Goal: Task Accomplishment & Management: Complete application form

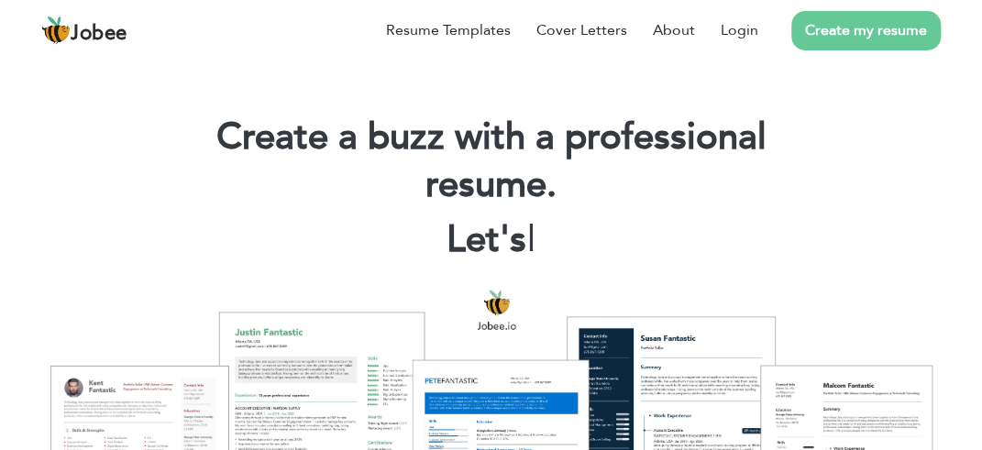
click at [773, 195] on h1 "Create a buzz with a professional resume." at bounding box center [491, 161] width 688 height 95
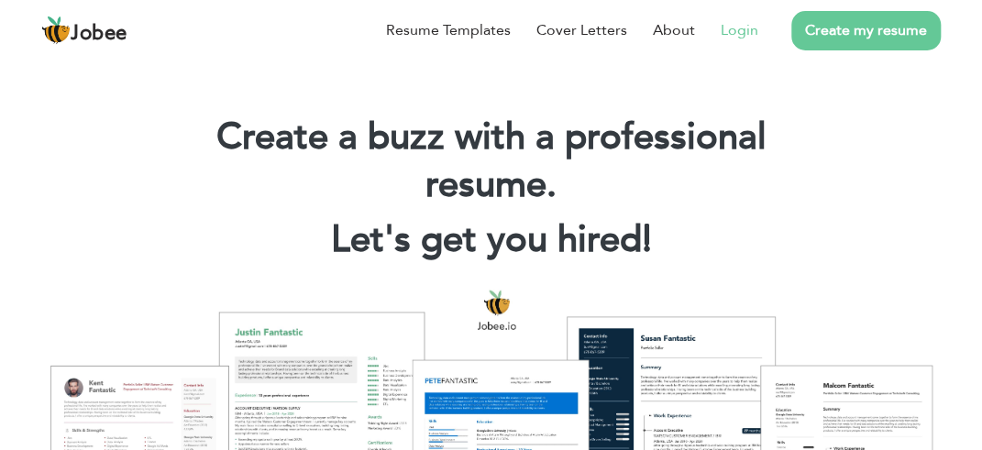
click at [732, 28] on link "Login" at bounding box center [739, 30] width 38 height 22
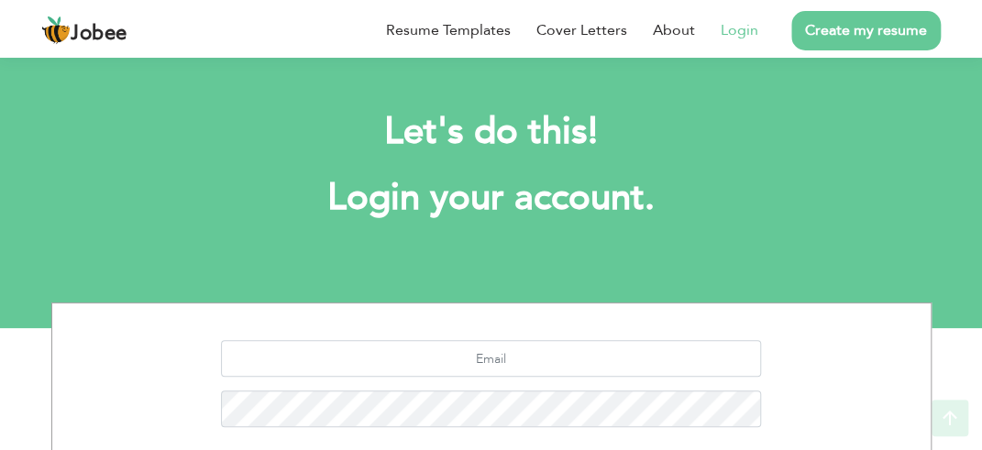
scroll to position [207, 0]
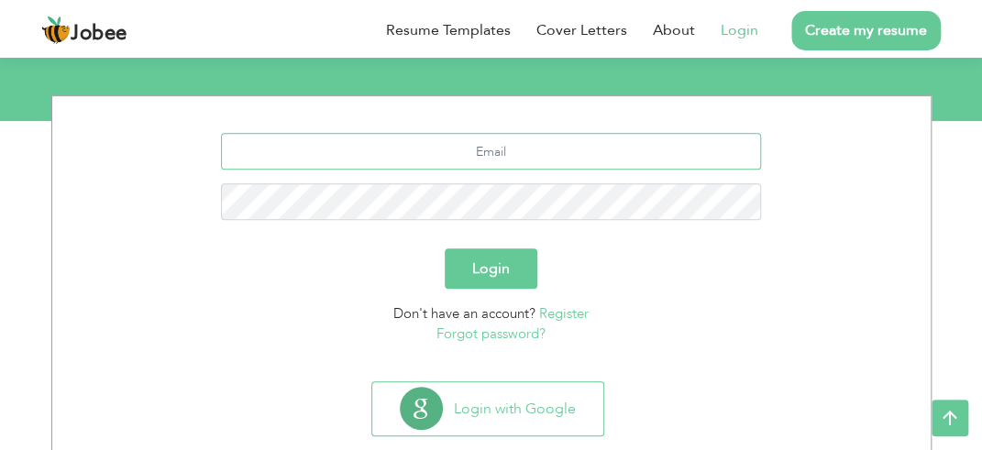
click at [508, 151] on input "text" at bounding box center [491, 151] width 540 height 37
type input "Peter"
click at [635, 248] on div "Login" at bounding box center [491, 268] width 851 height 40
click at [574, 307] on link "Register" at bounding box center [563, 313] width 49 height 18
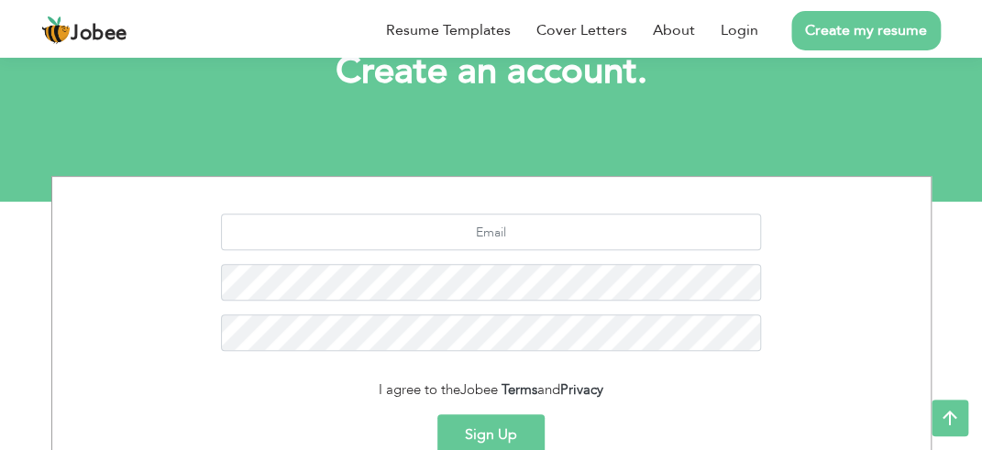
scroll to position [126, 0]
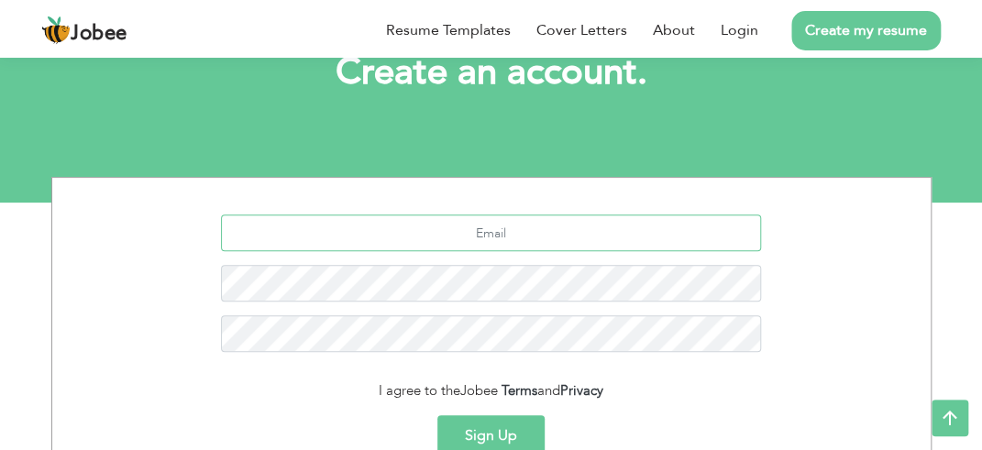
click at [548, 231] on input "text" at bounding box center [491, 232] width 540 height 37
type input "awais0192837465@gmail.com"
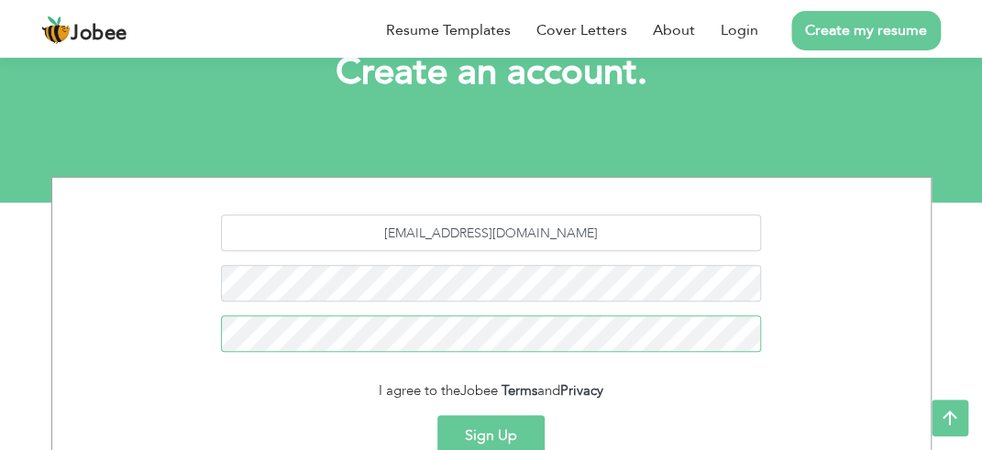
scroll to position [310, 0]
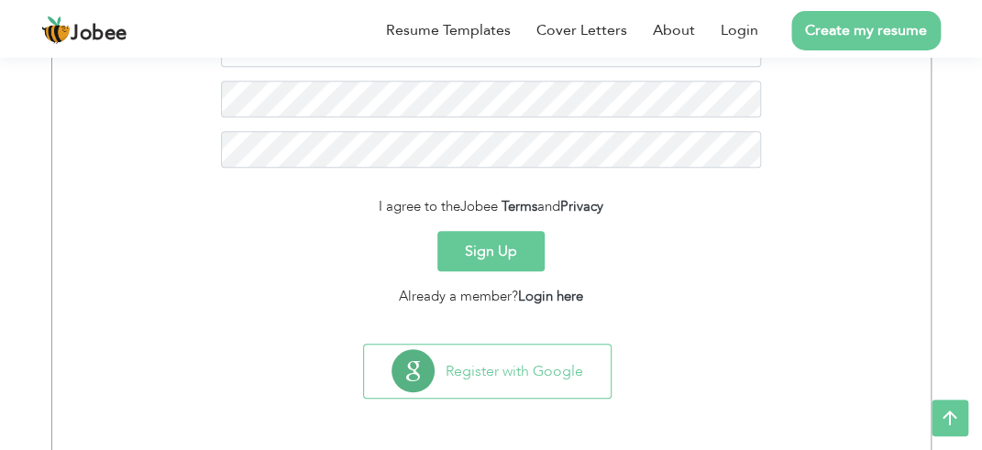
click at [520, 259] on button "Sign Up" at bounding box center [490, 251] width 107 height 40
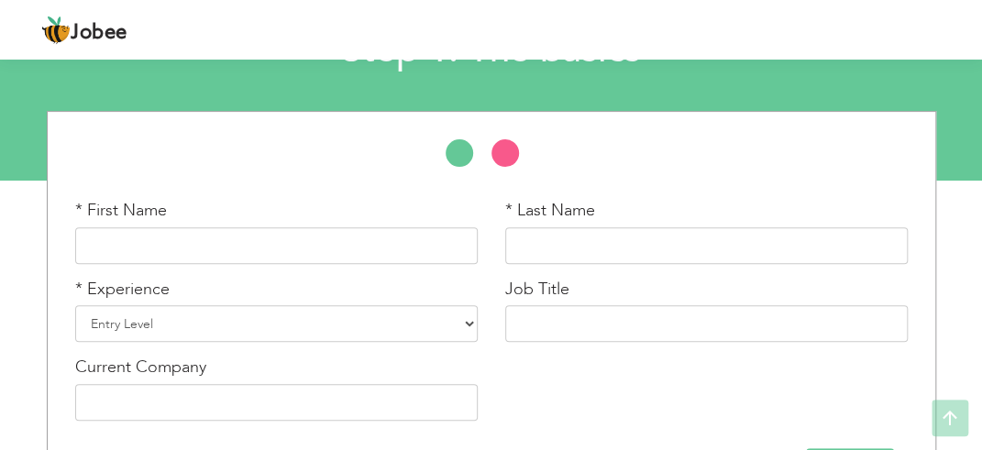
scroll to position [148, 0]
click at [417, 243] on input "text" at bounding box center [276, 245] width 402 height 37
type input "[PERSON_NAME]"
type input "Khan"
click at [392, 346] on div "* Experience Entry Level Less than 1 Year 1 Year 2 Years 3 Years 4 Years 5 Year…" at bounding box center [276, 317] width 430 height 79
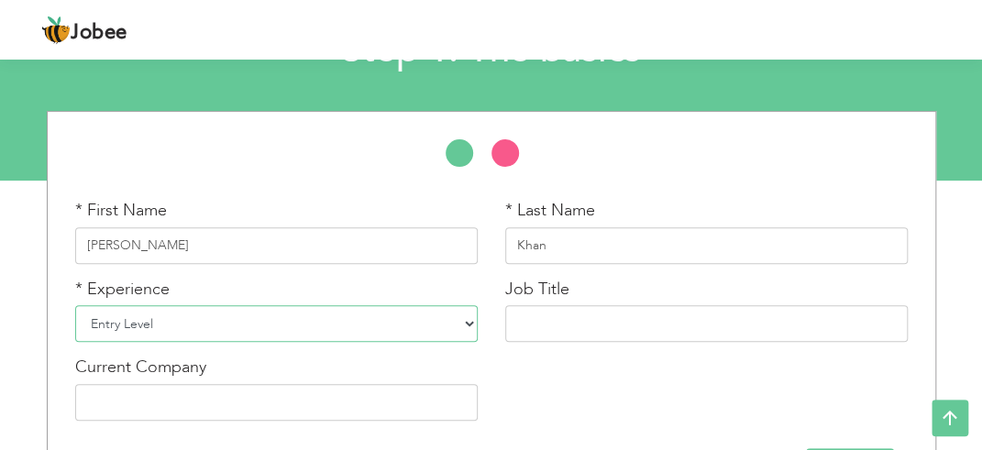
click at [413, 318] on select "Entry Level Less than 1 Year 1 Year 2 Years 3 Years 4 Years 5 Years 6 Years 7 Y…" at bounding box center [276, 323] width 402 height 37
select select "7"
click at [75, 305] on select "Entry Level Less than 1 Year 1 Year 2 Years 3 Years 4 Years 5 Years 6 Years 7 Y…" at bounding box center [276, 323] width 402 height 37
click at [577, 322] on input "text" at bounding box center [706, 323] width 402 height 37
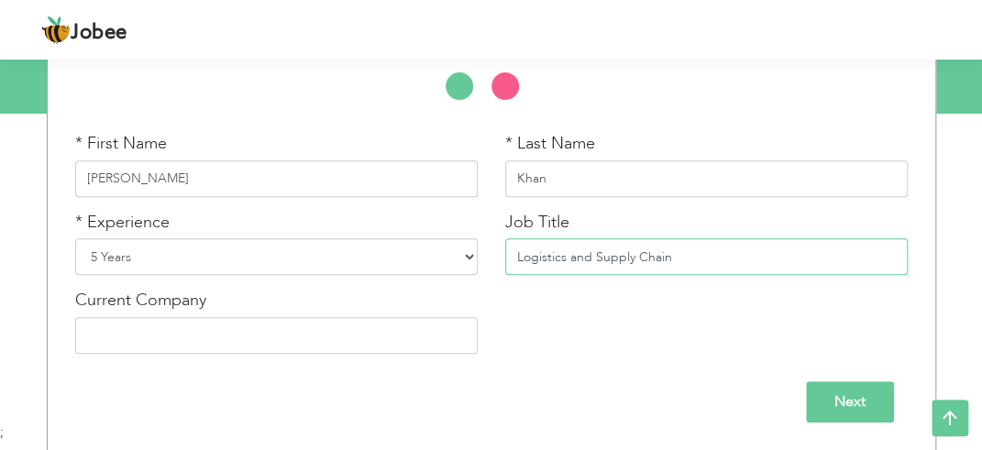
type input "Logistics and Supply Chain"
click at [409, 342] on input "text" at bounding box center [276, 335] width 402 height 37
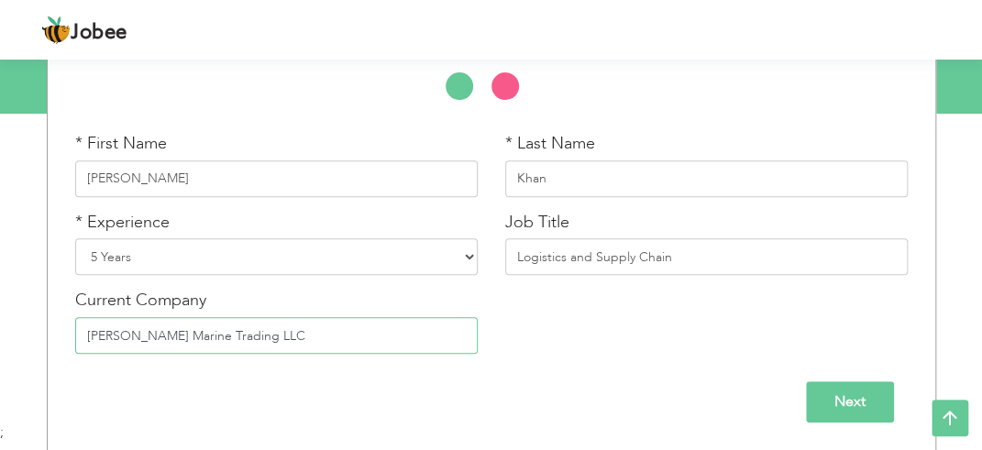
type input "[PERSON_NAME] Marine Trading LLC"
click at [837, 394] on input "Next" at bounding box center [850, 401] width 88 height 41
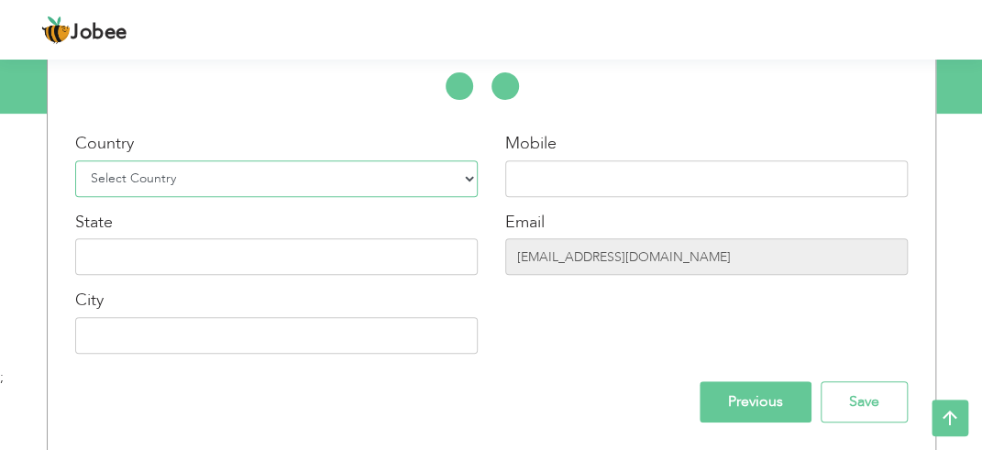
click at [337, 181] on select "Select Country Afghanistan Albania Algeria American Samoa Andorra Angola Anguil…" at bounding box center [276, 178] width 402 height 37
select select "166"
click at [75, 160] on select "Select Country Afghanistan Albania Algeria American Samoa Andorra Angola Anguil…" at bounding box center [276, 178] width 402 height 37
click at [617, 181] on input "text" at bounding box center [706, 178] width 402 height 37
click at [208, 265] on input "text" at bounding box center [276, 256] width 402 height 37
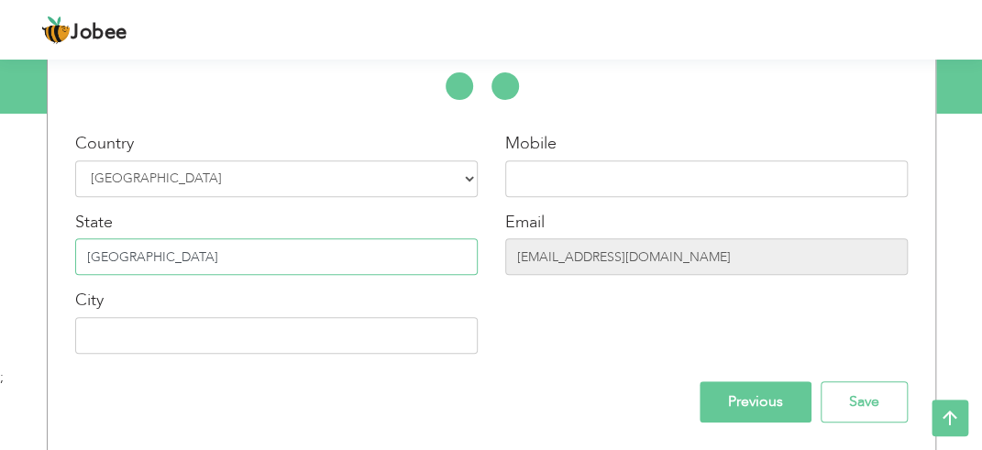
type input "Punjab"
click at [204, 335] on input "text" at bounding box center [276, 335] width 402 height 37
type input "Multan"
click at [578, 160] on input "text" at bounding box center [706, 178] width 402 height 37
type input "="
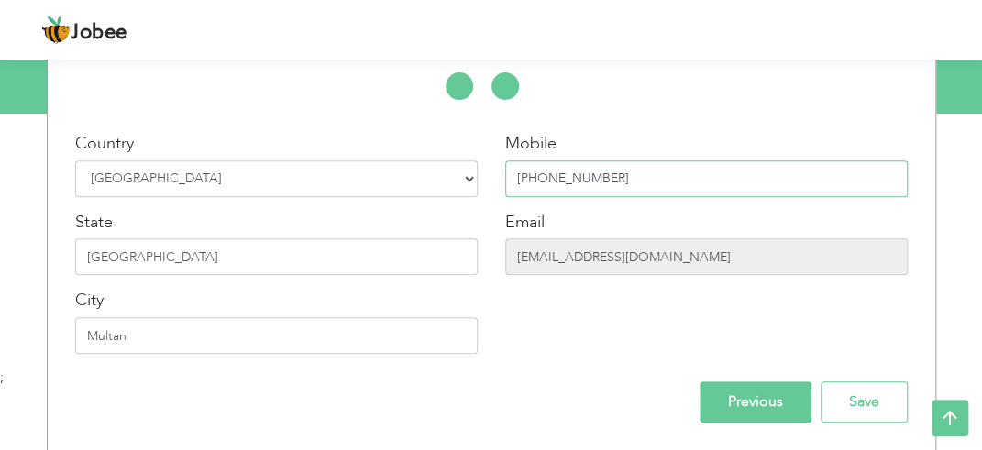
scroll to position [212, 0]
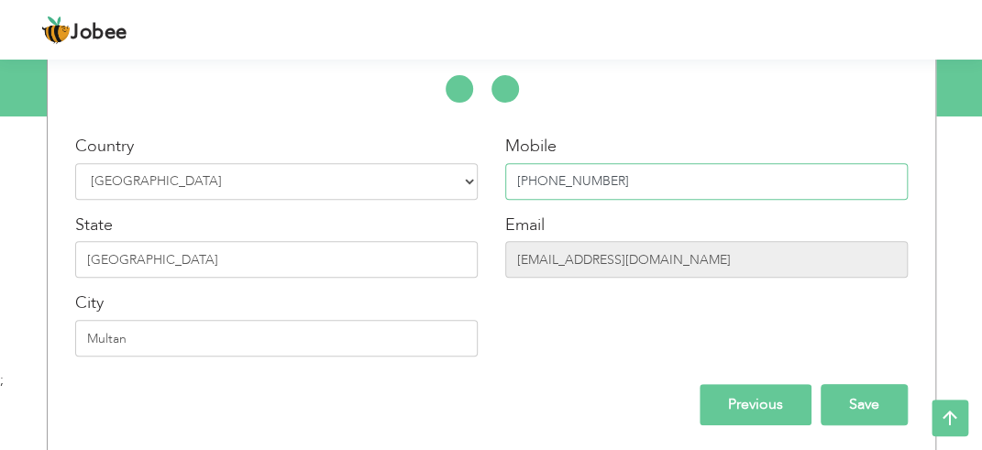
type input "+923136272403"
click at [850, 411] on input "Save" at bounding box center [863, 404] width 87 height 41
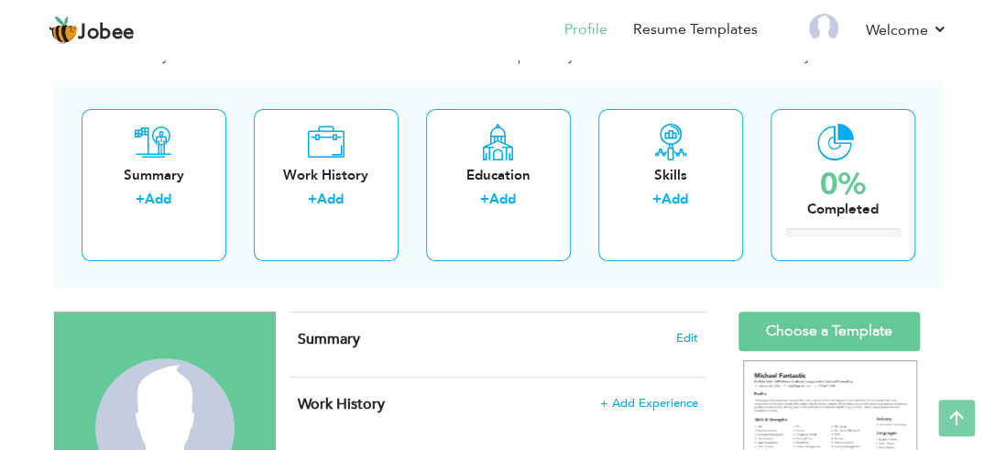
scroll to position [59, 0]
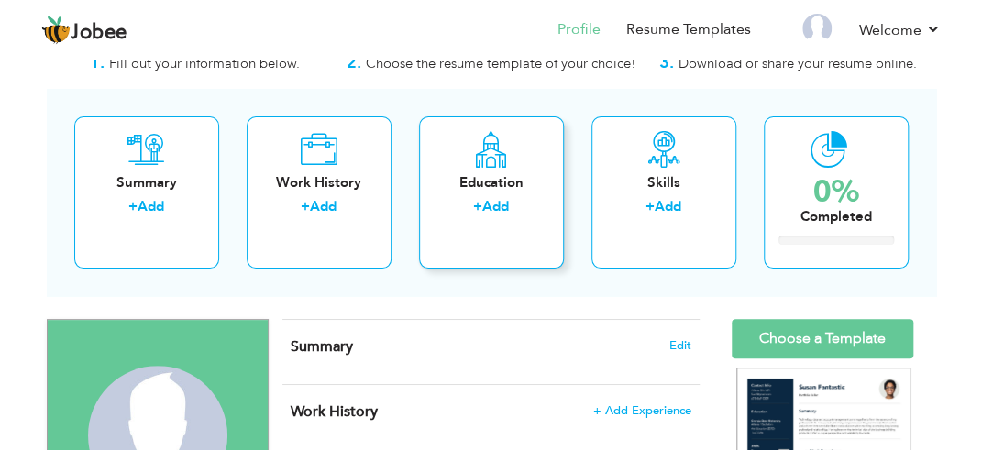
click at [478, 180] on div "Education" at bounding box center [491, 182] width 115 height 19
radio input "true"
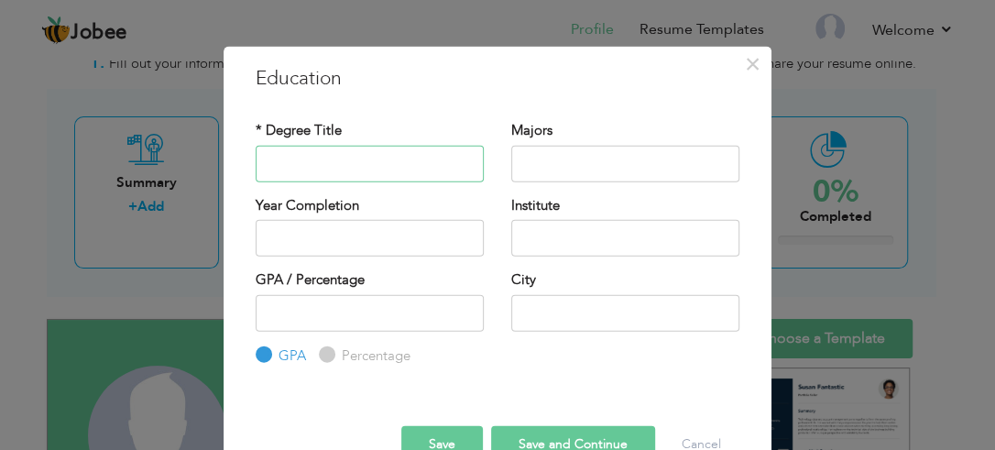
click at [404, 159] on input "text" at bounding box center [370, 163] width 228 height 37
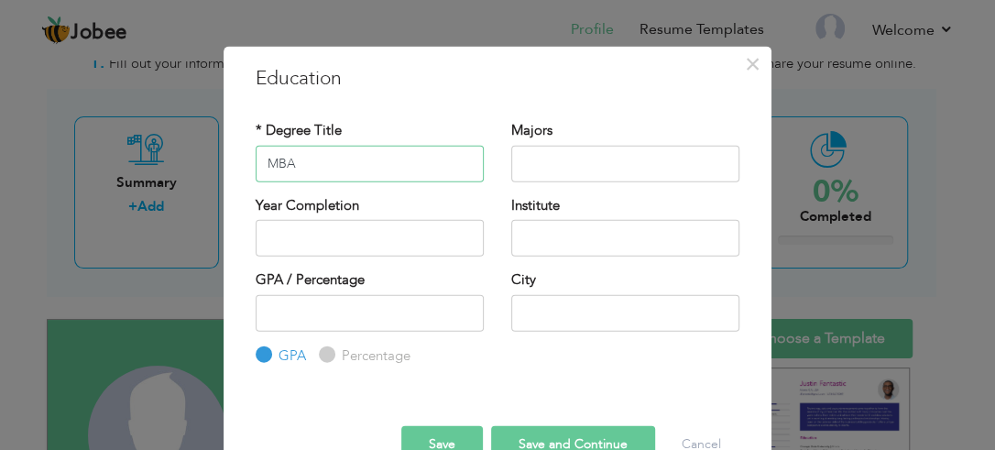
type input "MBA"
click at [558, 178] on input "text" at bounding box center [625, 163] width 228 height 37
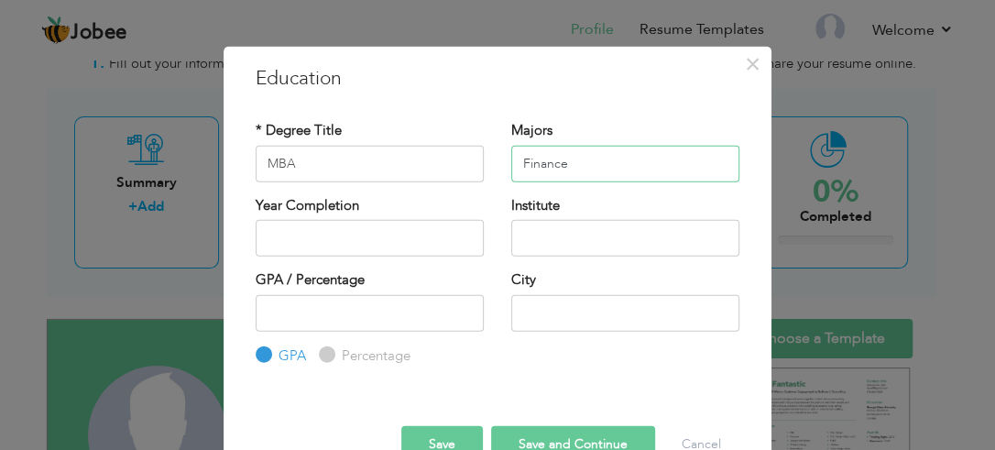
type input "Finance"
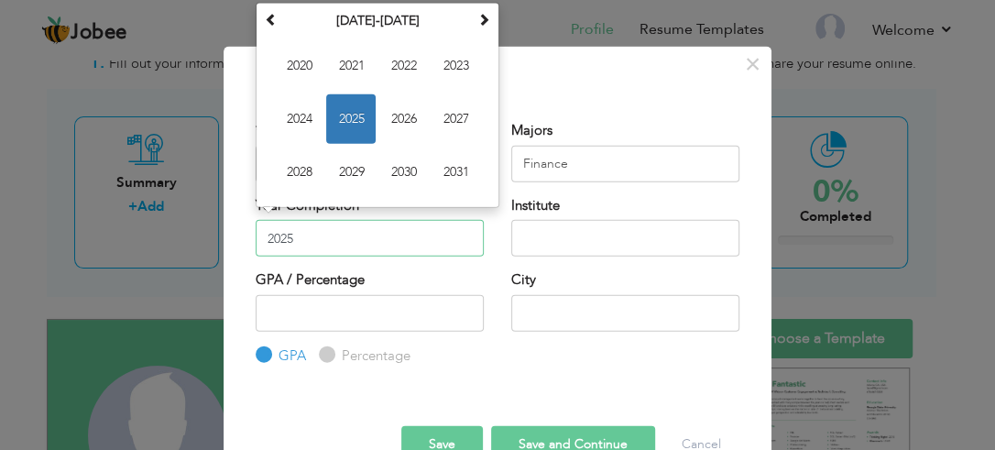
click at [375, 238] on input "2025" at bounding box center [370, 238] width 228 height 37
click at [291, 121] on span "2024" at bounding box center [298, 117] width 49 height 49
type input "2024"
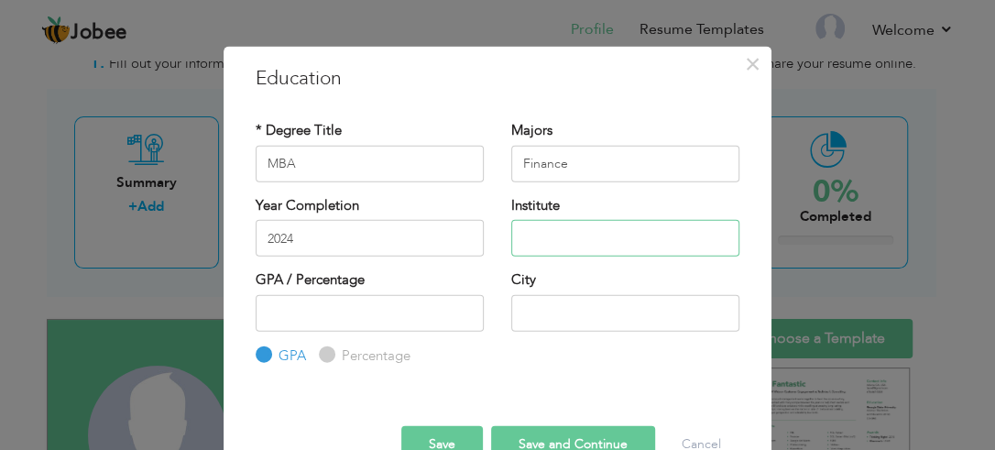
click at [556, 239] on input "text" at bounding box center [625, 238] width 228 height 37
type input "IMS-BZU"
click at [372, 316] on input "number" at bounding box center [370, 312] width 228 height 37
click at [322, 349] on input "Percentage" at bounding box center [325, 355] width 12 height 12
radio input "true"
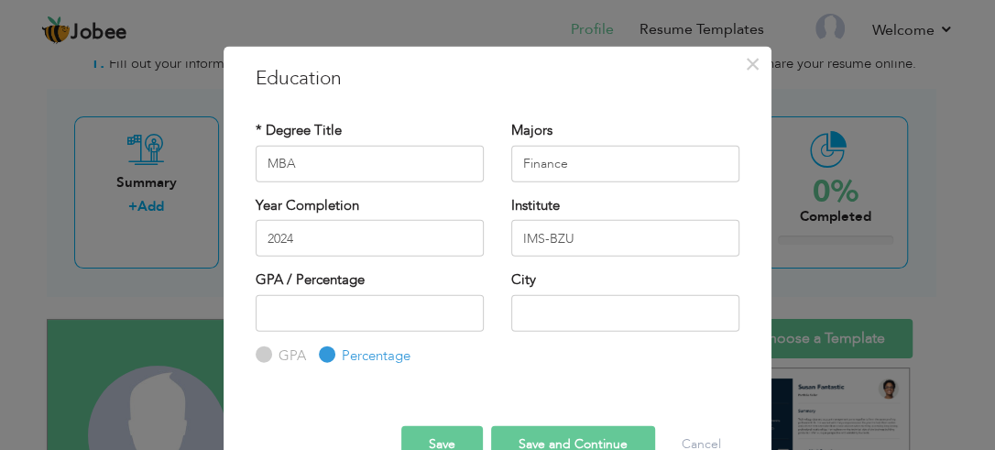
click at [274, 354] on label "GPA" at bounding box center [290, 355] width 32 height 19
click at [268, 354] on input "GPA" at bounding box center [262, 355] width 12 height 12
radio input "true"
click at [560, 321] on input "text" at bounding box center [625, 312] width 228 height 37
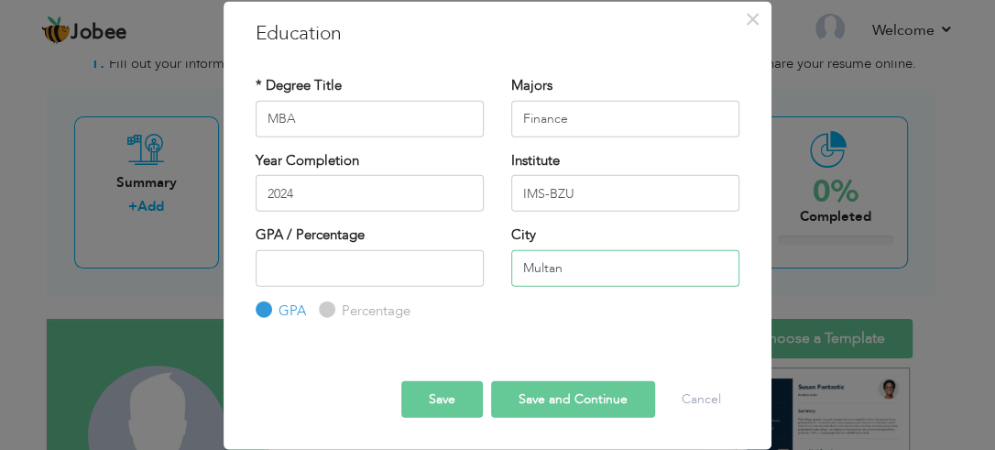
type input "Multan"
click at [546, 392] on button "Save and Continue" at bounding box center [573, 399] width 164 height 37
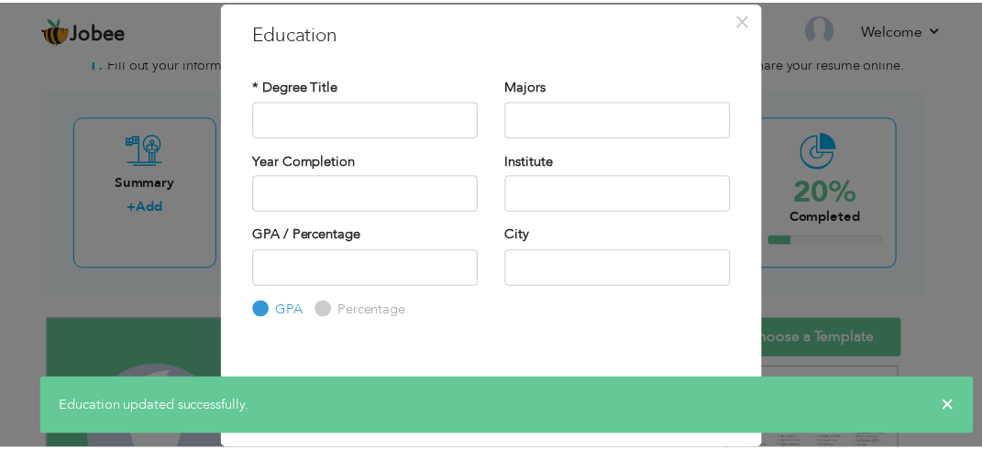
scroll to position [0, 0]
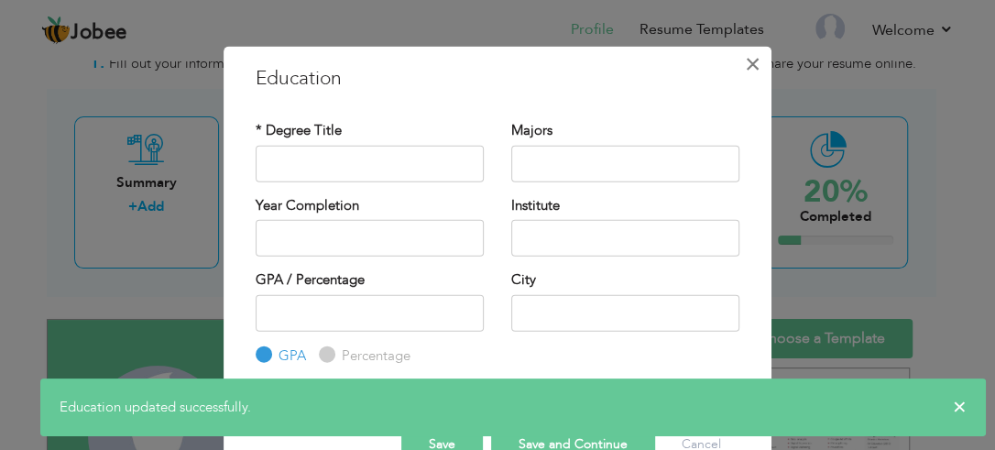
click at [747, 63] on span "×" at bounding box center [753, 63] width 16 height 33
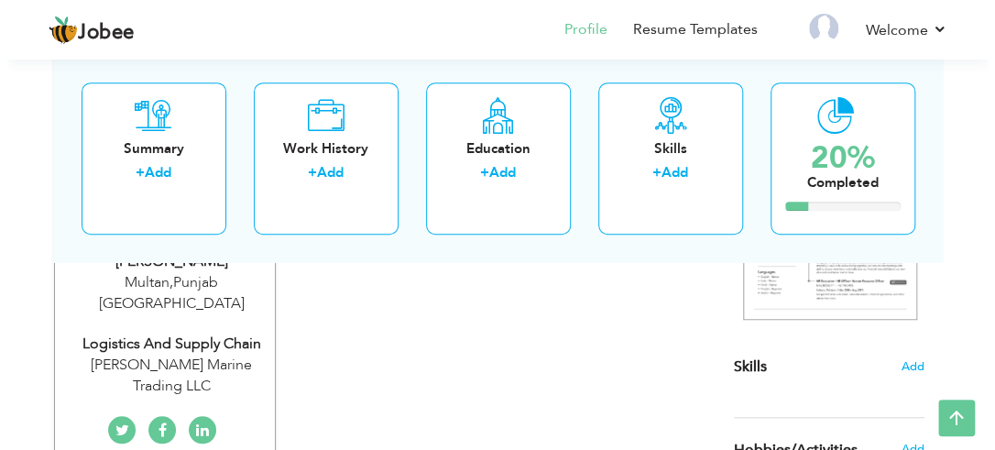
scroll to position [299, 0]
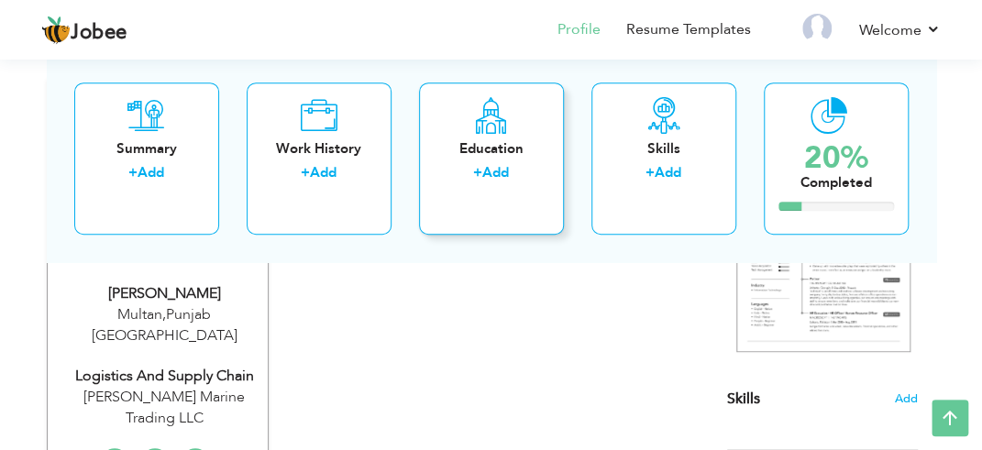
click at [499, 127] on icon at bounding box center [491, 115] width 36 height 37
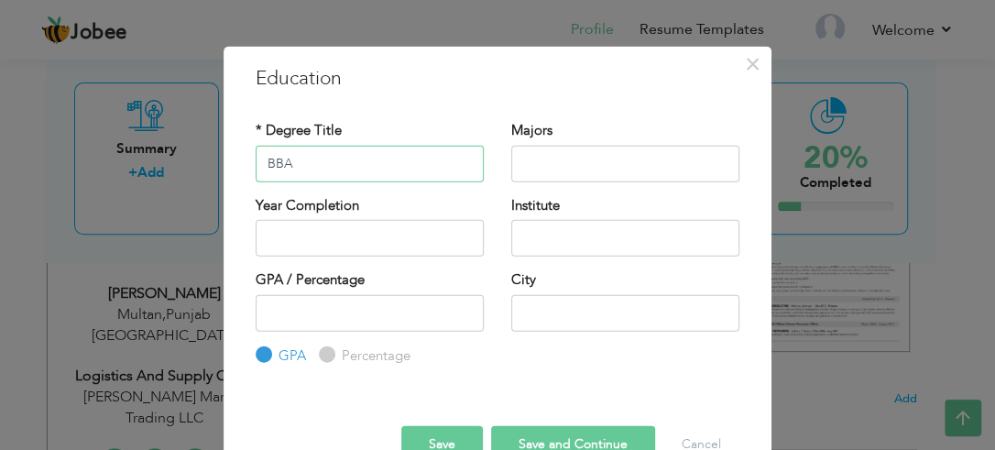
type input "BBA"
click at [561, 170] on input "text" at bounding box center [625, 163] width 228 height 37
type input "Marketing"
click at [402, 157] on input "BBA" at bounding box center [370, 163] width 228 height 37
type input "BBA Agribusiness"
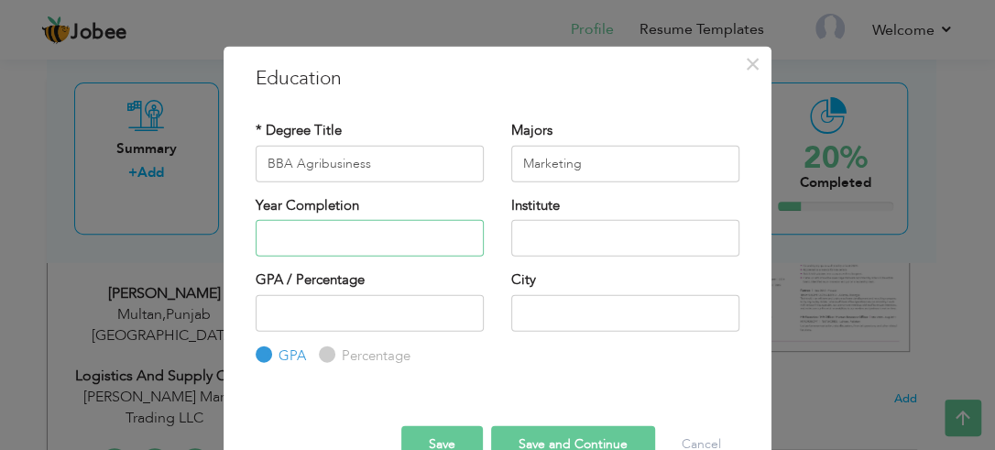
click at [374, 240] on input "text" at bounding box center [370, 238] width 228 height 37
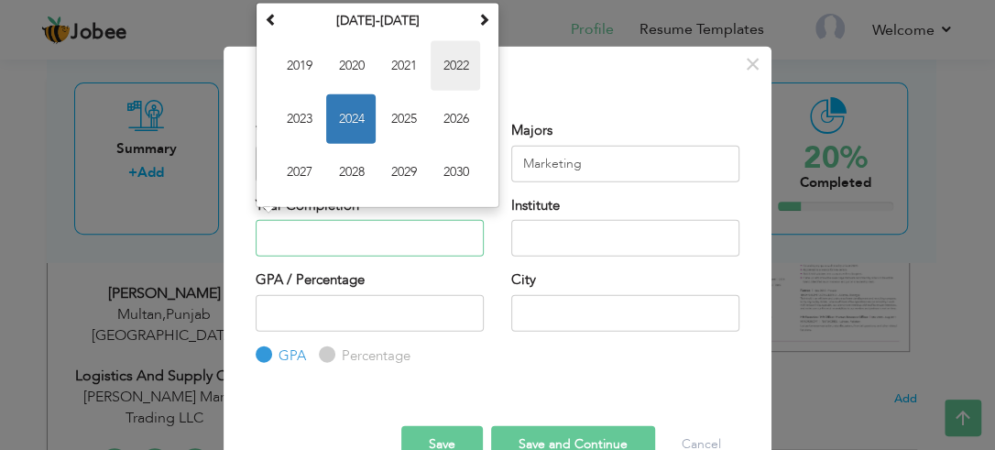
click at [451, 75] on span "2022" at bounding box center [455, 64] width 49 height 49
type input "2022"
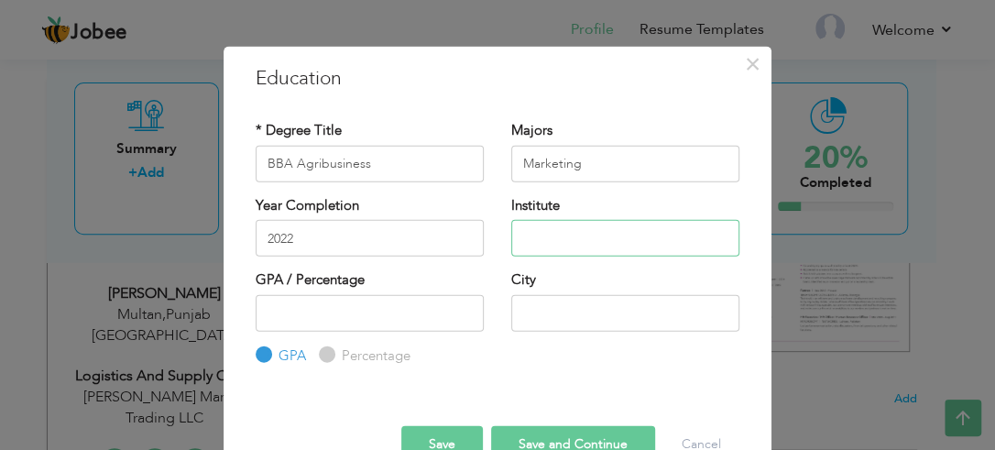
click at [555, 228] on input "text" at bounding box center [625, 238] width 228 height 37
type input "MNSUAM"
click at [570, 313] on input "text" at bounding box center [625, 312] width 228 height 37
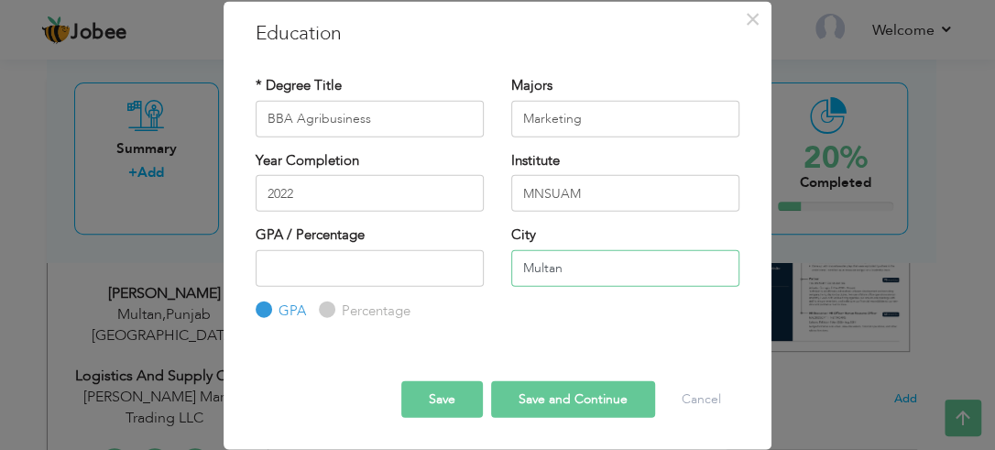
type input "Multan"
click at [544, 392] on button "Save and Continue" at bounding box center [573, 399] width 164 height 37
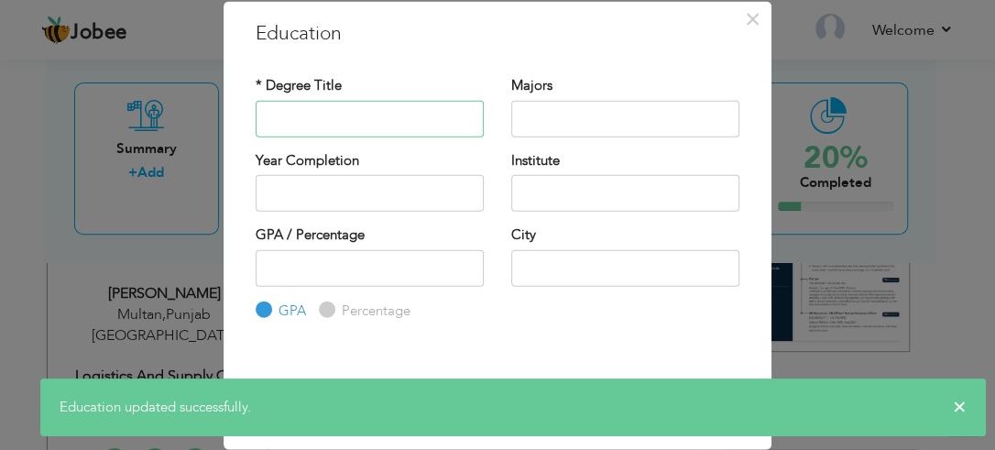
click at [318, 110] on input "text" at bounding box center [370, 118] width 228 height 37
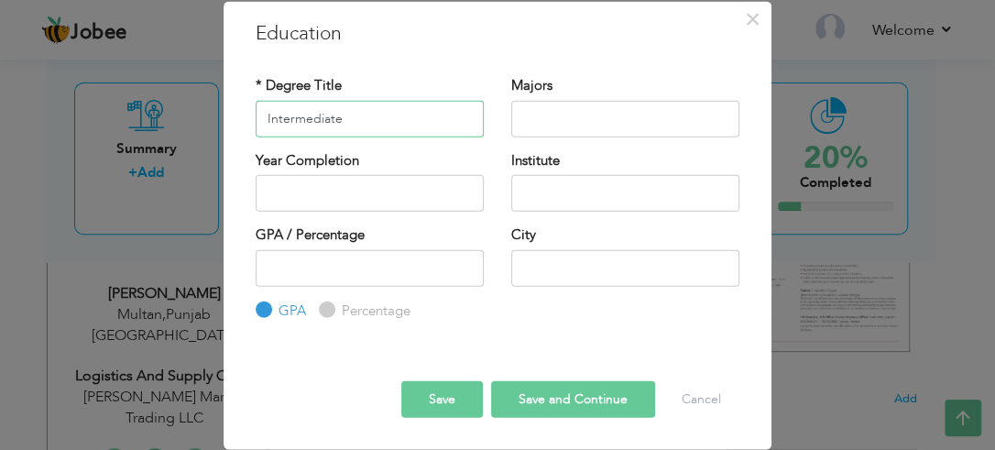
type input "Intermediate"
click at [581, 125] on input "text" at bounding box center [625, 118] width 228 height 37
type input "FSC Pre Medical"
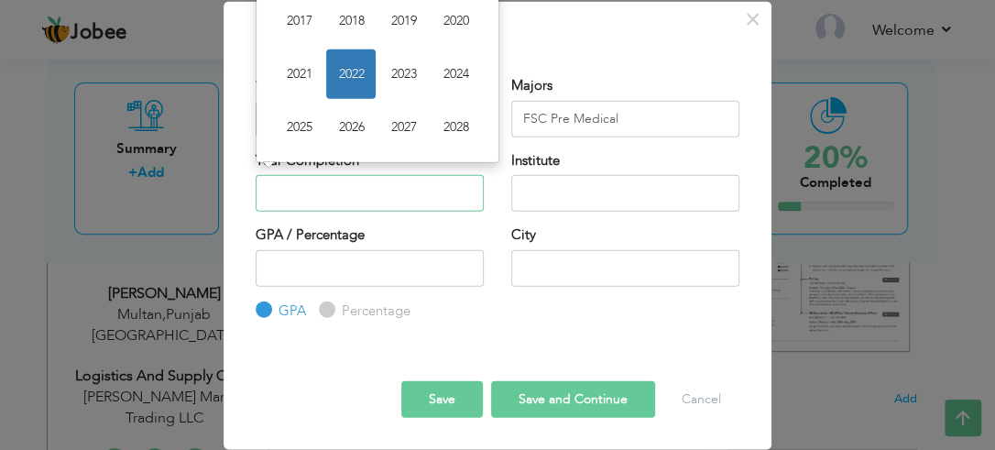
click at [332, 178] on input "text" at bounding box center [370, 193] width 228 height 37
click at [352, 18] on span "2018" at bounding box center [350, 19] width 49 height 49
type input "2018"
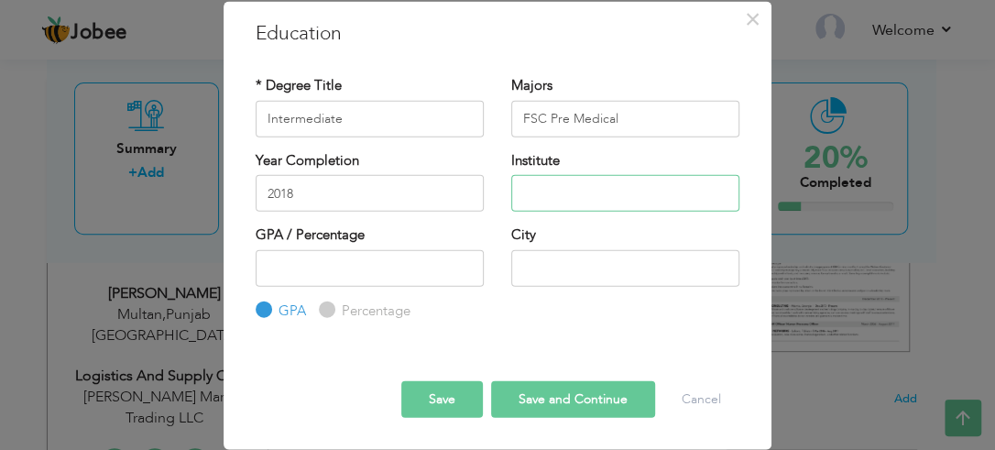
click at [567, 198] on input "text" at bounding box center [625, 193] width 228 height 37
type input "Iqra College of Sciene & Management"
click at [606, 253] on input "text" at bounding box center [625, 267] width 228 height 37
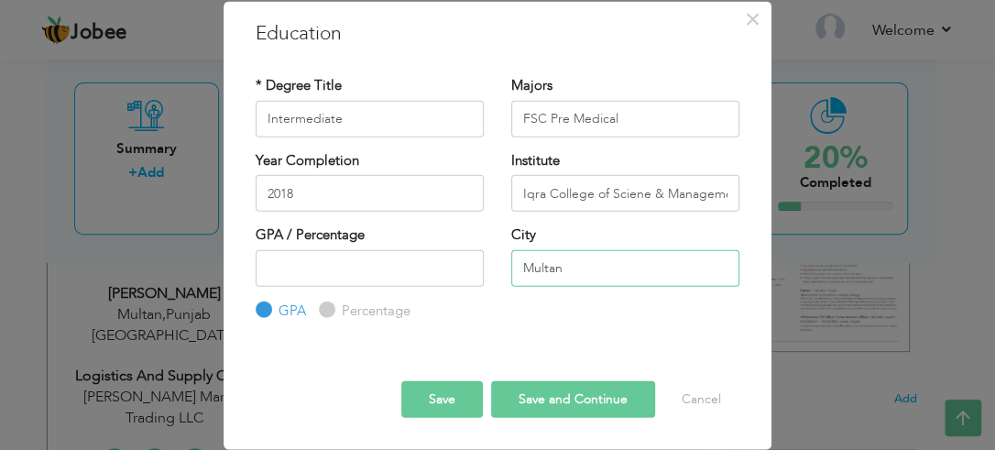
type input "Multan"
click at [515, 393] on button "Save and Continue" at bounding box center [573, 399] width 164 height 37
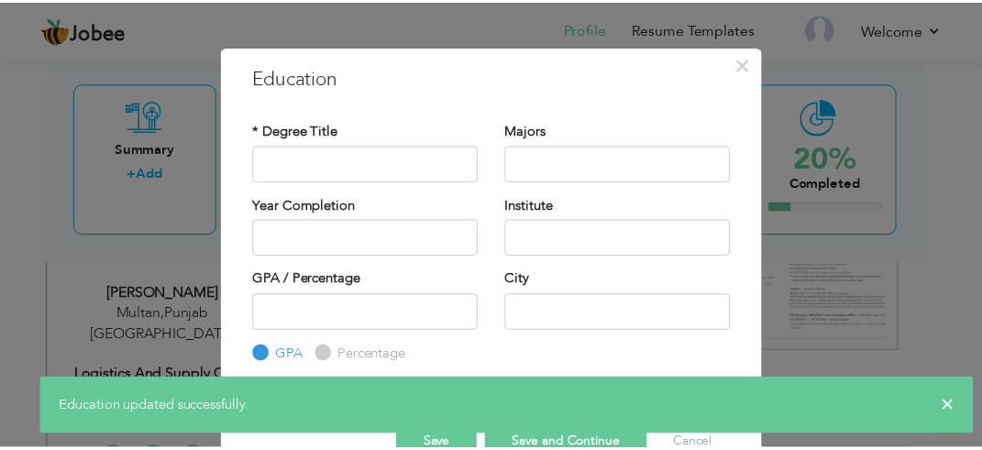
scroll to position [45, 0]
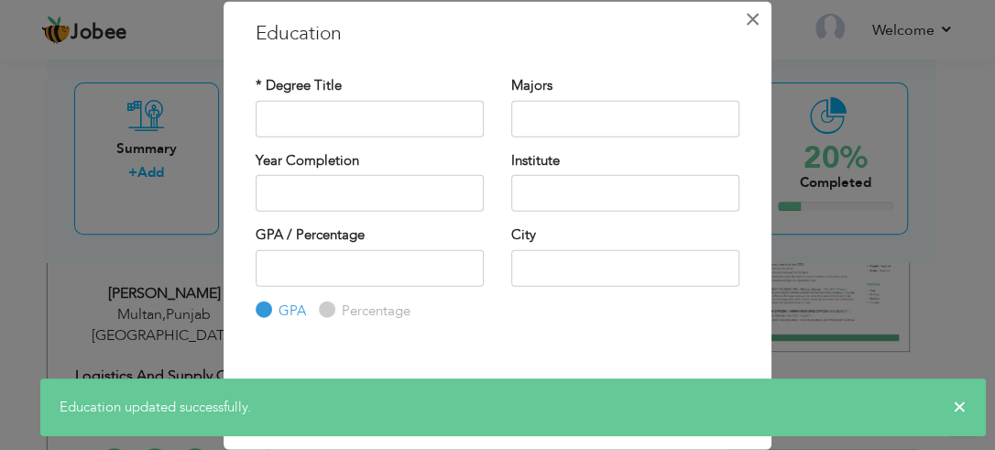
click at [745, 19] on span "×" at bounding box center [753, 18] width 16 height 33
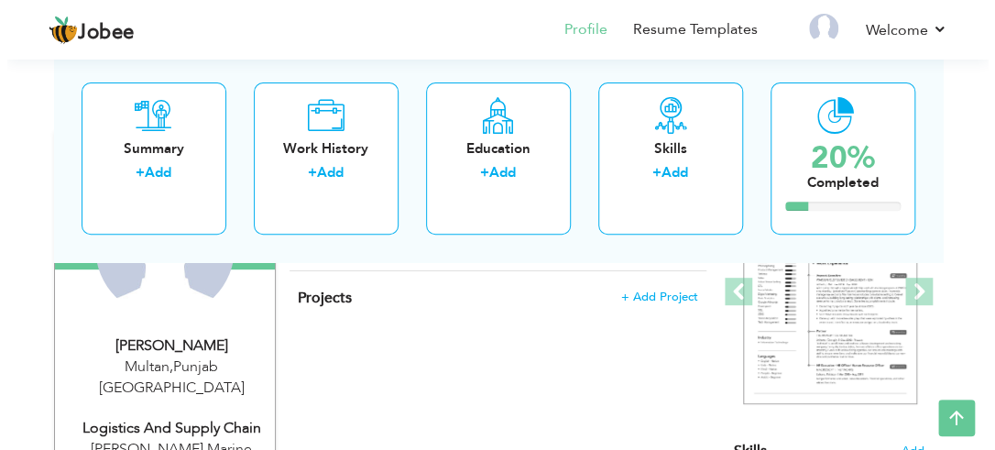
scroll to position [230, 0]
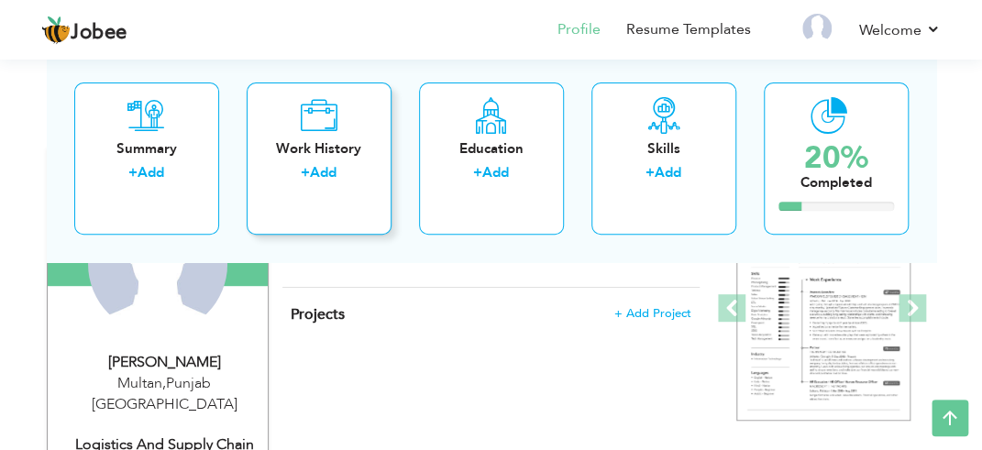
click at [331, 173] on link "Add" at bounding box center [323, 173] width 27 height 18
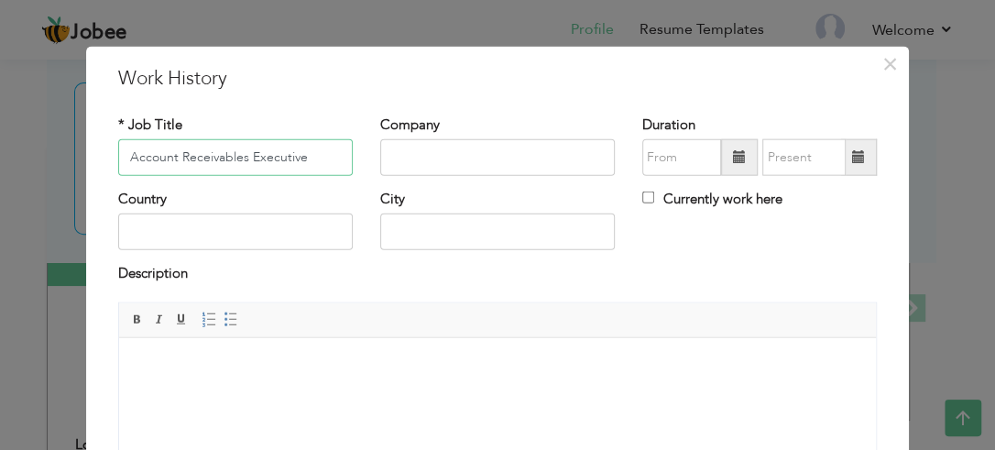
type input "Account Receivables Executive"
click at [437, 157] on input "text" at bounding box center [497, 157] width 235 height 37
type input "Zmed Solutions Pvt Ltd."
click at [279, 223] on input "text" at bounding box center [235, 232] width 235 height 37
type input "[GEOGRAPHIC_DATA]"
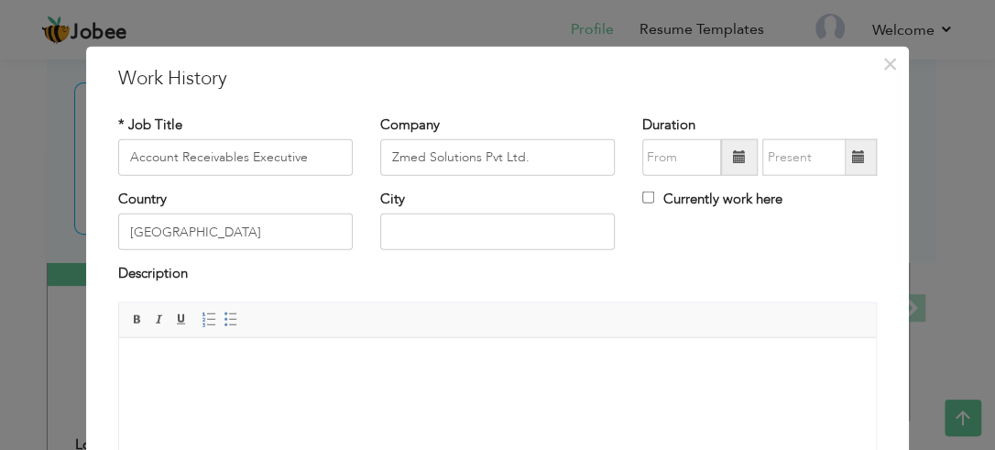
click at [268, 316] on span "Editor toolbars Basic Styles Bold Italic Underline Paragraph Insert/Remove Numb…" at bounding box center [497, 319] width 757 height 35
click at [425, 245] on input "text" at bounding box center [497, 232] width 235 height 37
type input "Multan"
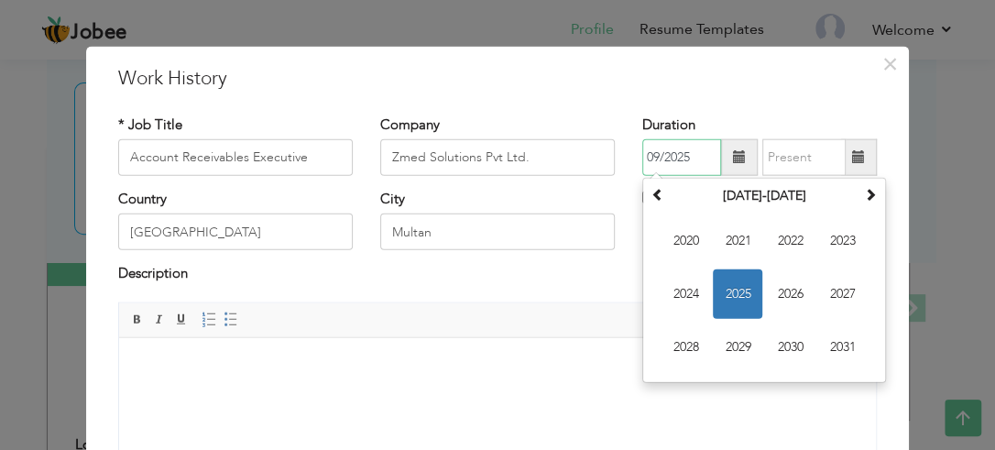
click at [679, 163] on input "09/2025" at bounding box center [682, 157] width 79 height 37
click at [652, 188] on span at bounding box center [658, 194] width 13 height 13
click at [789, 336] on span "2020" at bounding box center [789, 347] width 49 height 49
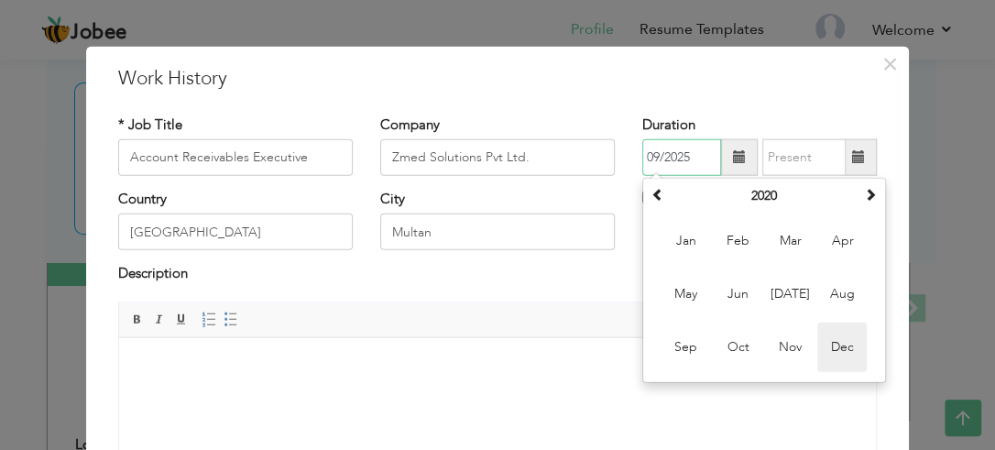
click at [826, 343] on span "Dec" at bounding box center [842, 347] width 49 height 49
type input "12/2020"
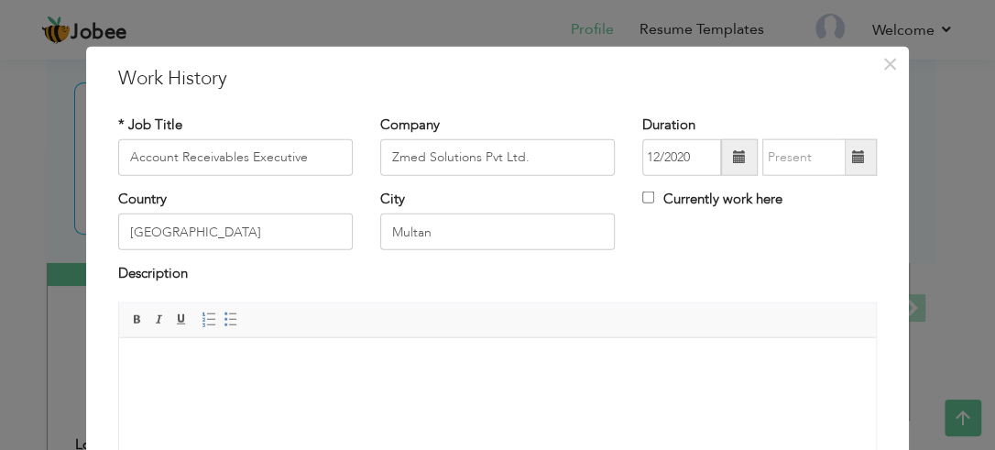
click at [852, 162] on span at bounding box center [858, 156] width 13 height 13
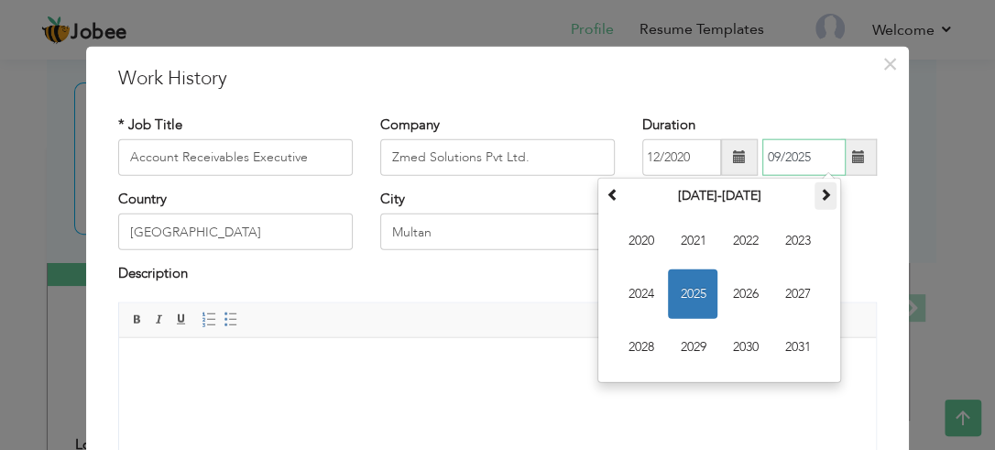
click at [822, 195] on span at bounding box center [825, 194] width 13 height 13
click at [602, 182] on th at bounding box center [613, 195] width 22 height 27
click at [727, 236] on span "2022" at bounding box center [744, 240] width 49 height 49
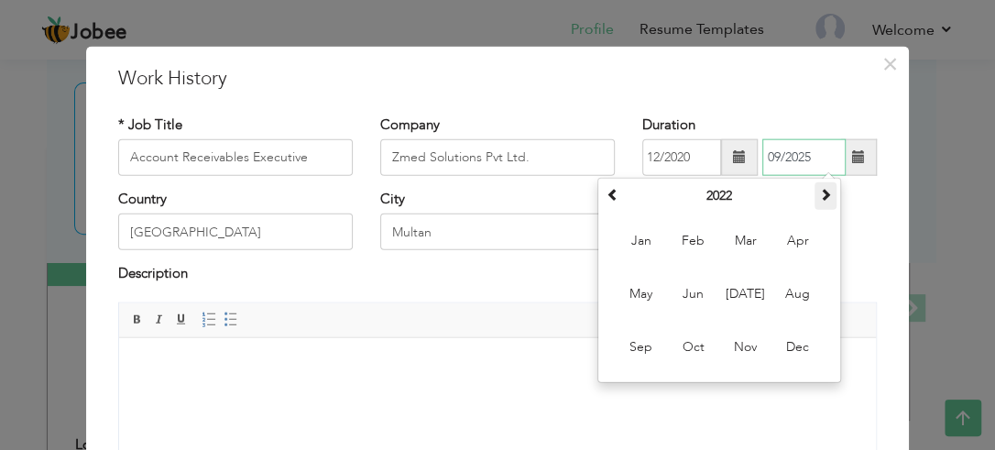
click at [815, 200] on th at bounding box center [826, 195] width 22 height 27
click at [641, 230] on span "Jan" at bounding box center [640, 240] width 49 height 49
type input "01/2023"
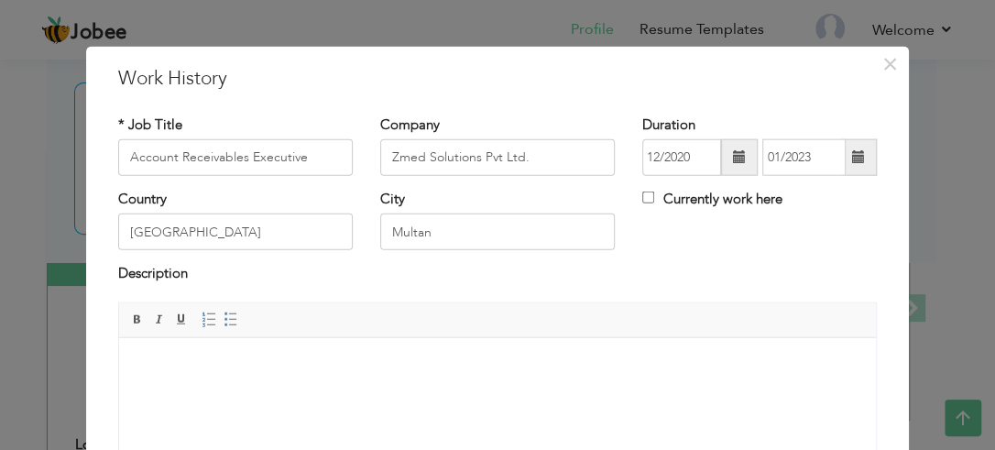
click at [782, 234] on div "Country Pakistan City Multan Currently work here" at bounding box center [497, 227] width 786 height 74
click at [467, 209] on div "City Multan" at bounding box center [497, 220] width 235 height 60
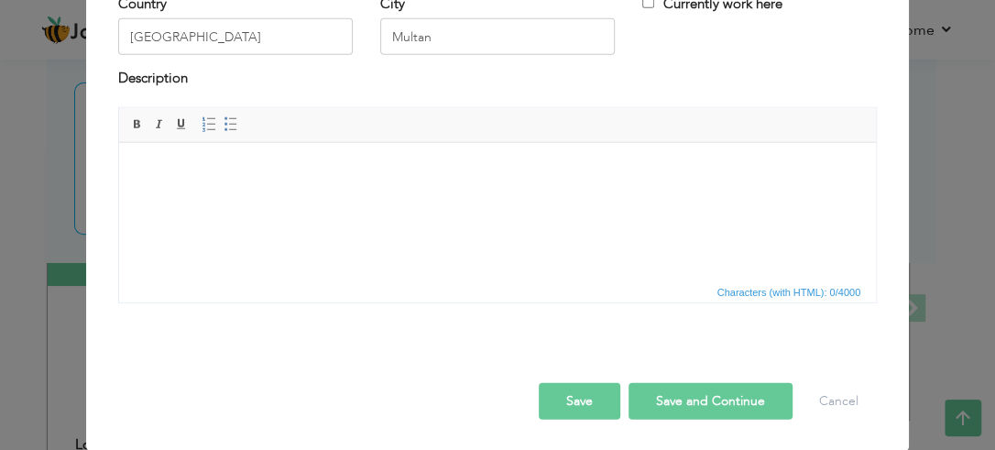
click at [754, 400] on button "Save and Continue" at bounding box center [711, 400] width 164 height 37
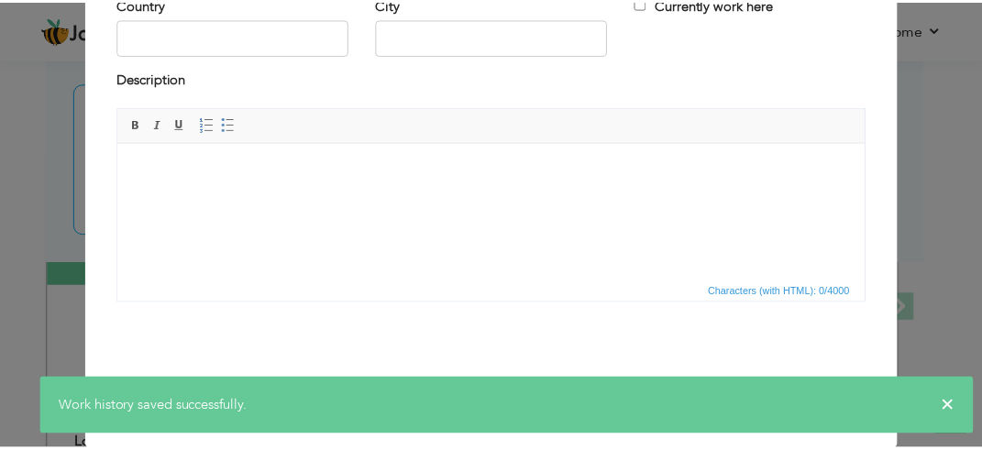
scroll to position [0, 0]
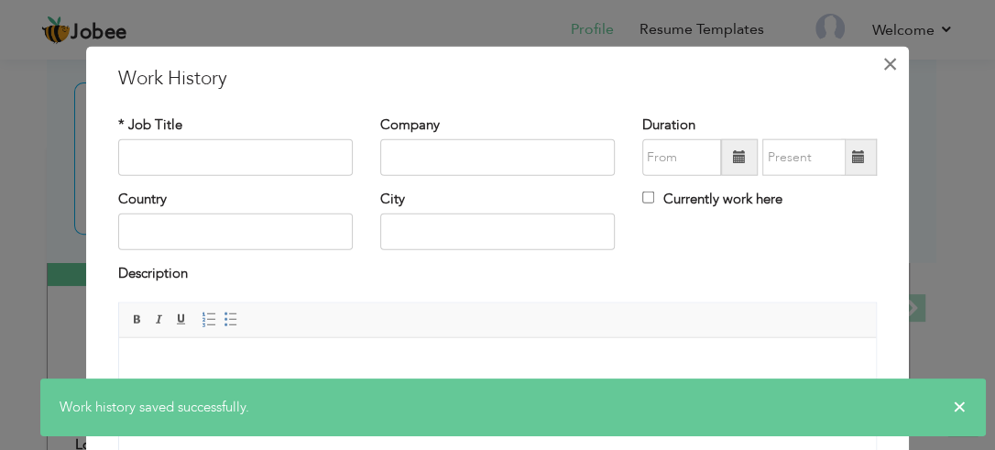
click at [883, 67] on span "×" at bounding box center [891, 63] width 16 height 33
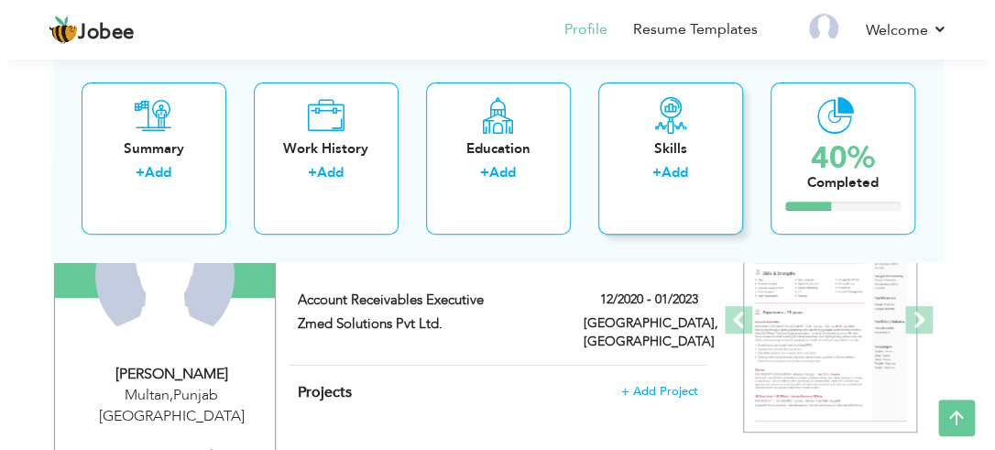
scroll to position [243, 0]
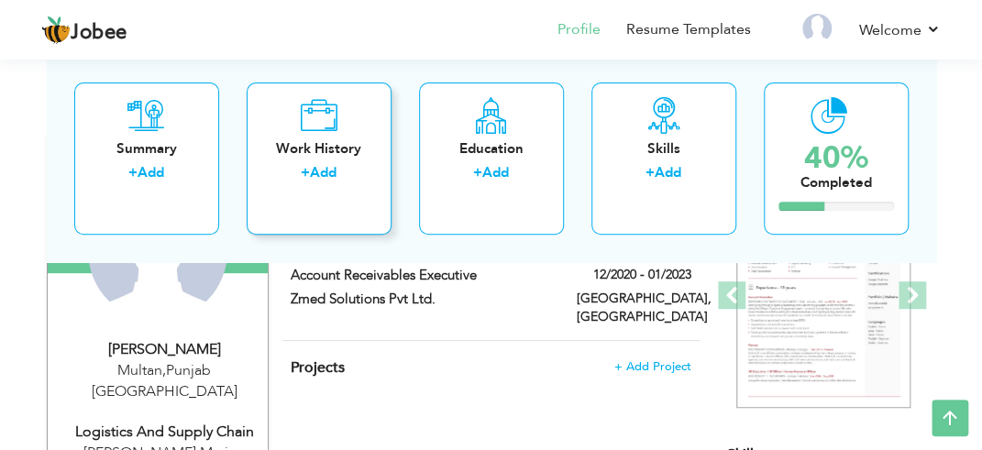
click at [303, 143] on div "Work History" at bounding box center [318, 148] width 115 height 19
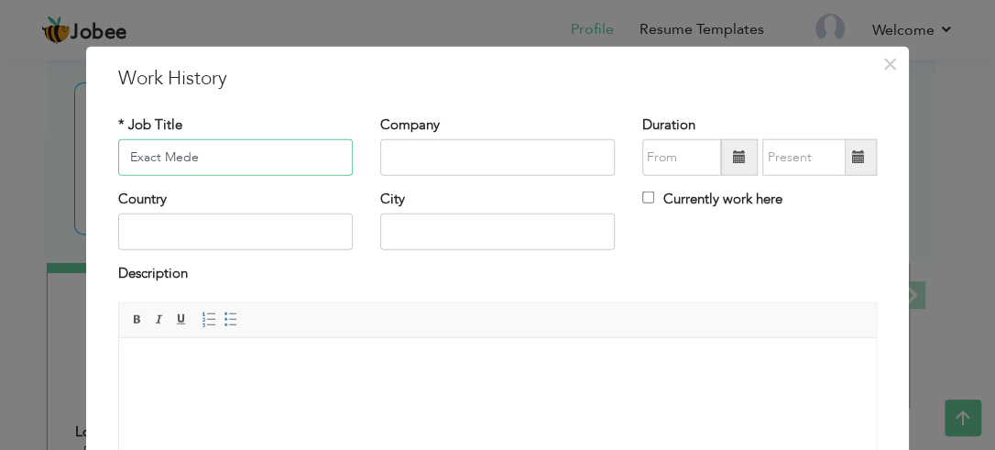
type input "Exact Medex"
click at [292, 161] on input "Exact Medex" at bounding box center [235, 157] width 235 height 37
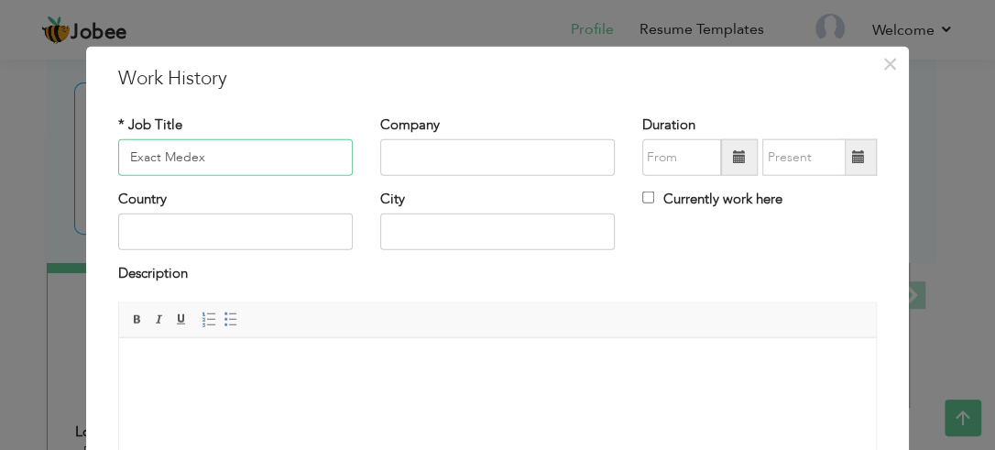
click at [292, 161] on input "Exact Medex" at bounding box center [235, 157] width 235 height 37
click at [471, 170] on input "text" at bounding box center [497, 157] width 235 height 37
paste input "Exact Medex"
type input "Exact Medex"
click at [210, 159] on input "text" at bounding box center [235, 157] width 235 height 37
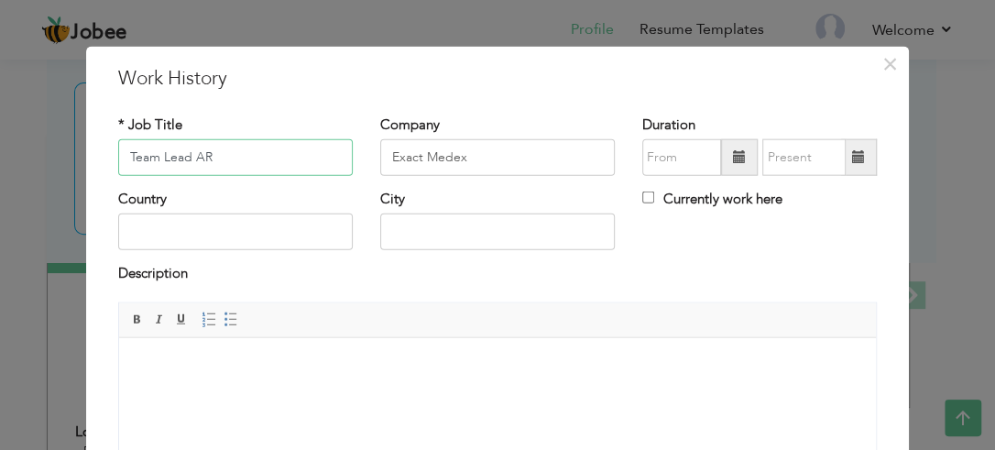
type input "Team Lead AR"
click at [223, 216] on input "text" at bounding box center [235, 232] width 235 height 37
type input "[GEOGRAPHIC_DATA]"
click at [258, 285] on div "Description" at bounding box center [497, 276] width 759 height 24
click at [450, 246] on input "text" at bounding box center [497, 232] width 235 height 37
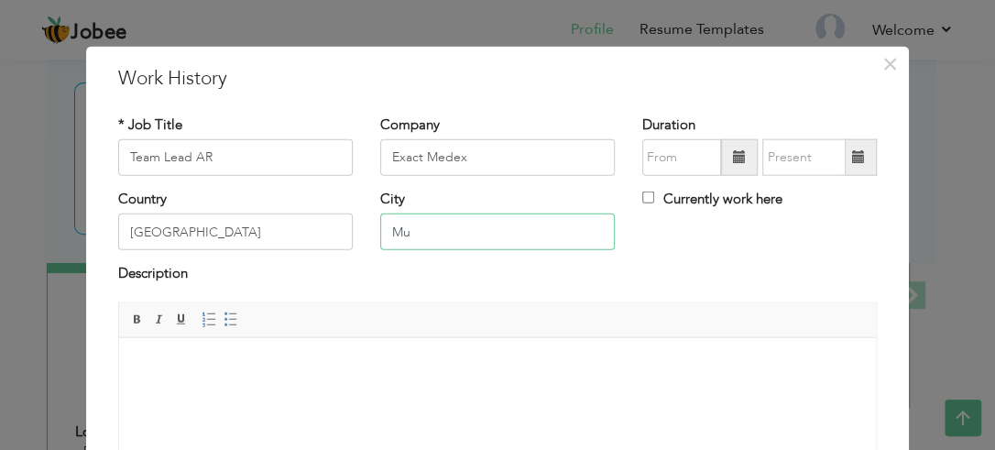
type input "M"
type input "Lahore"
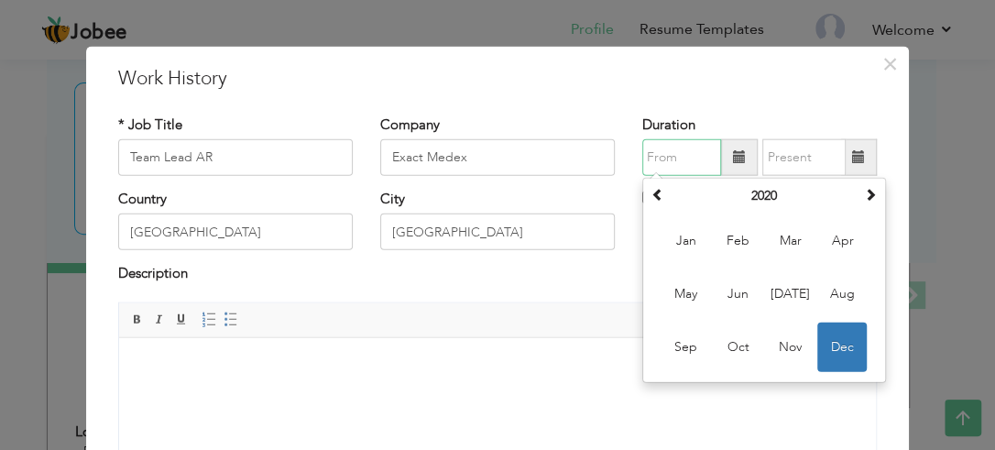
click at [682, 157] on input "text" at bounding box center [682, 157] width 79 height 37
click at [860, 203] on th at bounding box center [871, 195] width 22 height 27
click at [872, 193] on th at bounding box center [871, 195] width 22 height 27
click at [696, 237] on span "Jan" at bounding box center [685, 240] width 49 height 49
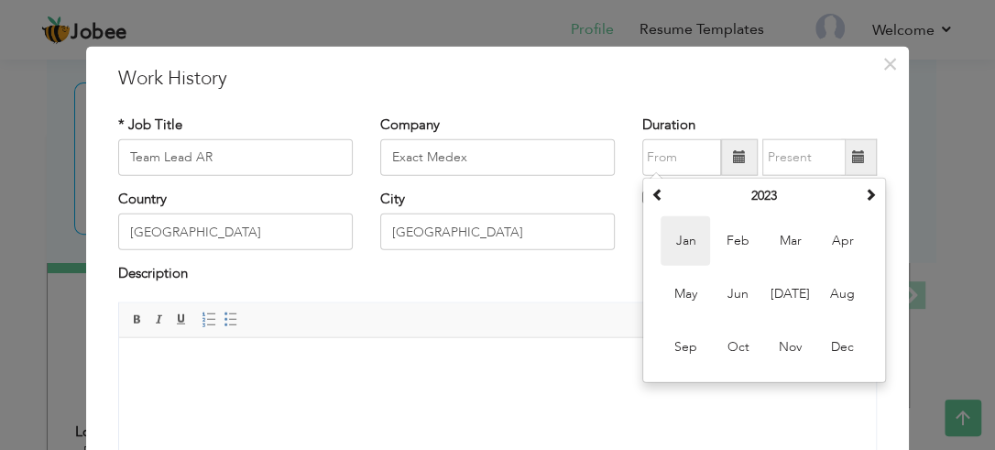
type input "01/2023"
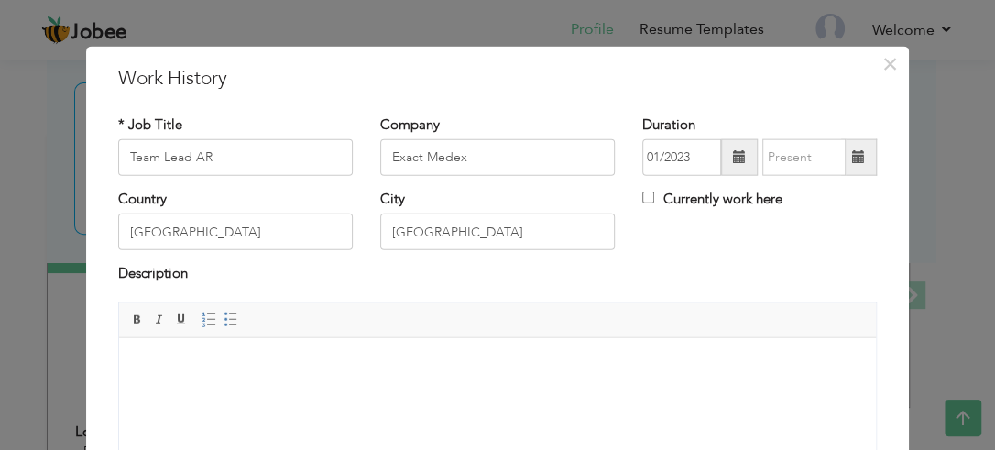
click at [852, 159] on span at bounding box center [858, 156] width 13 height 13
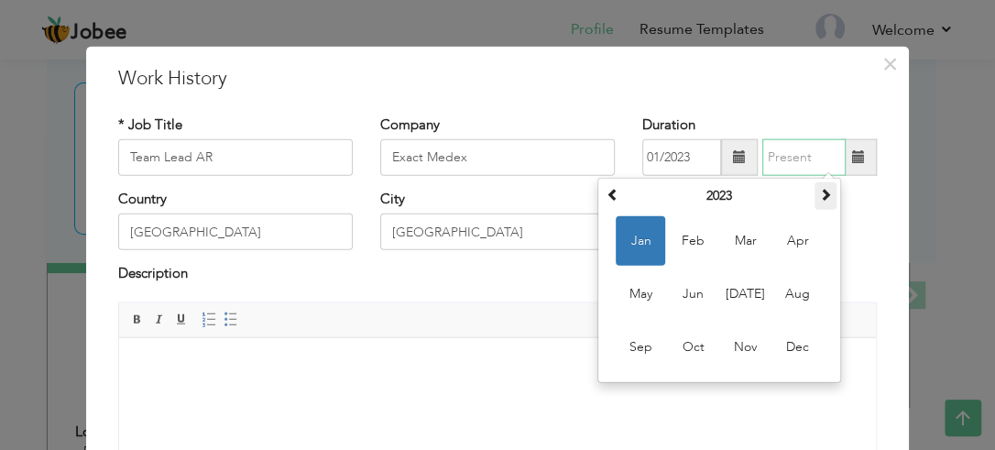
click at [819, 195] on span at bounding box center [825, 194] width 13 height 13
click at [634, 235] on span "Jan" at bounding box center [640, 240] width 49 height 49
type input "01/2025"
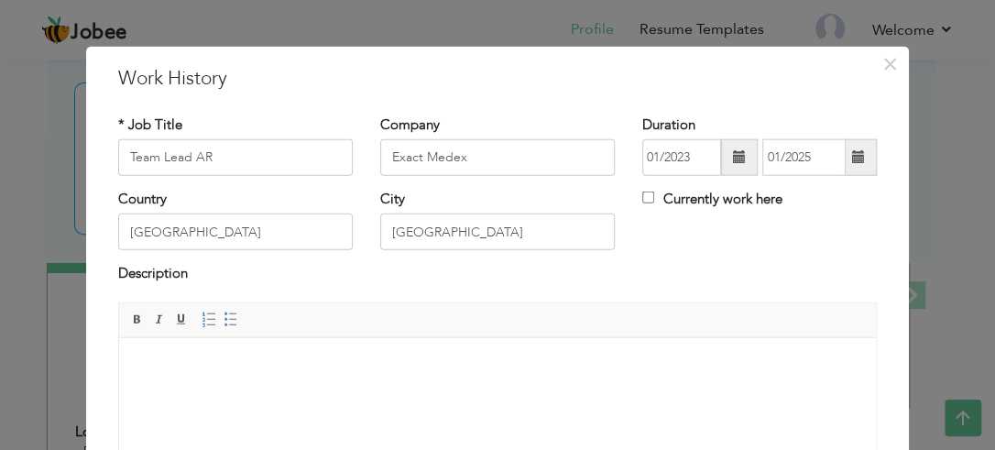
click at [736, 254] on div "Country Pakistan City Lahore Currently work here" at bounding box center [497, 227] width 786 height 74
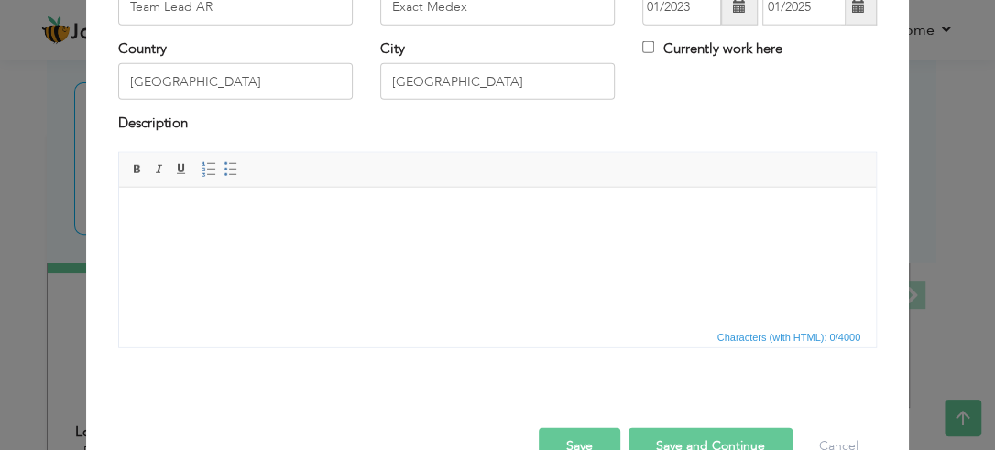
scroll to position [195, 0]
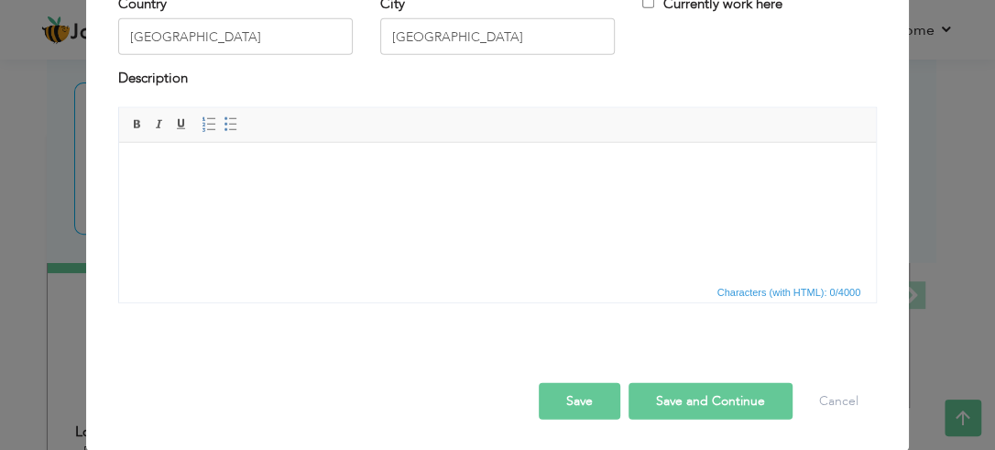
click at [665, 390] on button "Save and Continue" at bounding box center [711, 400] width 164 height 37
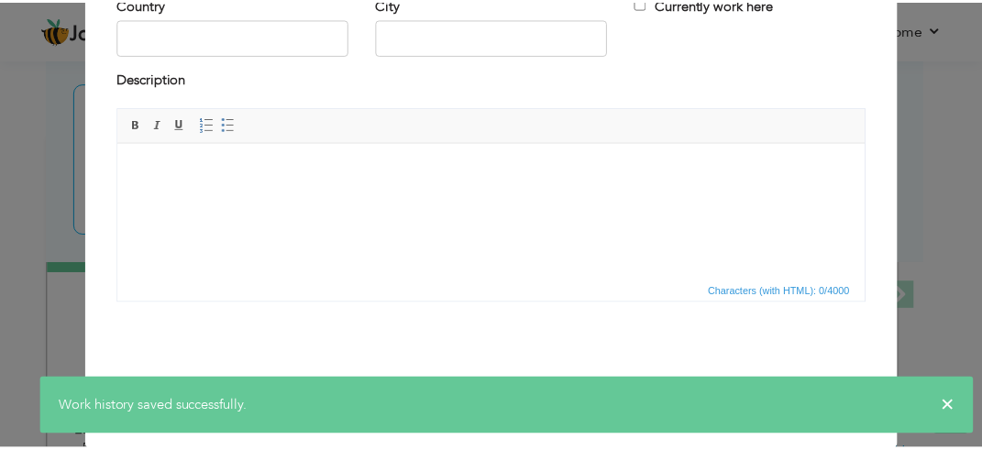
scroll to position [0, 0]
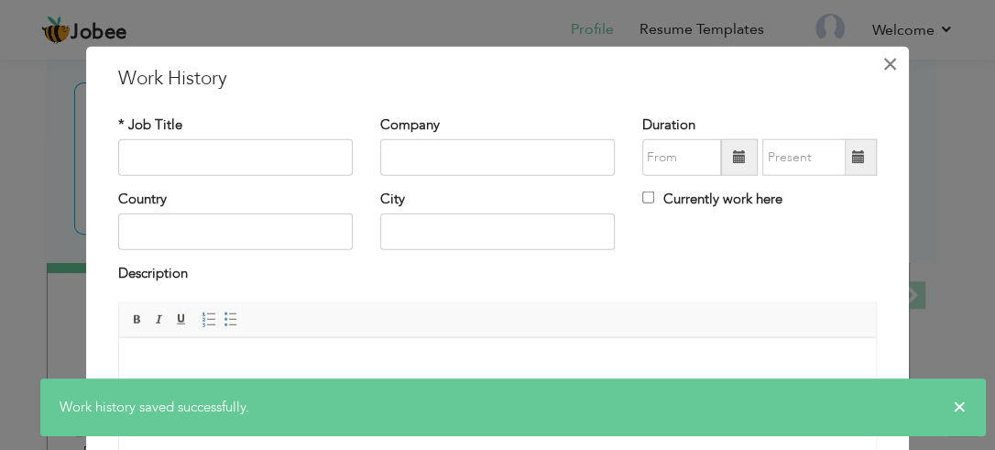
click at [883, 67] on span "×" at bounding box center [891, 63] width 16 height 33
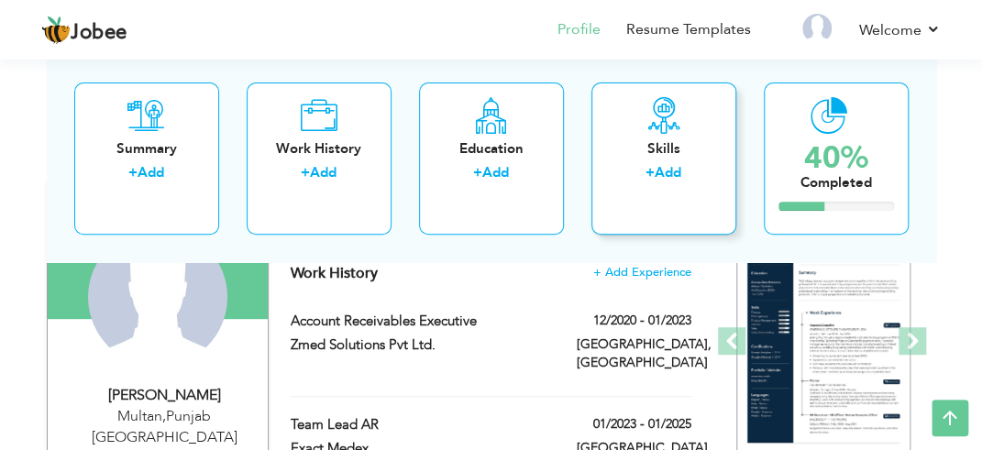
scroll to position [195, 0]
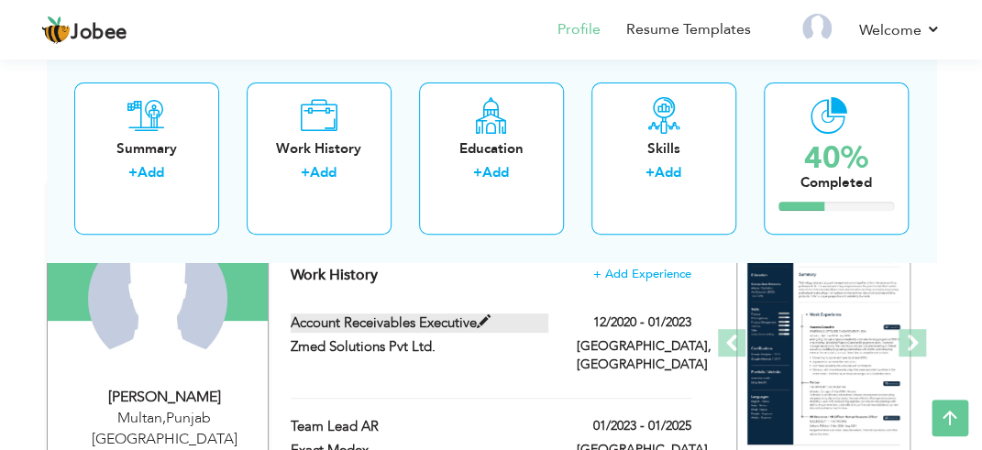
click at [484, 319] on span at bounding box center [484, 322] width 14 height 14
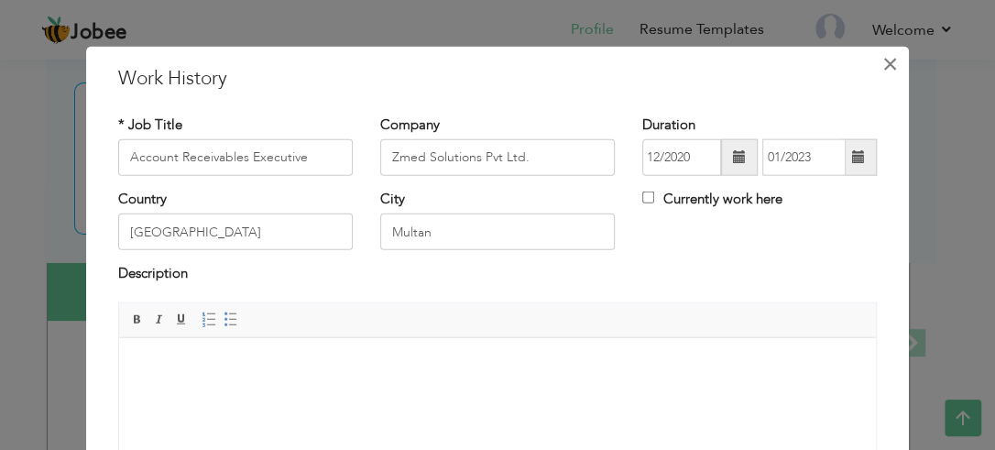
click at [883, 65] on span "×" at bounding box center [891, 63] width 16 height 33
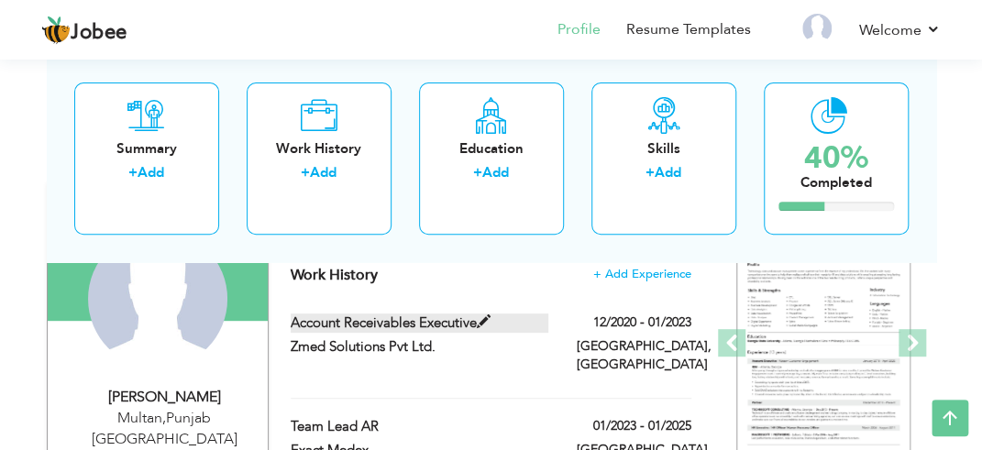
drag, startPoint x: 285, startPoint y: 321, endPoint x: 451, endPoint y: 325, distance: 166.0
click at [451, 325] on div "Account Receivables Executive" at bounding box center [419, 325] width 285 height 24
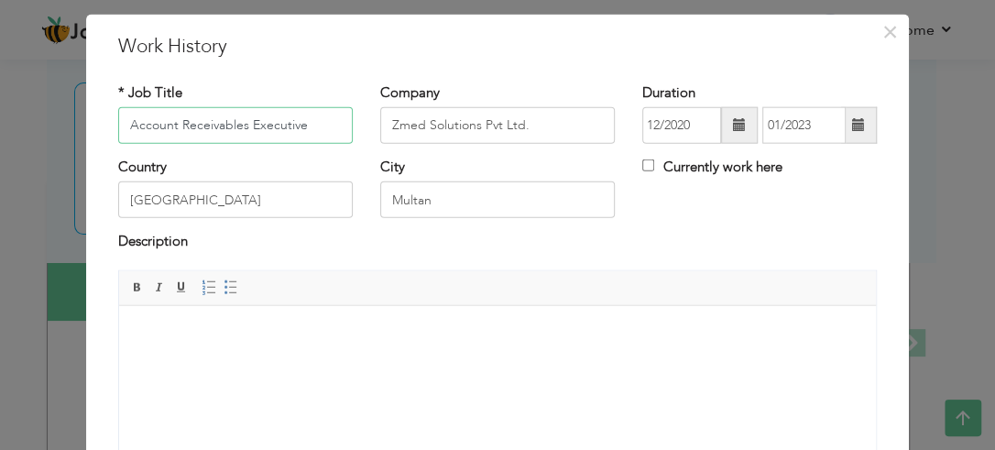
scroll to position [60, 0]
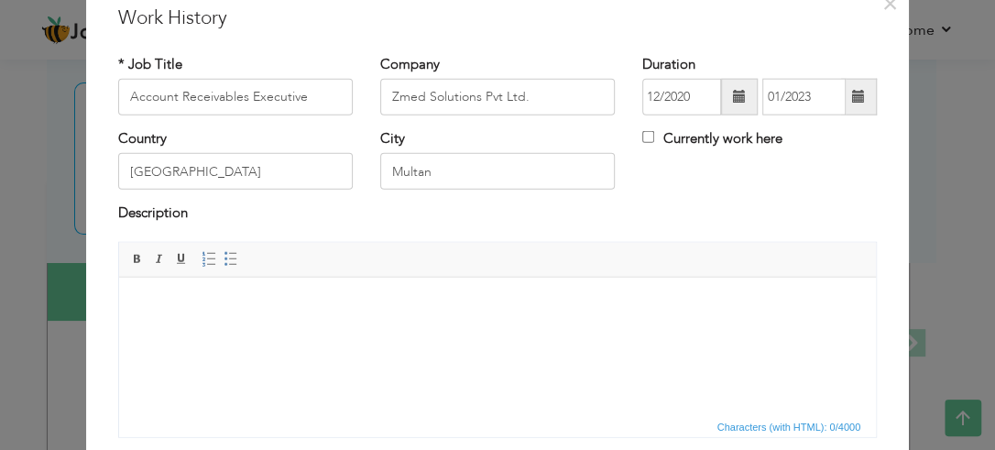
click at [291, 315] on html at bounding box center [497, 305] width 757 height 56
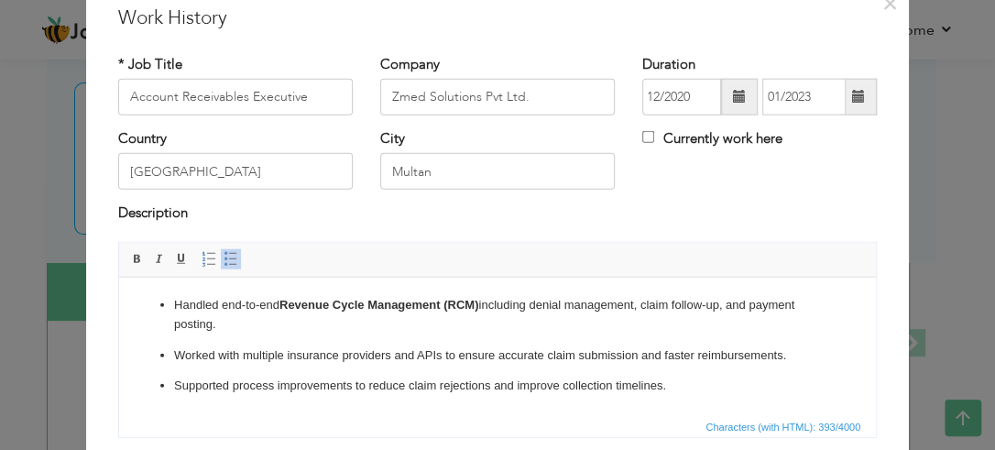
scroll to position [122, 0]
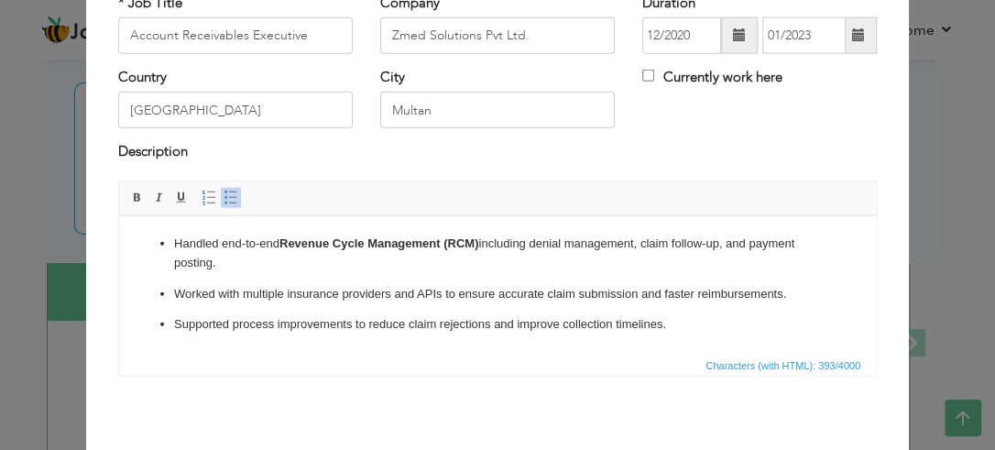
click at [176, 246] on p "Handled end-to-end Revenue Cycle Management (RCM) including denial management, …" at bounding box center [497, 253] width 647 height 38
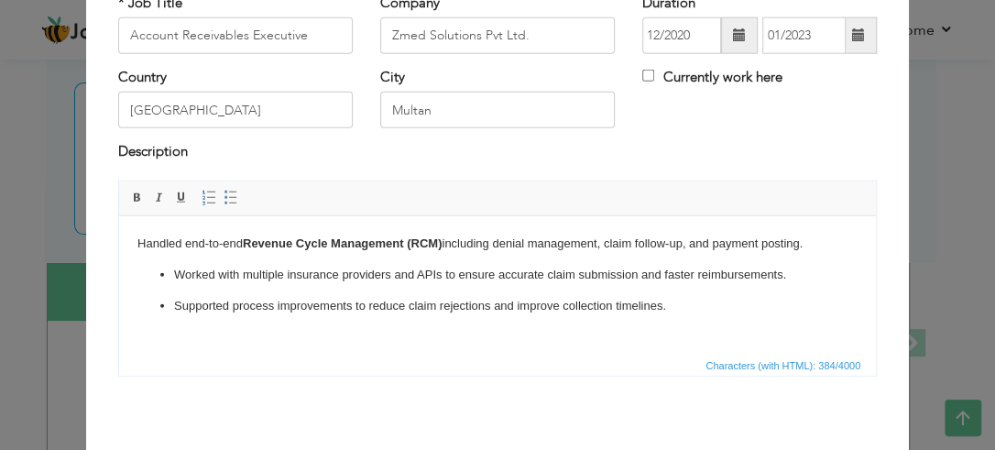
click at [176, 276] on p "Worked with multiple insurance providers and APIs to ensure accurate claim subm…" at bounding box center [497, 274] width 647 height 19
click at [176, 307] on p "Supported process improvements to reduce claim rejections and improve collectio…" at bounding box center [497, 305] width 647 height 19
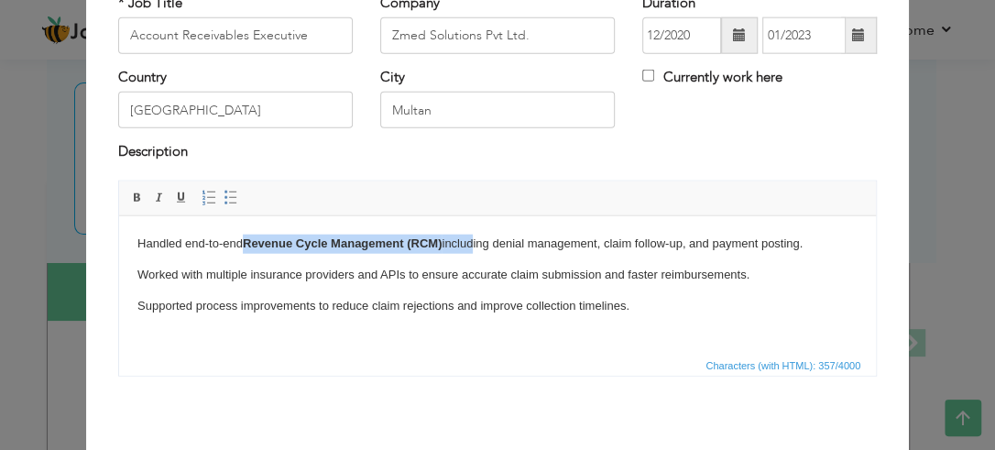
drag, startPoint x: 246, startPoint y: 239, endPoint x: 476, endPoint y: 244, distance: 230.1
click at [476, 244] on p "Handled end-to-end Revenue Cycle Management (RCM) including denial management, …" at bounding box center [497, 243] width 720 height 19
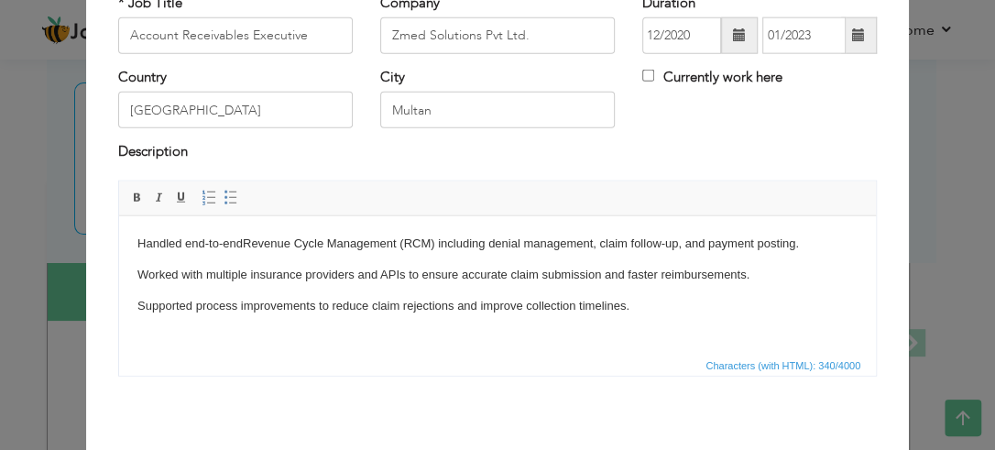
click at [444, 378] on div "Rich Text Editor, workEditor Editor toolbars Basic Styles Bold Italic Underline…" at bounding box center [497, 285] width 786 height 210
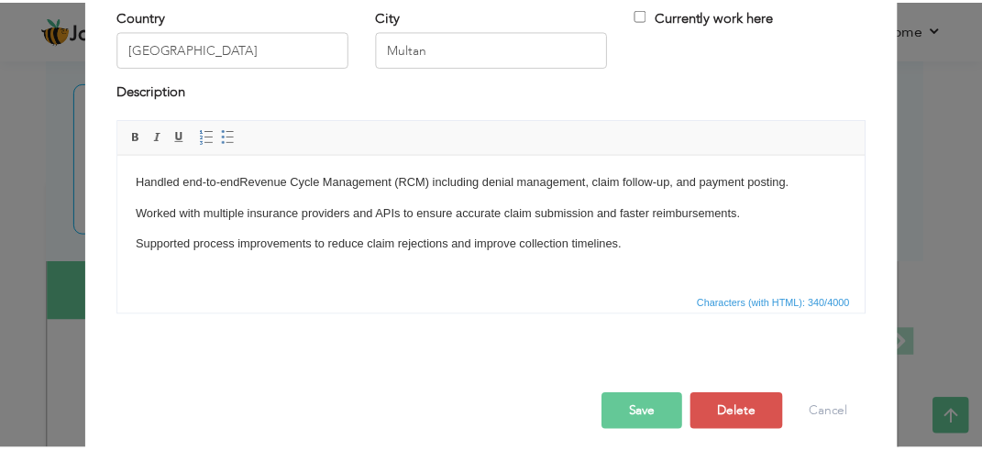
scroll to position [195, 0]
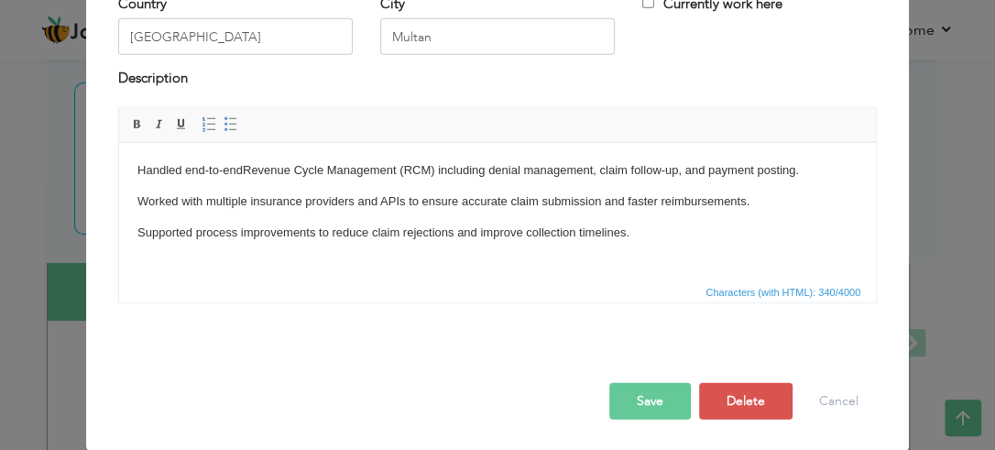
click at [642, 389] on button "Save" at bounding box center [651, 400] width 82 height 37
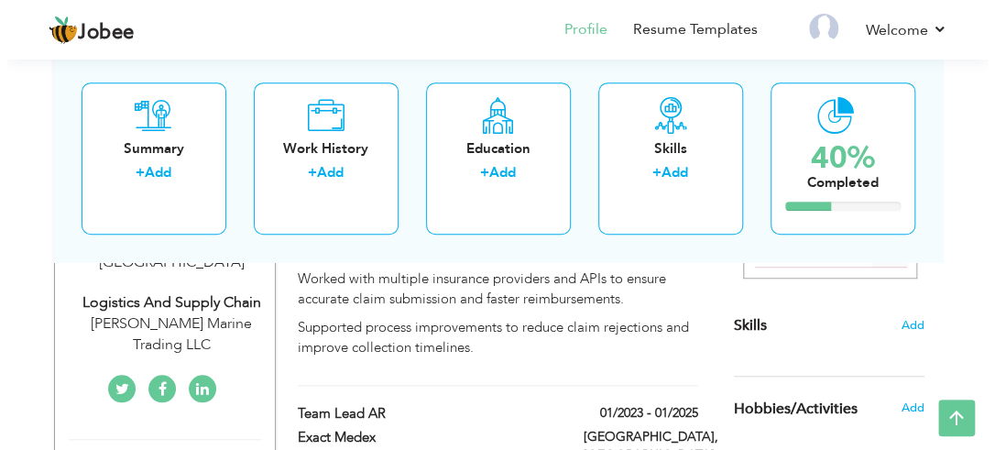
scroll to position [371, 0]
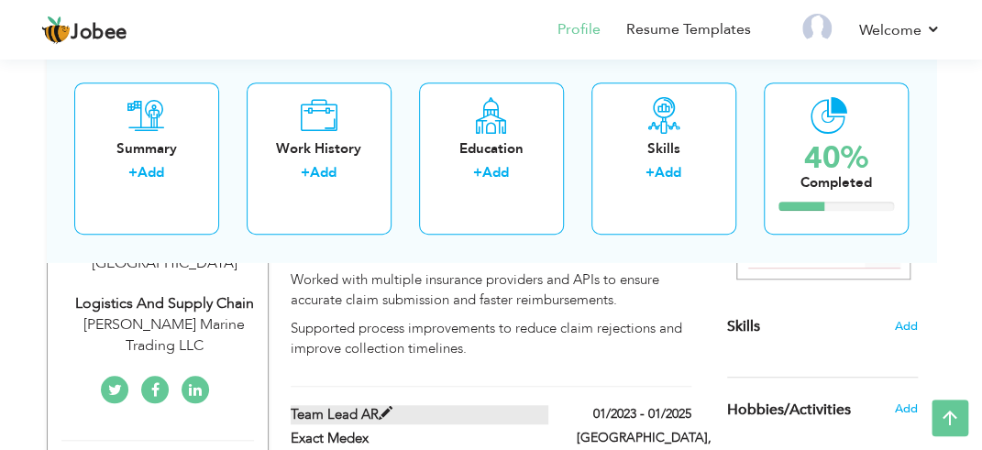
click at [379, 407] on span at bounding box center [386, 414] width 14 height 14
type input "Team Lead AR"
type input "Exact Medex"
type input "01/2023"
type input "01/2025"
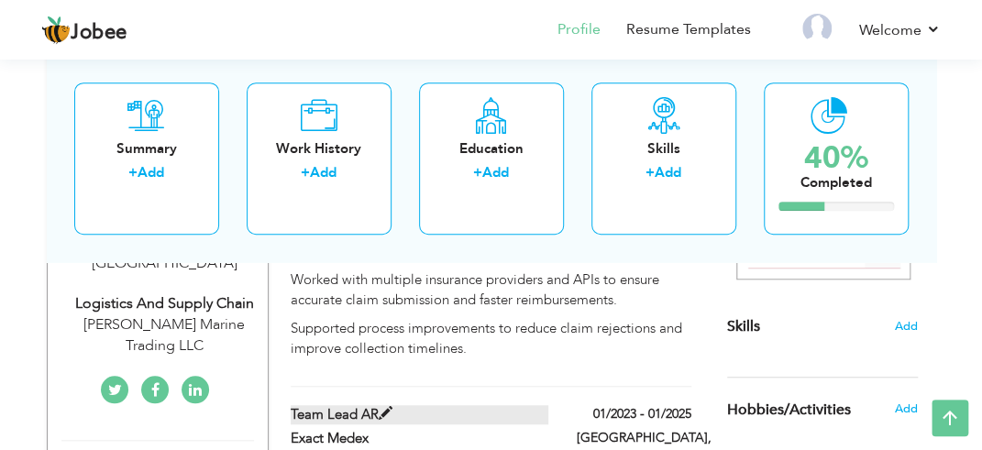
type input "Lahore"
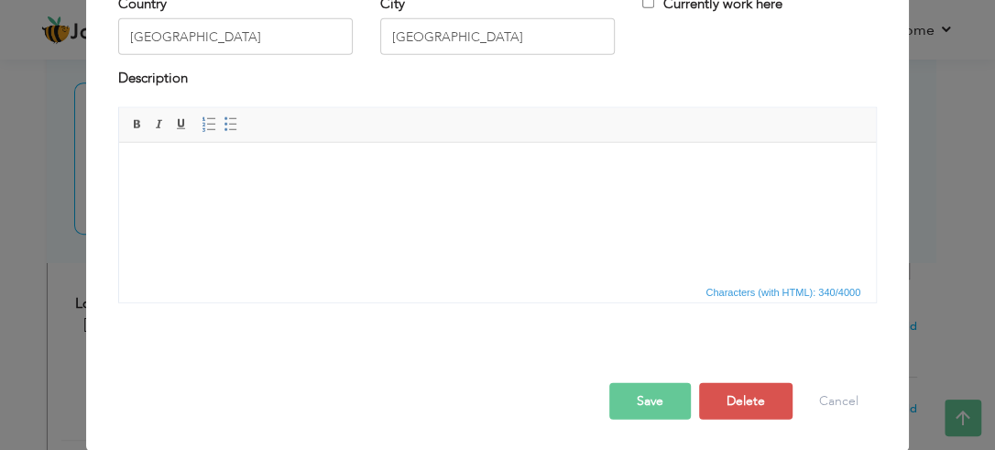
scroll to position [0, 0]
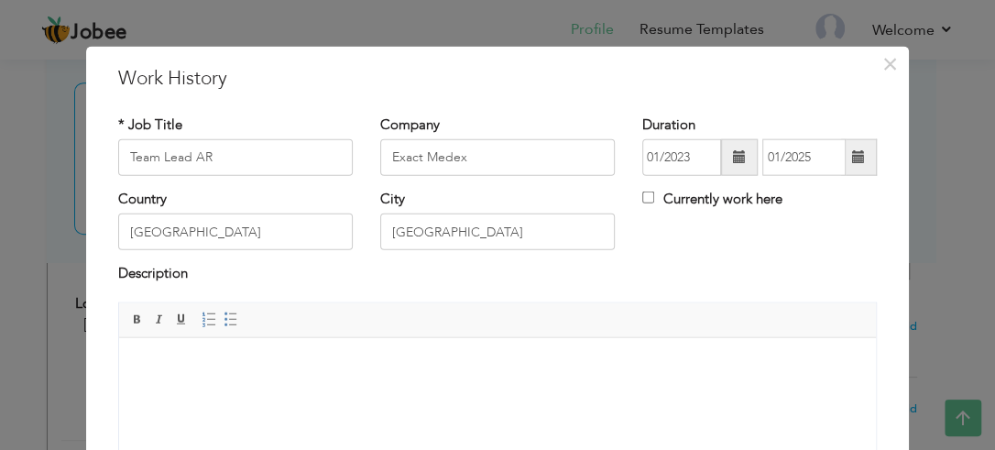
click at [318, 358] on body at bounding box center [497, 365] width 720 height 19
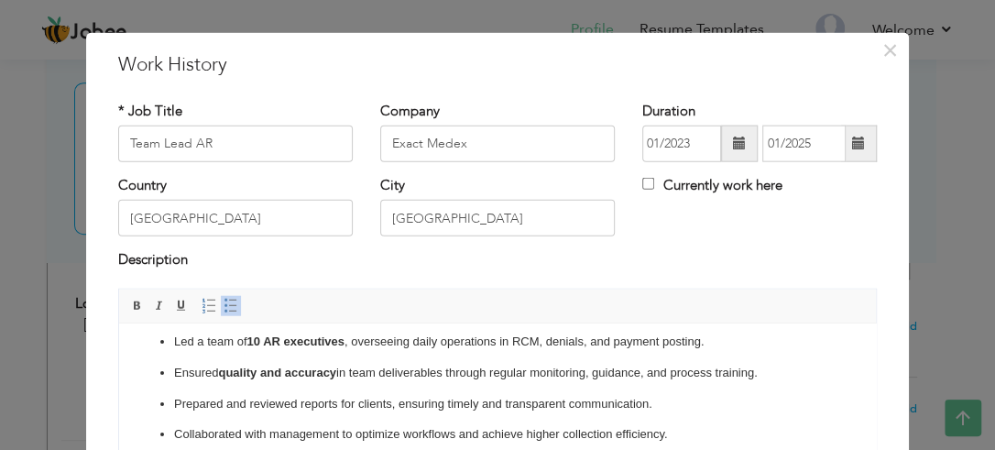
scroll to position [10, 0]
click at [170, 333] on ul "Led a team of 10 AR executives , overseeing daily operations in RCM, denials, a…" at bounding box center [497, 388] width 720 height 112
click at [180, 375] on p "Ensured quality and accuracy in team deliverables through regular monitoring, g…" at bounding box center [497, 372] width 647 height 19
click at [176, 375] on p "Ensured quality and accuracy in team deliverables through regular monitoring, g…" at bounding box center [497, 372] width 647 height 19
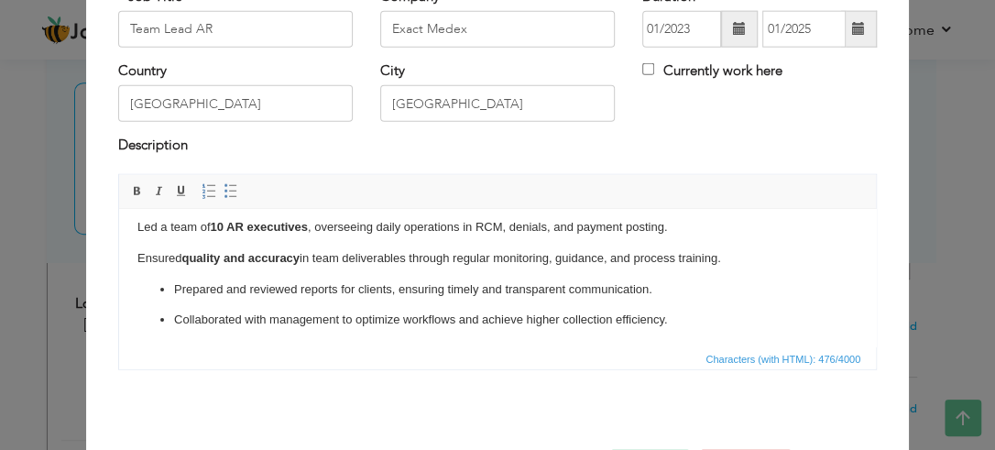
scroll to position [136, 0]
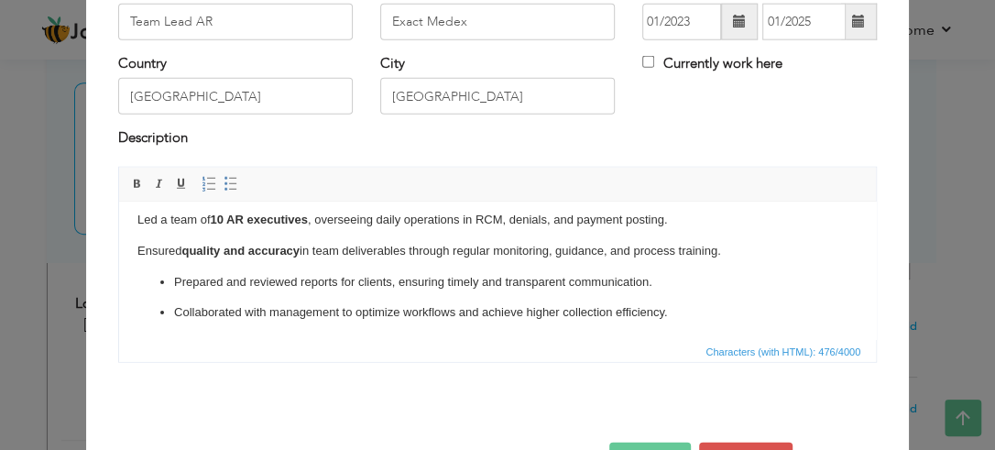
drag, startPoint x: 173, startPoint y: 283, endPoint x: 181, endPoint y: 308, distance: 26.1
click at [174, 282] on p "Prepared and reviewed reports for clients, ensuring timely and transparent comm…" at bounding box center [497, 281] width 647 height 19
drag, startPoint x: 177, startPoint y: 313, endPoint x: 323, endPoint y: 541, distance: 270.8
click at [176, 313] on p "Collaborated with management to optimize workflows and achieve higher collectio…" at bounding box center [497, 311] width 647 height 19
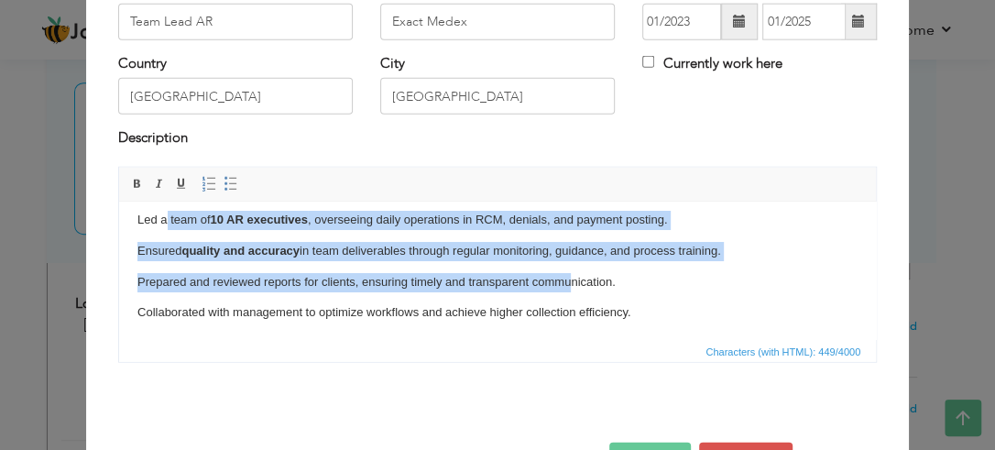
drag, startPoint x: 165, startPoint y: 219, endPoint x: 571, endPoint y: 278, distance: 410.3
click at [571, 278] on body "Led a team of 10 AR executives , overseeing daily operations in RCM, denials, a…" at bounding box center [497, 266] width 720 height 112
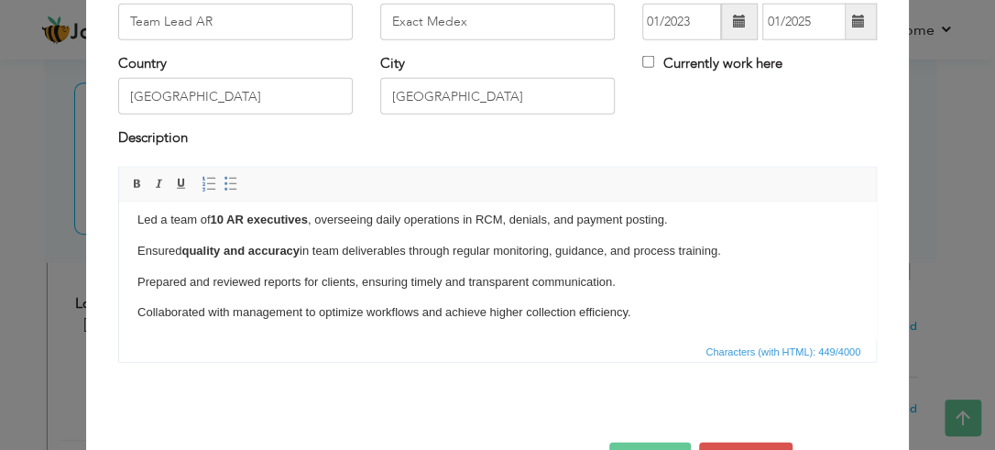
scroll to position [0, 0]
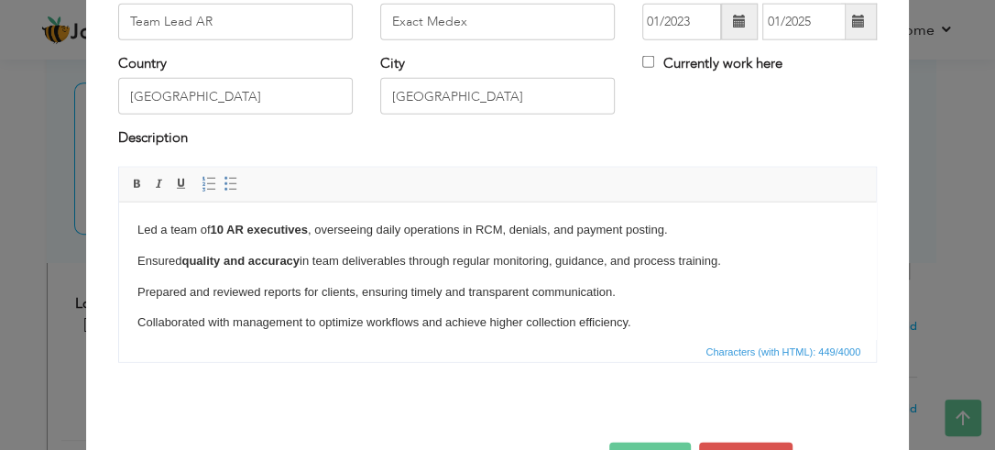
click at [508, 290] on p "Prepared and reviewed reports for clients, ensuring timely and transparent comm…" at bounding box center [497, 291] width 720 height 19
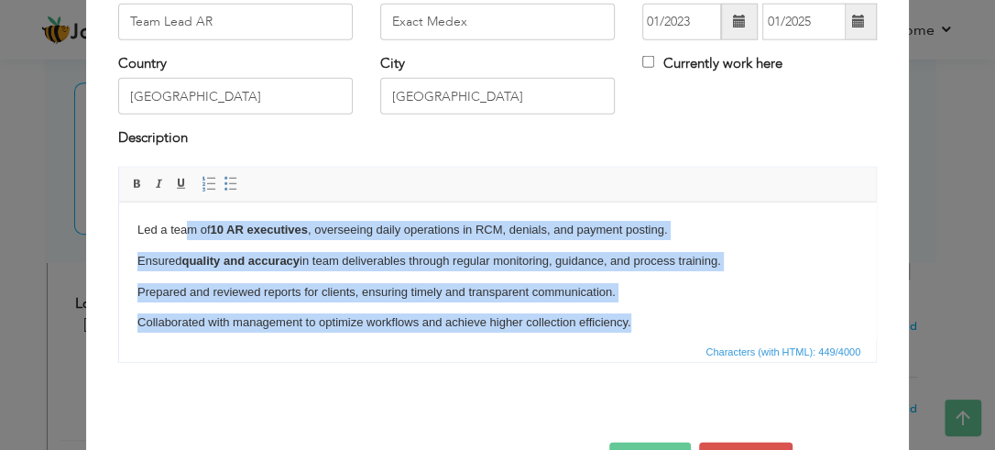
drag, startPoint x: 187, startPoint y: 231, endPoint x: 658, endPoint y: 303, distance: 476.7
click at [658, 303] on body "Led a team of 10 AR executives , overseeing daily operations in RCM, denials, a…" at bounding box center [497, 276] width 720 height 112
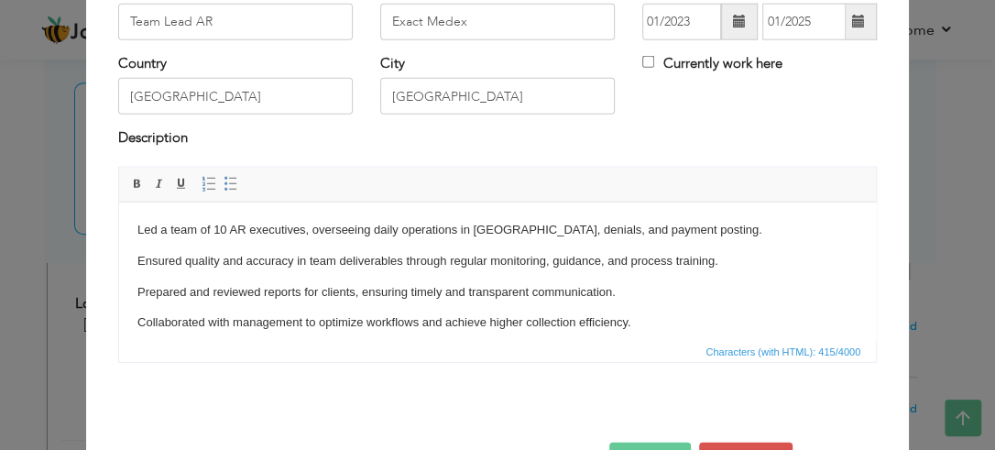
click at [607, 339] on span "Characters (with HTML): 415/4000" at bounding box center [497, 350] width 757 height 22
click at [385, 238] on p "Led a tea m of 10 AR executives, overseeing daily operations in RCM, denials, a…" at bounding box center [497, 229] width 720 height 19
drag, startPoint x: 510, startPoint y: 230, endPoint x: 726, endPoint y: 232, distance: 216.3
click at [726, 232] on p "Led a tea m of 10 AR executives, overseeing daily operations in RCM, denials, a…" at bounding box center [497, 229] width 720 height 19
click at [662, 295] on p "Prepared and reviewed reports for clients, ensuring timely and transparent comm…" at bounding box center [497, 291] width 720 height 19
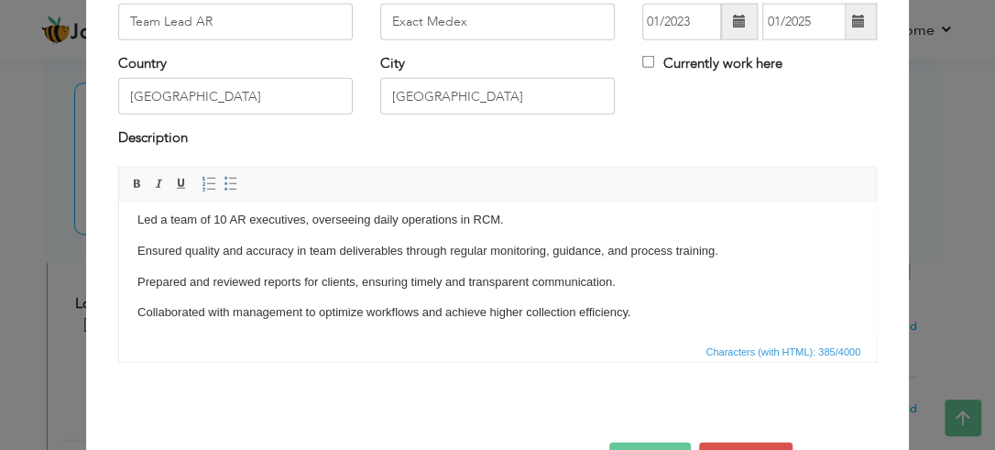
scroll to position [195, 0]
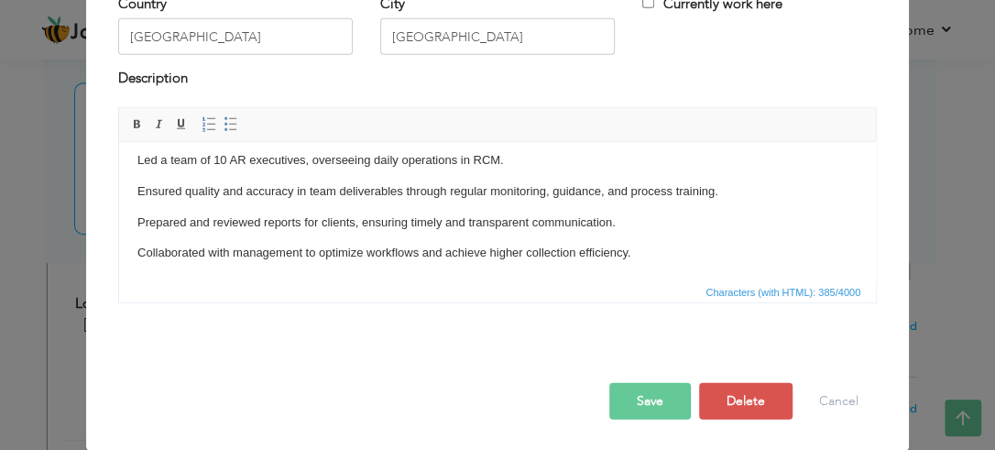
click at [658, 401] on button "Save" at bounding box center [651, 400] width 82 height 37
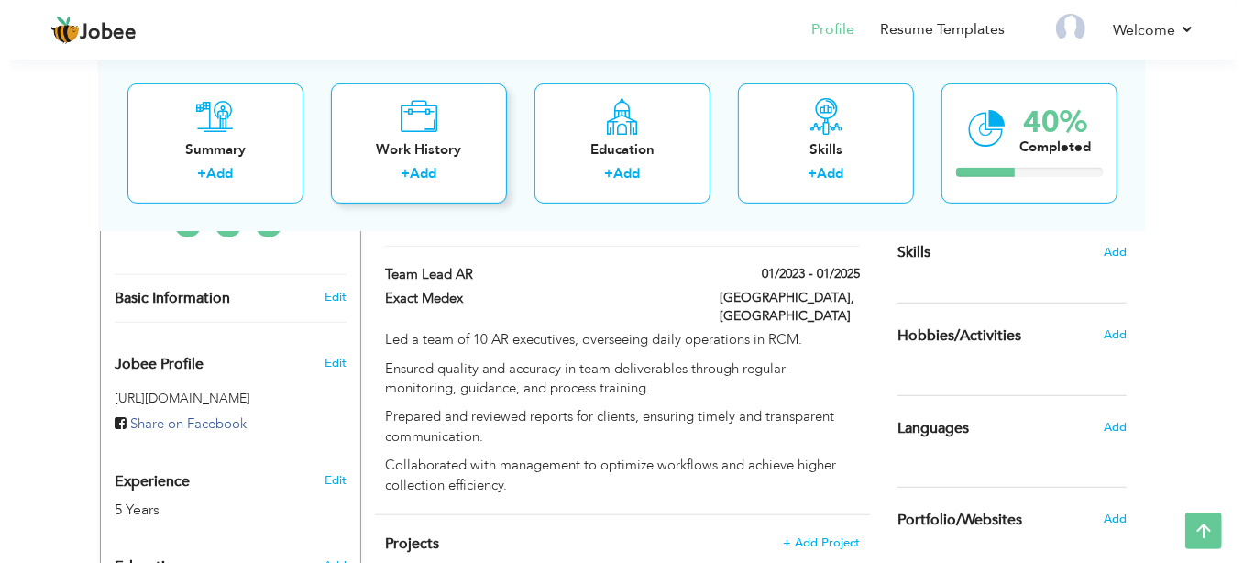
scroll to position [462, 0]
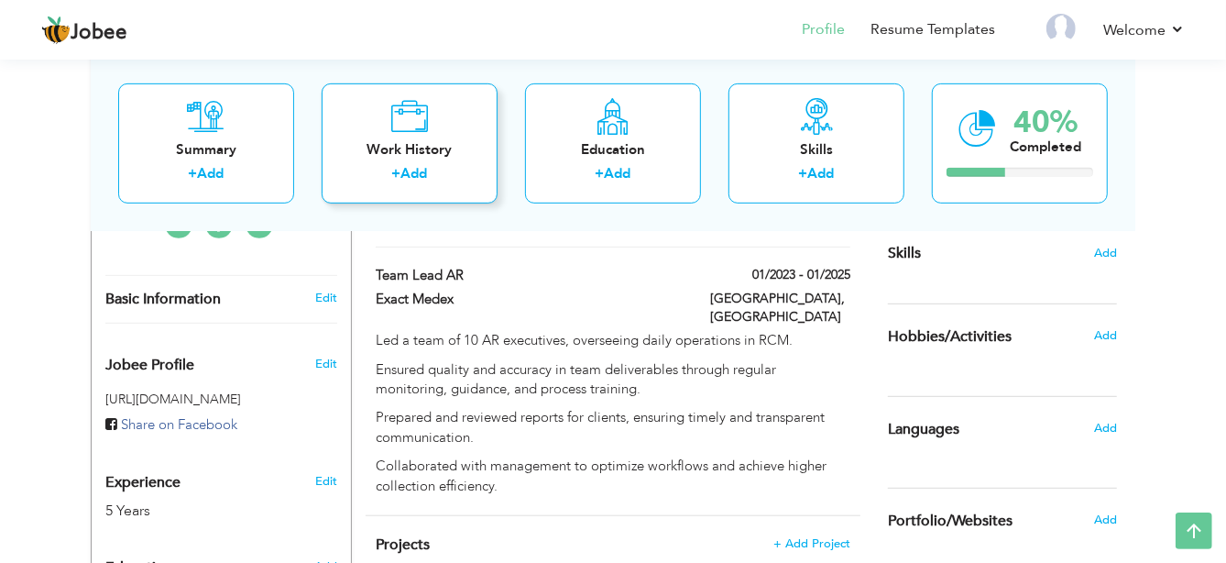
click at [420, 155] on div "Work History" at bounding box center [409, 148] width 147 height 19
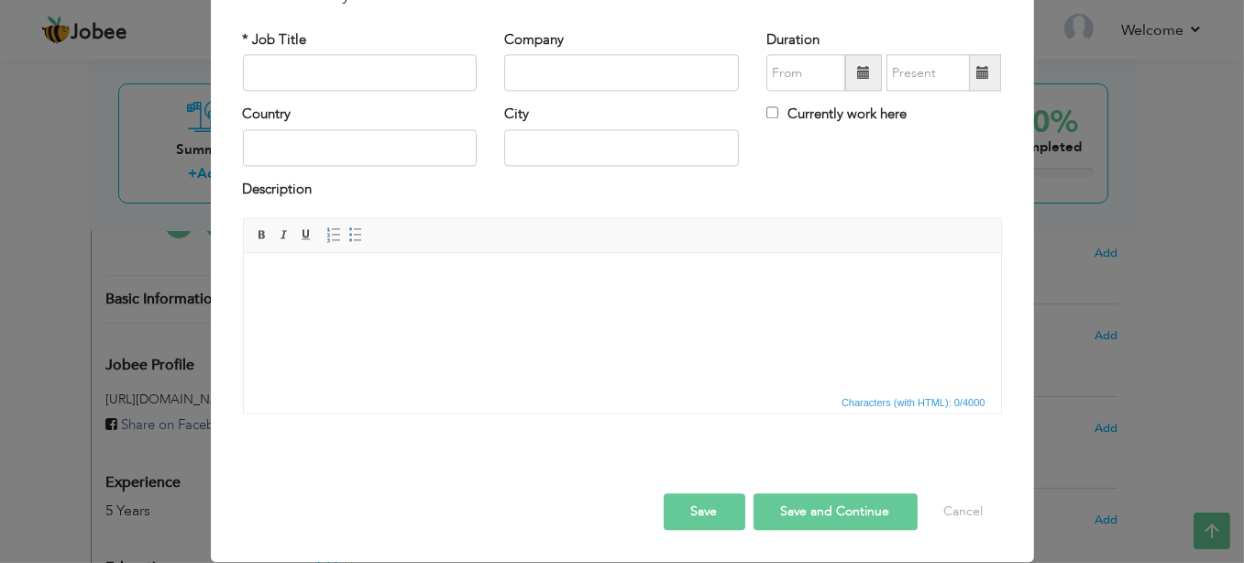
scroll to position [0, 0]
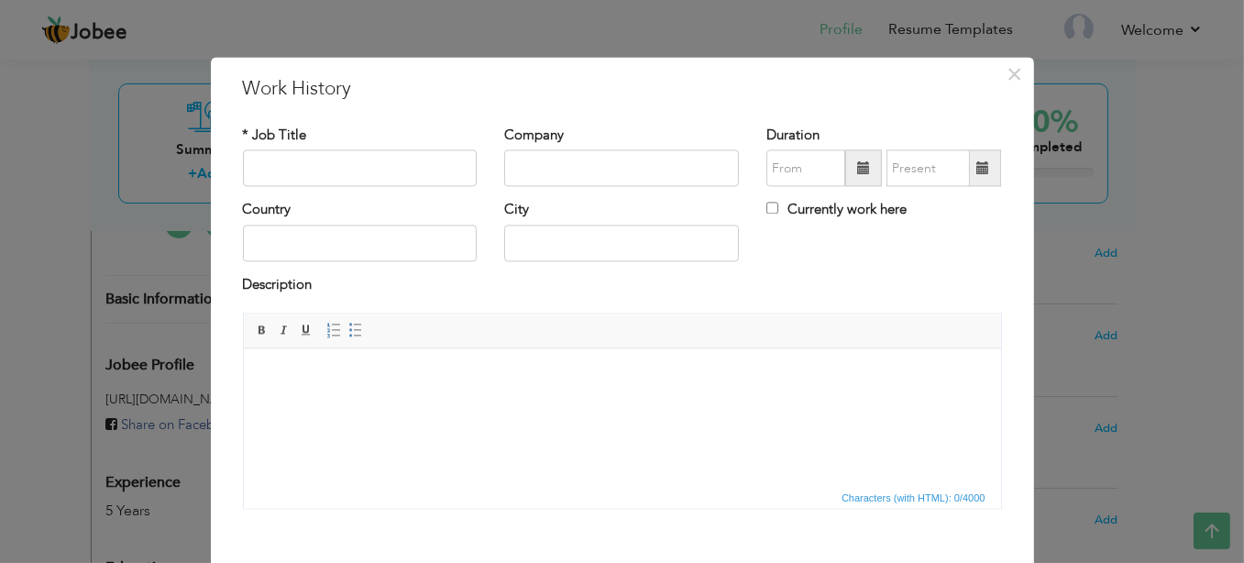
click at [311, 404] on html at bounding box center [621, 376] width 757 height 56
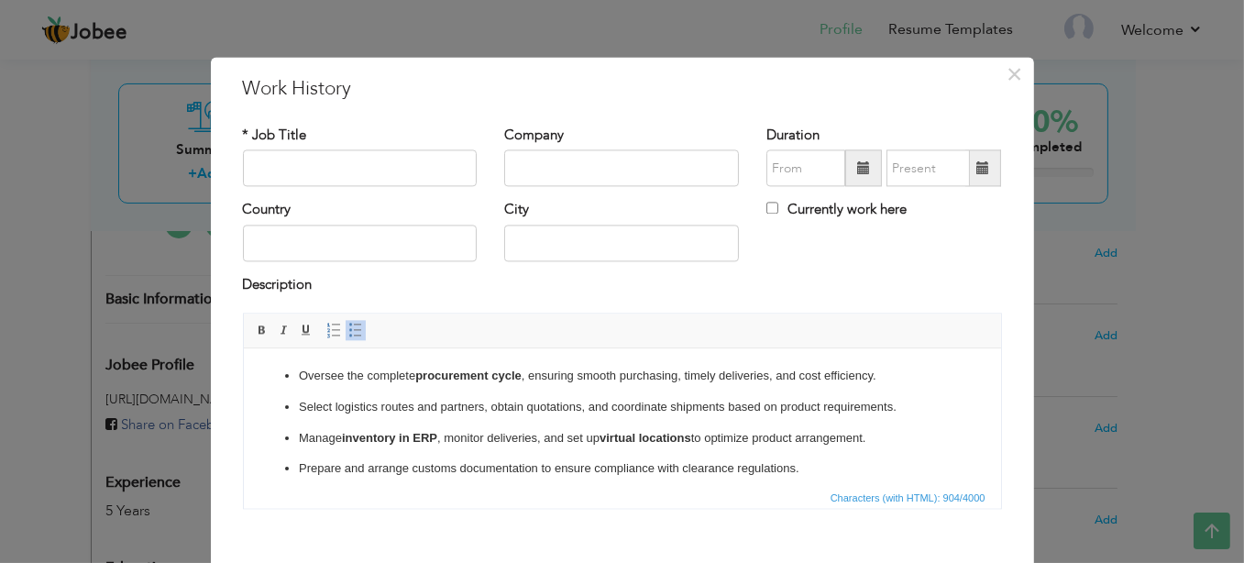
click at [295, 372] on ul "Oversee the complete procurement cycle , ensuring smooth purchasing, timely del…" at bounding box center [621, 463] width 720 height 193
click at [301, 411] on p "Select logistics routes and partners, obtain quotations, and coordinate shipmen…" at bounding box center [621, 407] width 647 height 19
click at [292, 437] on ul "Manage inventory in ERP , monitor deliveries, and set up virtual locations to o…" at bounding box center [621, 494] width 720 height 131
click at [291, 449] on ul "Prepare and arrange customs documentation to ensure compliance with clearance r…" at bounding box center [621, 509] width 720 height 100
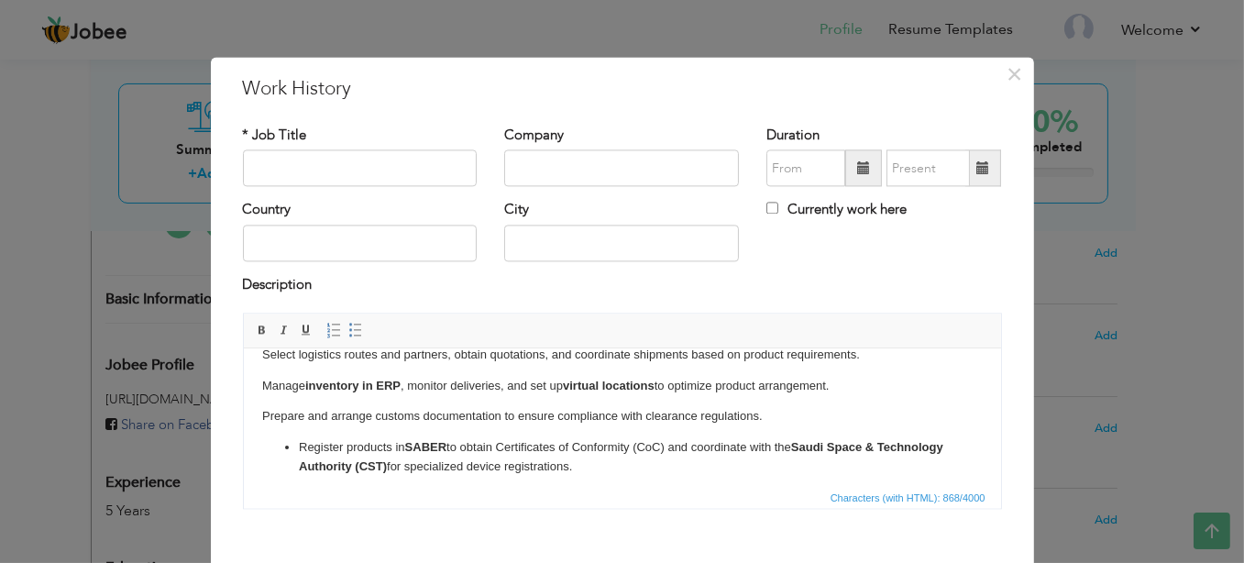
scroll to position [76, 0]
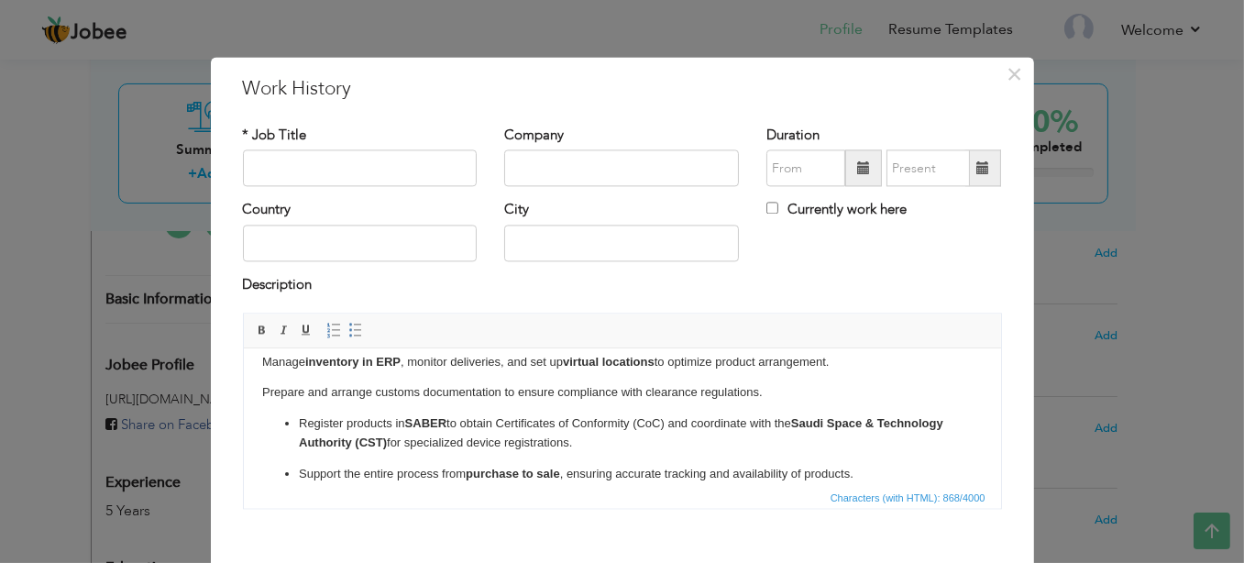
click at [290, 420] on ul "Register products in SABER to obtain Certificates of Conformity (CoC) and coord…" at bounding box center [621, 448] width 720 height 69
click at [298, 449] on p "Support the entire process from purchase to sale , ensuring accurate tracking a…" at bounding box center [621, 474] width 647 height 19
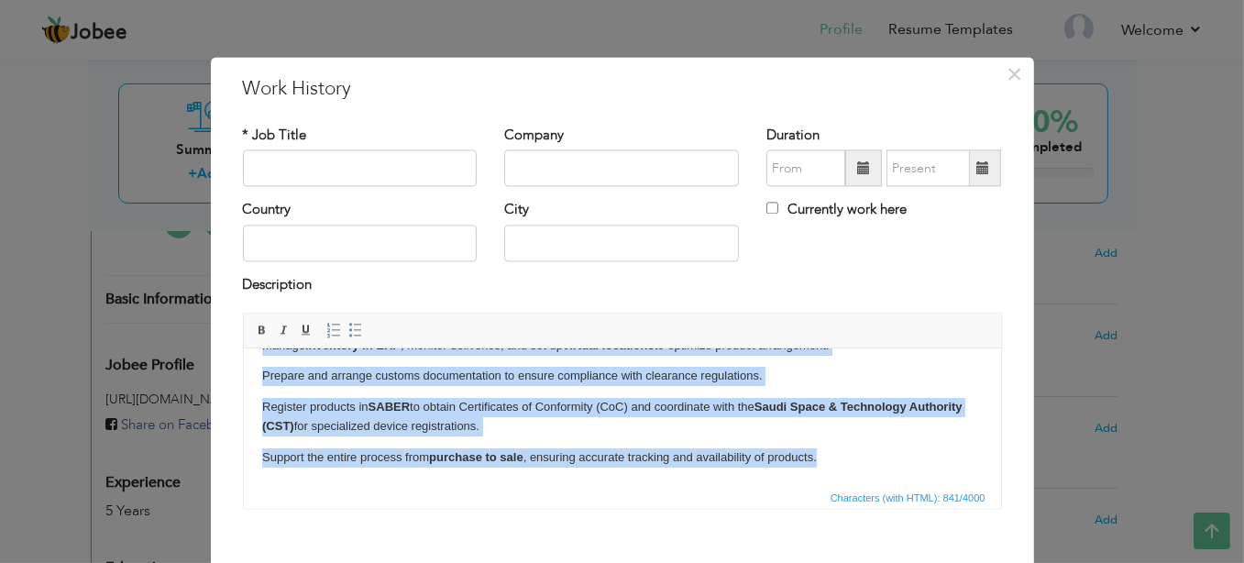
scroll to position [0, 0]
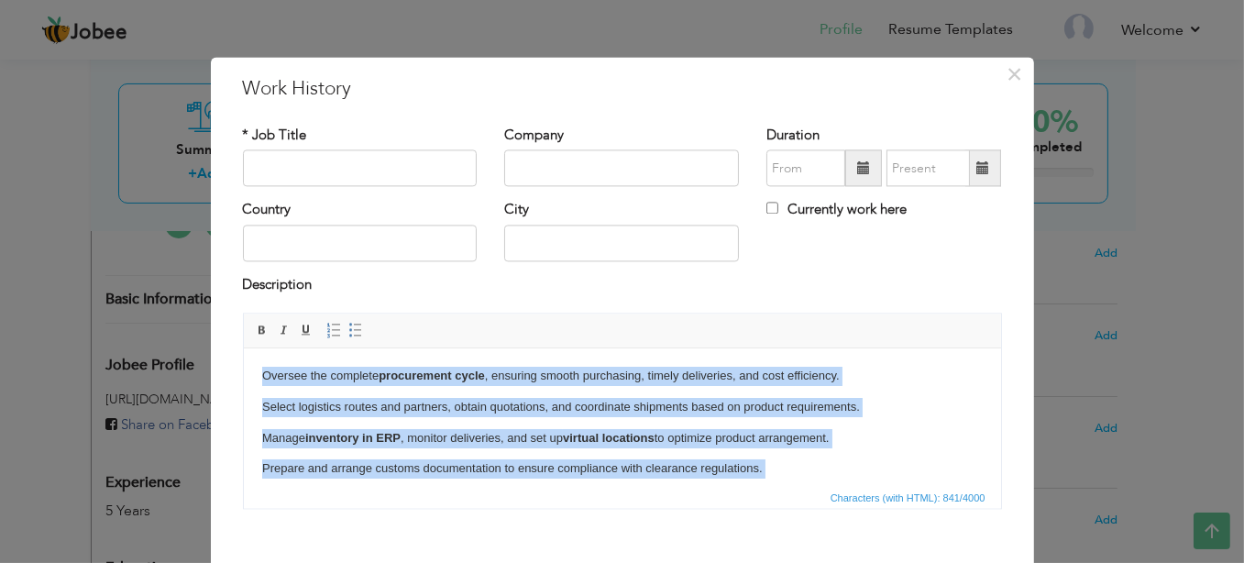
drag, startPoint x: 845, startPoint y: 465, endPoint x: 201, endPoint y: 302, distance: 664.5
click at [243, 348] on html "Oversee the complete procurement cycle , ensuring smooth purchasing, timely del…" at bounding box center [621, 463] width 757 height 230
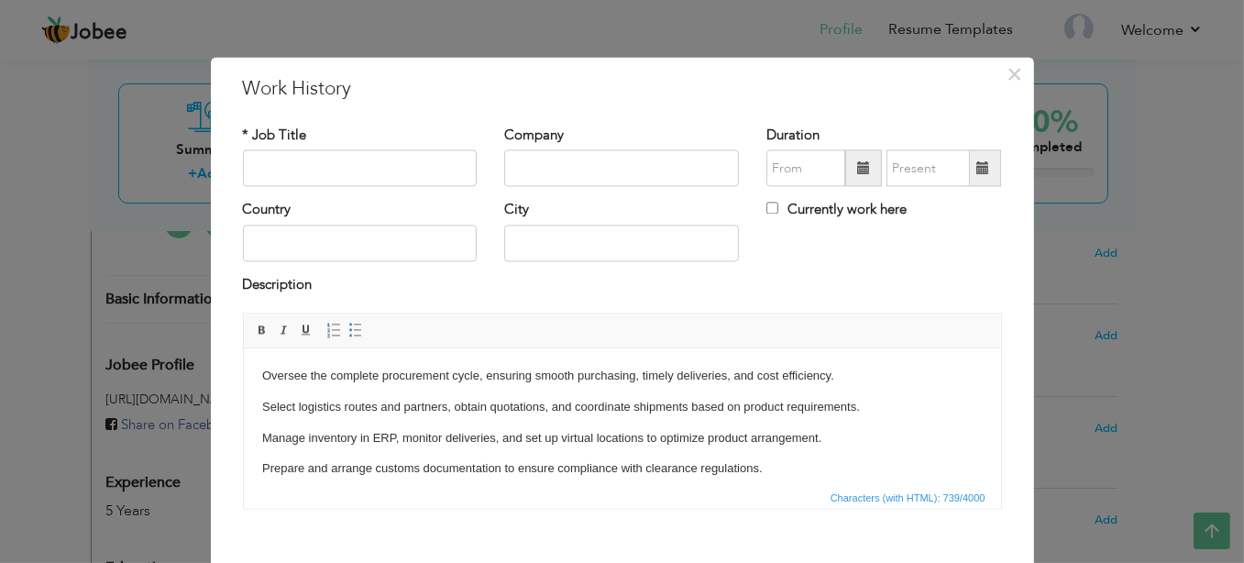
click at [439, 449] on span "Characters (with HTML): 739/4000" at bounding box center [622, 498] width 757 height 22
click at [315, 167] on input "text" at bounding box center [360, 168] width 235 height 37
click at [446, 429] on p "Manage inventory in ERP, monitor deliveries, and set up virtual locations to op…" at bounding box center [621, 438] width 720 height 19
click at [313, 148] on div "* Job Title" at bounding box center [360, 156] width 235 height 60
click at [308, 156] on input "text" at bounding box center [360, 168] width 235 height 37
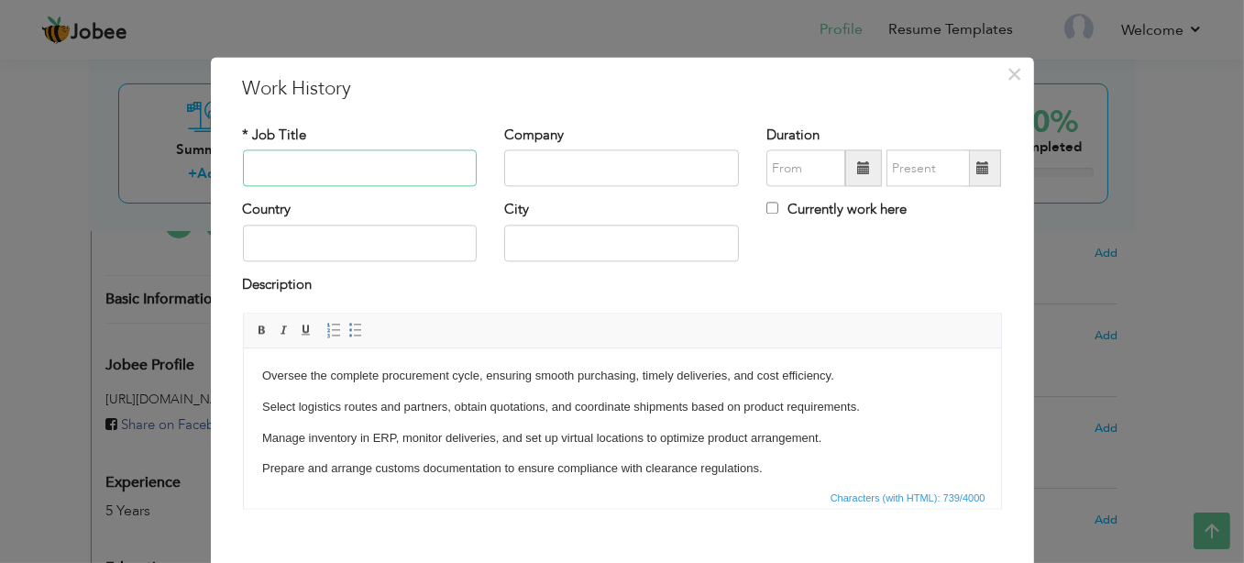
paste input "Procurement Coordinator"
type input "Procurement Coordinator"
click at [595, 168] on input "text" at bounding box center [621, 168] width 235 height 37
type input "[PERSON_NAME] Marine Trading, LLC"
click at [857, 168] on span at bounding box center [863, 167] width 13 height 13
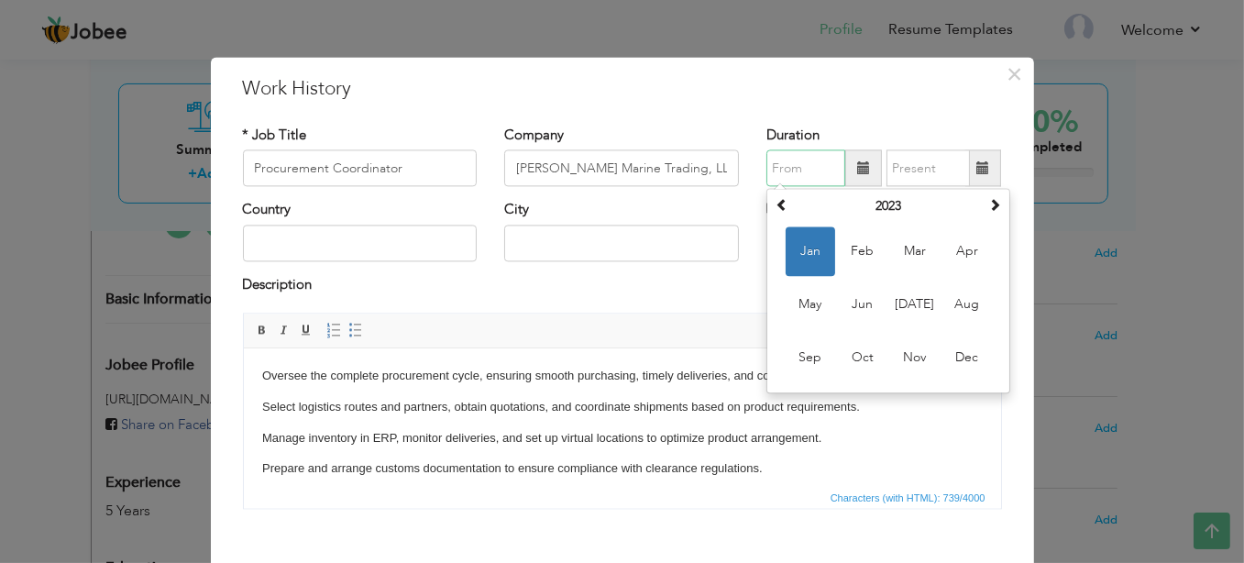
click at [806, 245] on span "Jan" at bounding box center [810, 251] width 49 height 49
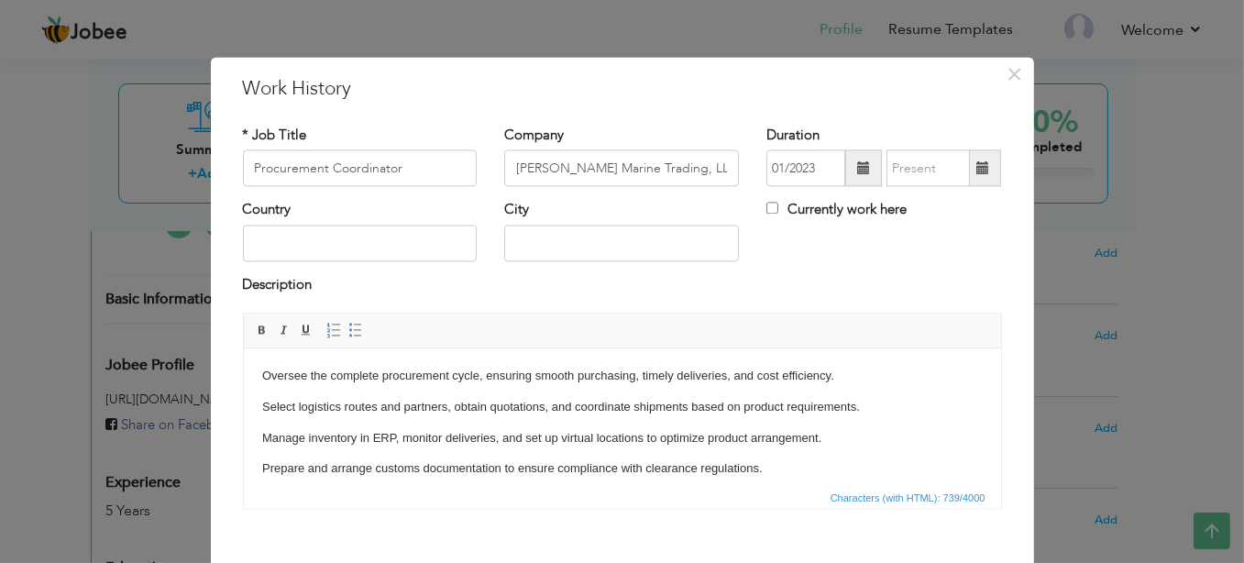
click at [851, 181] on span at bounding box center [863, 168] width 37 height 37
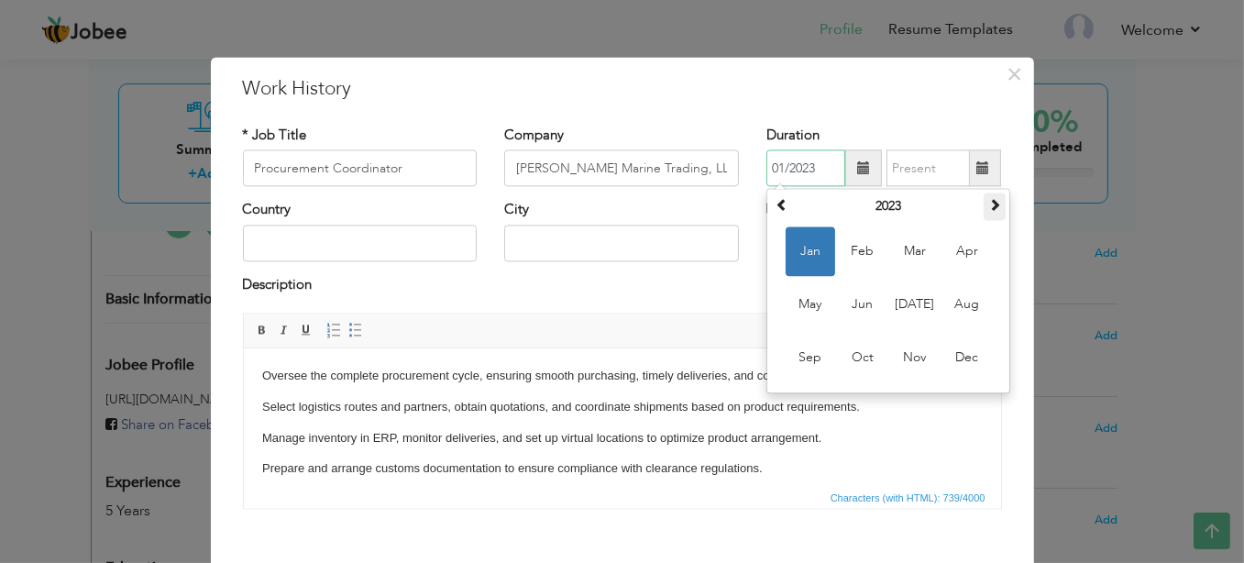
click at [988, 204] on span at bounding box center [994, 205] width 13 height 13
click at [994, 210] on th at bounding box center [995, 206] width 22 height 27
click at [808, 248] on span "Jan" at bounding box center [810, 251] width 49 height 49
type input "01/2025"
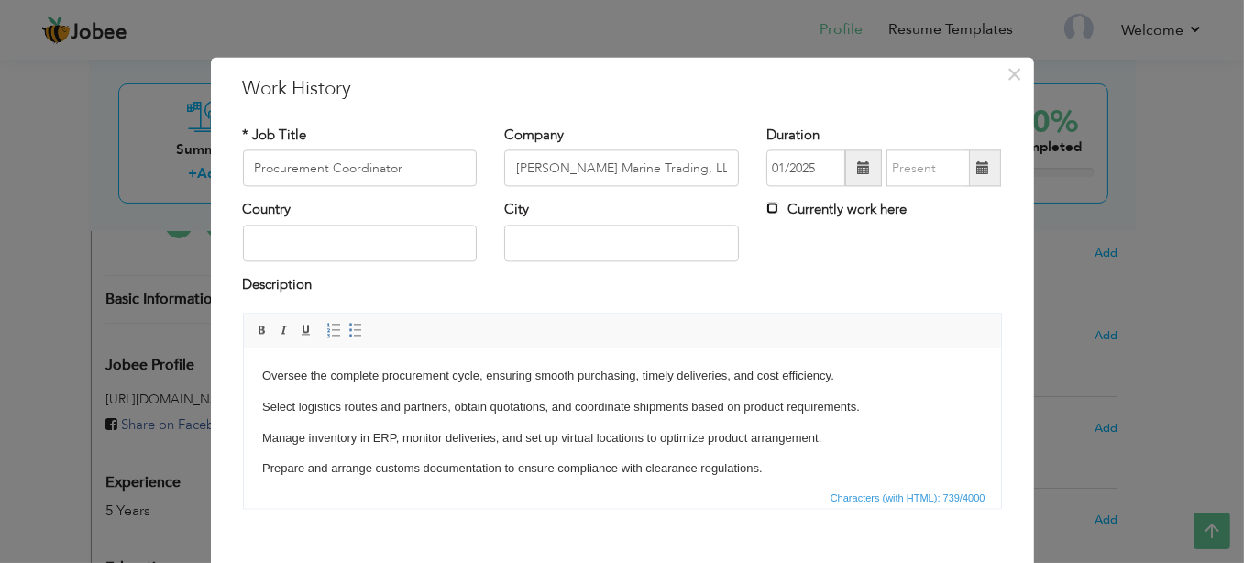
drag, startPoint x: 760, startPoint y: 203, endPoint x: 775, endPoint y: 221, distance: 23.5
click at [766, 203] on input "Currently work here" at bounding box center [772, 209] width 12 height 12
checkbox input "true"
click at [805, 248] on div "Country City Currently work here" at bounding box center [622, 238] width 786 height 74
click at [430, 245] on input "text" at bounding box center [360, 243] width 235 height 37
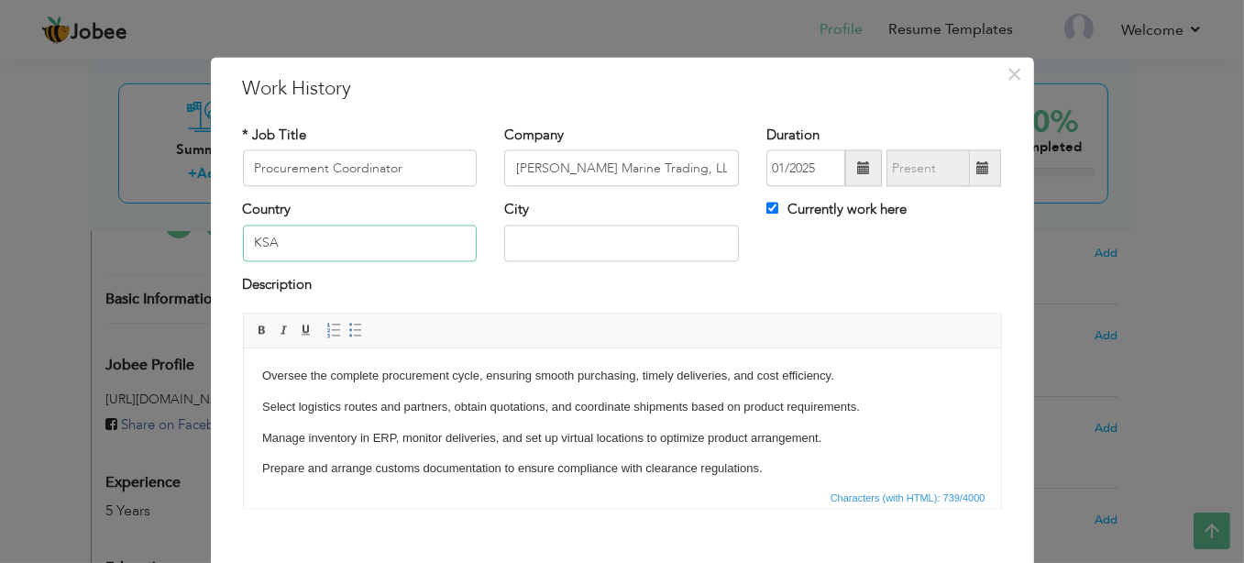
type input "KSA"
click at [525, 236] on input "text" at bounding box center [621, 243] width 235 height 37
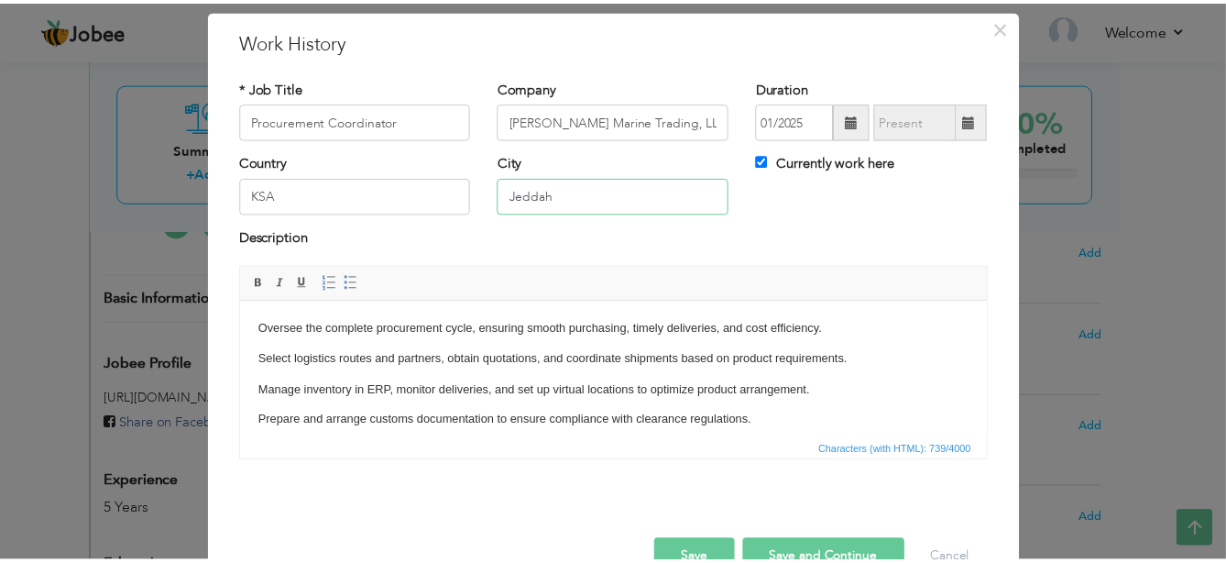
scroll to position [94, 0]
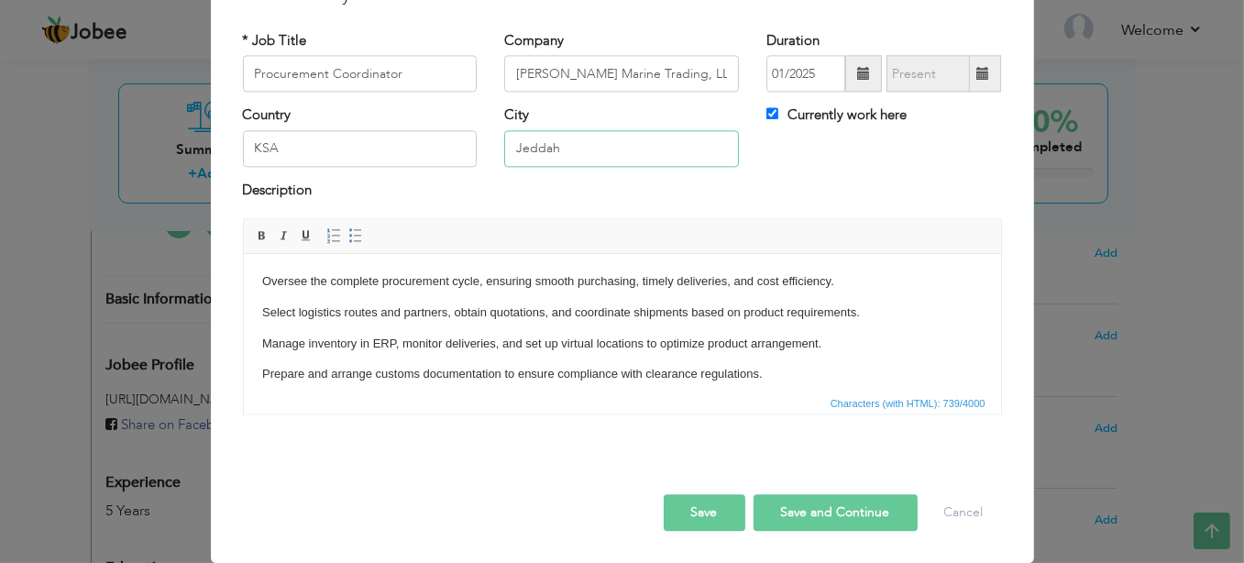
type input "Jeddah"
click at [712, 449] on button "Save" at bounding box center [705, 513] width 82 height 37
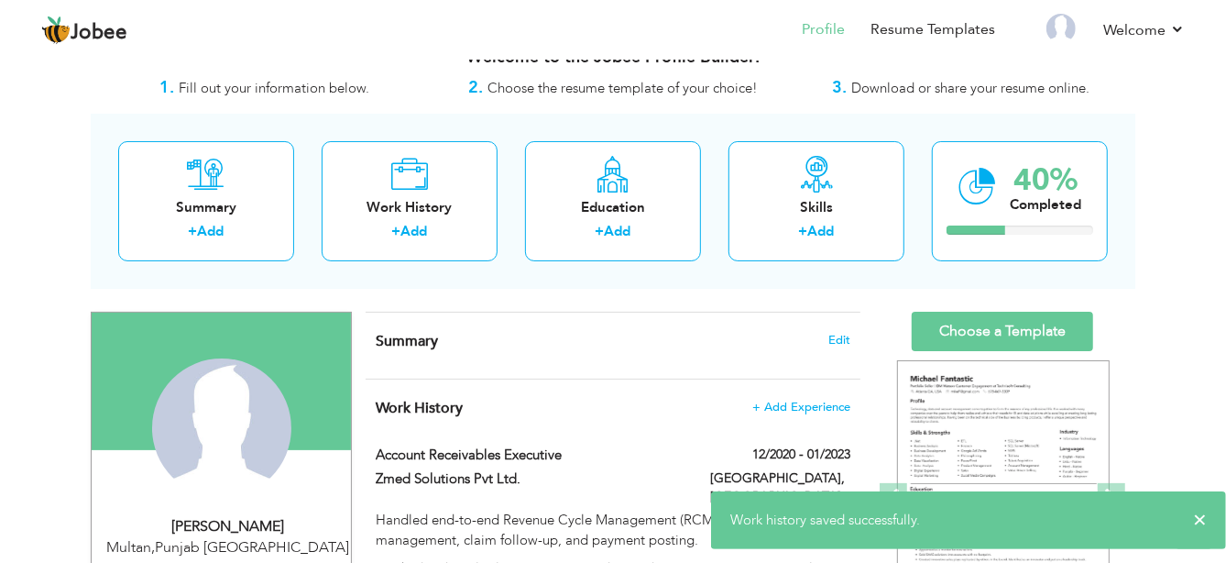
scroll to position [0, 0]
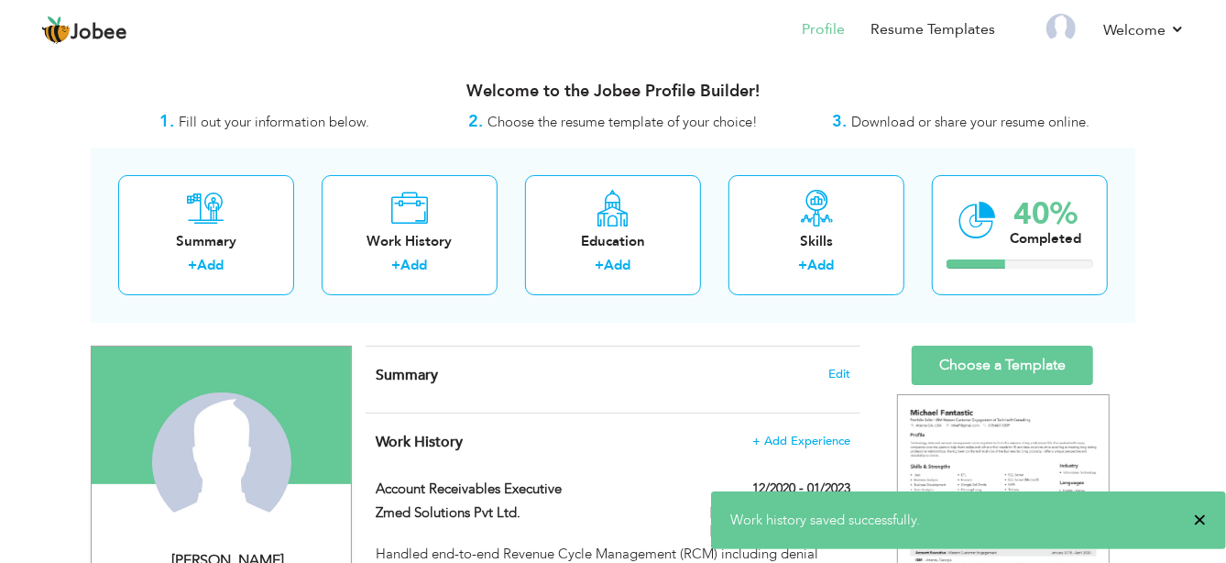
click at [995, 449] on span "×" at bounding box center [1200, 520] width 14 height 18
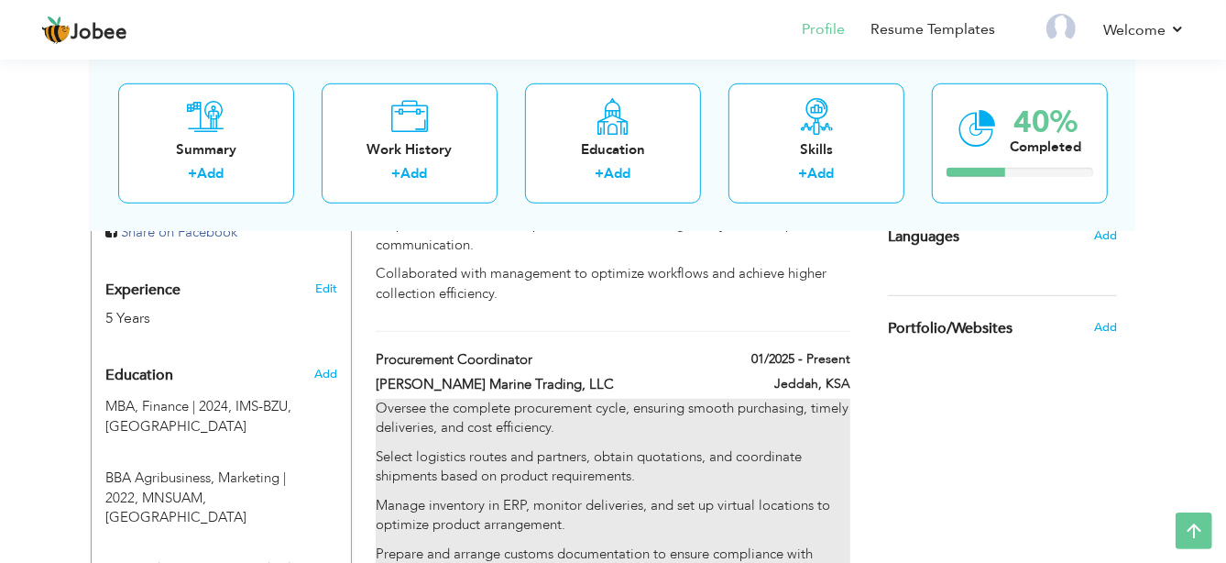
scroll to position [687, 0]
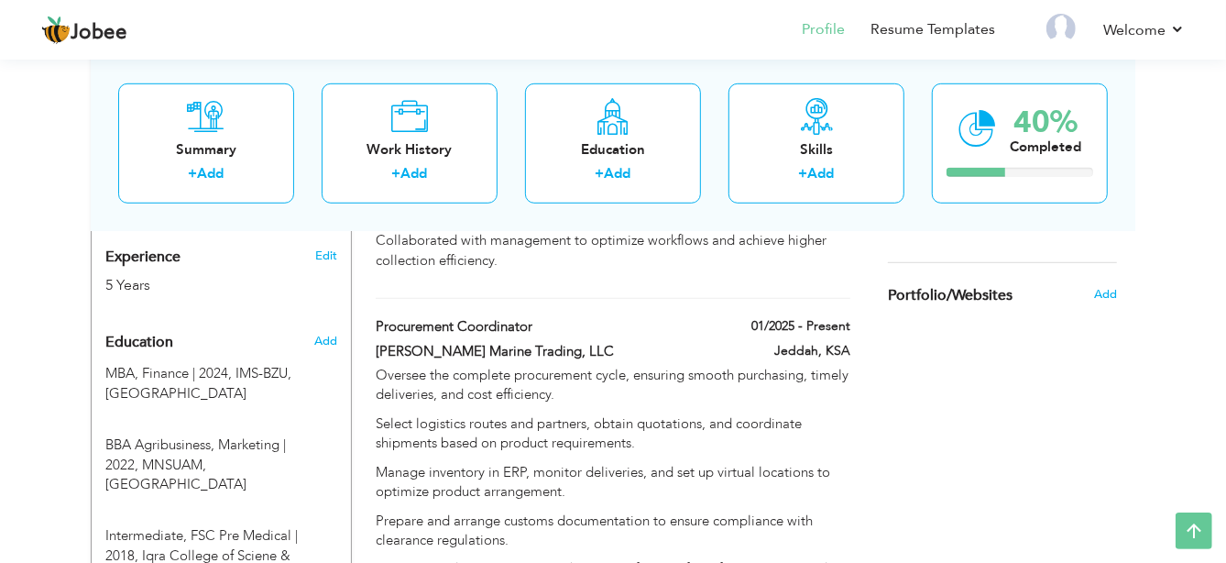
drag, startPoint x: 732, startPoint y: 258, endPoint x: 729, endPoint y: 278, distance: 19.6
click at [729, 278] on div "Work History + Add Experience Account Receivables Executive 12/2020 - 01/2023 A…" at bounding box center [613, 206] width 495 height 960
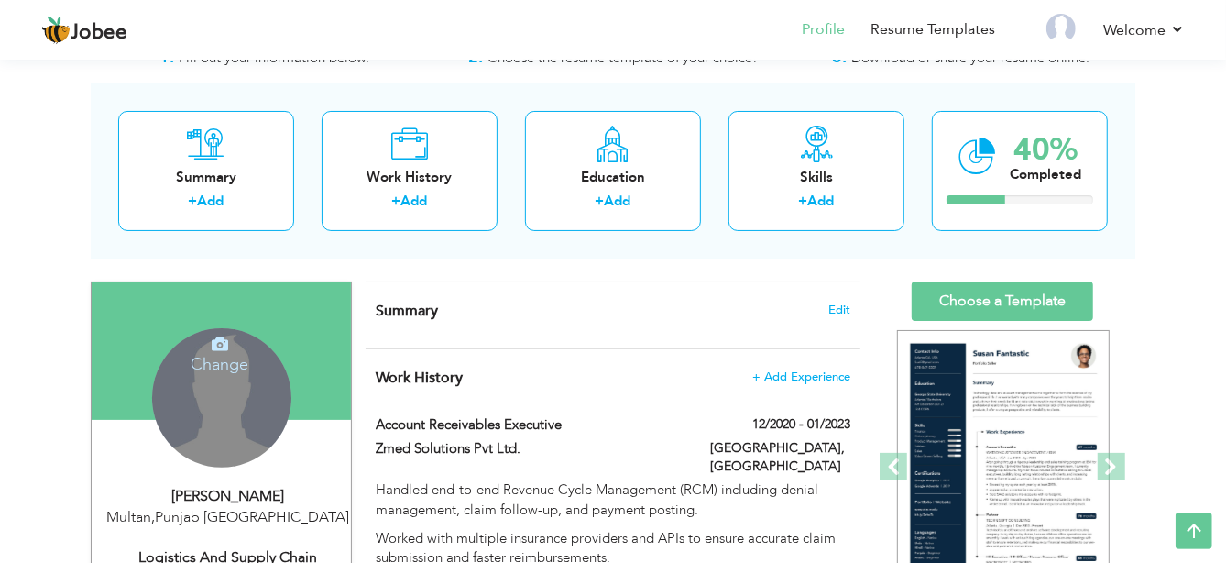
scroll to position [0, 0]
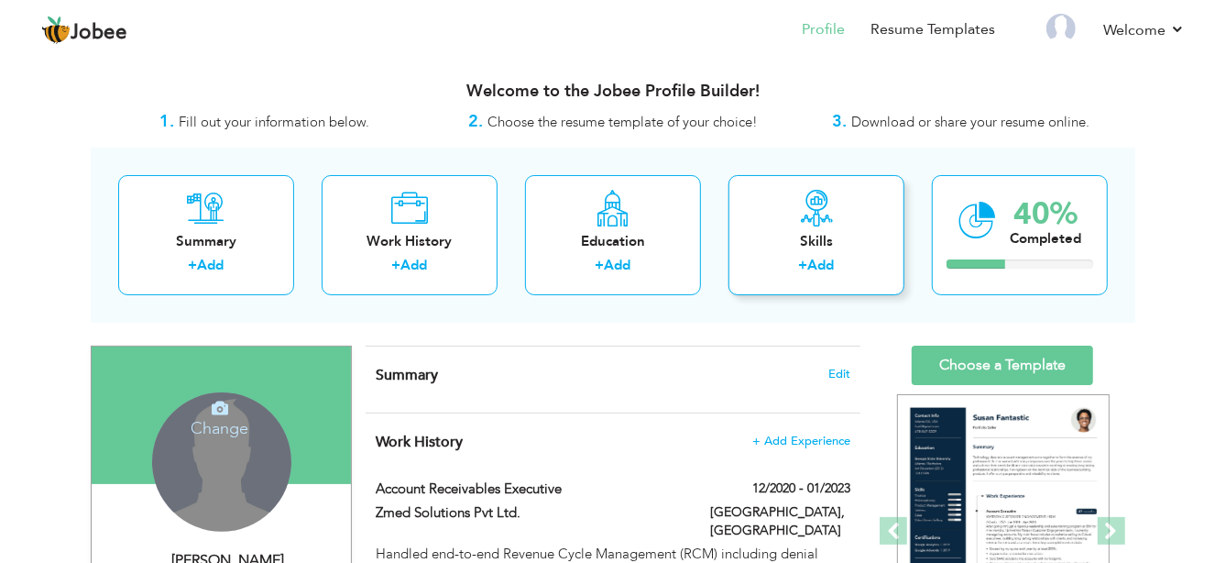
click at [833, 254] on div "Skills + Add" at bounding box center [817, 235] width 176 height 120
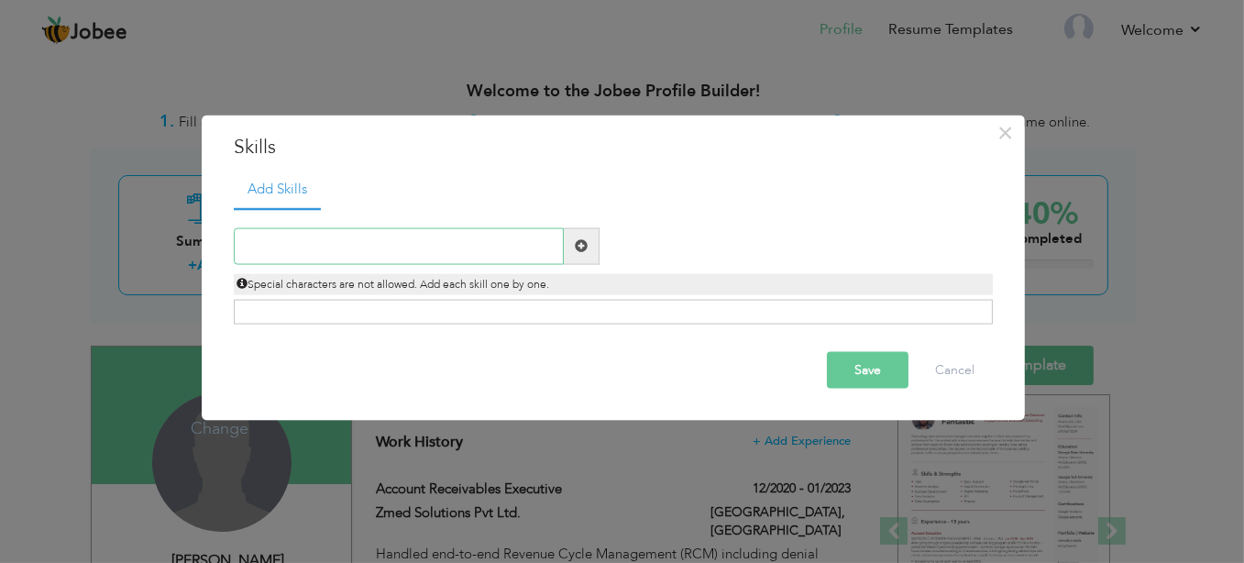
click at [468, 241] on input "text" at bounding box center [399, 245] width 330 height 37
click at [577, 246] on span at bounding box center [581, 245] width 13 height 13
click at [522, 248] on input "text" at bounding box center [399, 245] width 330 height 37
click at [995, 136] on span "×" at bounding box center [1006, 132] width 16 height 33
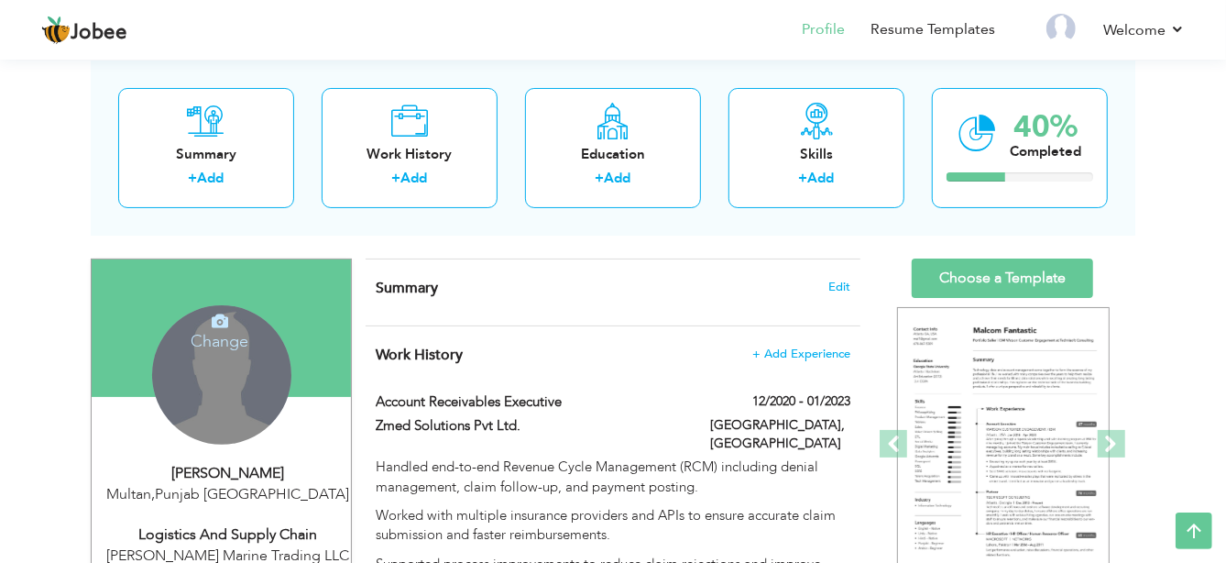
scroll to position [76, 0]
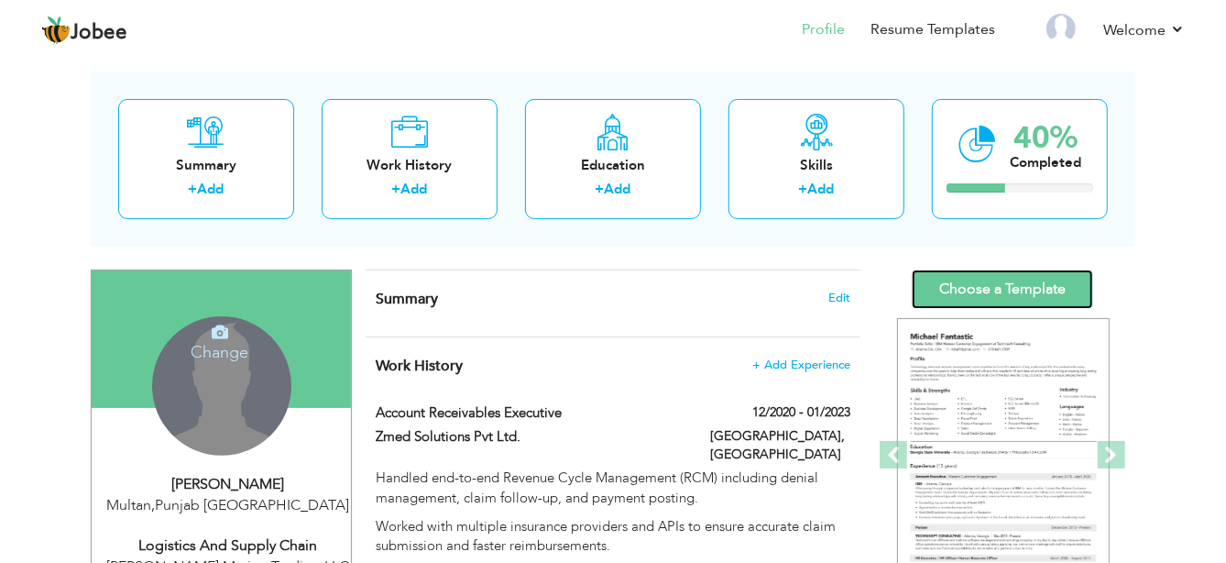
click at [995, 294] on link "Choose a Template" at bounding box center [1002, 288] width 181 height 39
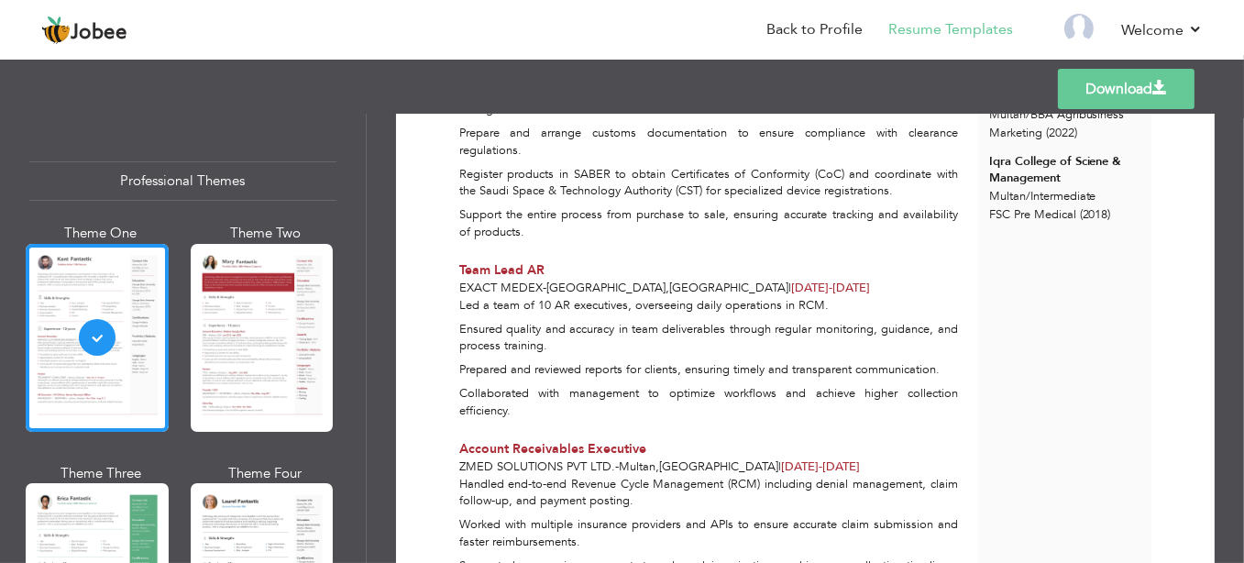
scroll to position [381, 0]
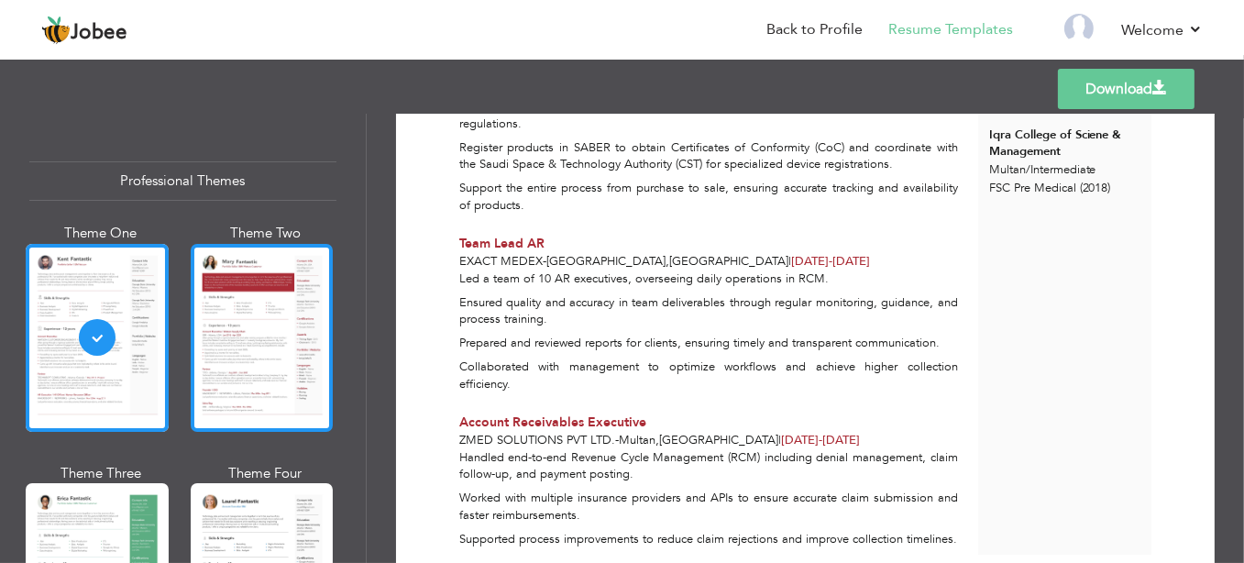
click at [230, 317] on div at bounding box center [262, 338] width 143 height 188
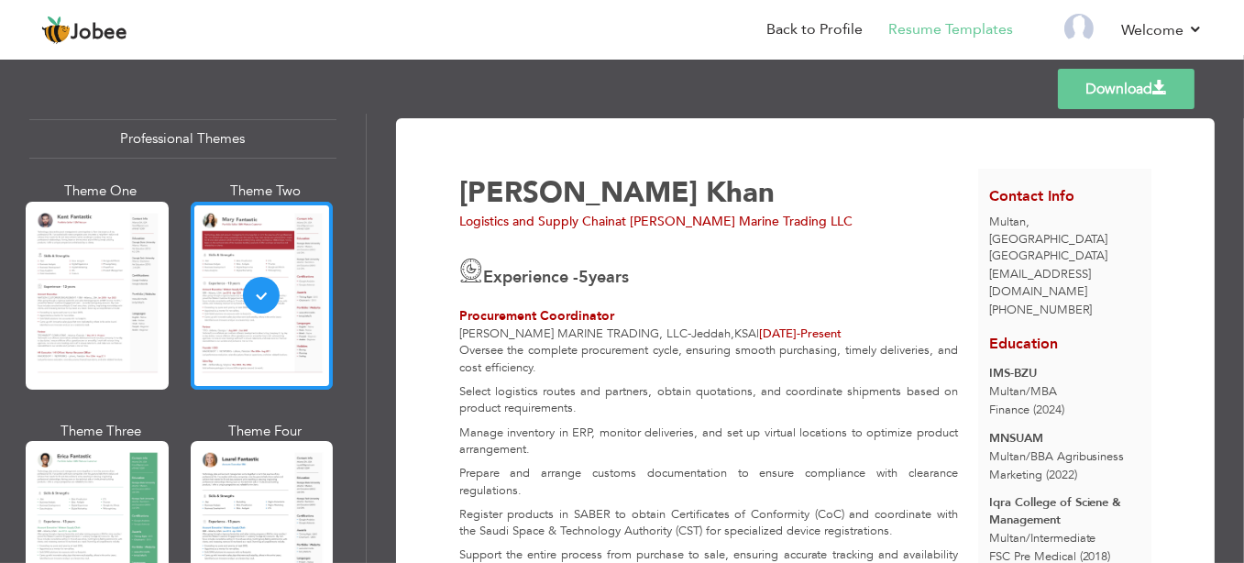
scroll to position [76, 0]
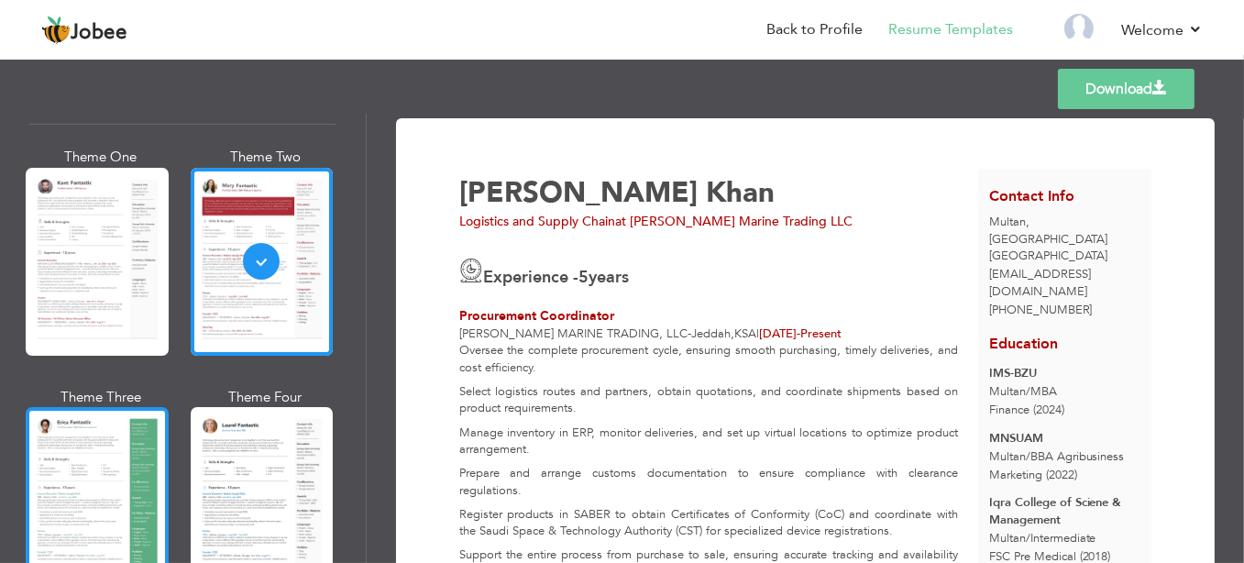
click at [115, 500] on div at bounding box center [97, 501] width 143 height 188
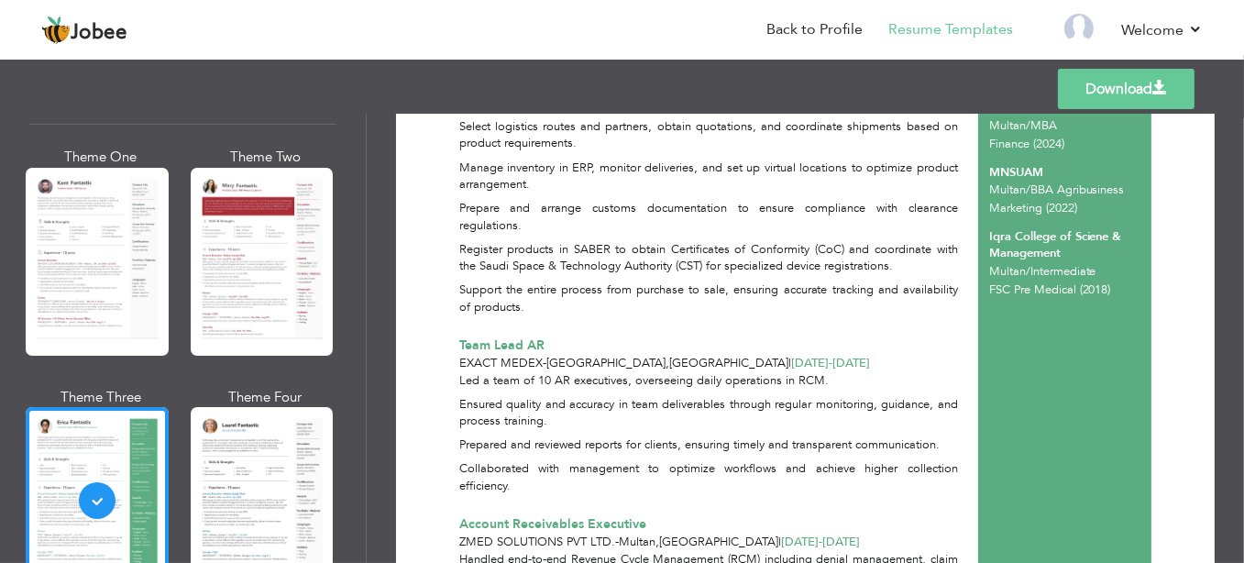
scroll to position [478, 0]
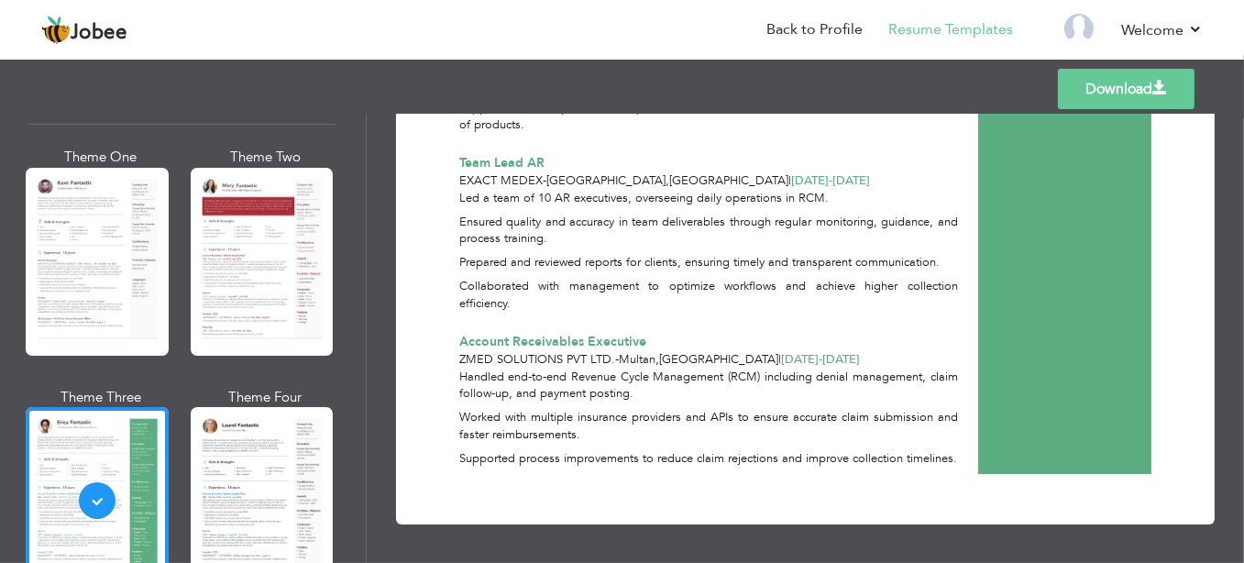
click at [241, 434] on div at bounding box center [262, 501] width 143 height 188
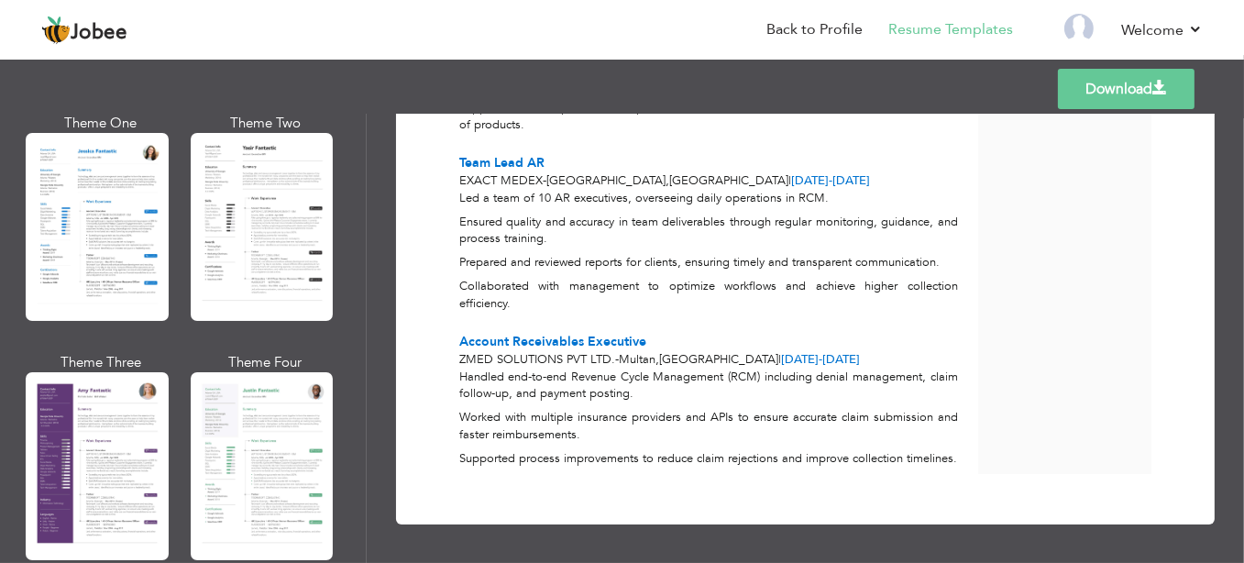
scroll to position [1604, 0]
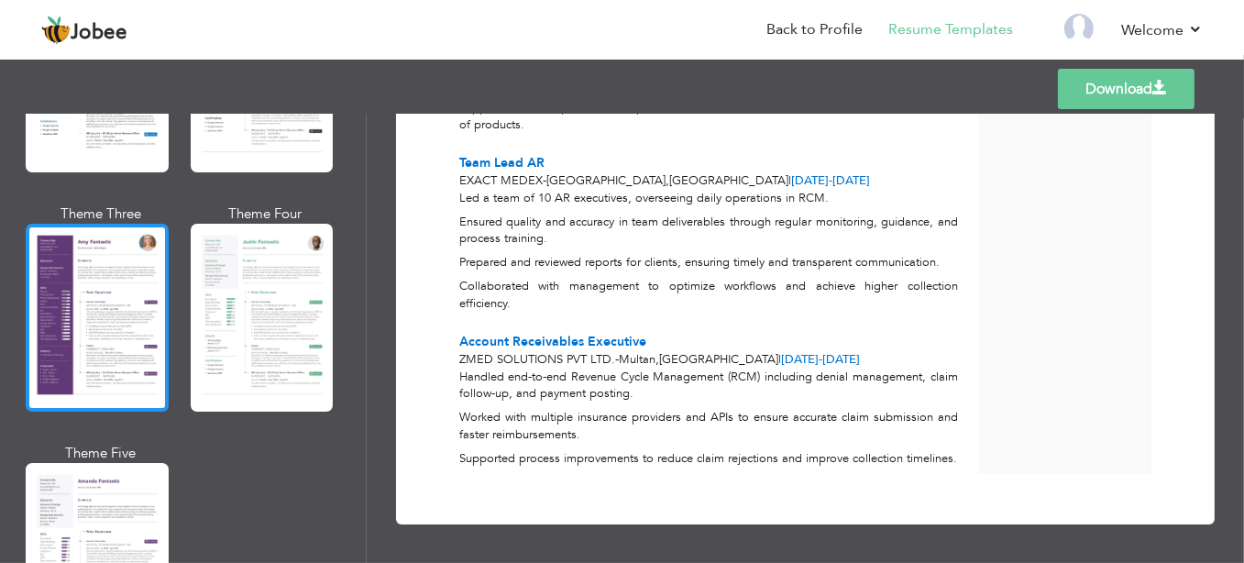
click at [123, 335] on div at bounding box center [97, 318] width 143 height 188
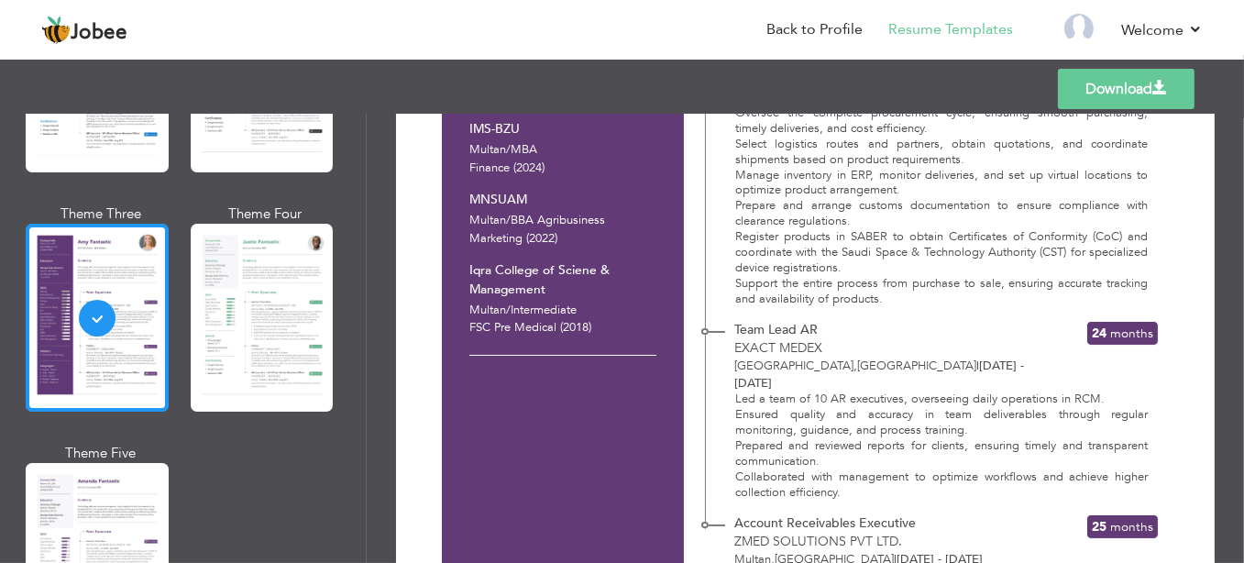
scroll to position [1756, 0]
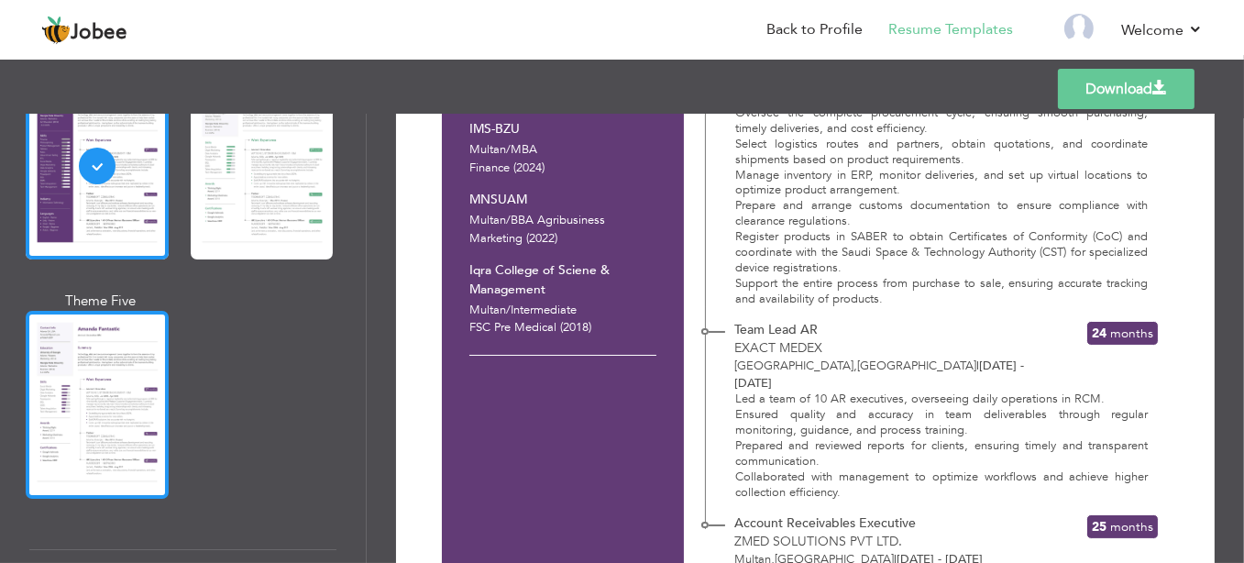
click at [117, 370] on div at bounding box center [97, 405] width 143 height 188
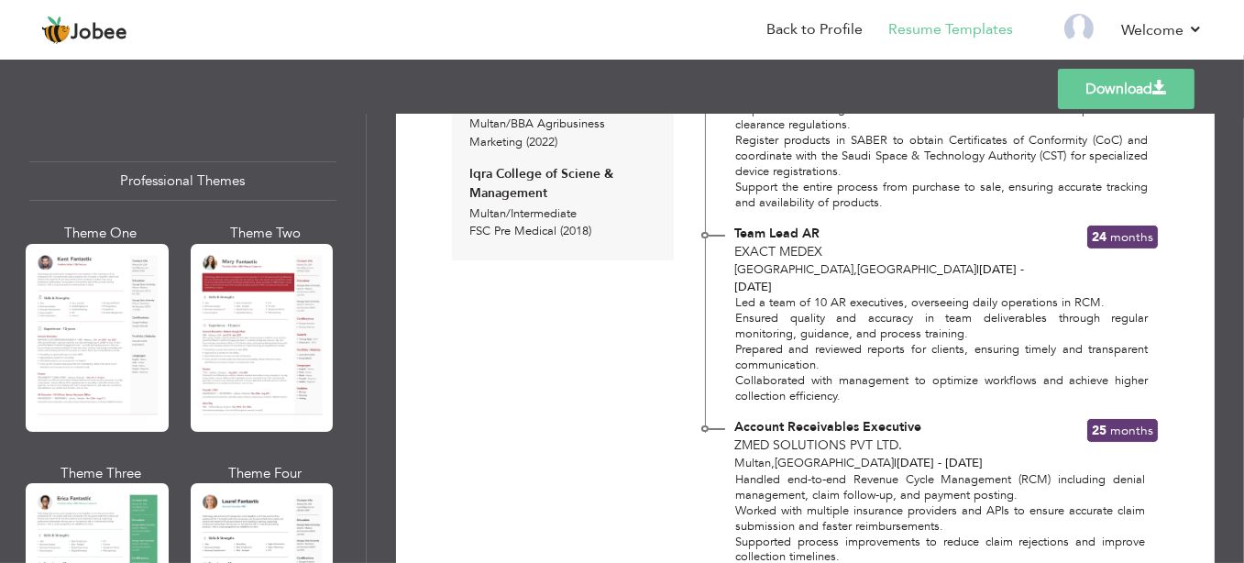
scroll to position [411, 0]
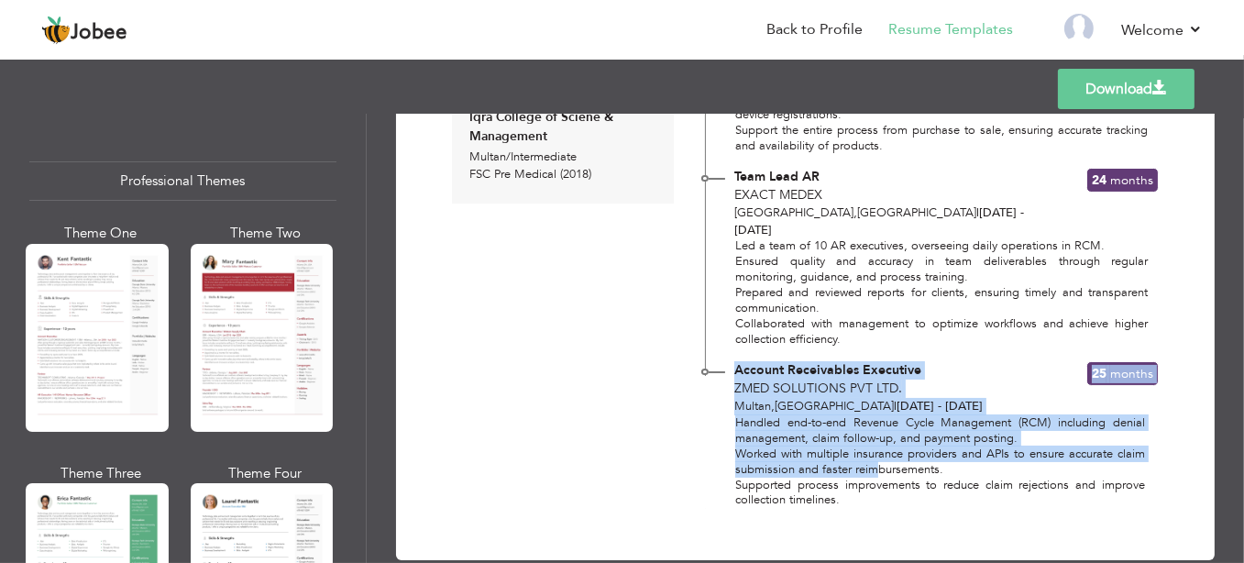
drag, startPoint x: 1131, startPoint y: 417, endPoint x: 862, endPoint y: 442, distance: 270.6
click at [867, 441] on div "Account Receivables Executive Zmed Solutions Pvt Ltd. Multan , Pakistan | Dec 2…" at bounding box center [932, 427] width 454 height 161
click at [836, 478] on p "Supported process improvements to reduce claim rejections and improve collectio…" at bounding box center [939, 493] width 409 height 31
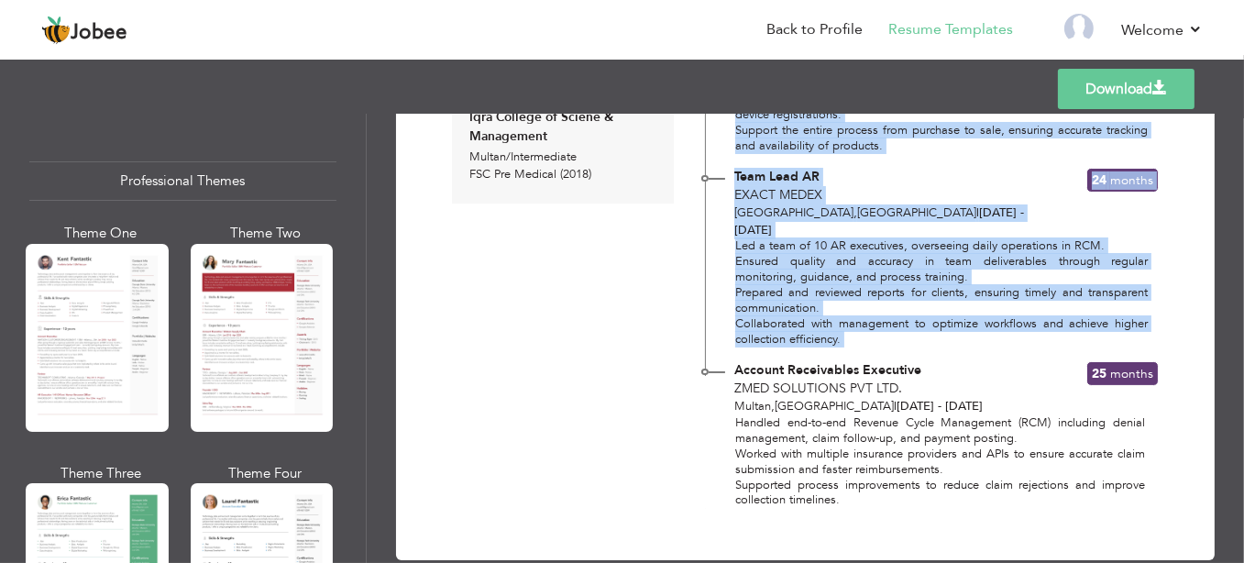
drag, startPoint x: 731, startPoint y: 338, endPoint x: 986, endPoint y: 498, distance: 300.6
click at [985, 497] on div "Download Contact Info Multan , Punjab Pakistan awais0192837465@gmail.com +92313…" at bounding box center [805, 134] width 754 height 807
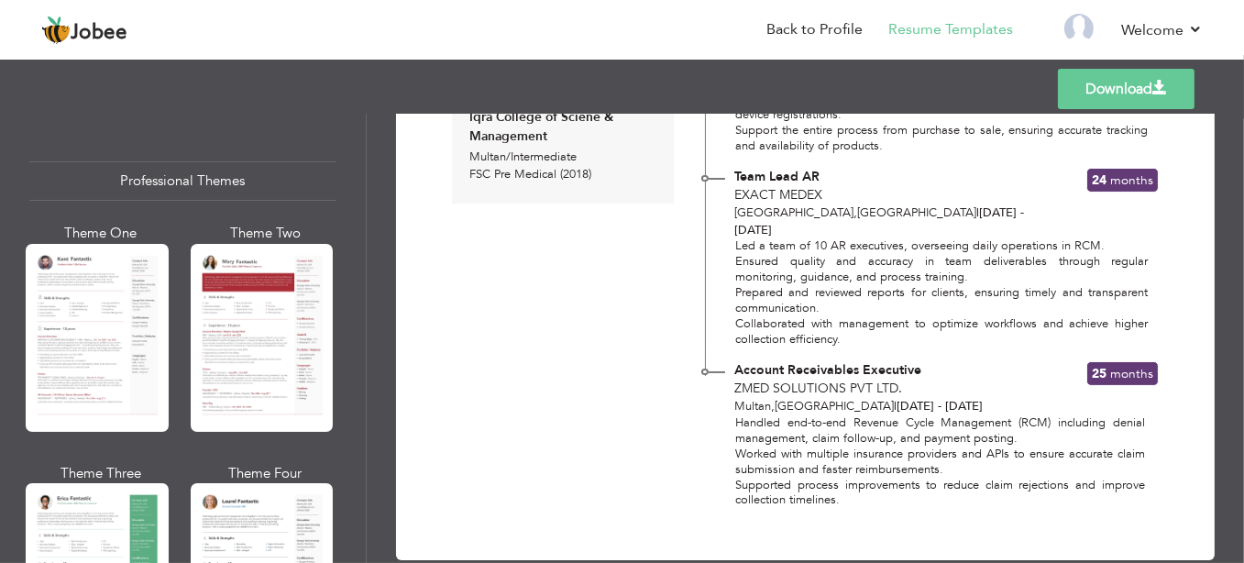
click at [986, 489] on div "Download Contact Info Multan , Punjab Pakistan awais0192837465@gmail.com +92313…" at bounding box center [805, 134] width 754 height 807
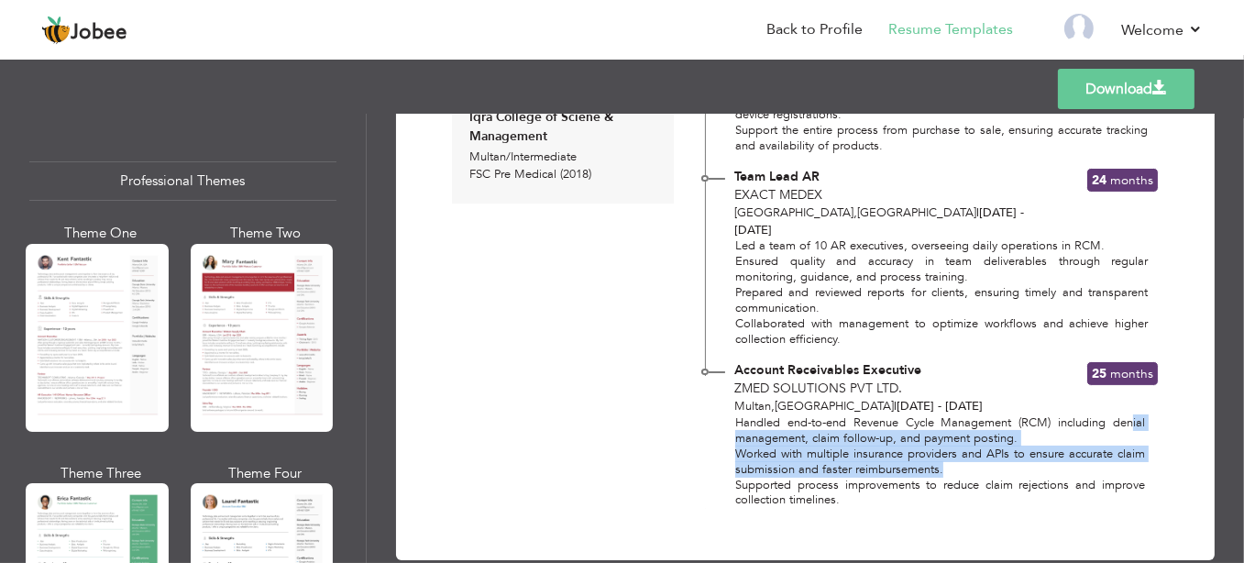
drag, startPoint x: 1125, startPoint y: 381, endPoint x: 1138, endPoint y: 457, distance: 77.2
click at [1138, 457] on div "Handled end-to-end Revenue Cycle Management (RCM) including denial management, …" at bounding box center [929, 461] width 451 height 93
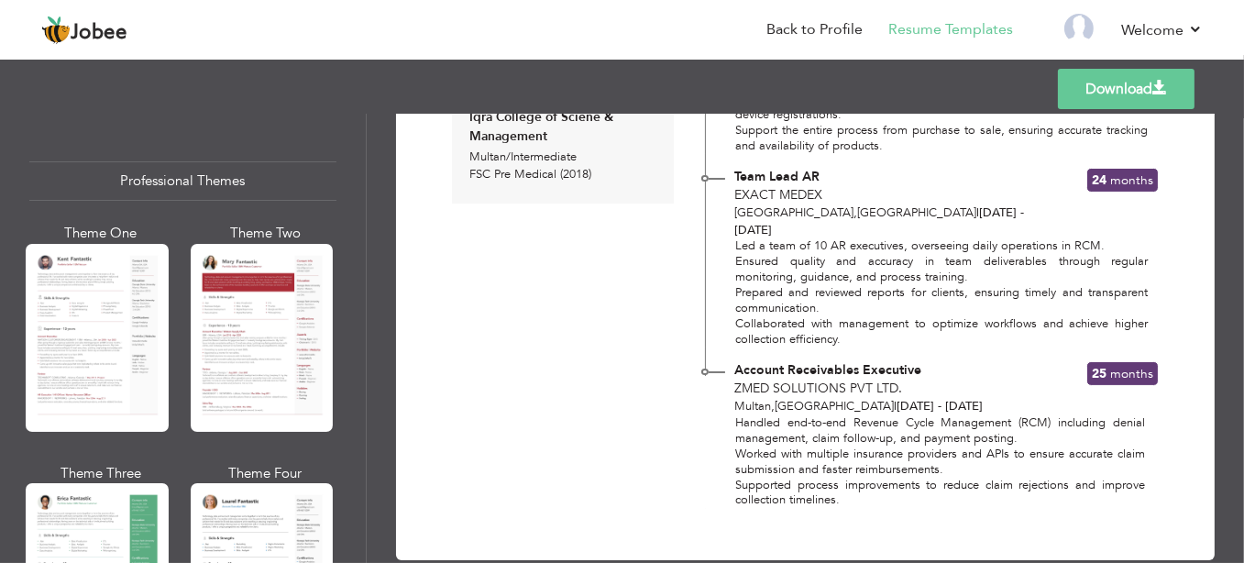
click at [1145, 485] on div "Download Contact Info Multan , Punjab Pakistan awais0192837465@gmail.com +92313…" at bounding box center [805, 134] width 754 height 807
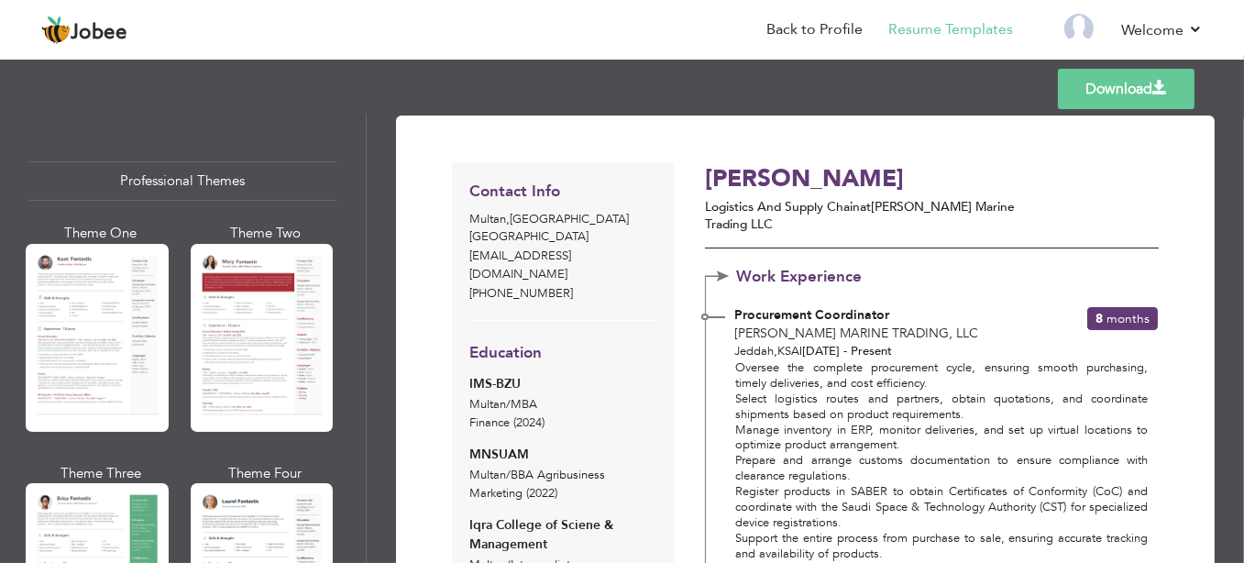
scroll to position [0, 0]
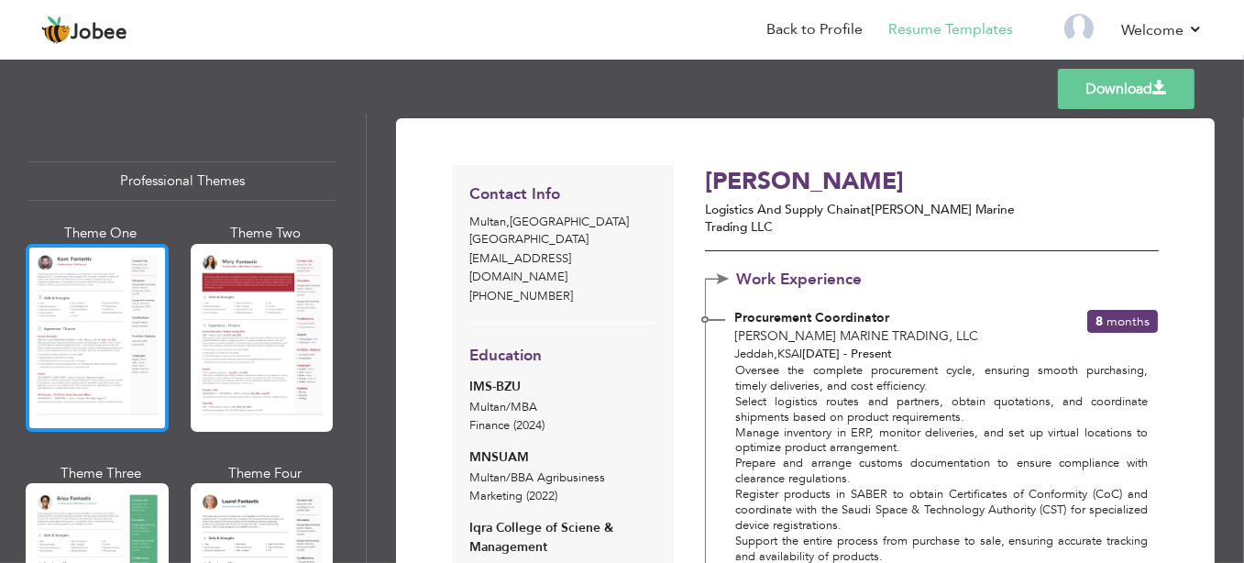
click at [130, 341] on div at bounding box center [97, 338] width 143 height 188
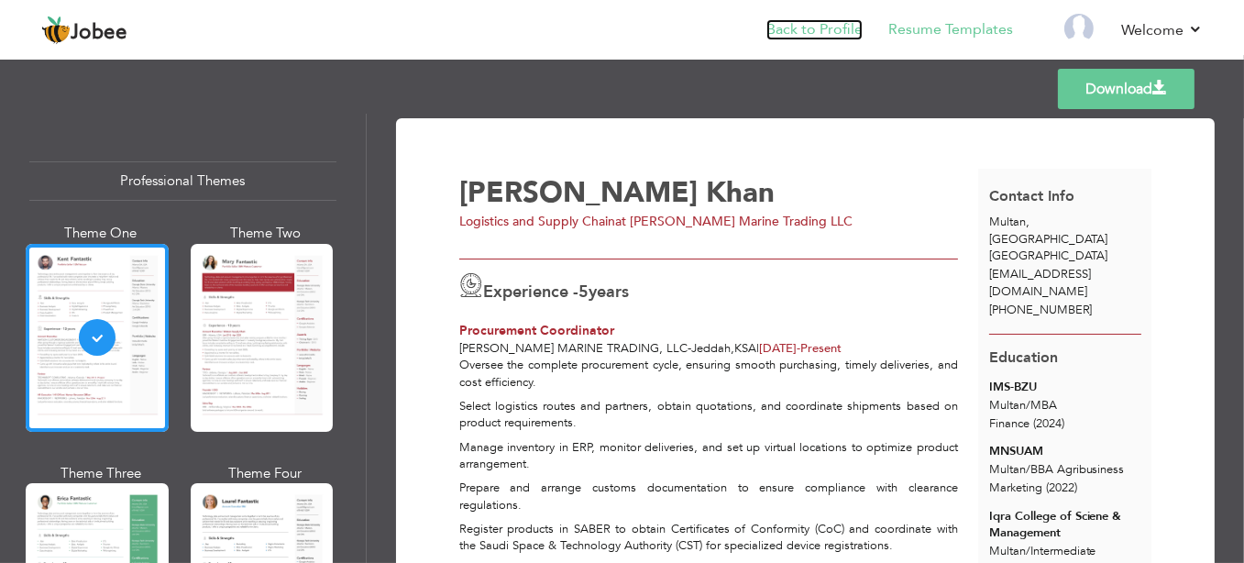
click at [791, 31] on link "Back to Profile" at bounding box center [814, 29] width 96 height 21
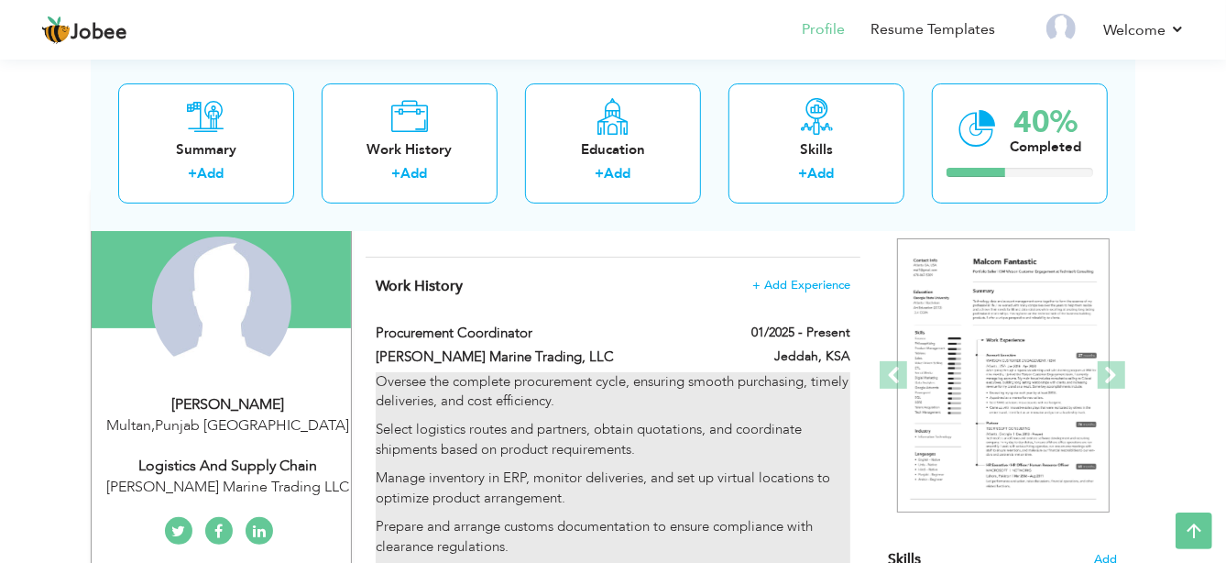
click at [630, 469] on p "Manage inventory in ERP, monitor deliveries, and set up virtual locations to op…" at bounding box center [613, 487] width 475 height 39
type input "Procurement Coordinator"
type input "[PERSON_NAME] Marine Trading, LLC"
type input "01/2025"
type input "KSA"
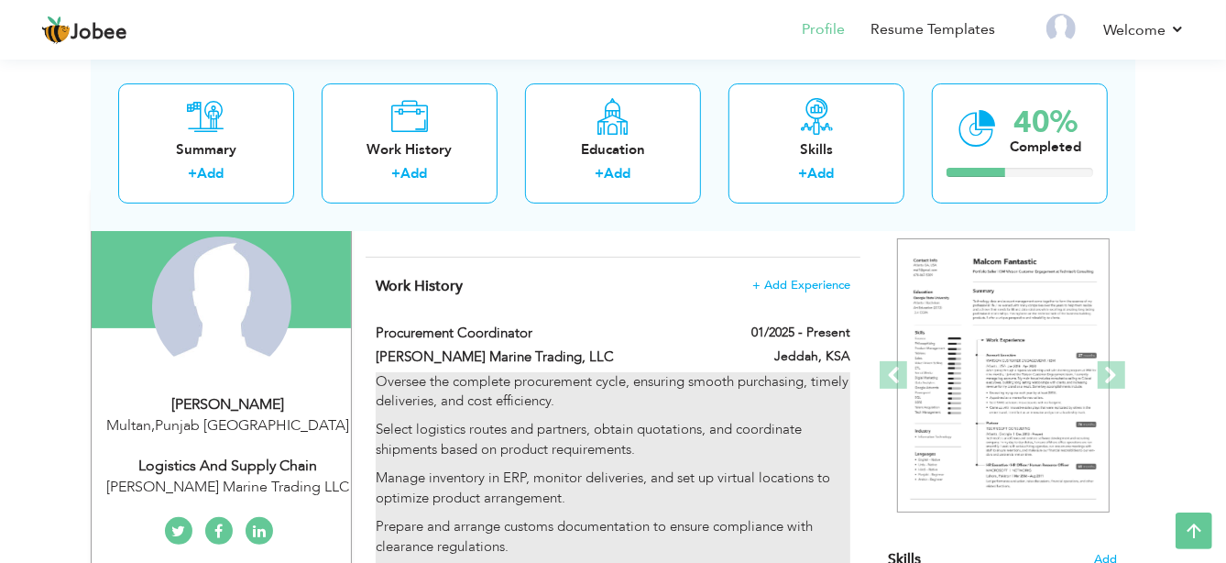
type input "Jeddah"
checkbox input "true"
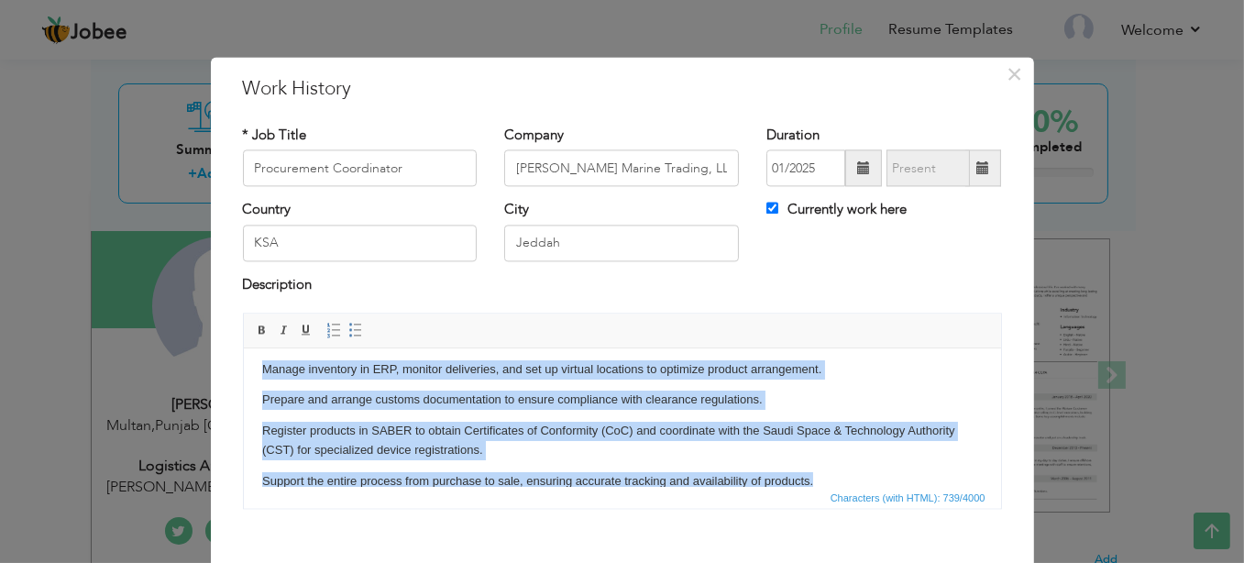
scroll to position [93, 0]
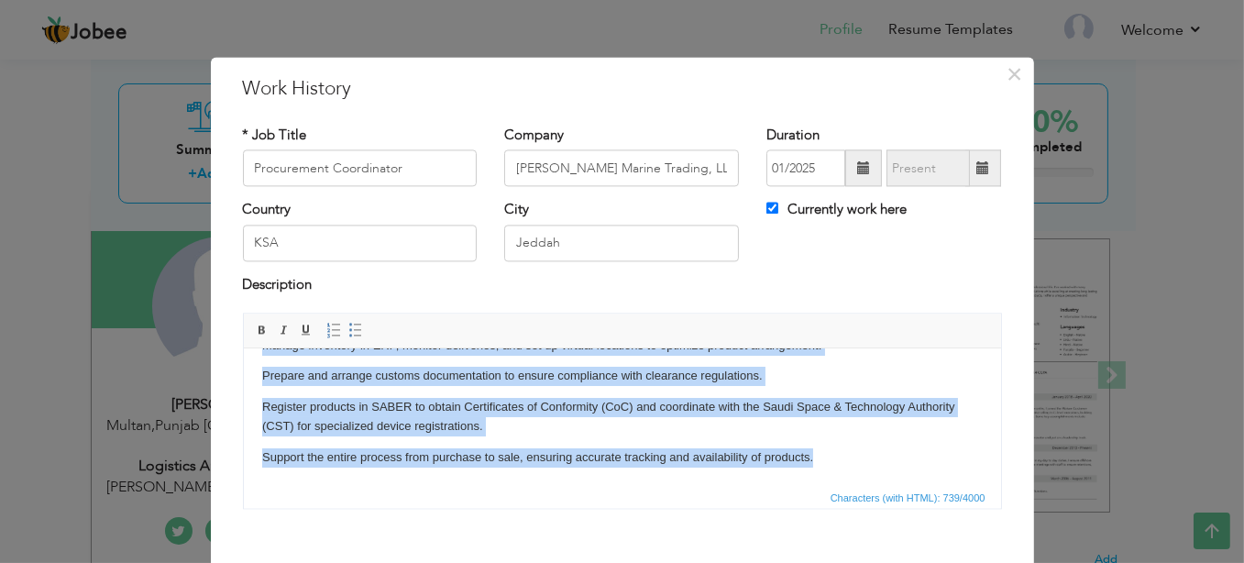
drag, startPoint x: 258, startPoint y: 377, endPoint x: 940, endPoint y: 509, distance: 694.6
click at [940, 486] on html "Oversee the complete procurement cycle, ensuring smooth purchasing, timely deli…" at bounding box center [621, 371] width 757 height 230
click at [348, 329] on span at bounding box center [355, 331] width 15 height 15
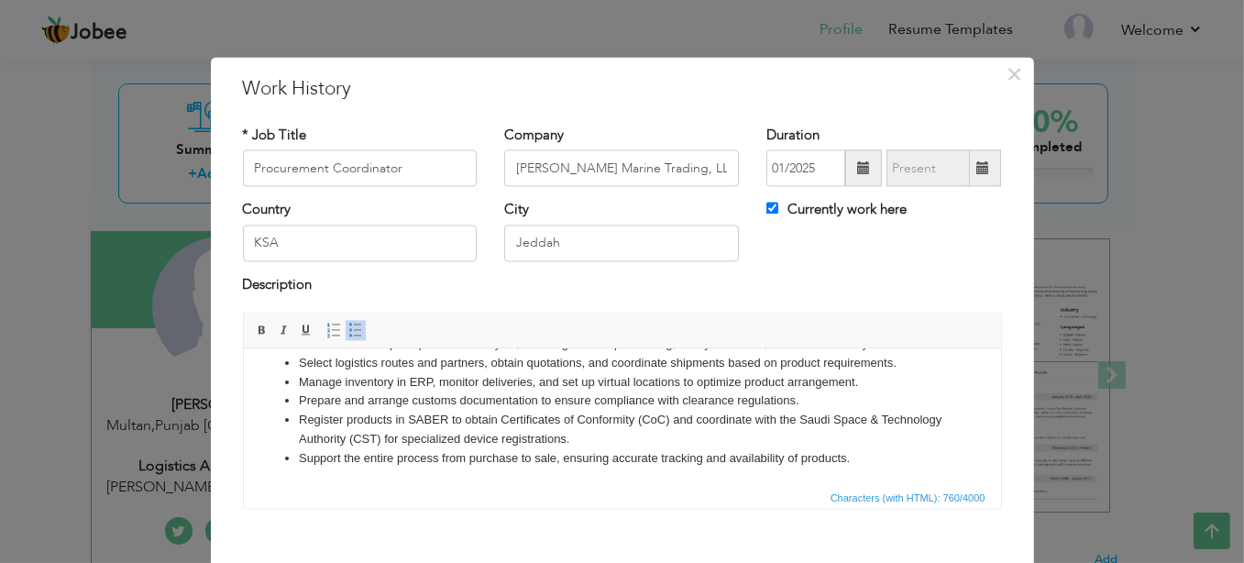
click at [350, 334] on span at bounding box center [355, 331] width 15 height 15
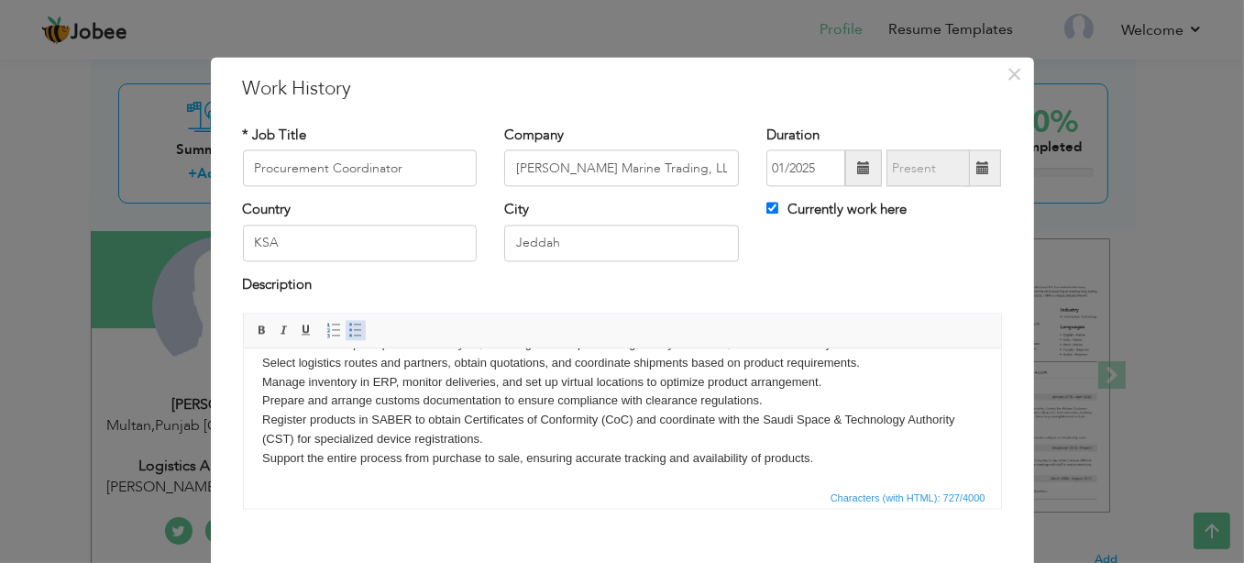
click at [350, 334] on span at bounding box center [355, 331] width 15 height 15
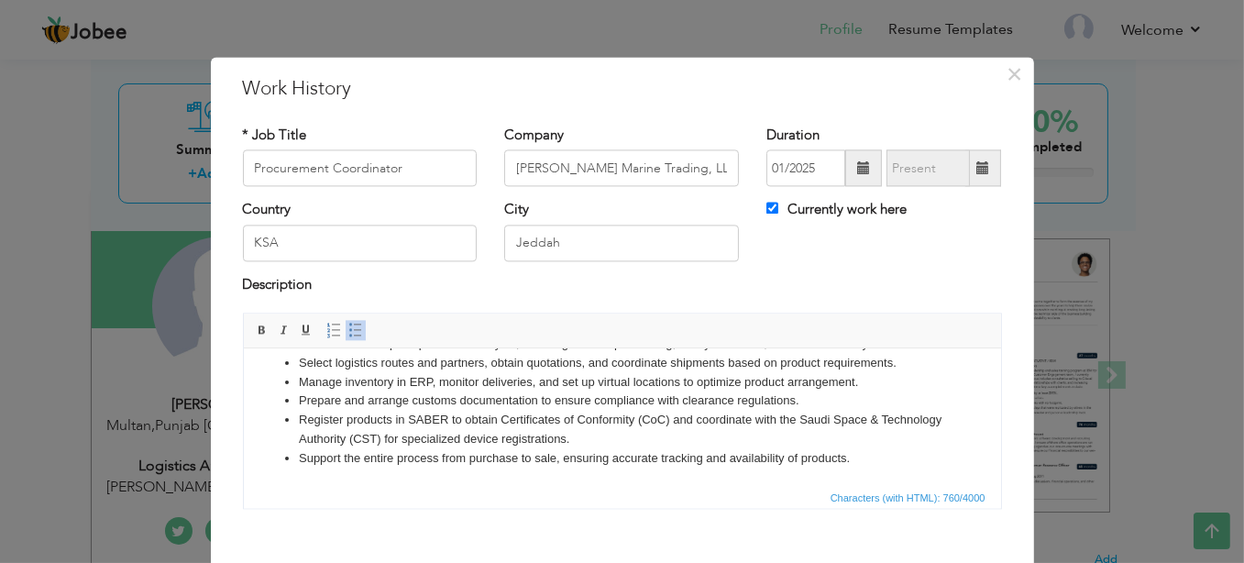
click at [520, 298] on div "Description" at bounding box center [622, 287] width 759 height 24
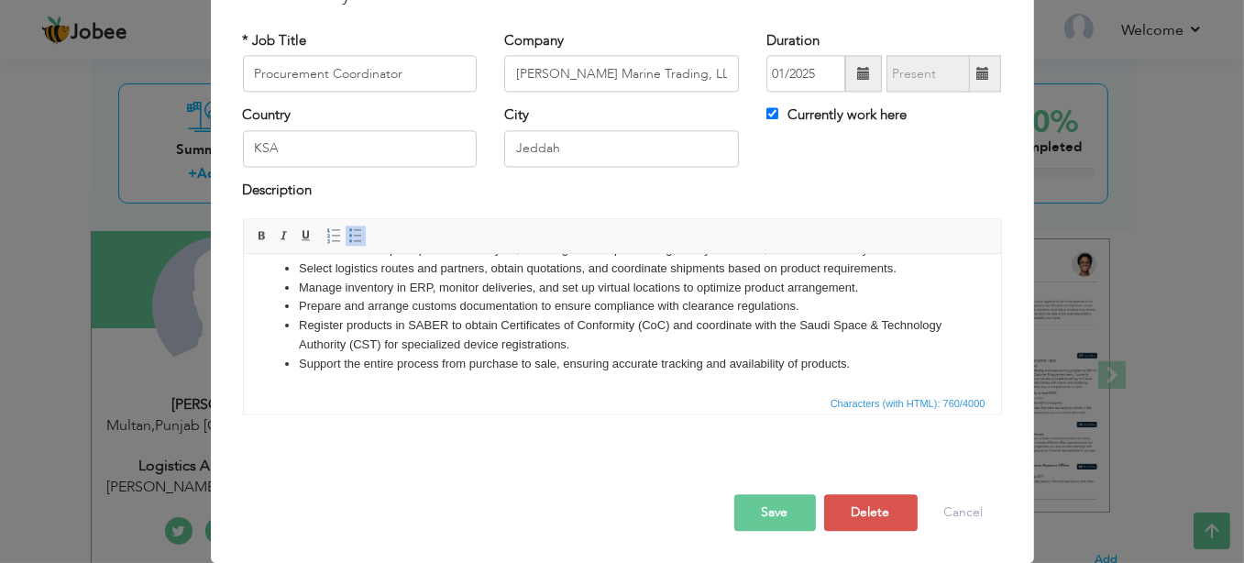
click at [766, 505] on button "Save" at bounding box center [775, 513] width 82 height 37
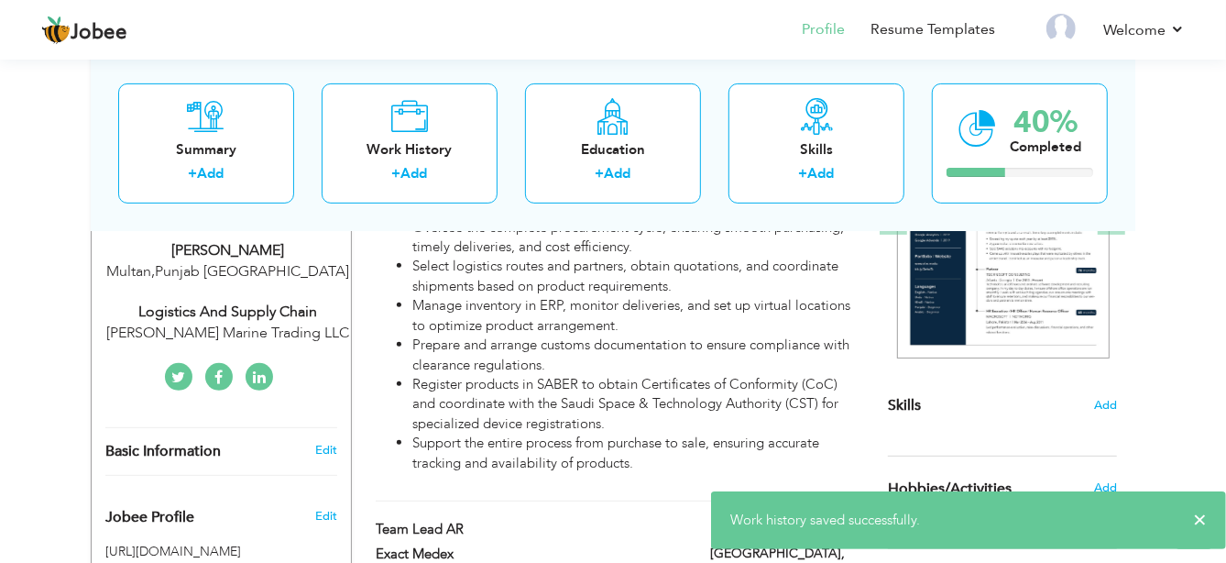
scroll to position [309, 0]
click at [1006, 272] on img at bounding box center [1003, 222] width 213 height 275
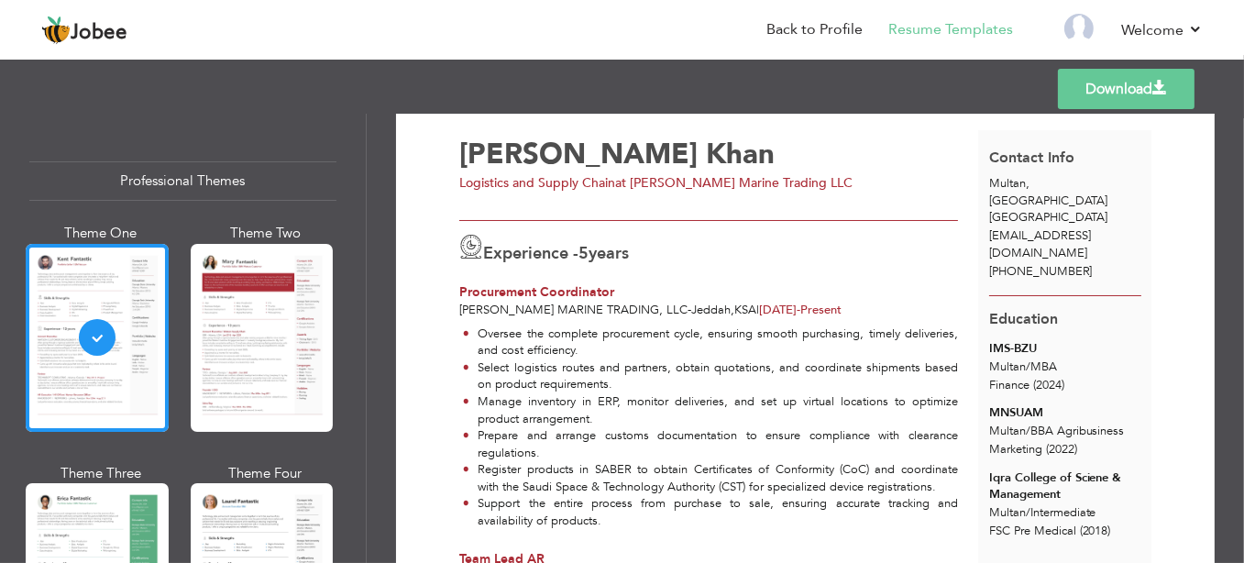
scroll to position [152, 0]
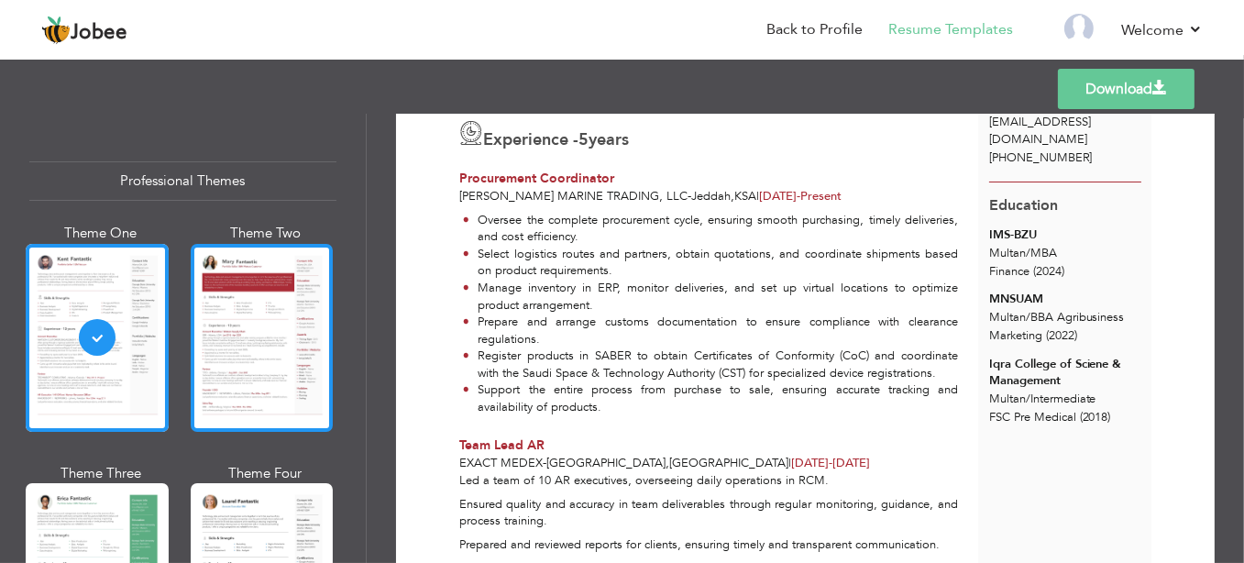
click at [236, 351] on div at bounding box center [262, 338] width 143 height 188
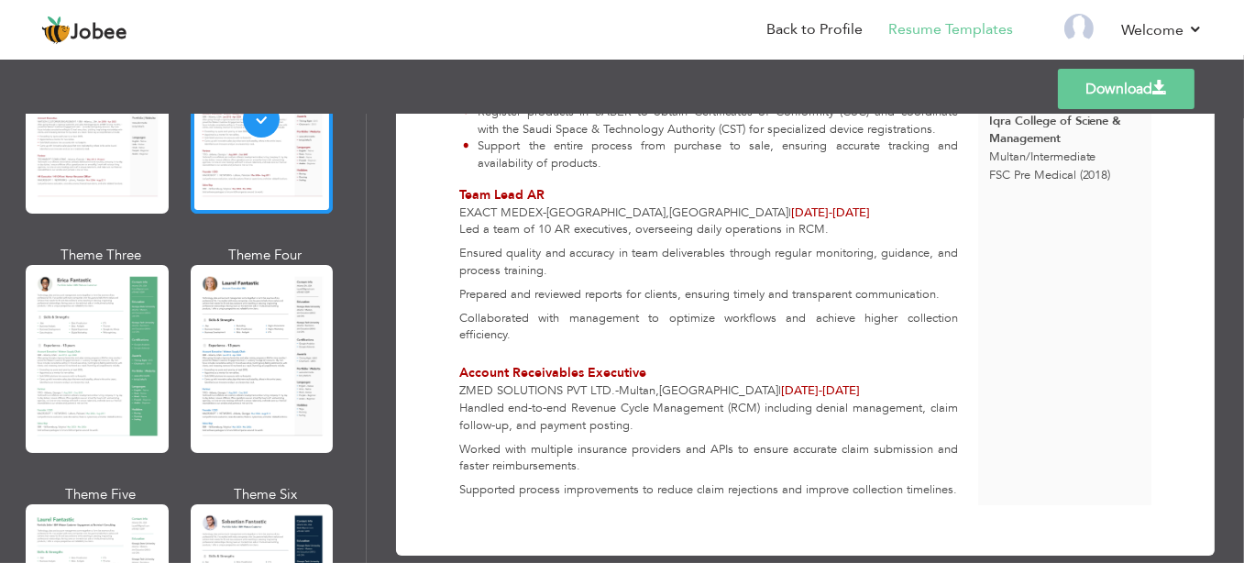
scroll to position [229, 0]
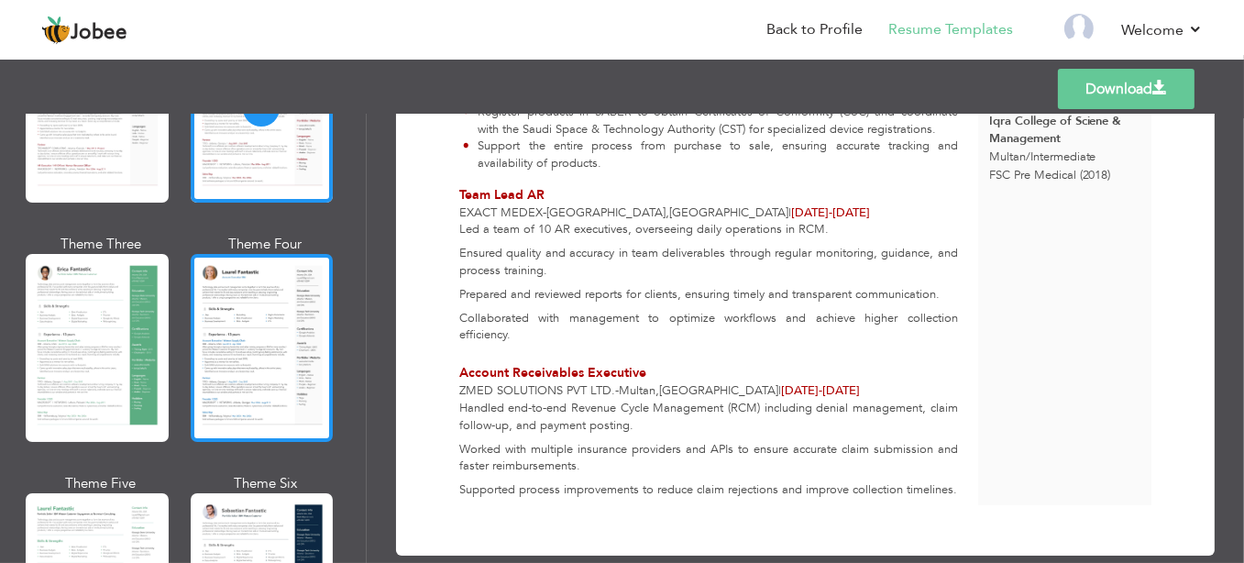
click at [234, 344] on div at bounding box center [262, 348] width 143 height 188
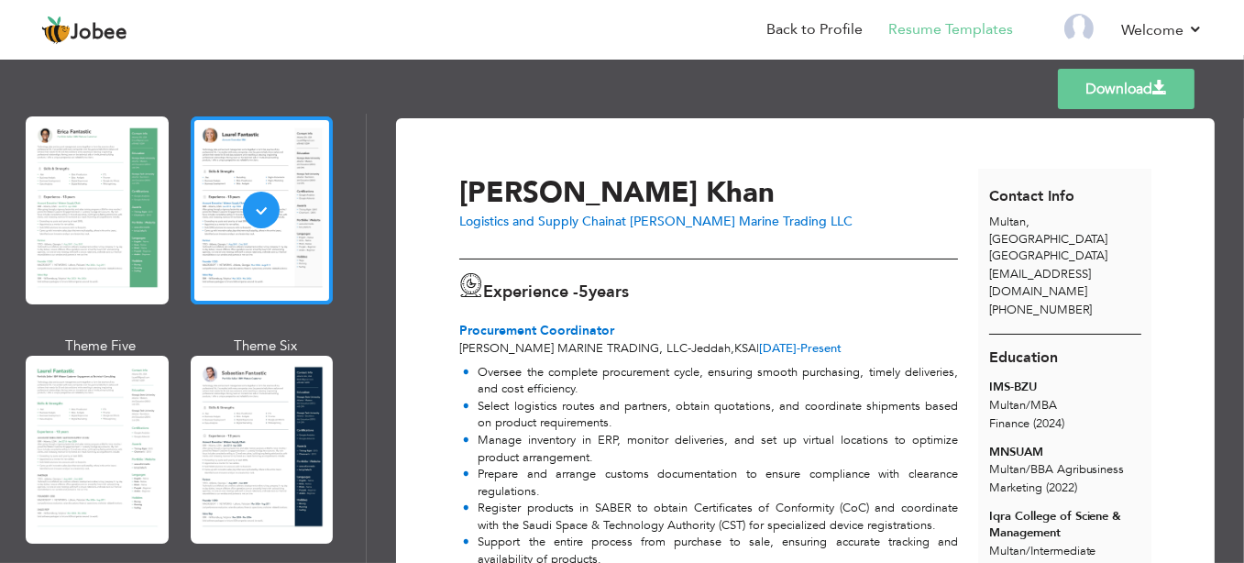
scroll to position [381, 0]
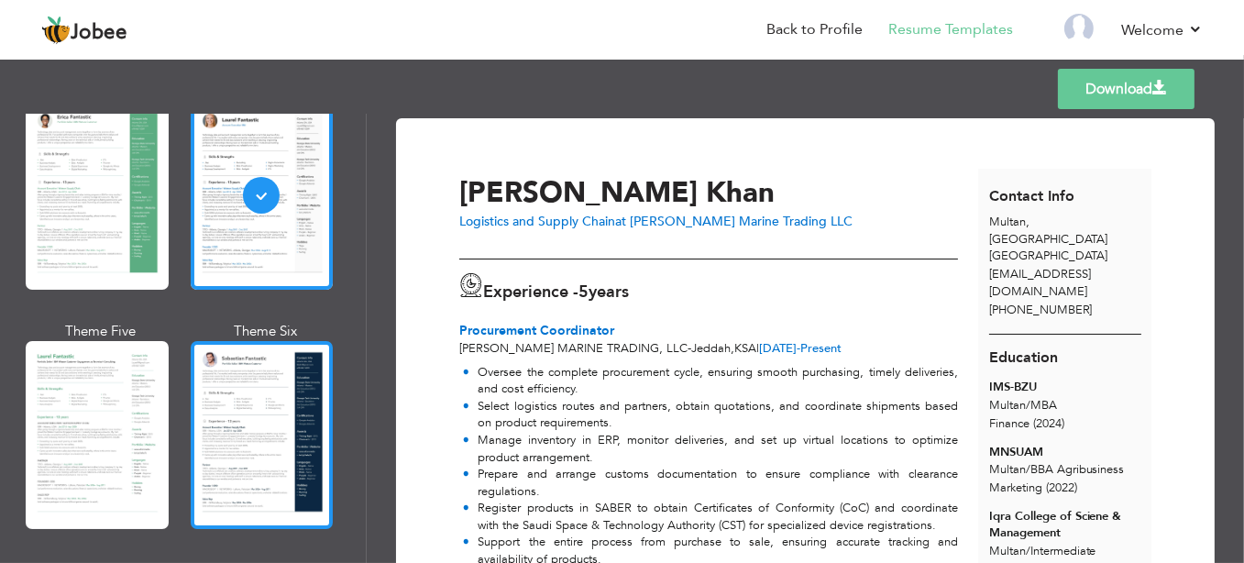
click at [226, 400] on div at bounding box center [262, 435] width 143 height 188
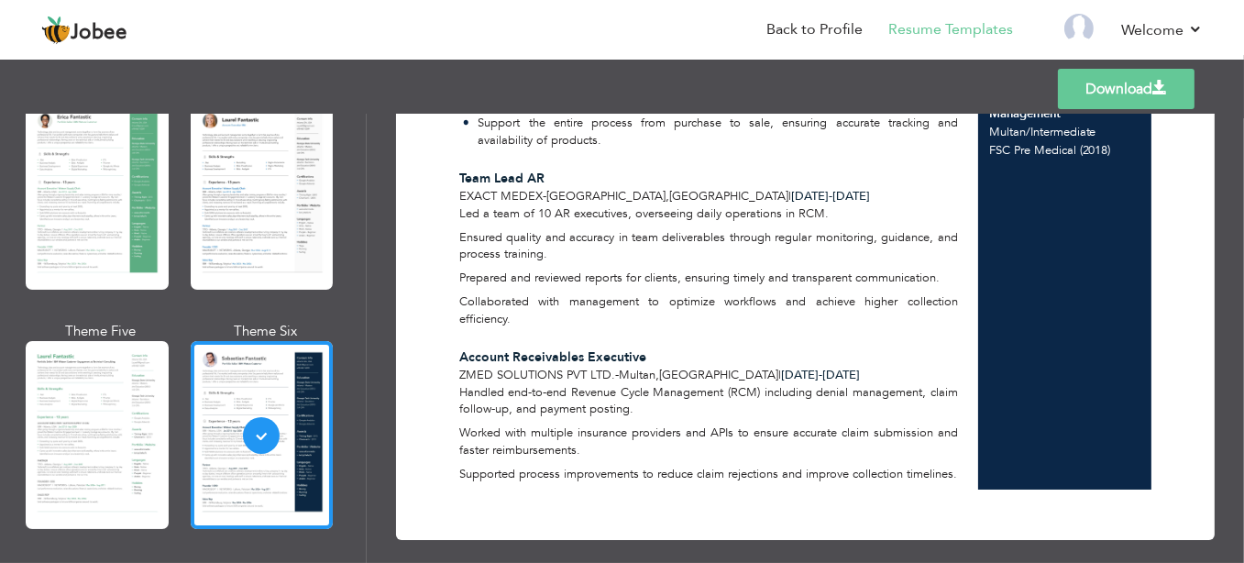
scroll to position [451, 0]
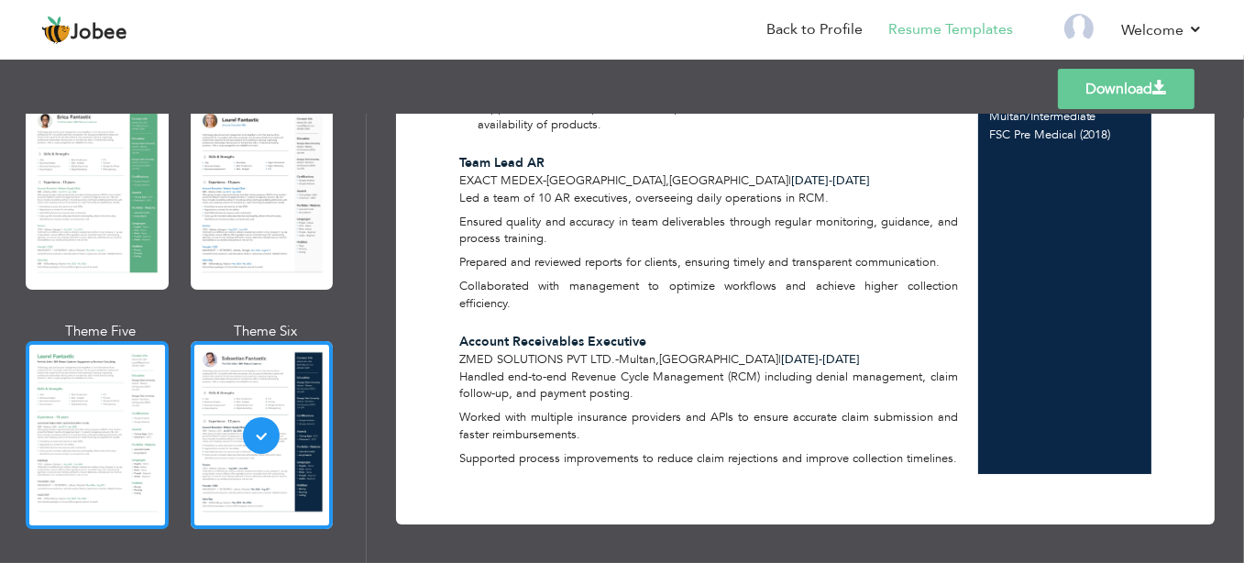
click at [92, 366] on div at bounding box center [97, 435] width 143 height 188
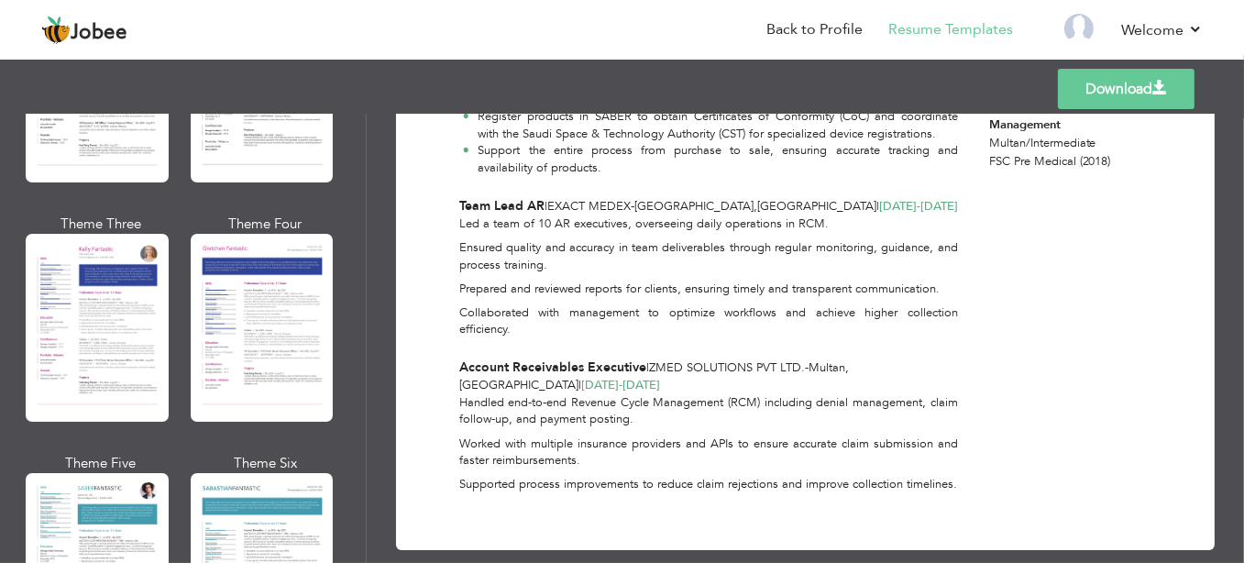
scroll to position [2444, 0]
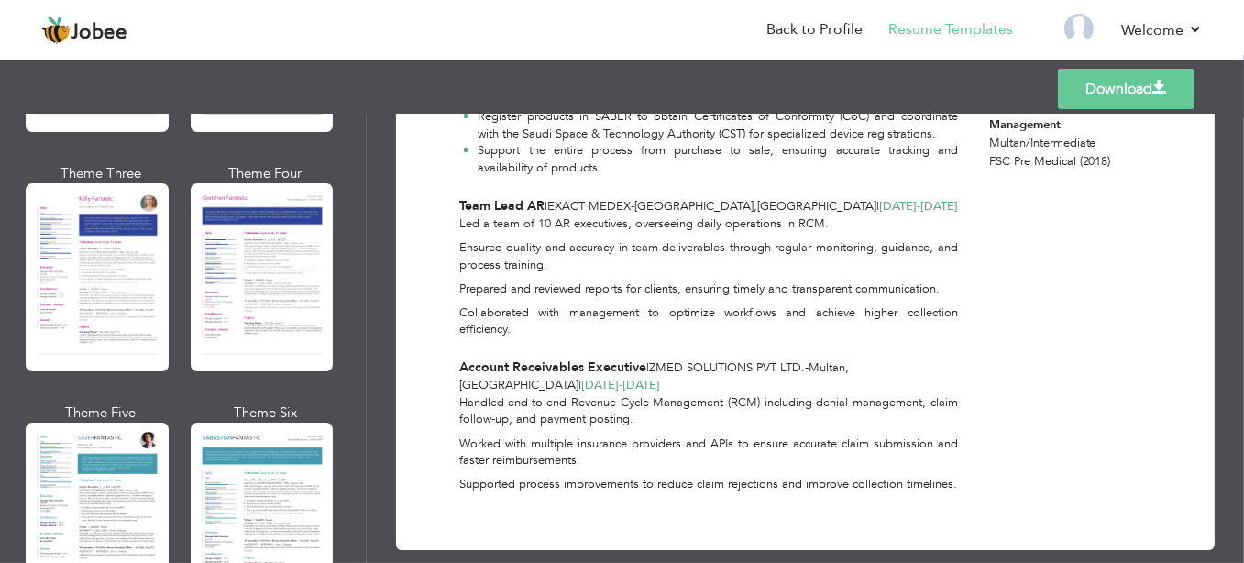
drag, startPoint x: 361, startPoint y: 479, endPoint x: 359, endPoint y: 527, distance: 47.7
click at [359, 527] on div "Professional Themes Theme One Theme Two Theme Three Theme Six" at bounding box center [183, 338] width 366 height 449
drag, startPoint x: 367, startPoint y: 427, endPoint x: 367, endPoint y: 470, distance: 43.1
click at [367, 480] on div "Download [PERSON_NAME] Logistics and Supply Chain at [PERSON_NAME] Marine Tradi…" at bounding box center [805, 338] width 877 height 449
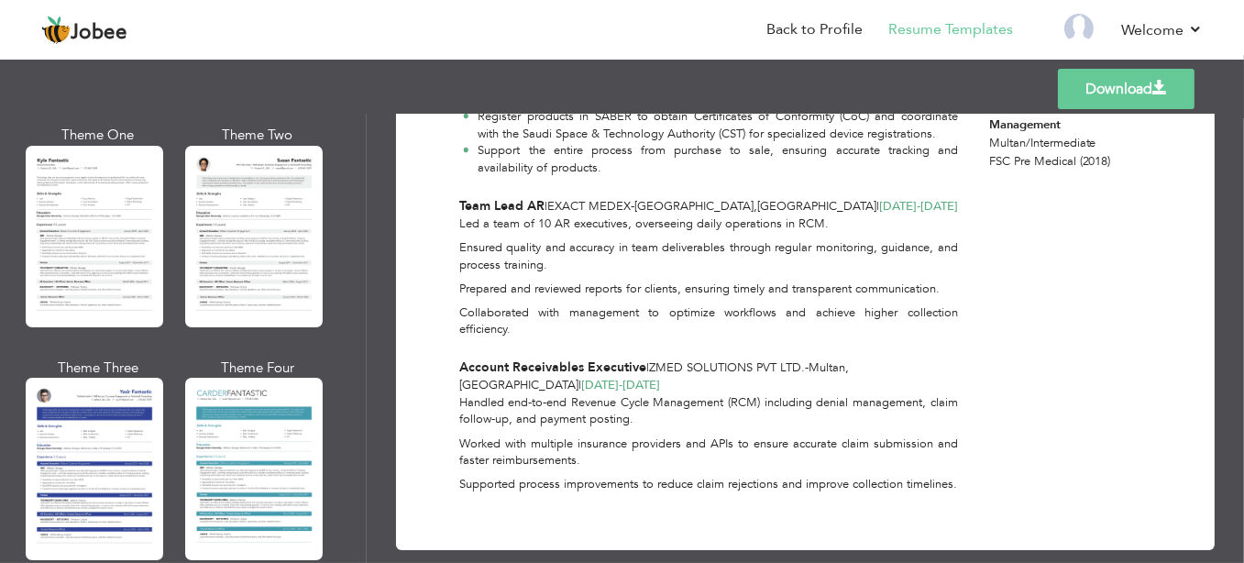
scroll to position [3288, 0]
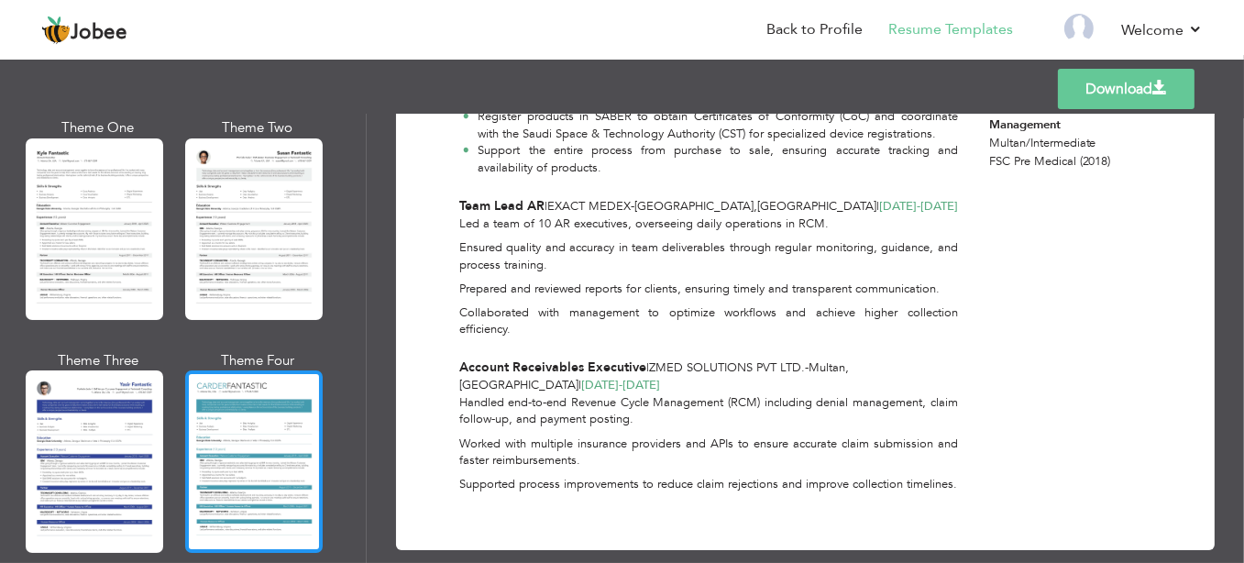
click at [285, 423] on div at bounding box center [253, 460] width 137 height 181
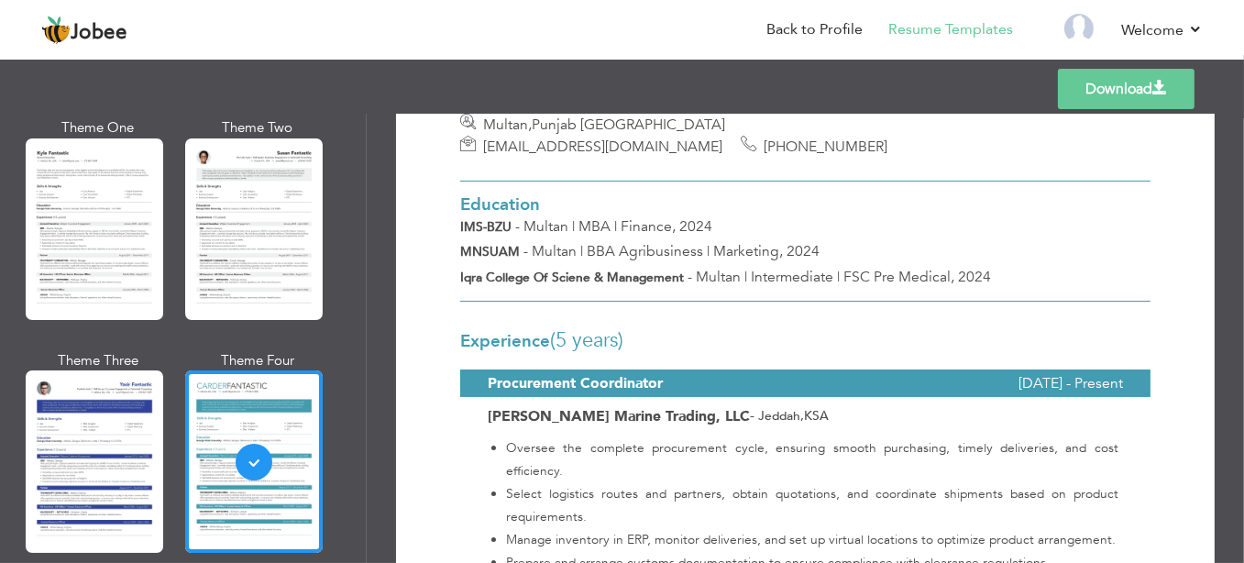
scroll to position [82, 0]
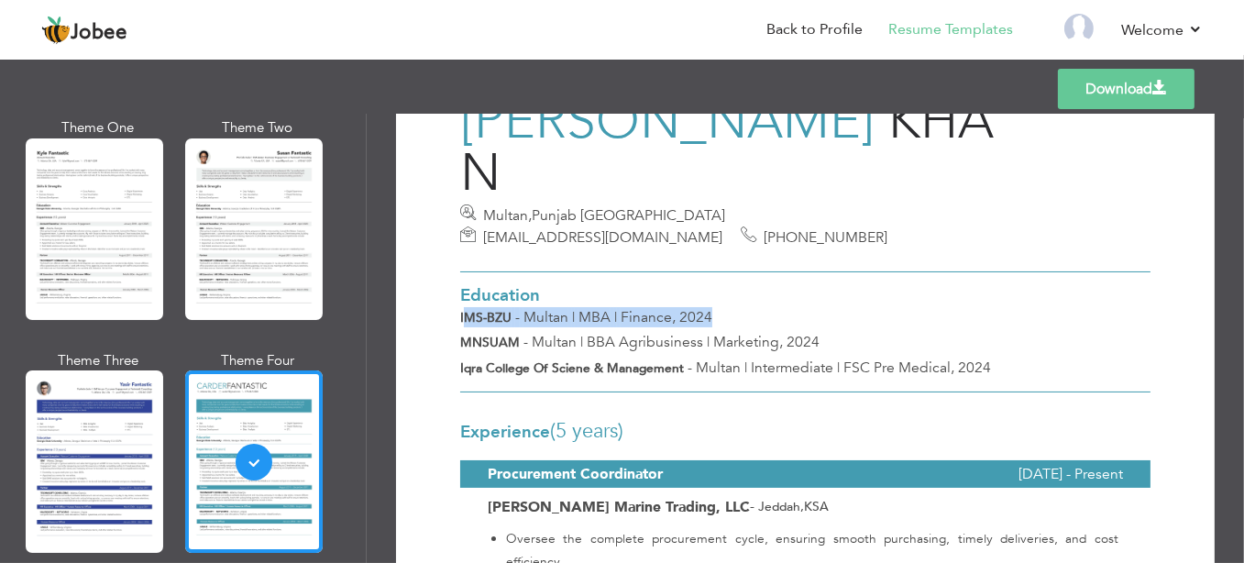
drag, startPoint x: 462, startPoint y: 314, endPoint x: 897, endPoint y: 315, distance: 435.4
click at [853, 315] on div "IMS-BZU - Multan | MBA | Finance, 2024" at bounding box center [805, 317] width 718 height 20
click at [913, 315] on div "IMS-BZU - Multan | MBA | Finance, 2024" at bounding box center [805, 317] width 718 height 20
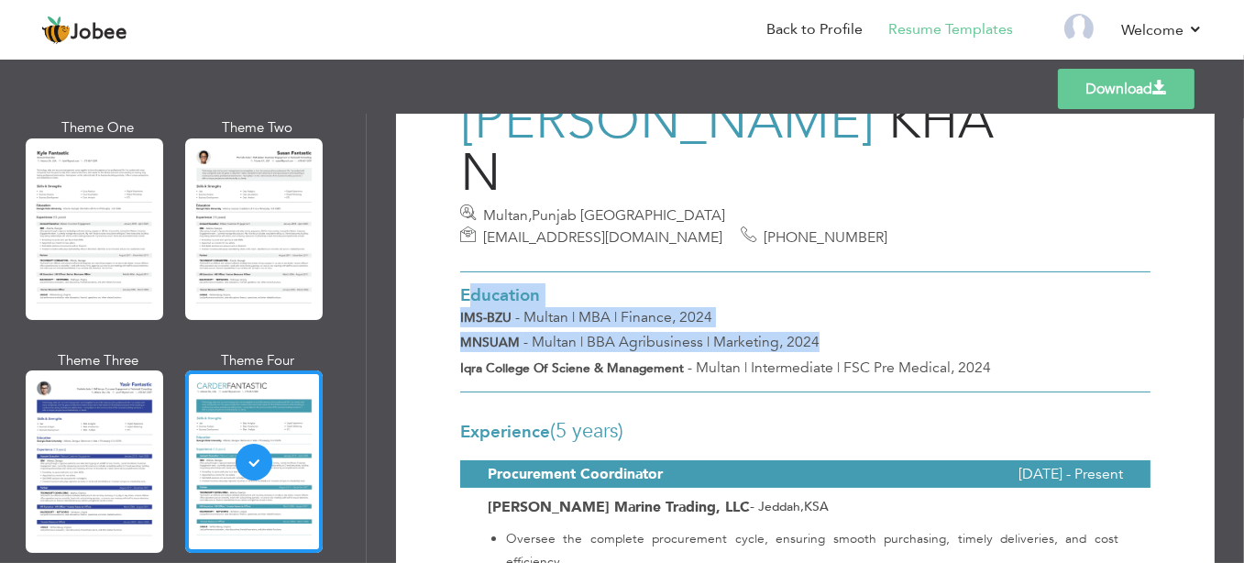
drag, startPoint x: 559, startPoint y: 316, endPoint x: 1130, endPoint y: 326, distance: 571.1
click at [1130, 328] on div "Education IMS-BZU - Multan | MBA | Finance, 2024 MNSUAM - Multan | BBA Agribusi…" at bounding box center [805, 331] width 718 height 121
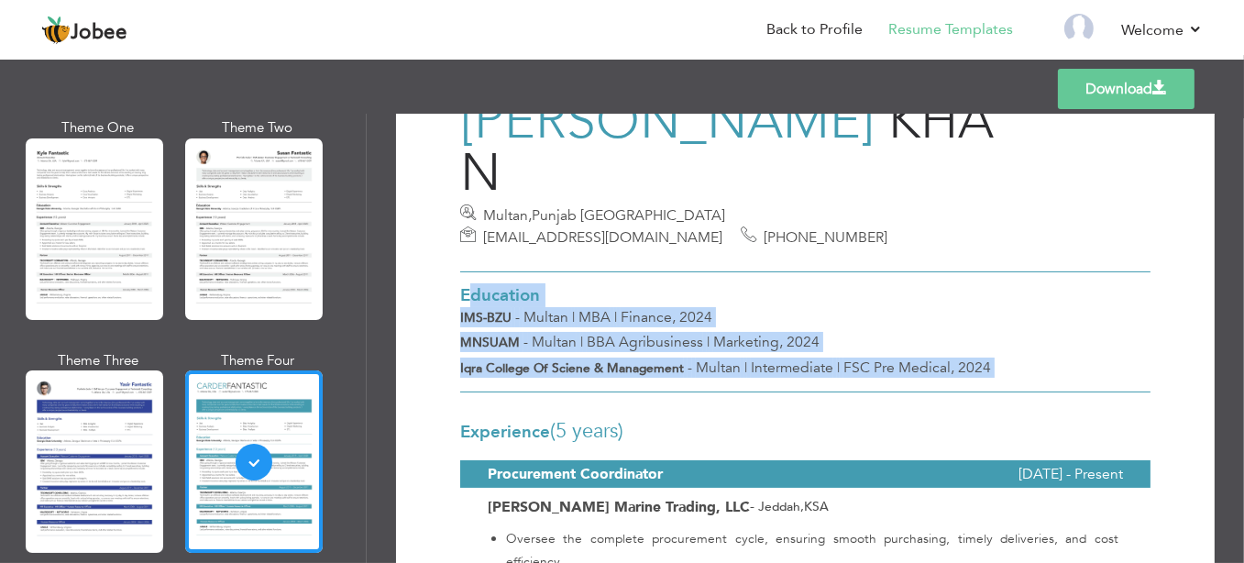
click at [1115, 354] on div at bounding box center [805, 332] width 690 height 120
click at [1154, 288] on div "Education" at bounding box center [805, 289] width 718 height 35
drag, startPoint x: 450, startPoint y: 288, endPoint x: 1048, endPoint y: 405, distance: 609.0
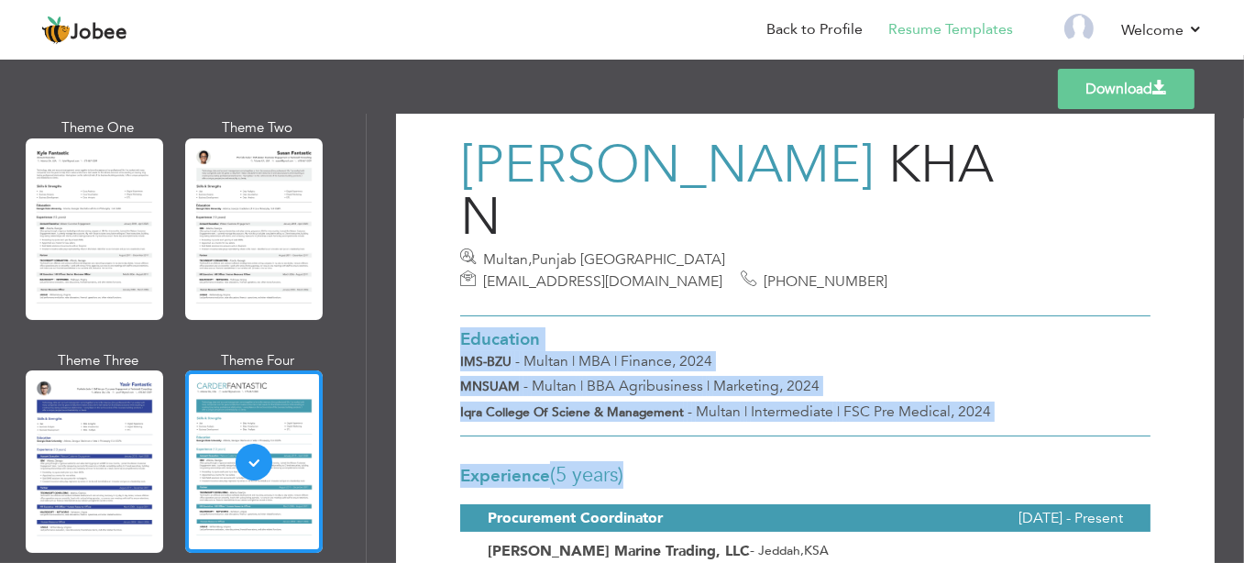
scroll to position [0, 0]
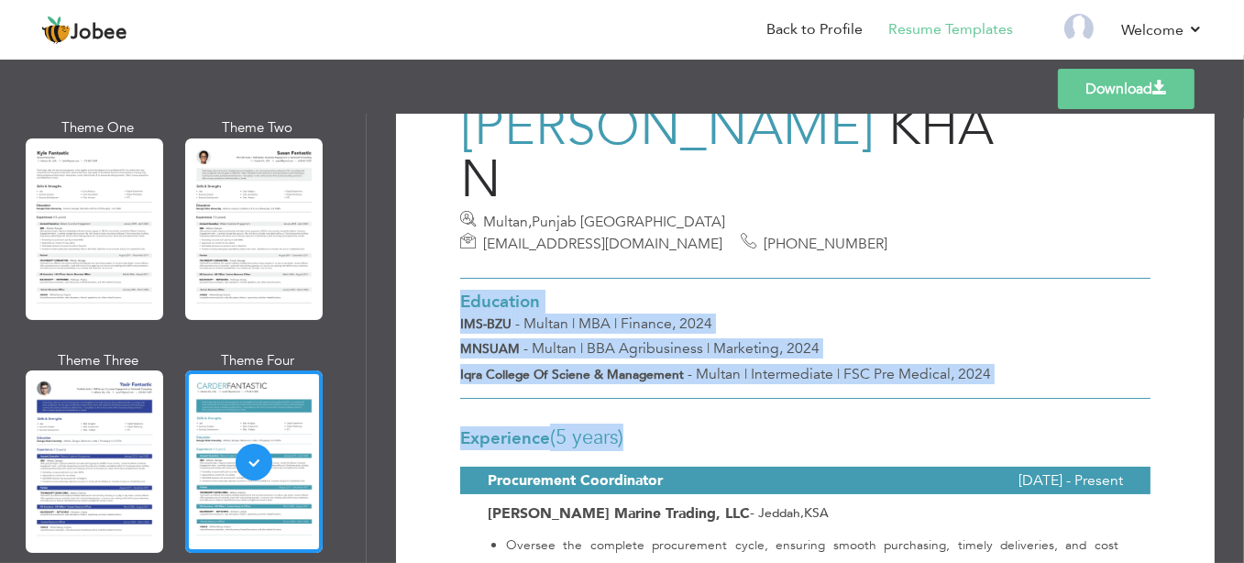
click at [968, 346] on div "MNSUAM - Multan | BBA Agribusiness | Marketing, 2024" at bounding box center [805, 348] width 718 height 20
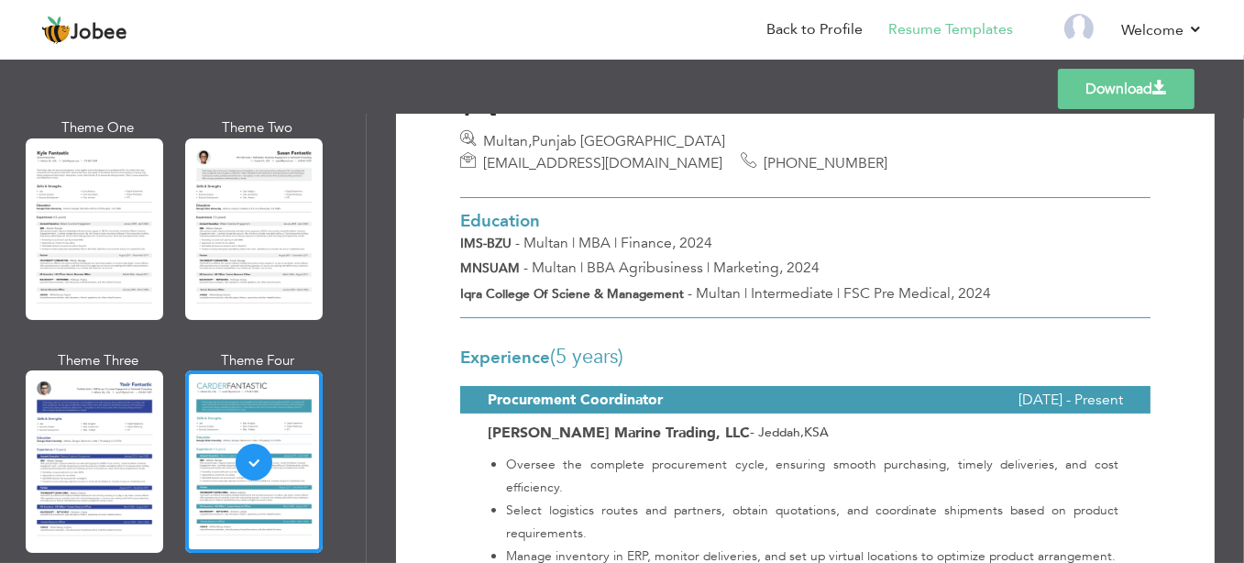
scroll to position [381, 0]
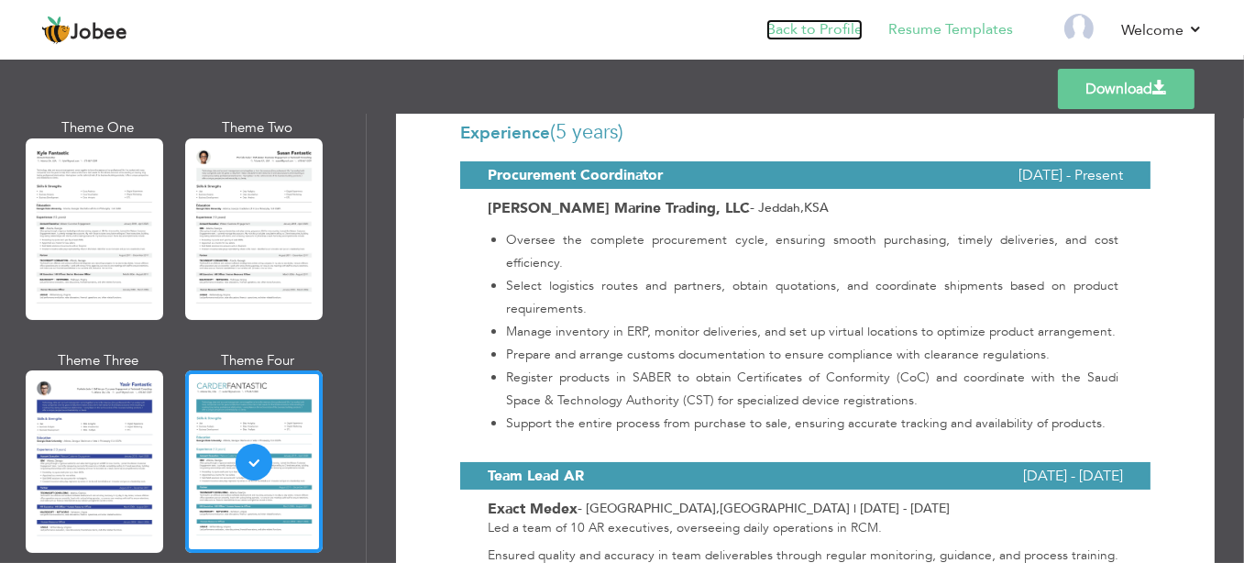
click at [814, 34] on link "Back to Profile" at bounding box center [814, 29] width 96 height 21
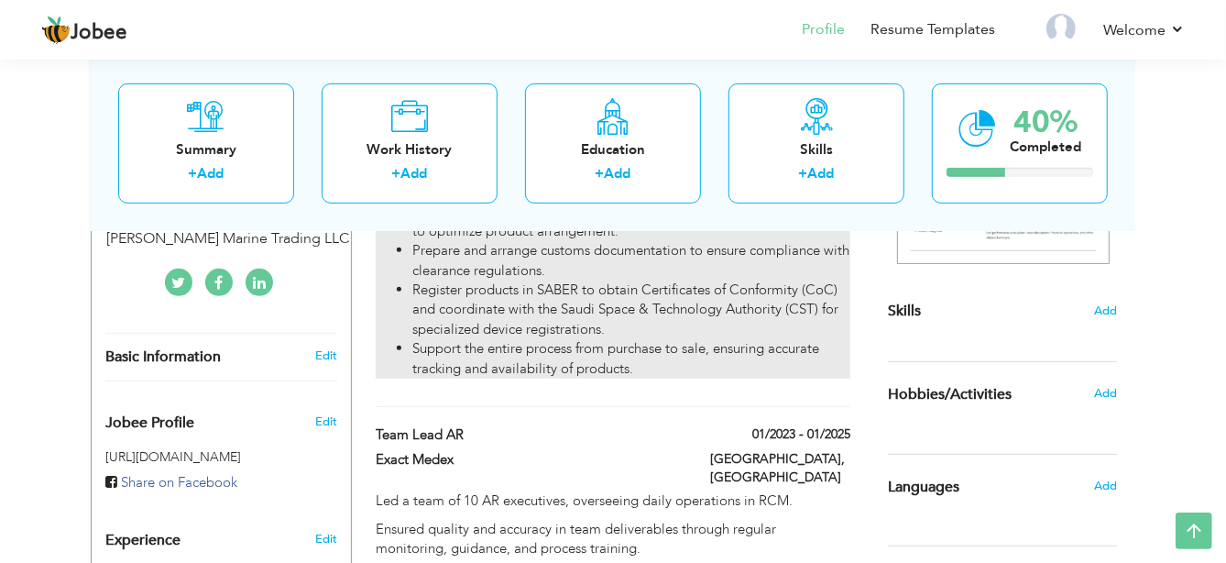
scroll to position [610, 0]
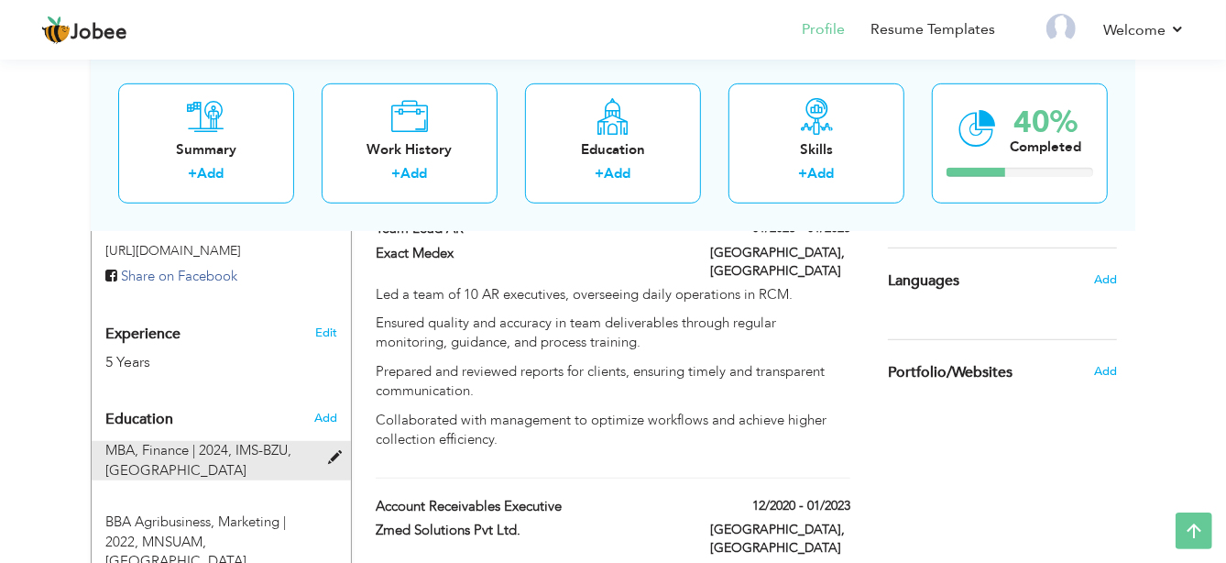
click at [329, 454] on span at bounding box center [339, 458] width 23 height 14
type input "MBA"
type input "Finance"
type input "2024"
type input "IMS-BZU"
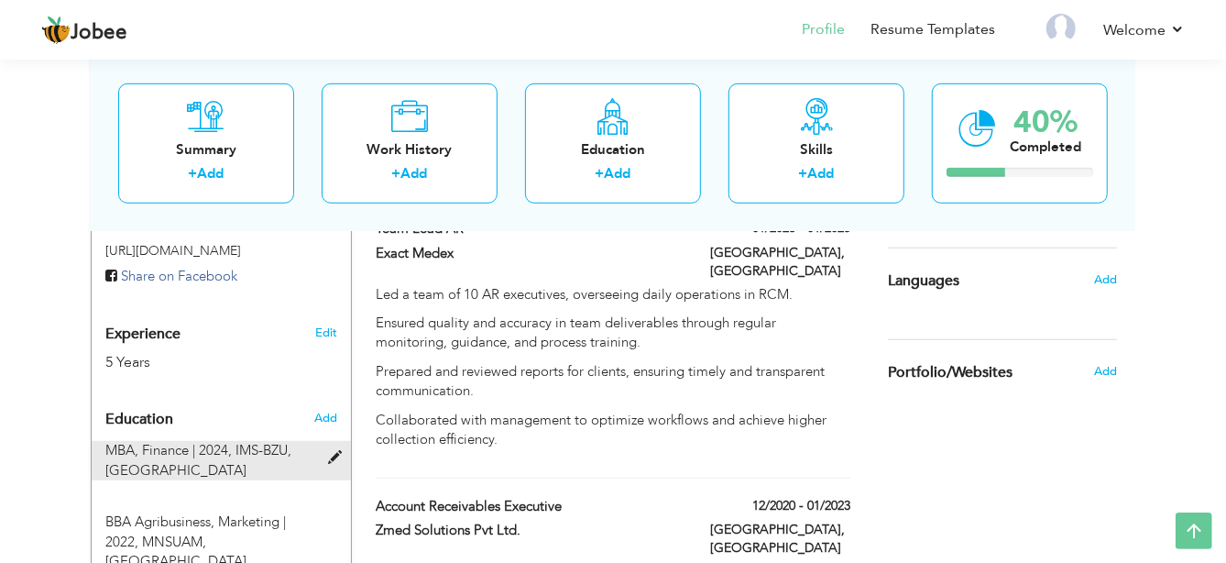
radio input "true"
type input "Multan"
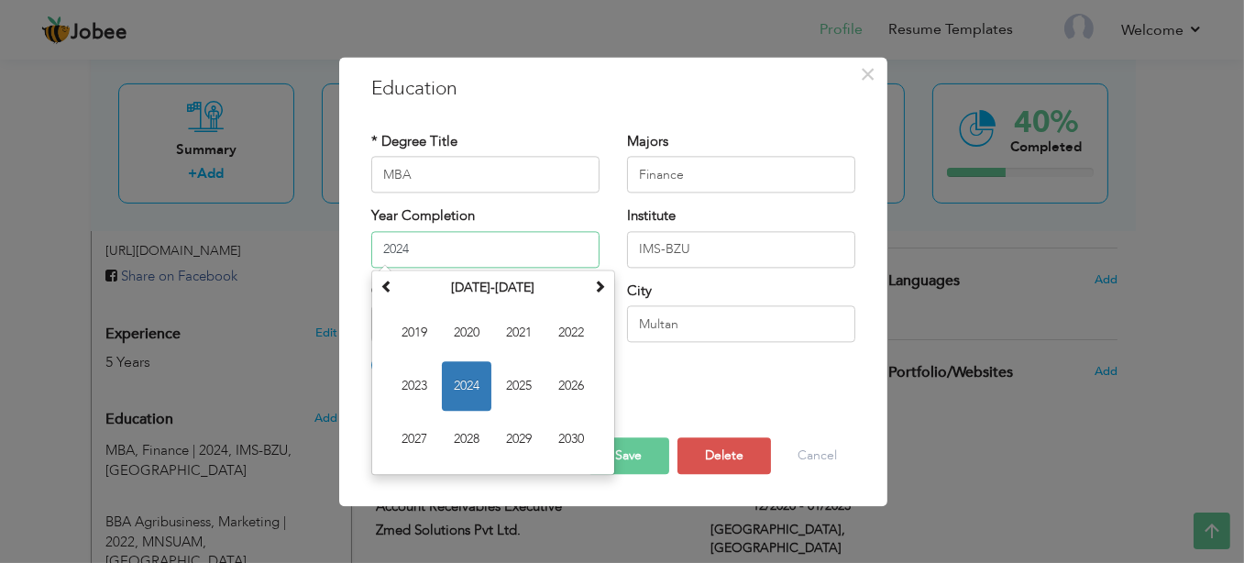
click at [376, 247] on input "2024" at bounding box center [485, 249] width 228 height 37
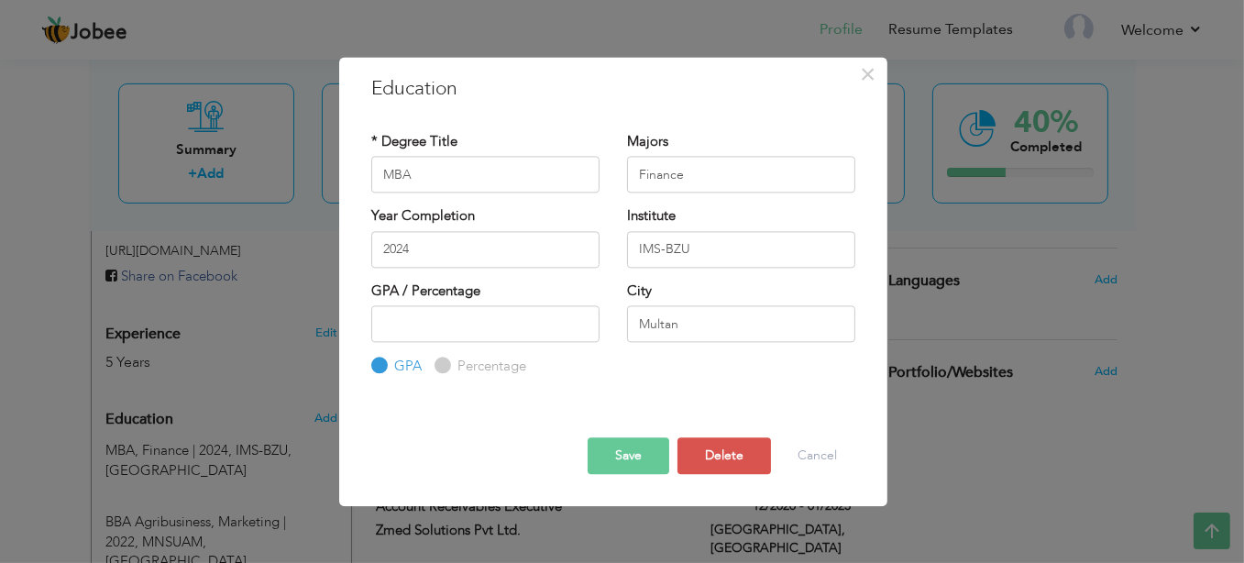
click at [362, 256] on div "Year Completion 2024" at bounding box center [485, 244] width 256 height 74
click at [377, 247] on input "2024" at bounding box center [485, 249] width 228 height 37
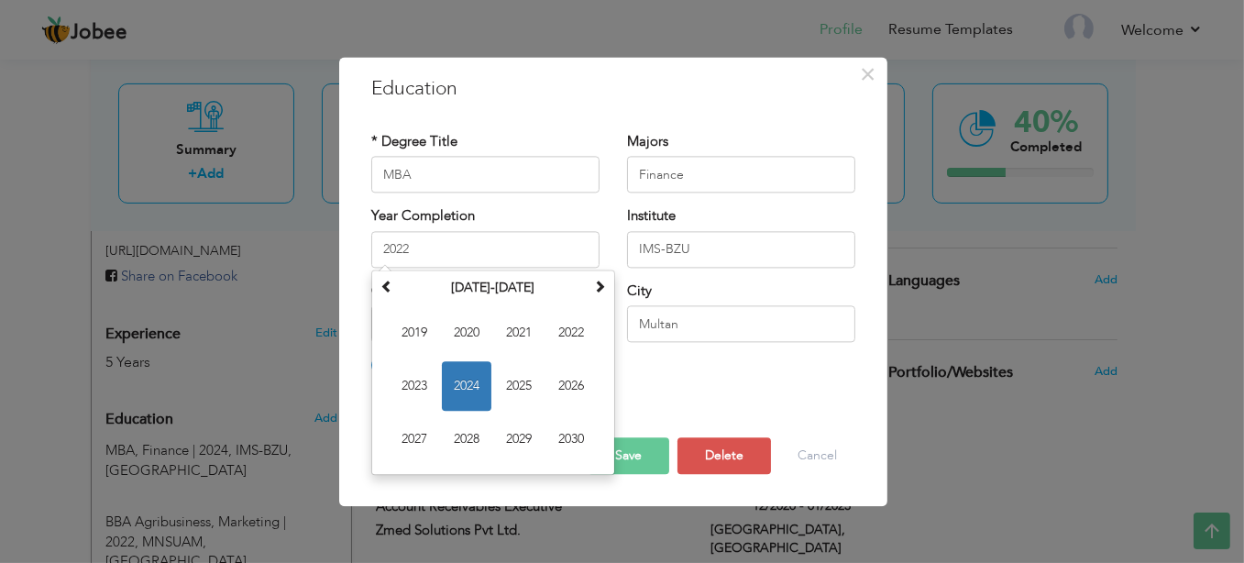
click at [761, 347] on div "City [GEOGRAPHIC_DATA]" at bounding box center [741, 318] width 256 height 74
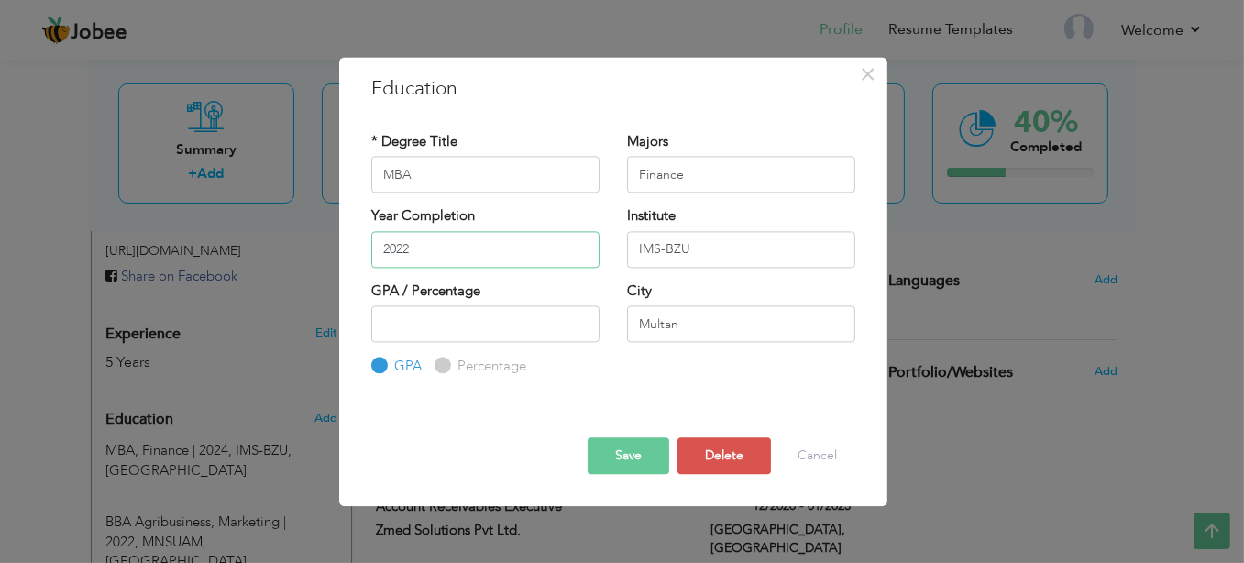
click at [464, 253] on input "2022" at bounding box center [485, 249] width 228 height 37
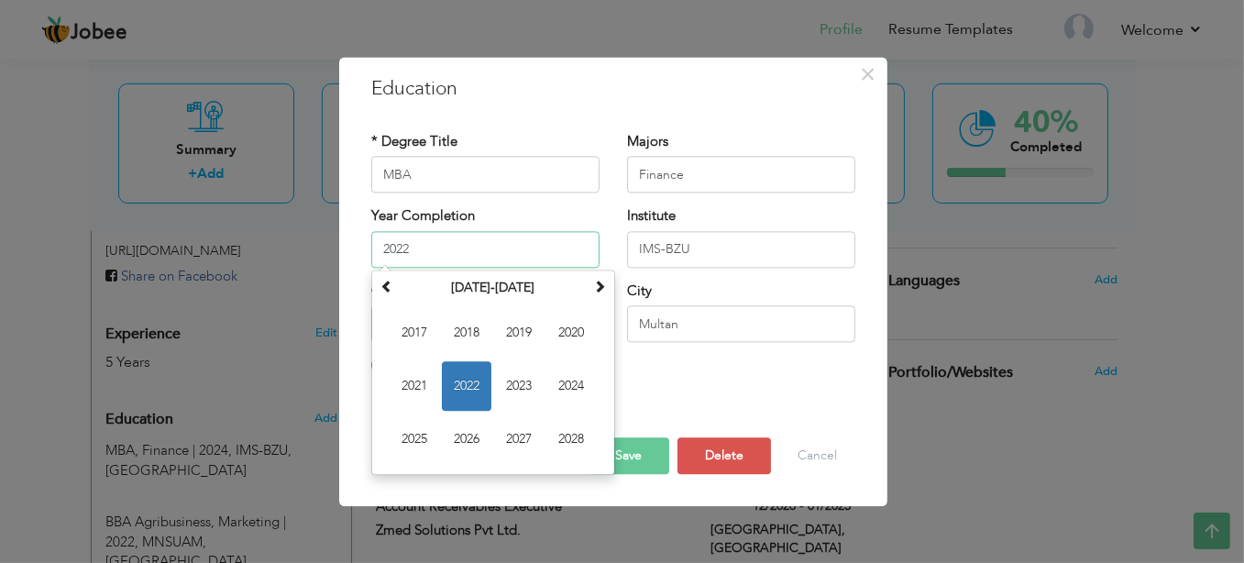
click at [566, 383] on span "2024" at bounding box center [570, 385] width 49 height 49
type input "2024"
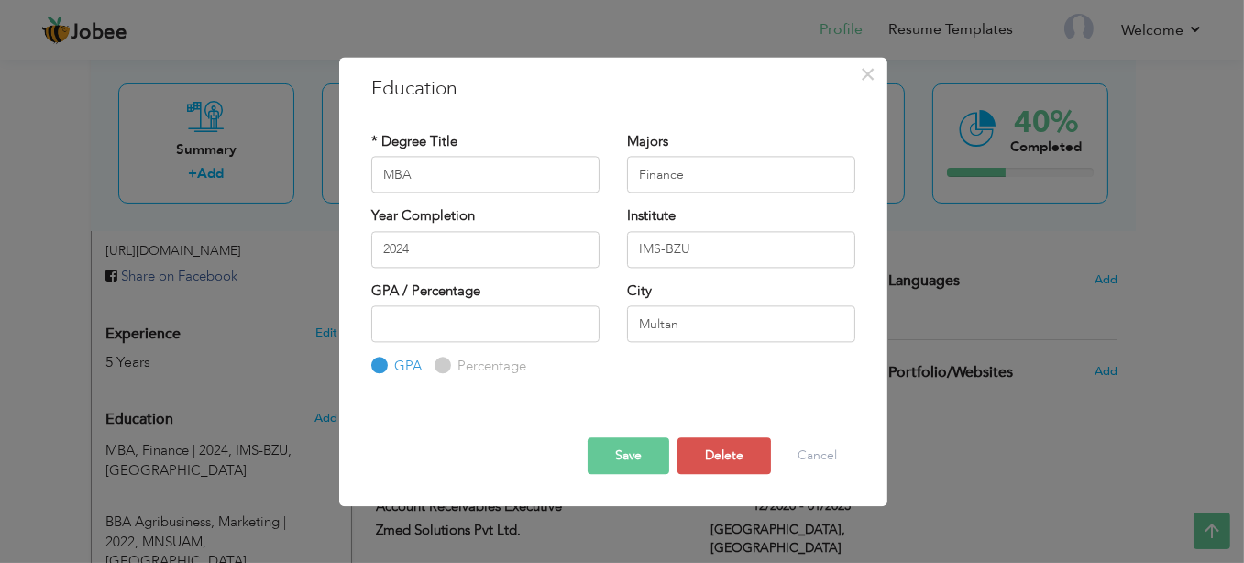
click at [687, 383] on div "* Degree Title MBA Majors Finance Year Completion" at bounding box center [612, 254] width 511 height 273
click at [873, 80] on span "×" at bounding box center [869, 74] width 16 height 33
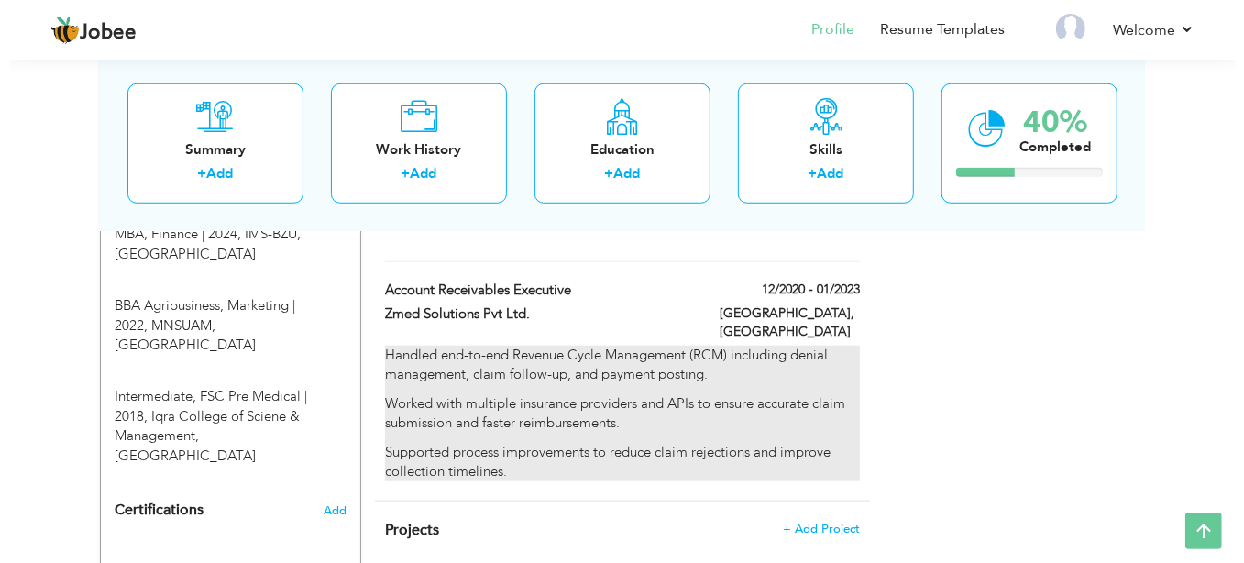
scroll to position [840, 0]
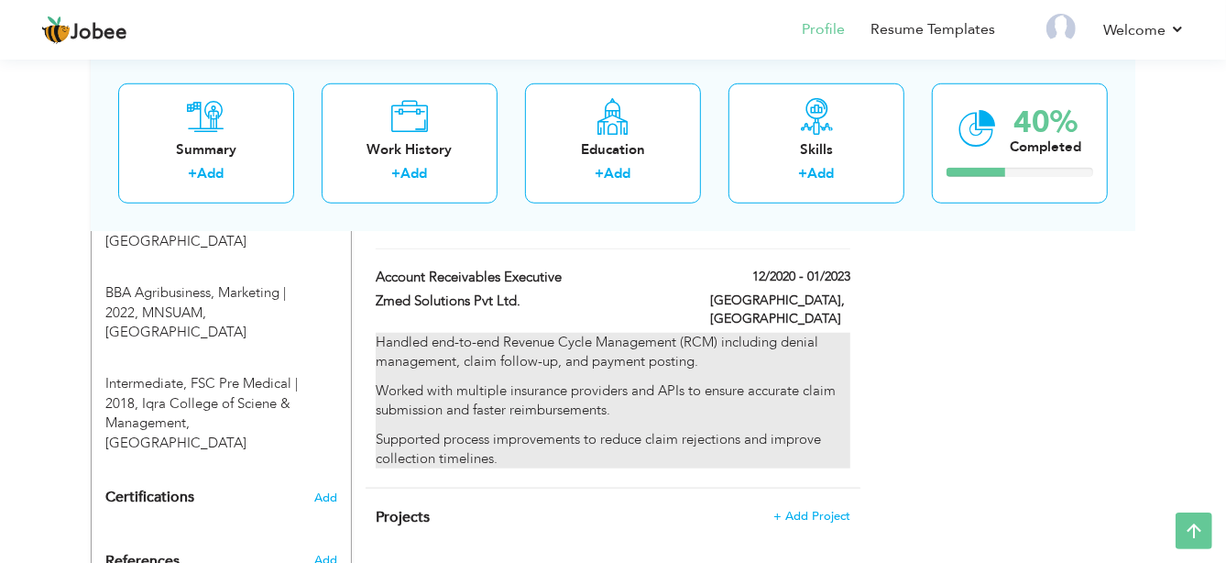
click at [659, 381] on p "Worked with multiple insurance providers and APIs to ensure accurate claim subm…" at bounding box center [613, 400] width 475 height 39
type input "Account Receivables Executive"
type input "Zmed Solutions Pvt Ltd."
type input "12/2020"
type input "01/2023"
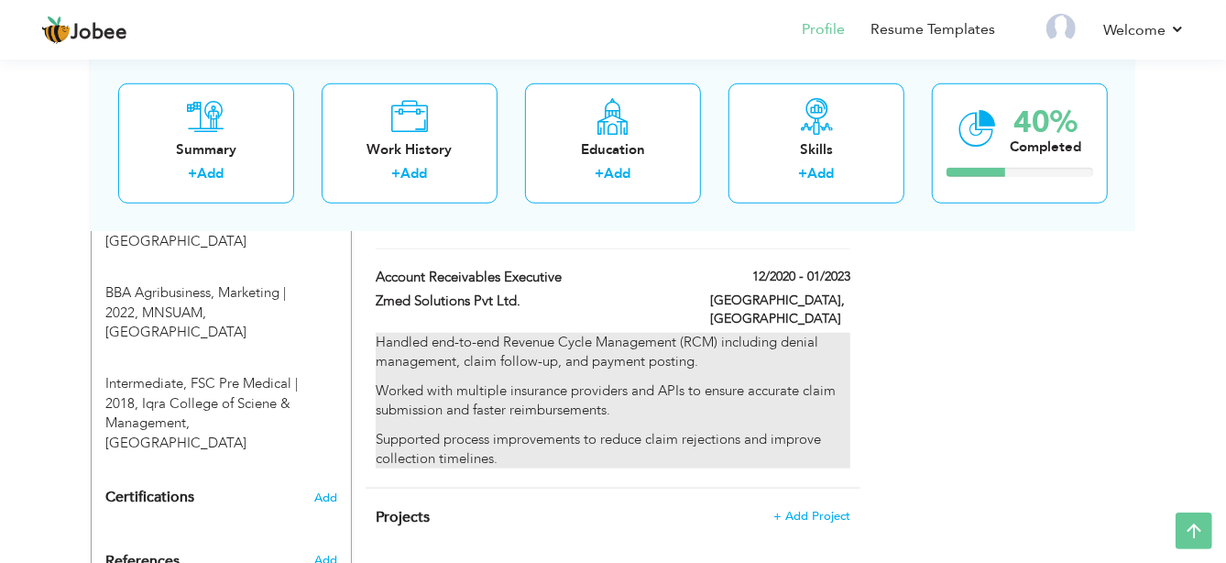
type input "[GEOGRAPHIC_DATA]"
type input "Multan"
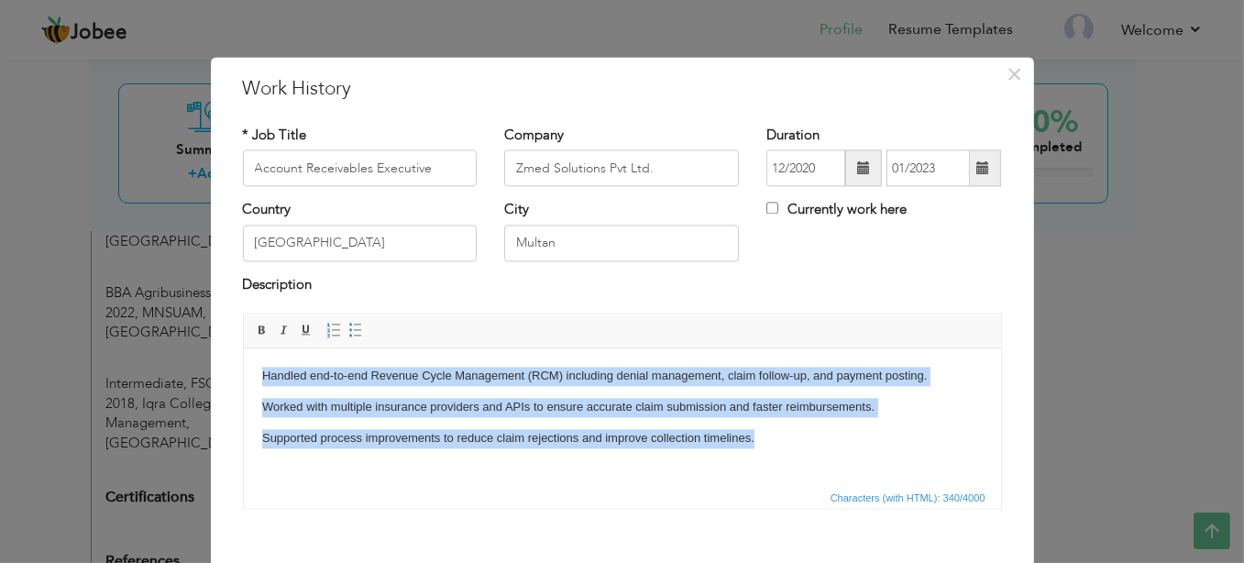
drag, startPoint x: 776, startPoint y: 441, endPoint x: 495, endPoint y: 671, distance: 363.5
click at [243, 348] on html "Handled end-to-end Revenue Cycle Management (RCM) including denial management, …" at bounding box center [621, 406] width 757 height 117
click at [348, 327] on span at bounding box center [355, 331] width 15 height 15
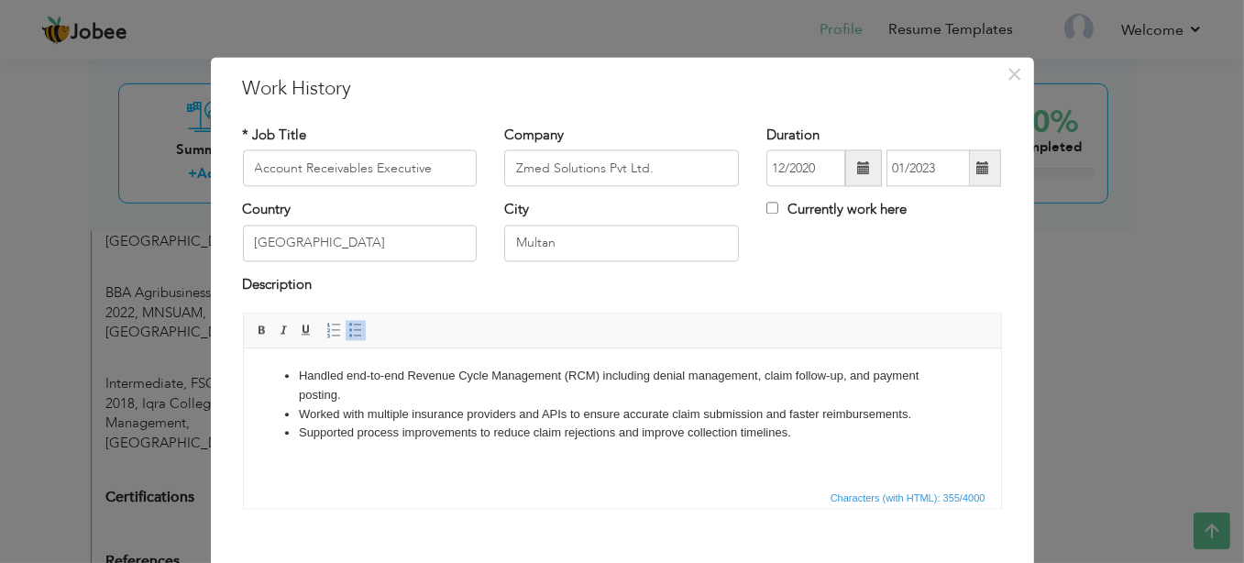
click at [569, 493] on span "Characters (with HTML): 355/4000" at bounding box center [622, 498] width 757 height 22
click at [1006, 74] on span "×" at bounding box center [1014, 74] width 16 height 33
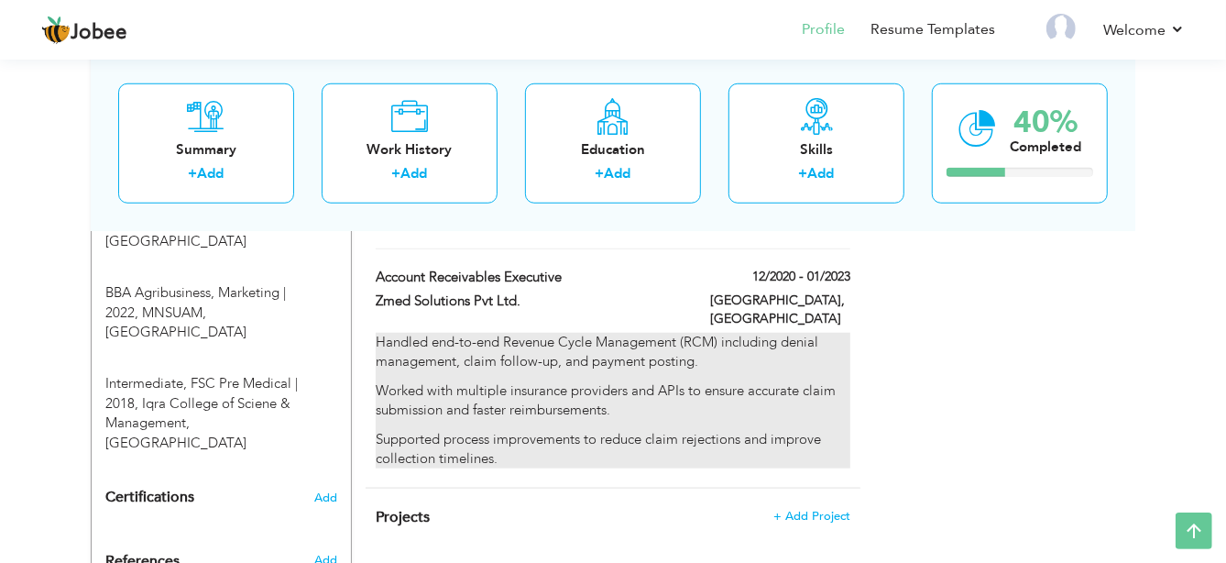
click at [555, 384] on p "Worked with multiple insurance providers and APIs to ensure accurate claim subm…" at bounding box center [613, 400] width 475 height 39
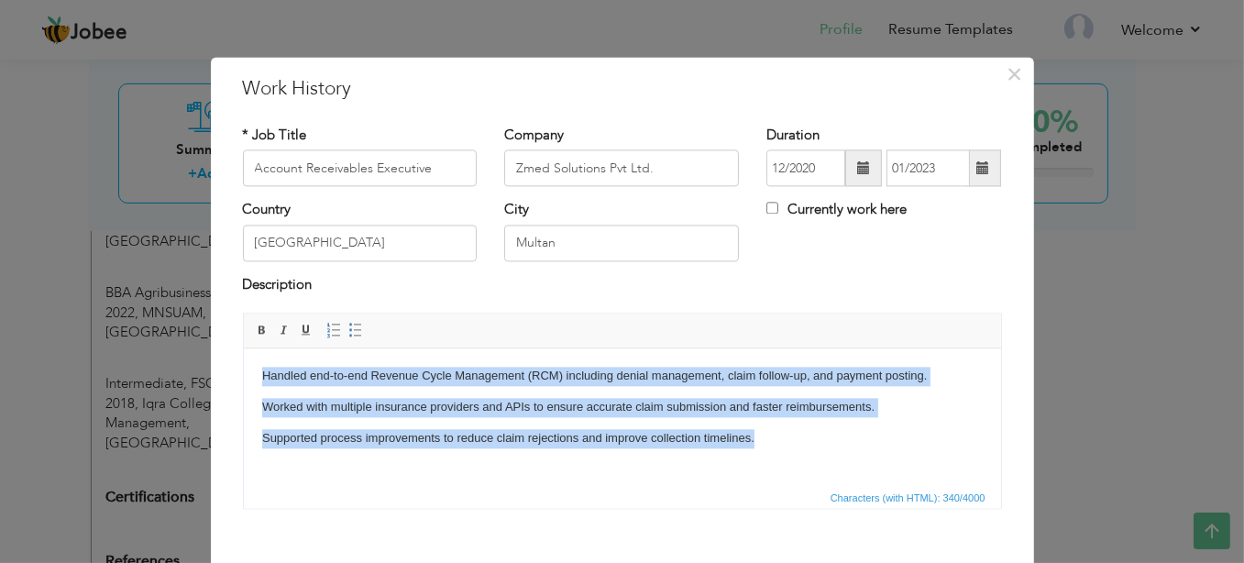
drag, startPoint x: 665, startPoint y: 439, endPoint x: 159, endPoint y: 324, distance: 518.8
click at [243, 348] on html "Handled end-to-end Revenue Cycle Management (RCM) including denial management, …" at bounding box center [621, 406] width 757 height 117
click at [348, 332] on span at bounding box center [355, 331] width 15 height 15
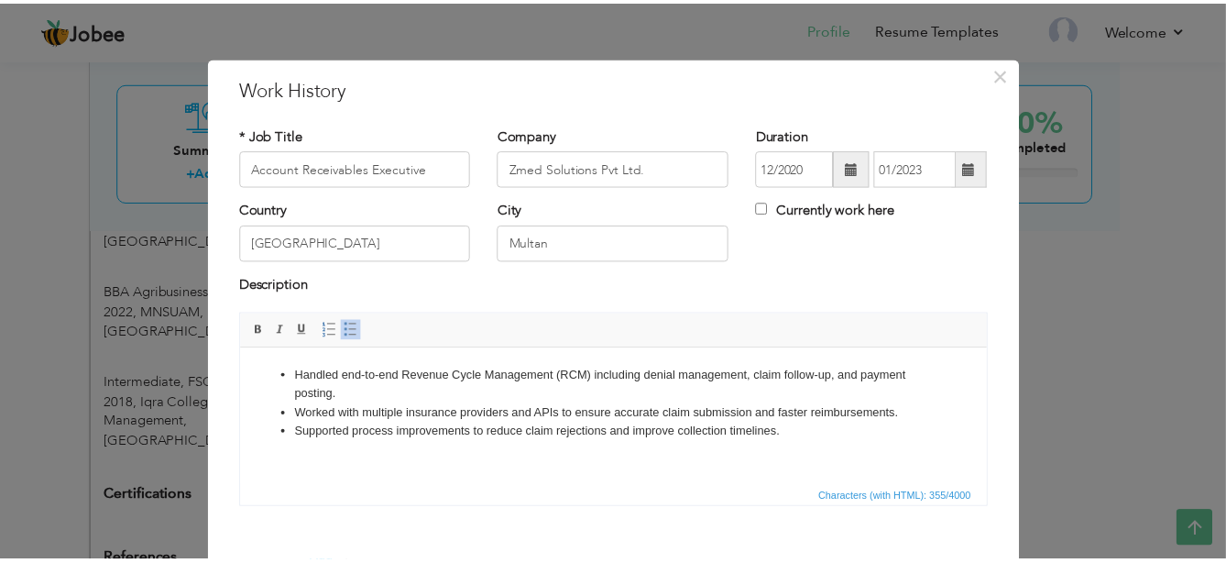
scroll to position [94, 0]
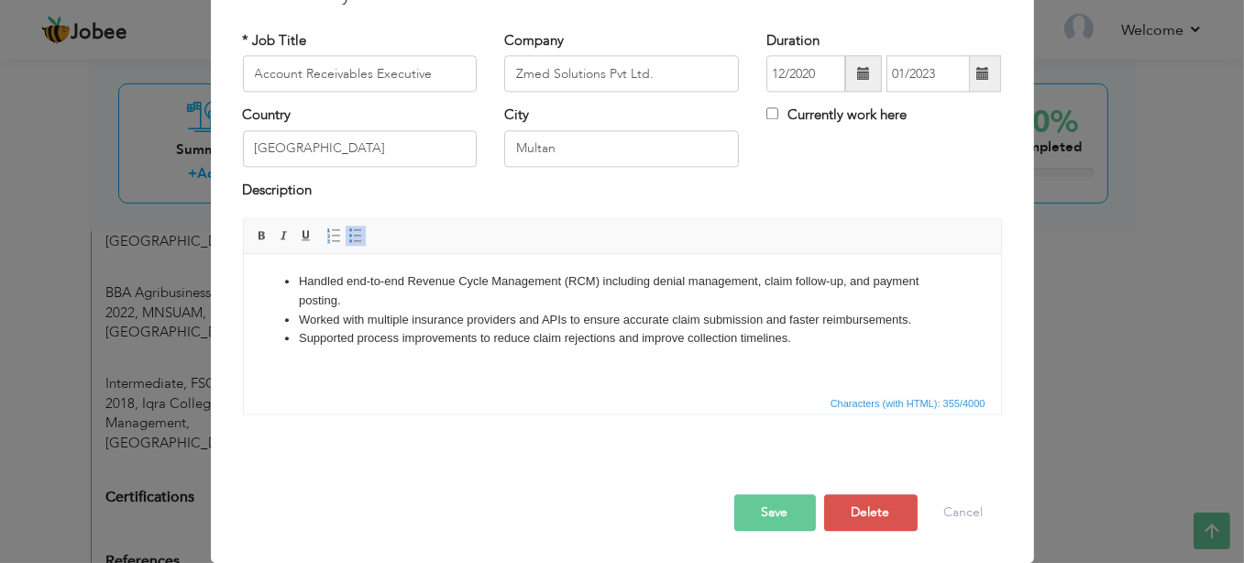
click at [775, 518] on button "Save" at bounding box center [775, 513] width 82 height 37
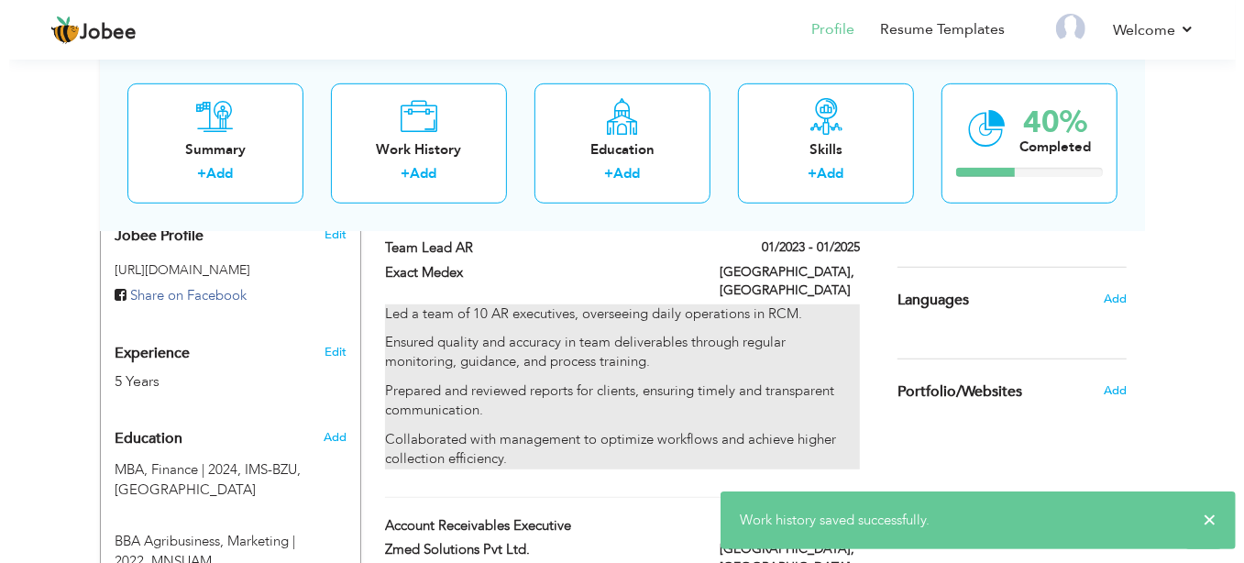
scroll to position [556, 0]
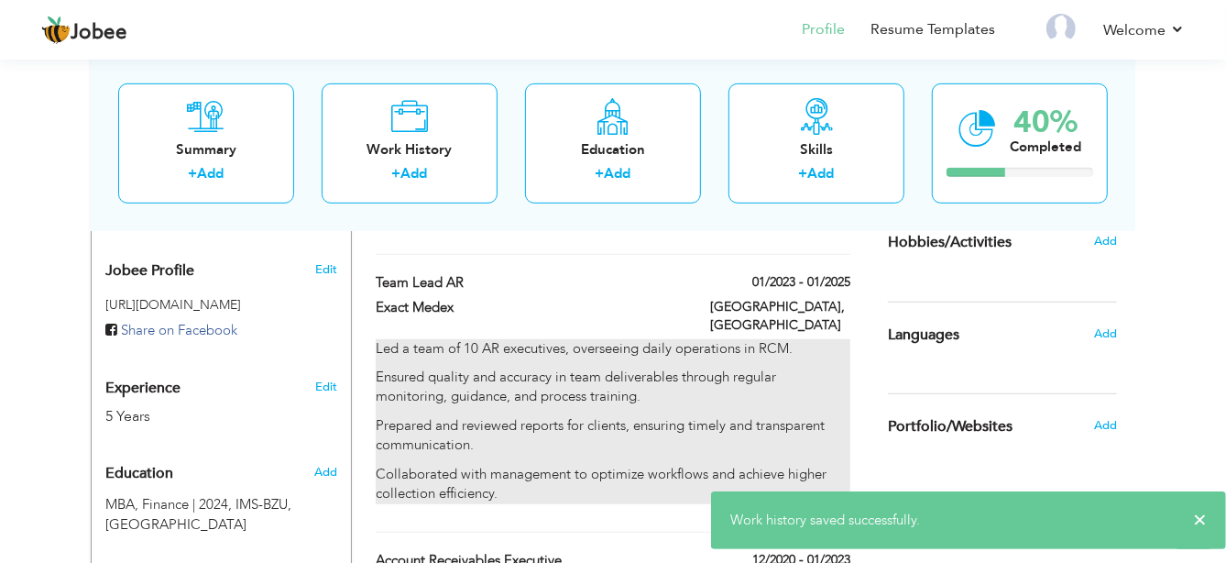
click at [509, 416] on p "Prepared and reviewed reports for clients, ensuring timely and transparent comm…" at bounding box center [613, 435] width 475 height 39
type input "Team Lead AR"
type input "Exact Medex"
type input "01/2023"
type input "01/2025"
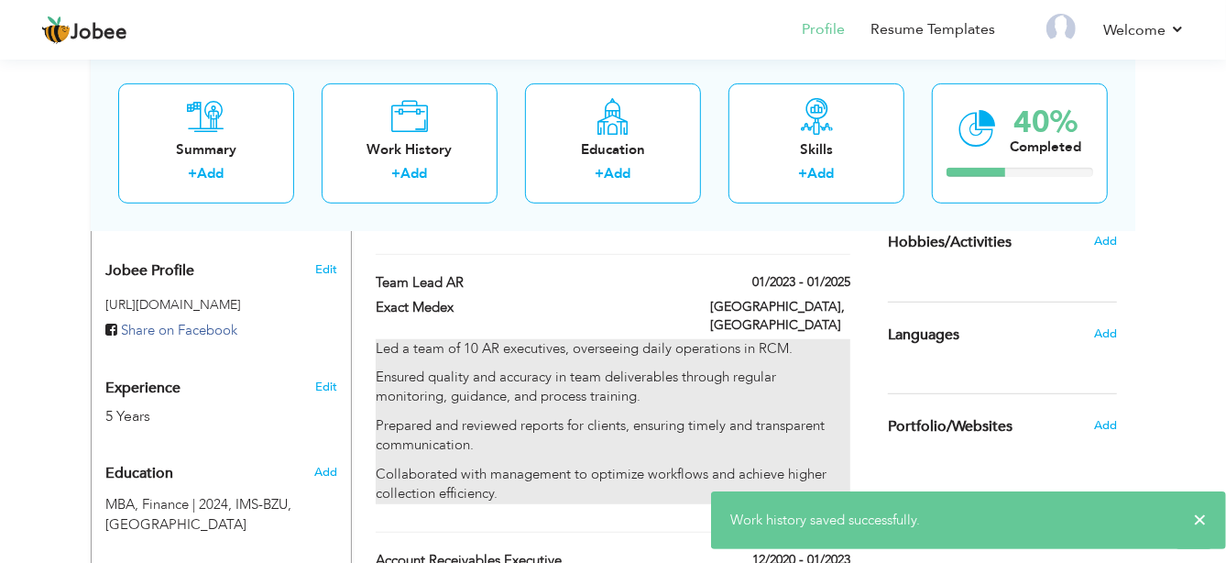
type input "[GEOGRAPHIC_DATA]"
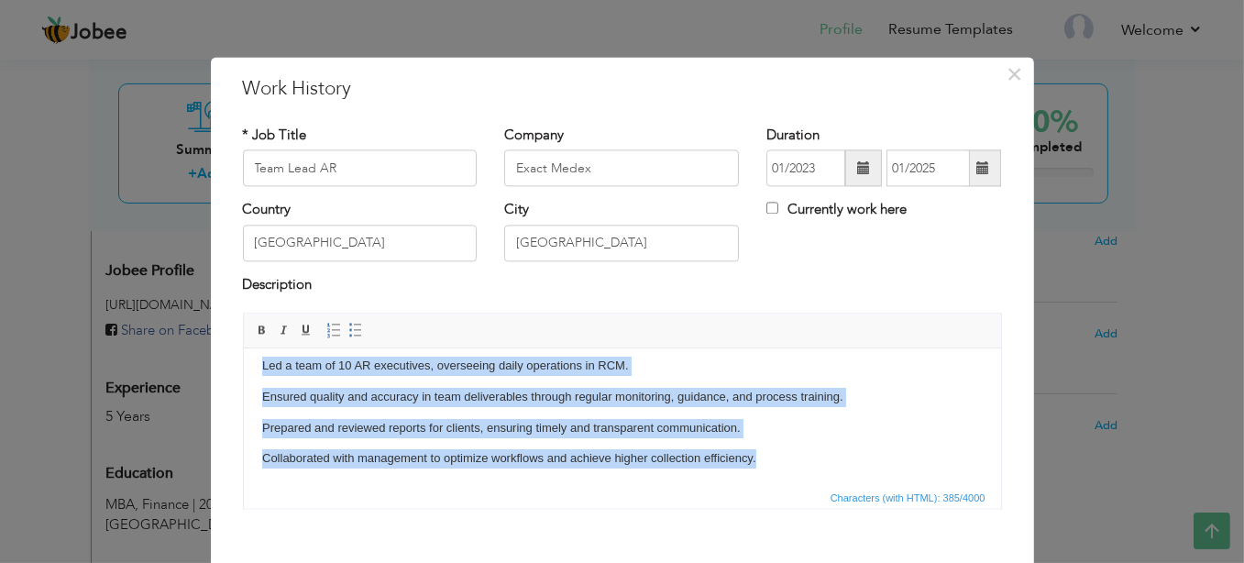
scroll to position [0, 0]
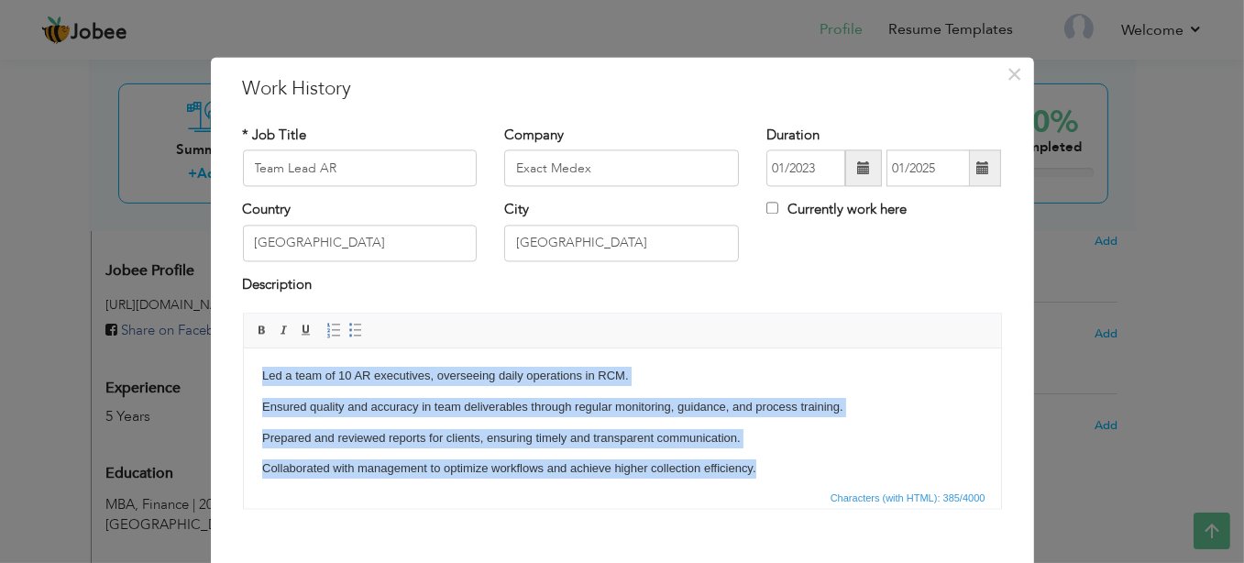
drag, startPoint x: 766, startPoint y: 468, endPoint x: 195, endPoint y: 327, distance: 588.2
click at [243, 348] on html "Led a team of 10 AR executives, overseeing daily operations in RCM. Ensured qua…" at bounding box center [621, 422] width 757 height 148
drag, startPoint x: 350, startPoint y: 327, endPoint x: 359, endPoint y: 338, distance: 14.3
click at [351, 328] on span at bounding box center [355, 331] width 15 height 15
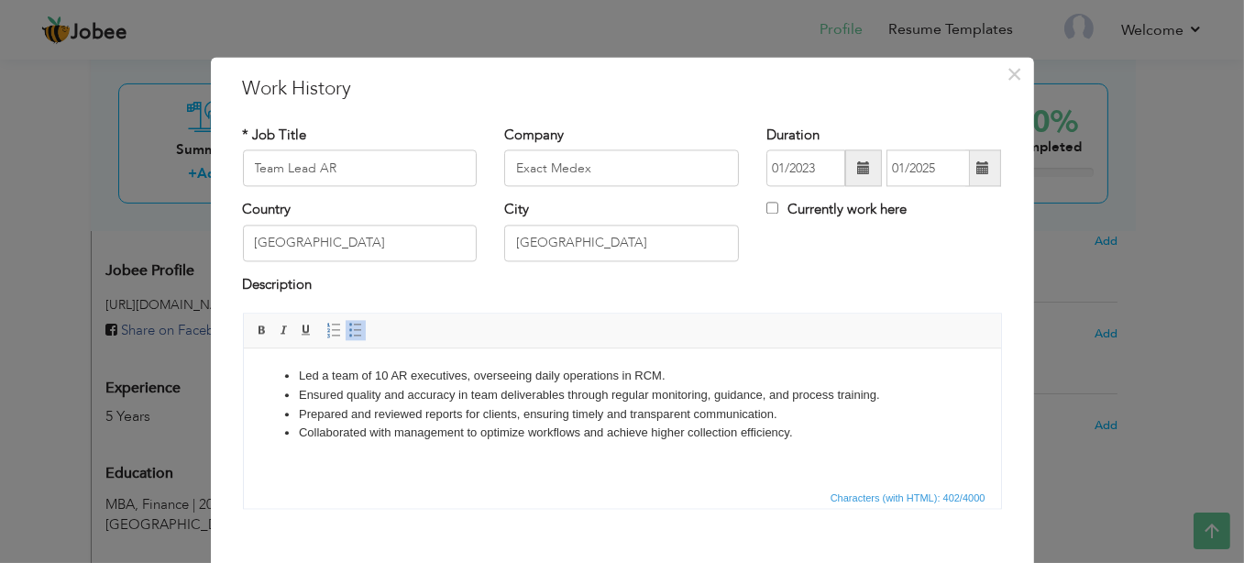
drag, startPoint x: 434, startPoint y: 477, endPoint x: 496, endPoint y: 478, distance: 62.4
click at [434, 461] on html "Led a team of 10 AR executives, overseeing daily operations in RCM. Ensured qua…" at bounding box center [621, 404] width 757 height 113
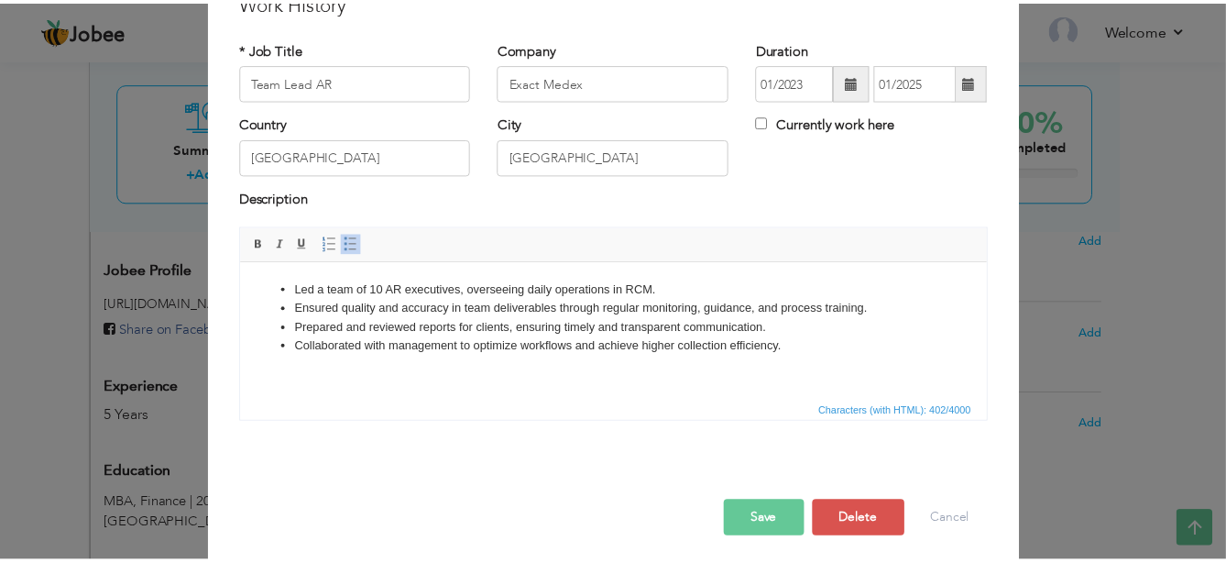
scroll to position [94, 0]
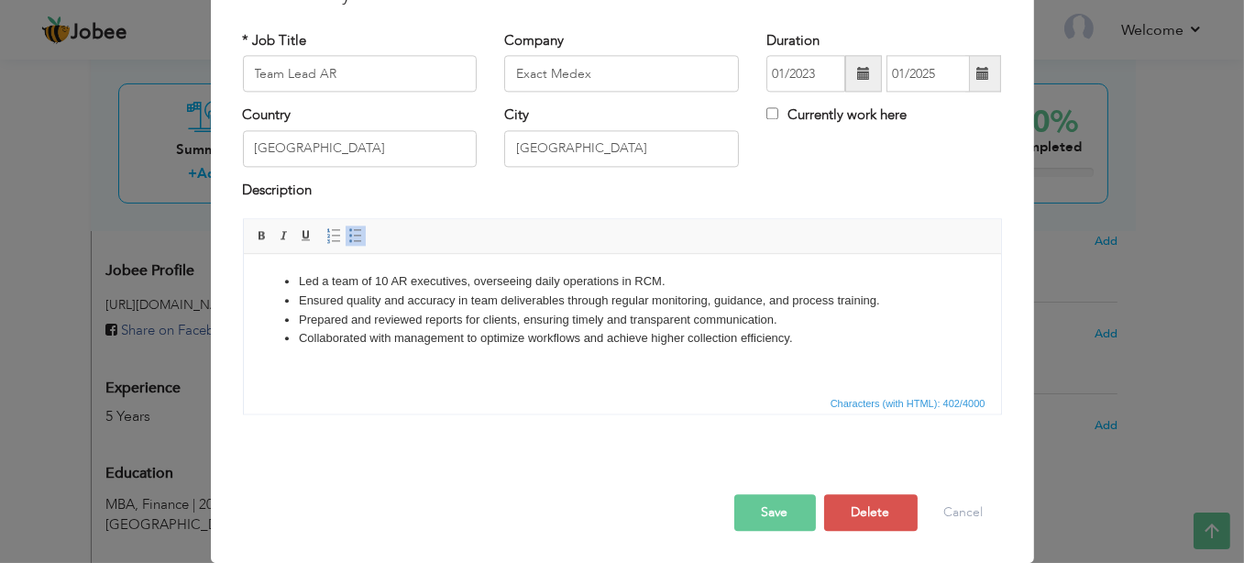
click at [749, 501] on button "Save" at bounding box center [775, 513] width 82 height 37
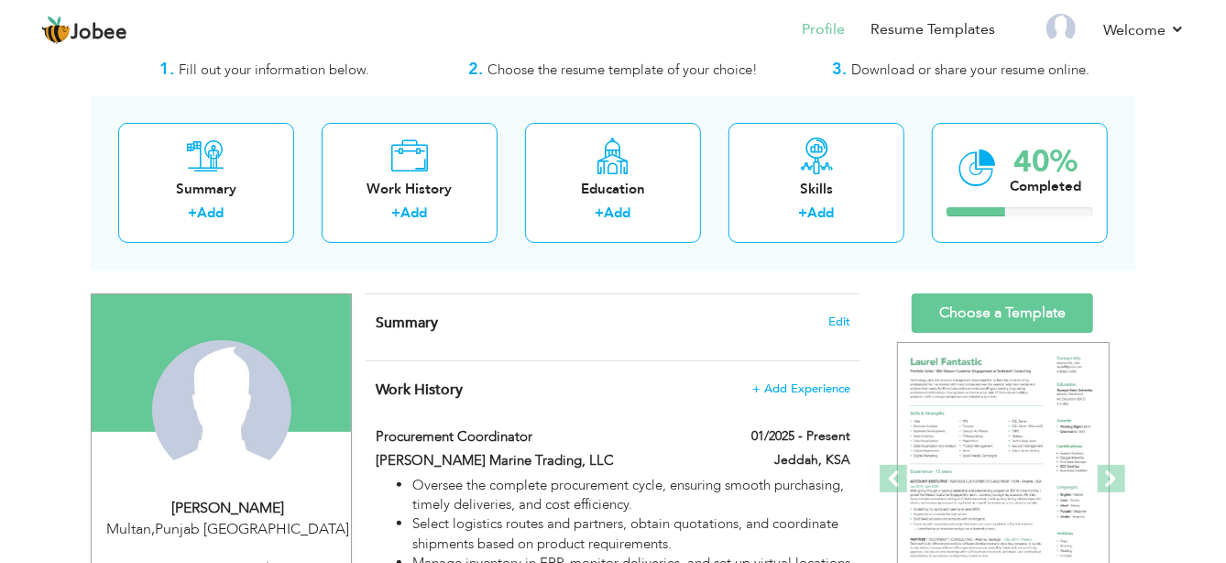
scroll to position [76, 0]
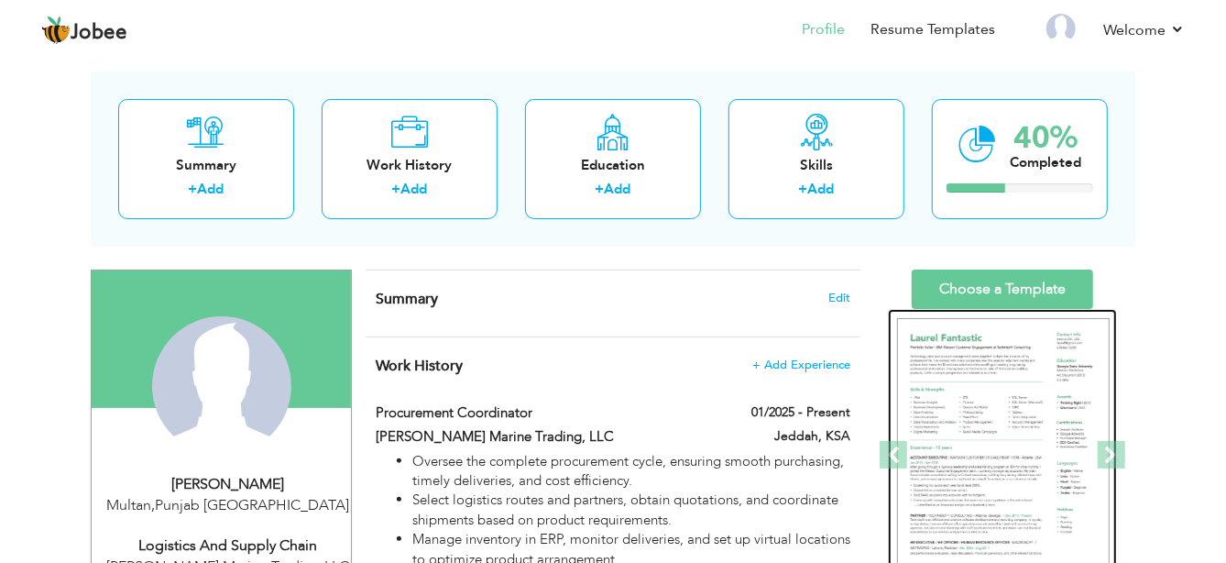
click at [1015, 409] on img at bounding box center [1003, 455] width 213 height 275
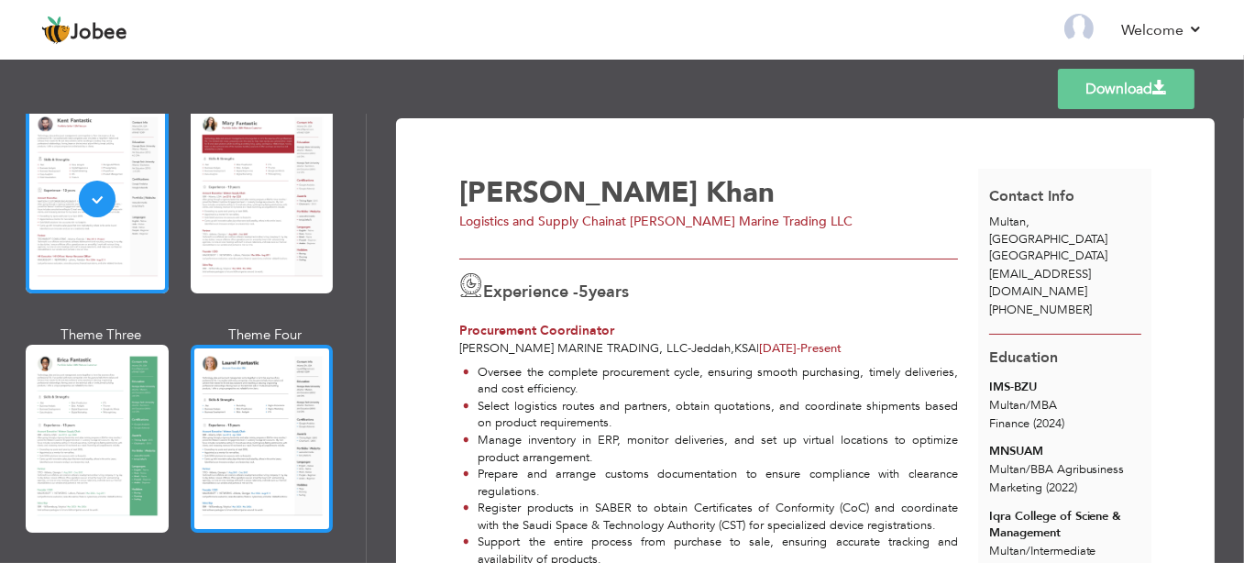
scroll to position [152, 0]
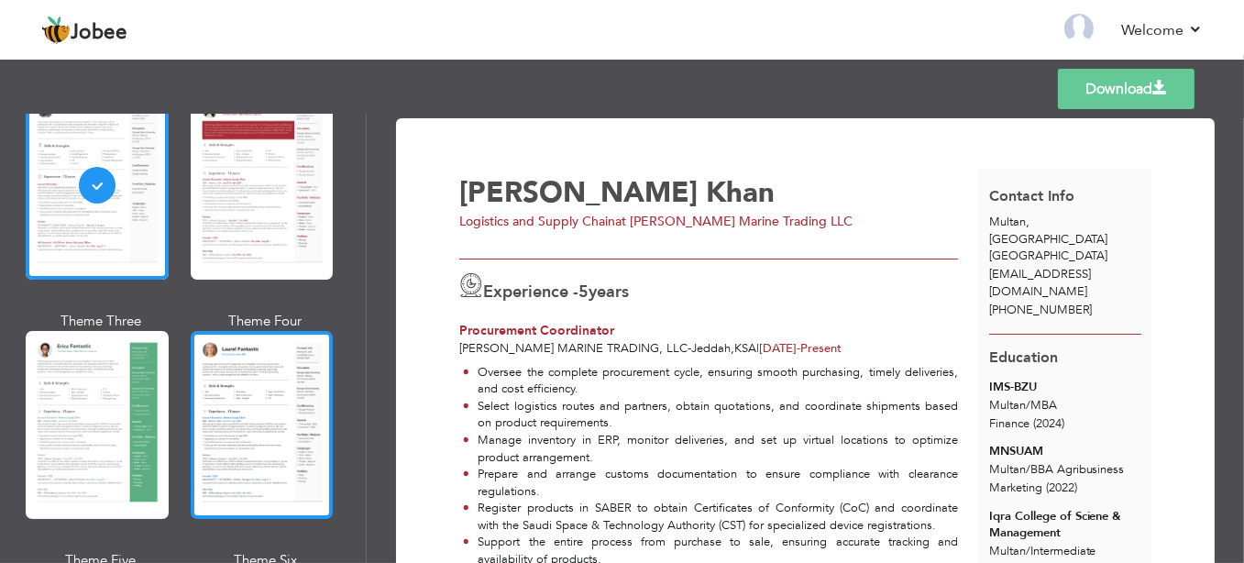
click at [242, 401] on div at bounding box center [262, 425] width 143 height 188
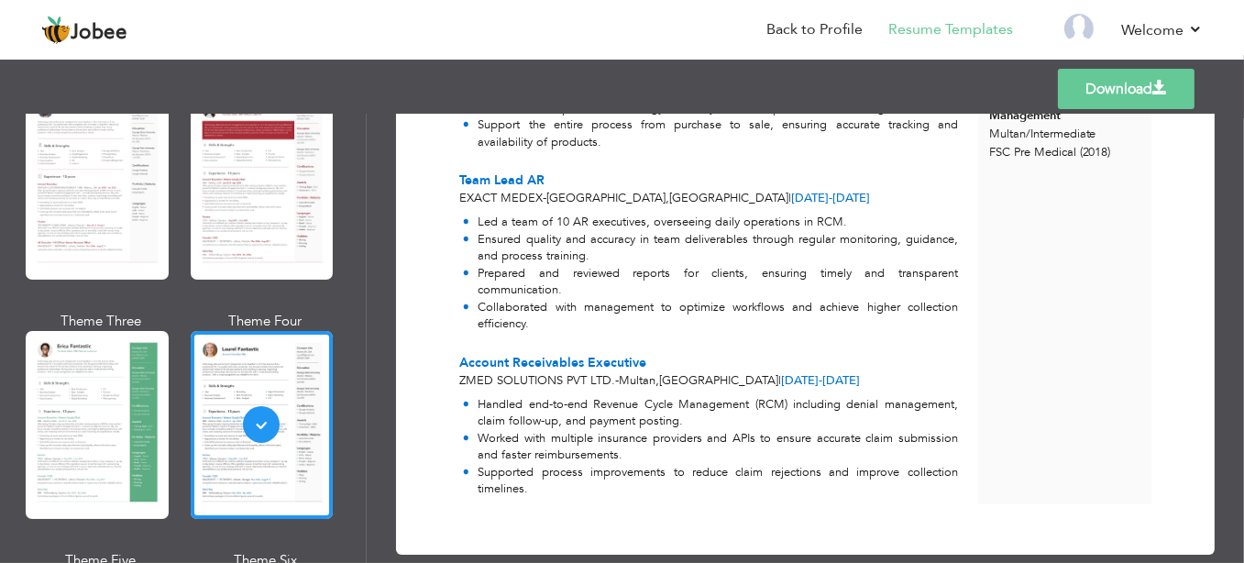
scroll to position [447, 0]
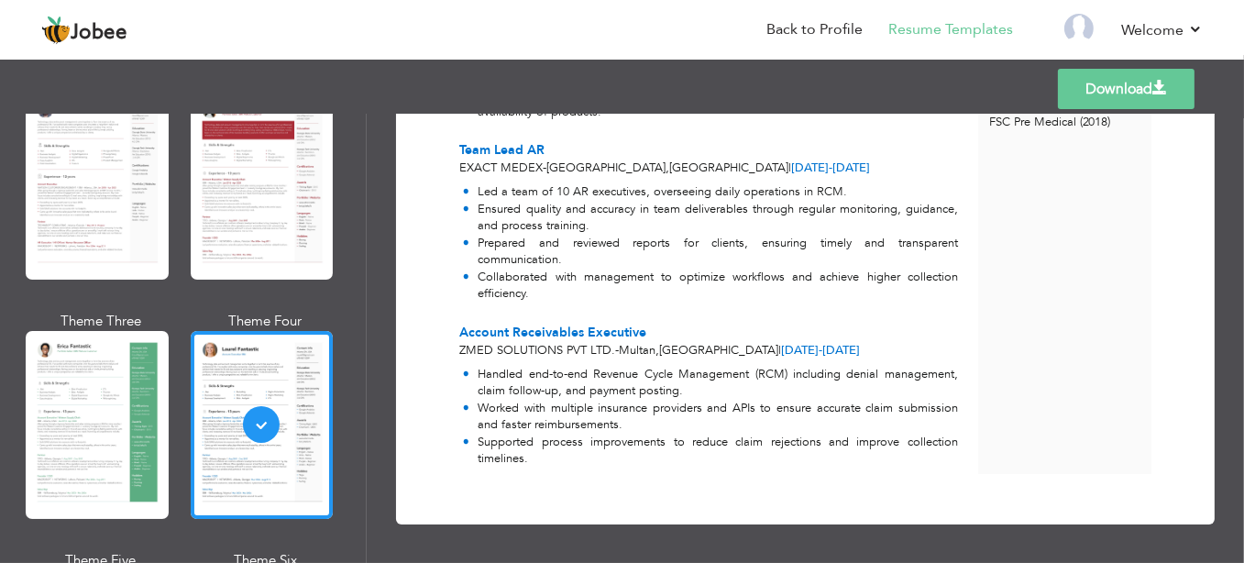
click at [586, 267] on li "Prepared and reviewed reports for clients, ensuring timely and transparent comm…" at bounding box center [710, 252] width 495 height 34
click at [574, 284] on li "Collaborated with management to optimize workflows and achieve higher collectio…" at bounding box center [710, 286] width 495 height 34
click at [598, 137] on div "[PERSON_NAME] Logistics and Supply Chain at [PERSON_NAME] Marine Trading LLC Ex…" at bounding box center [719, 97] width 520 height 753
click at [830, 28] on link "Back to Profile" at bounding box center [814, 29] width 96 height 21
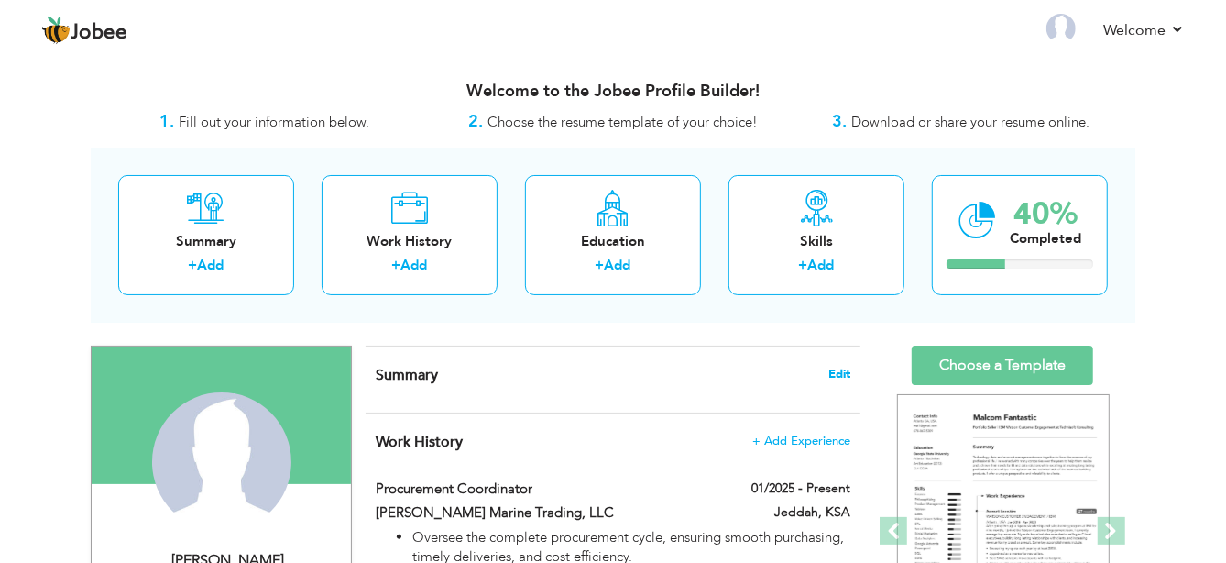
click at [845, 370] on span "Edit" at bounding box center [840, 374] width 22 height 13
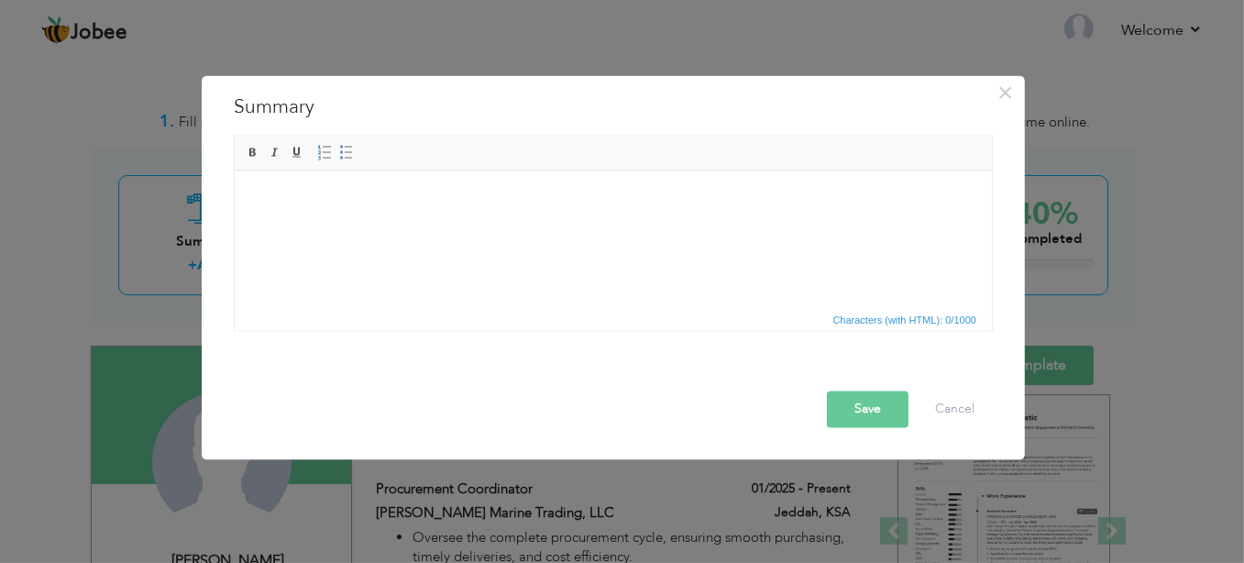
click at [560, 226] on html at bounding box center [612, 198] width 757 height 56
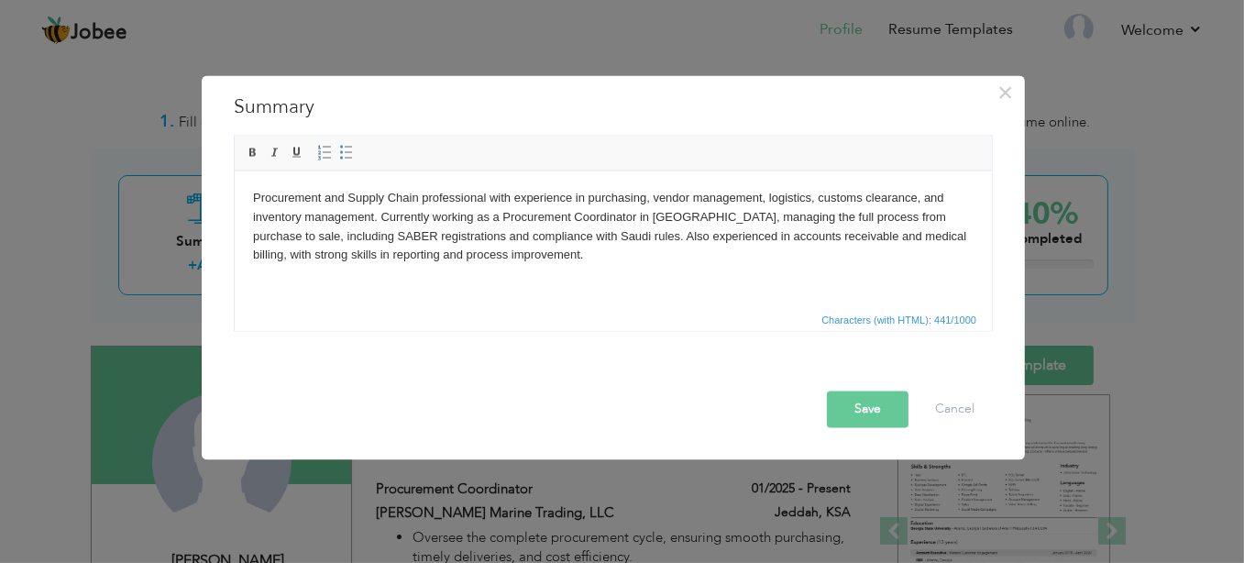
click at [557, 280] on html "Procurement and Supply Chain professional with experience in purchasing, vendor…" at bounding box center [612, 226] width 757 height 113
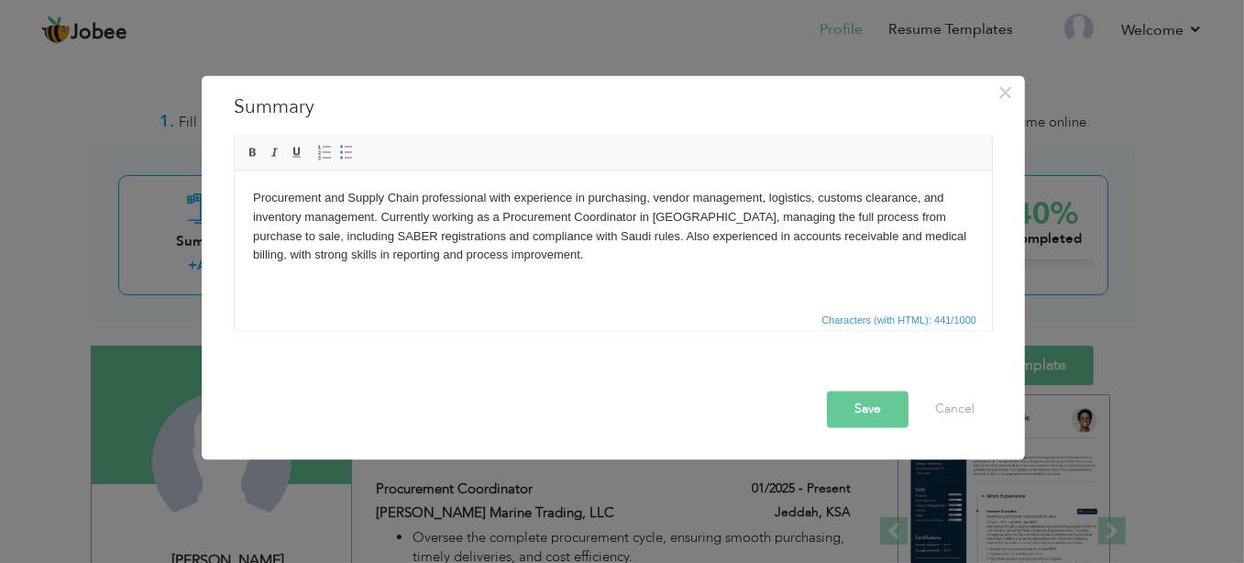
click at [873, 408] on button "Save" at bounding box center [868, 409] width 82 height 37
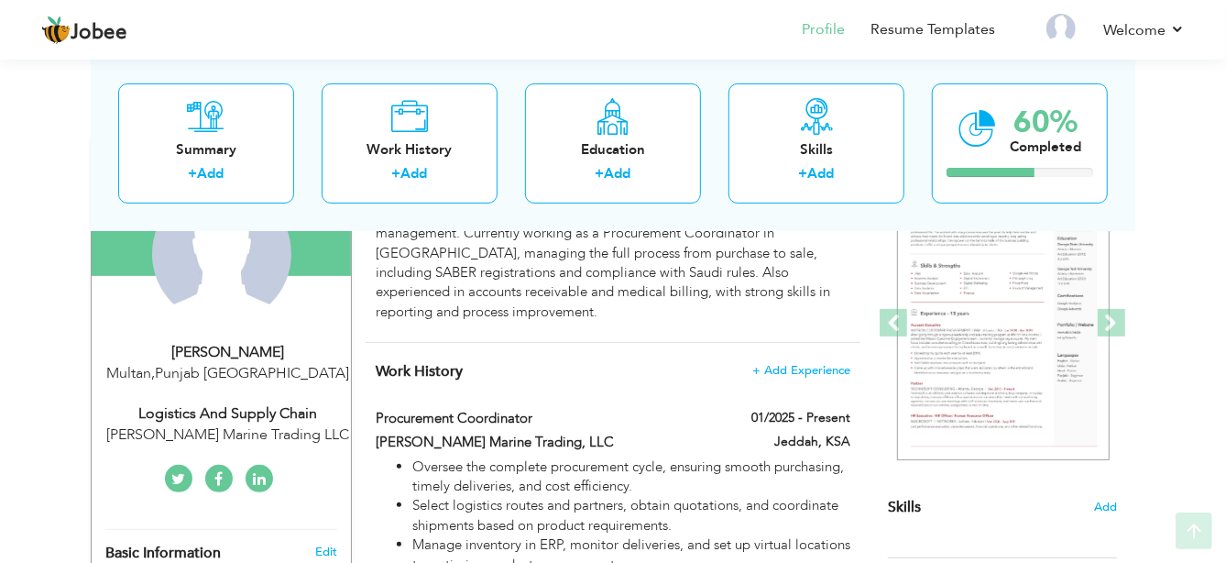
scroll to position [229, 0]
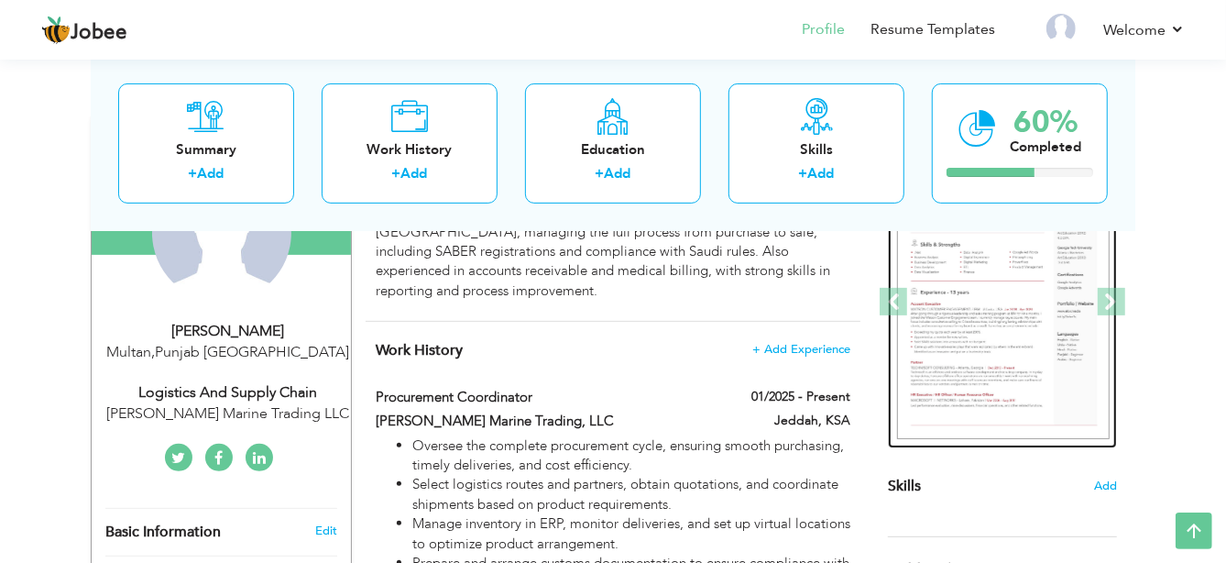
click at [974, 336] on img at bounding box center [1003, 302] width 213 height 275
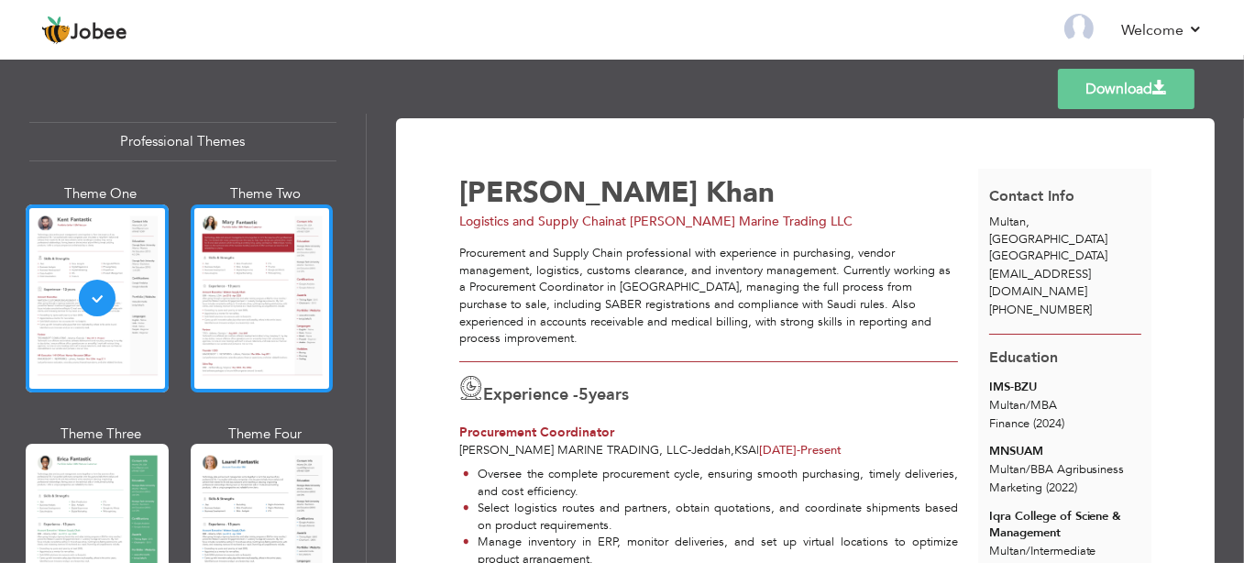
scroll to position [76, 0]
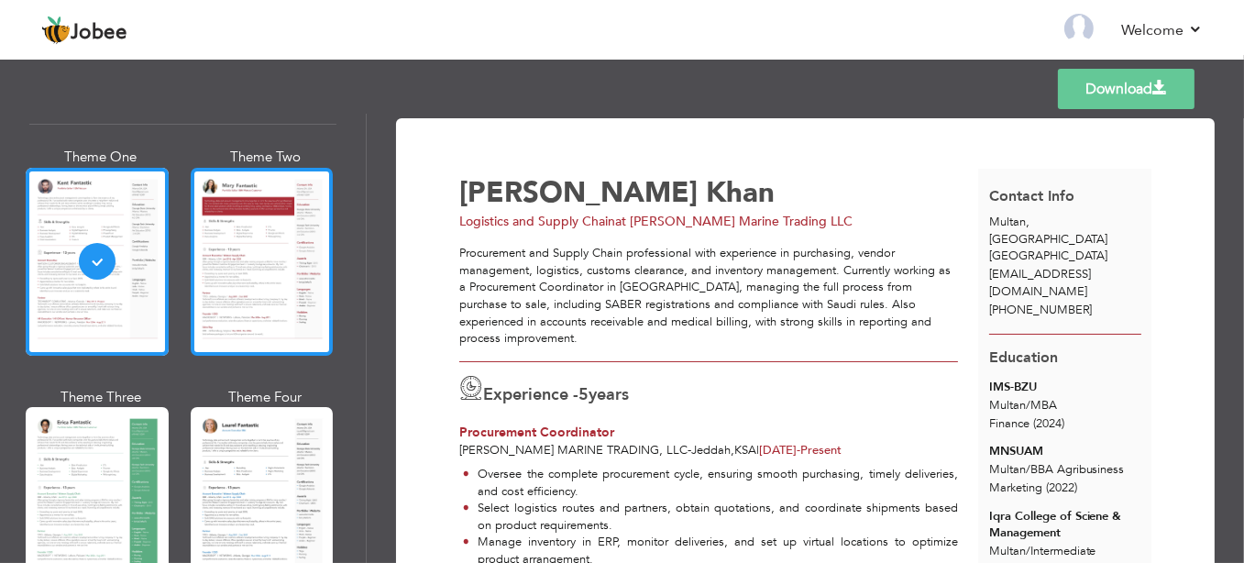
click at [257, 239] on div at bounding box center [262, 262] width 143 height 188
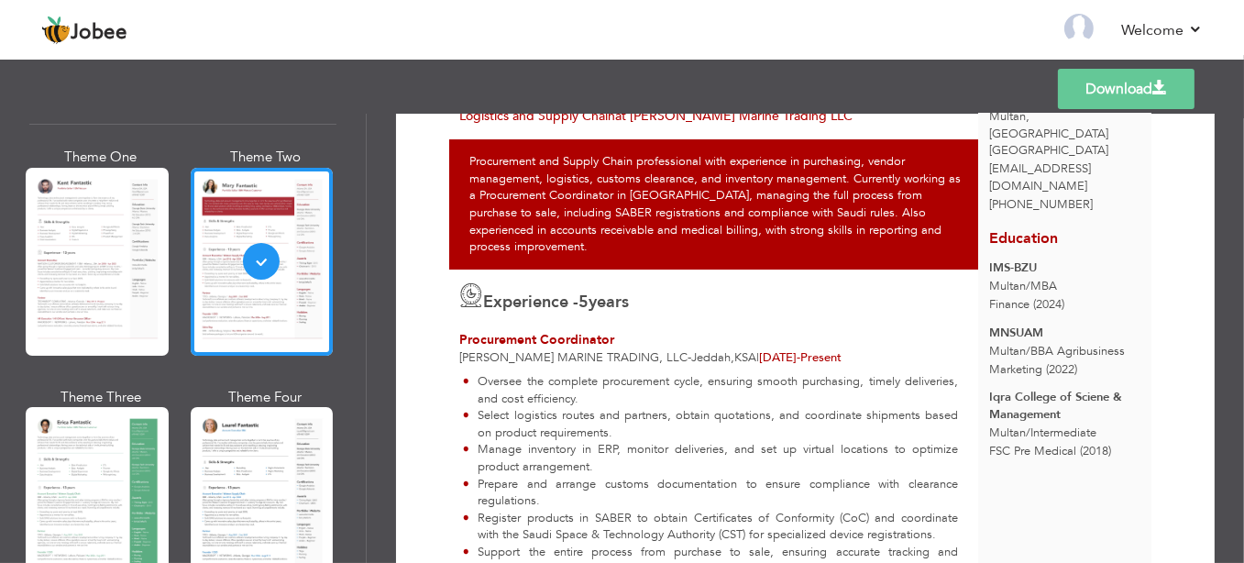
scroll to position [152, 0]
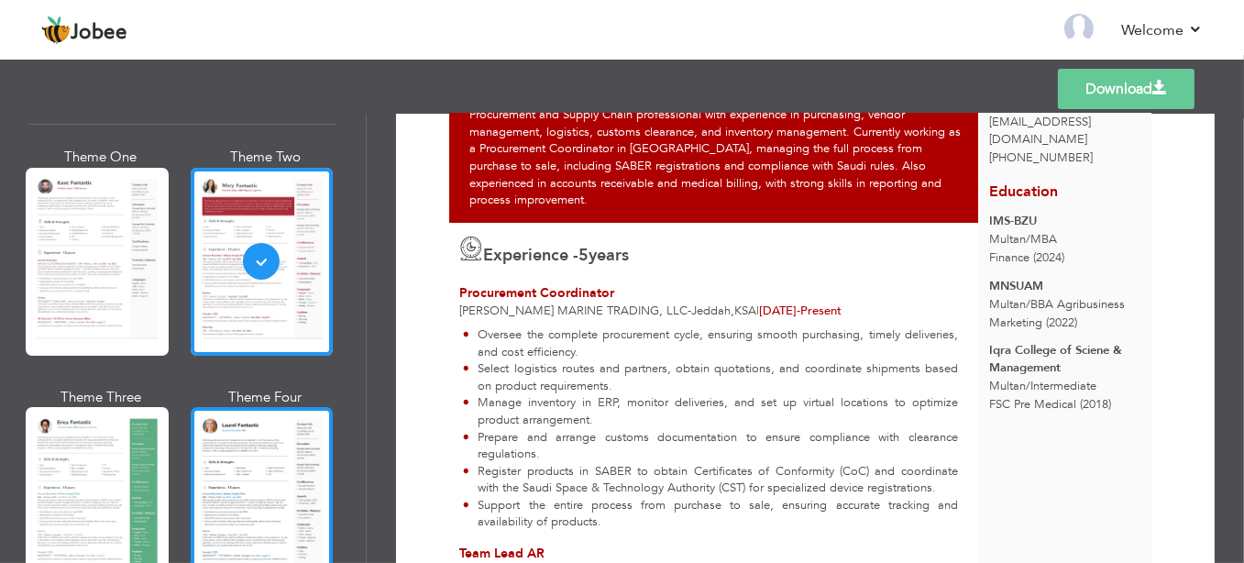
click at [255, 464] on div at bounding box center [262, 501] width 143 height 188
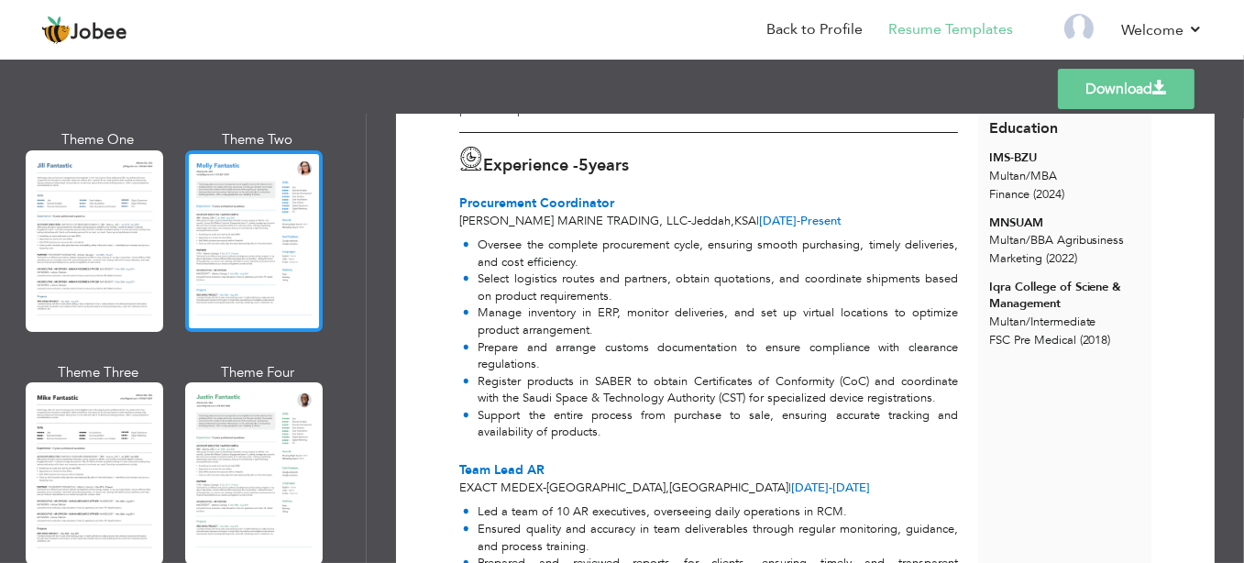
scroll to position [917, 0]
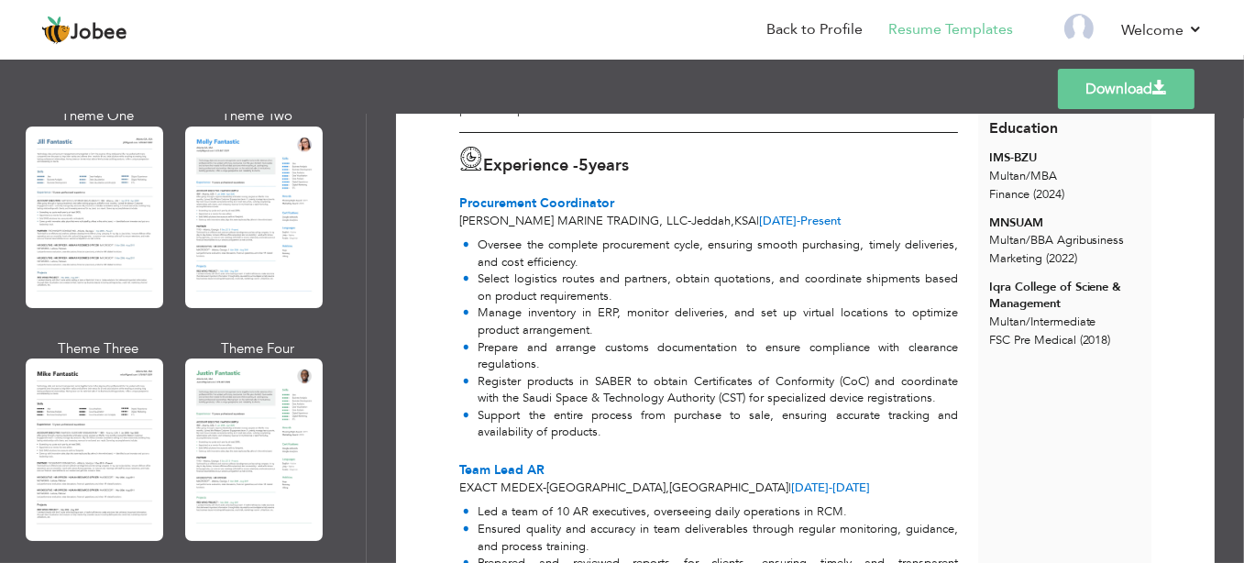
click at [238, 463] on div at bounding box center [253, 448] width 137 height 181
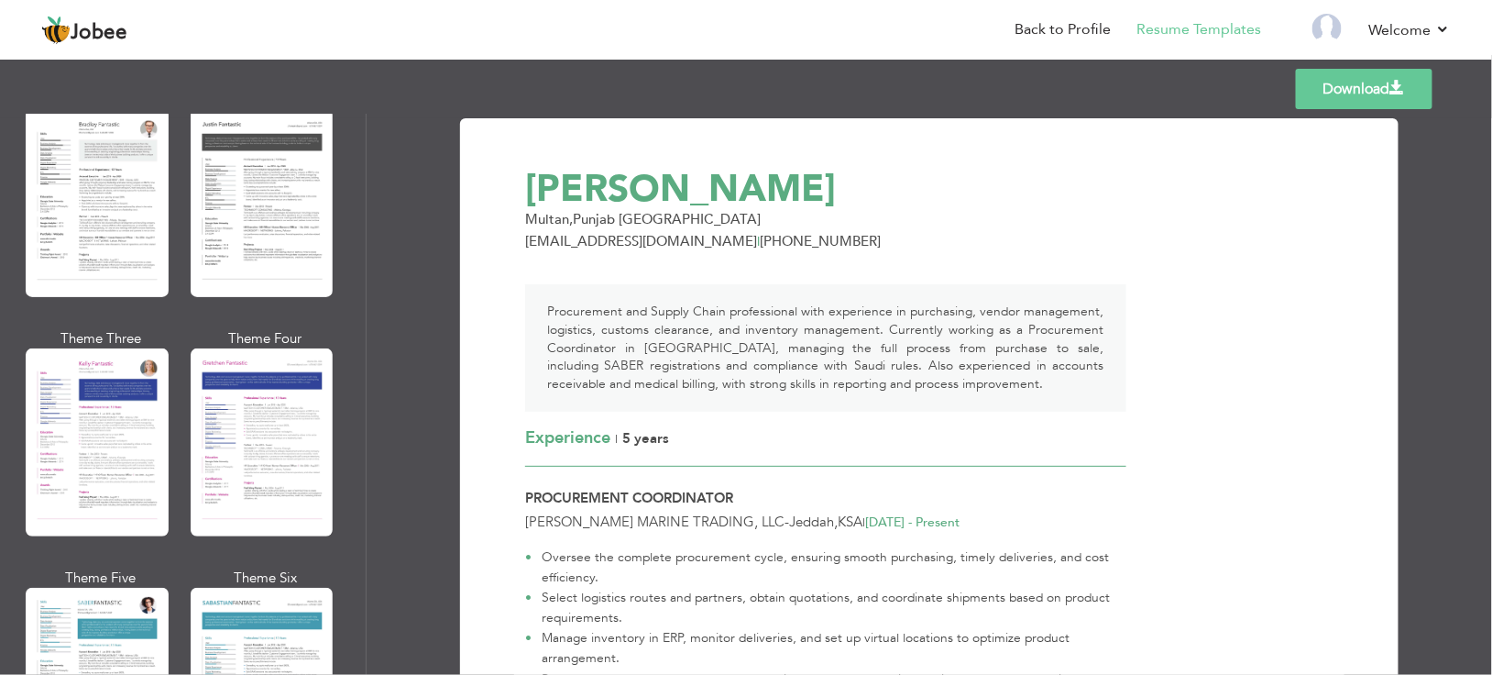
scroll to position [2383, 0]
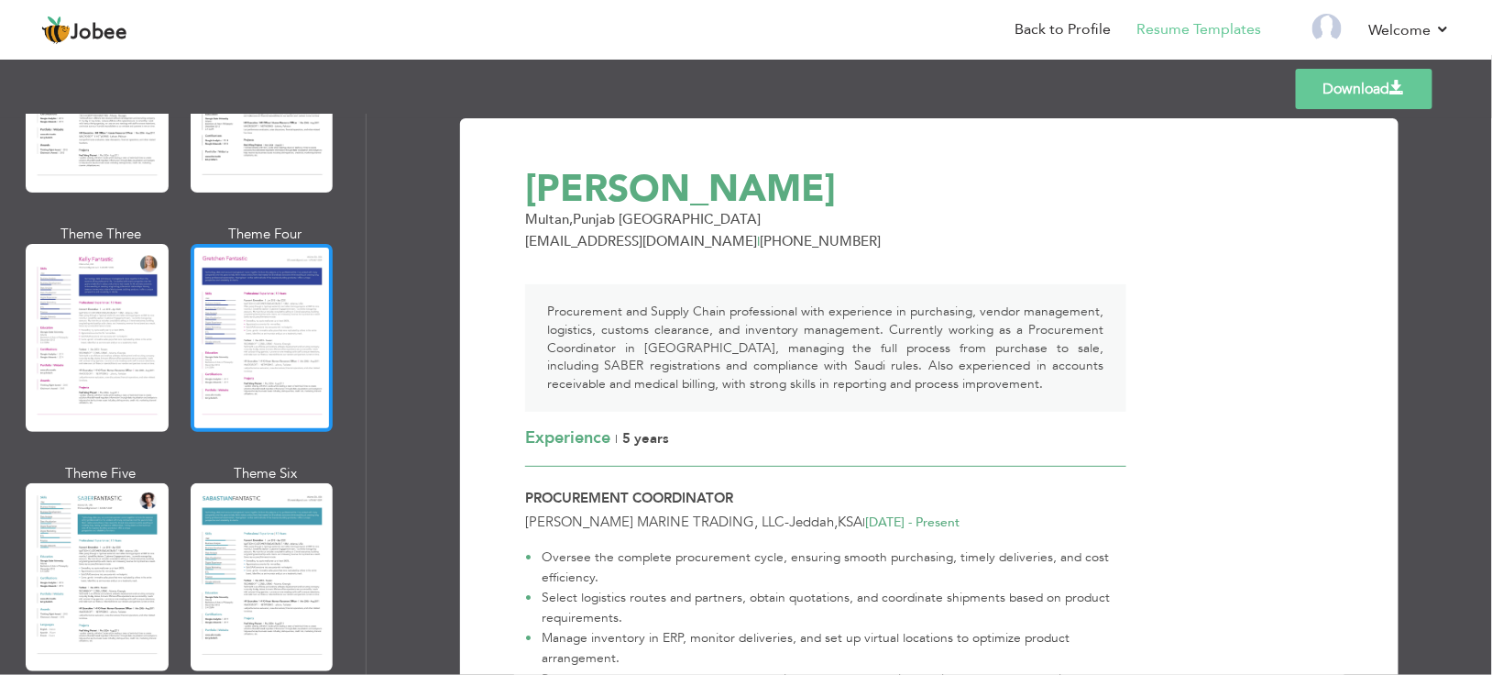
click at [281, 352] on div at bounding box center [262, 338] width 143 height 188
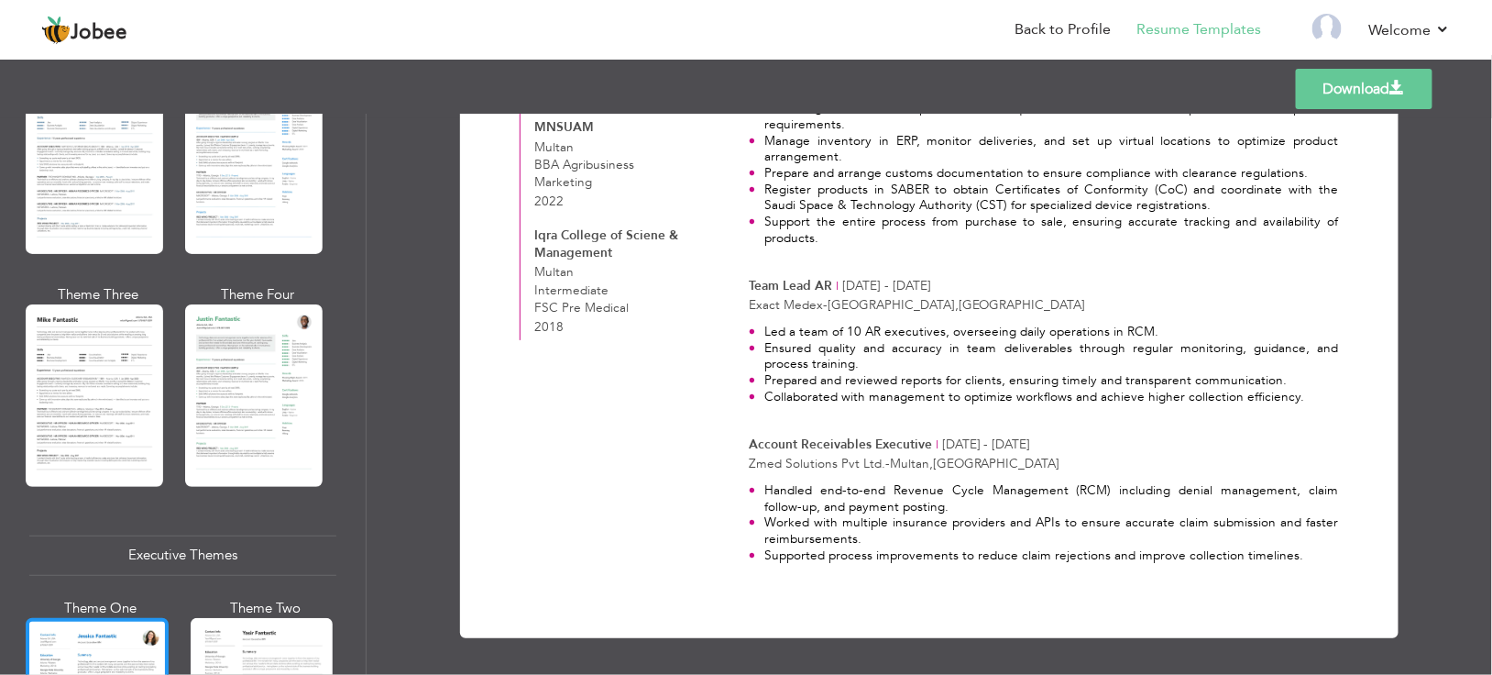
scroll to position [916, 0]
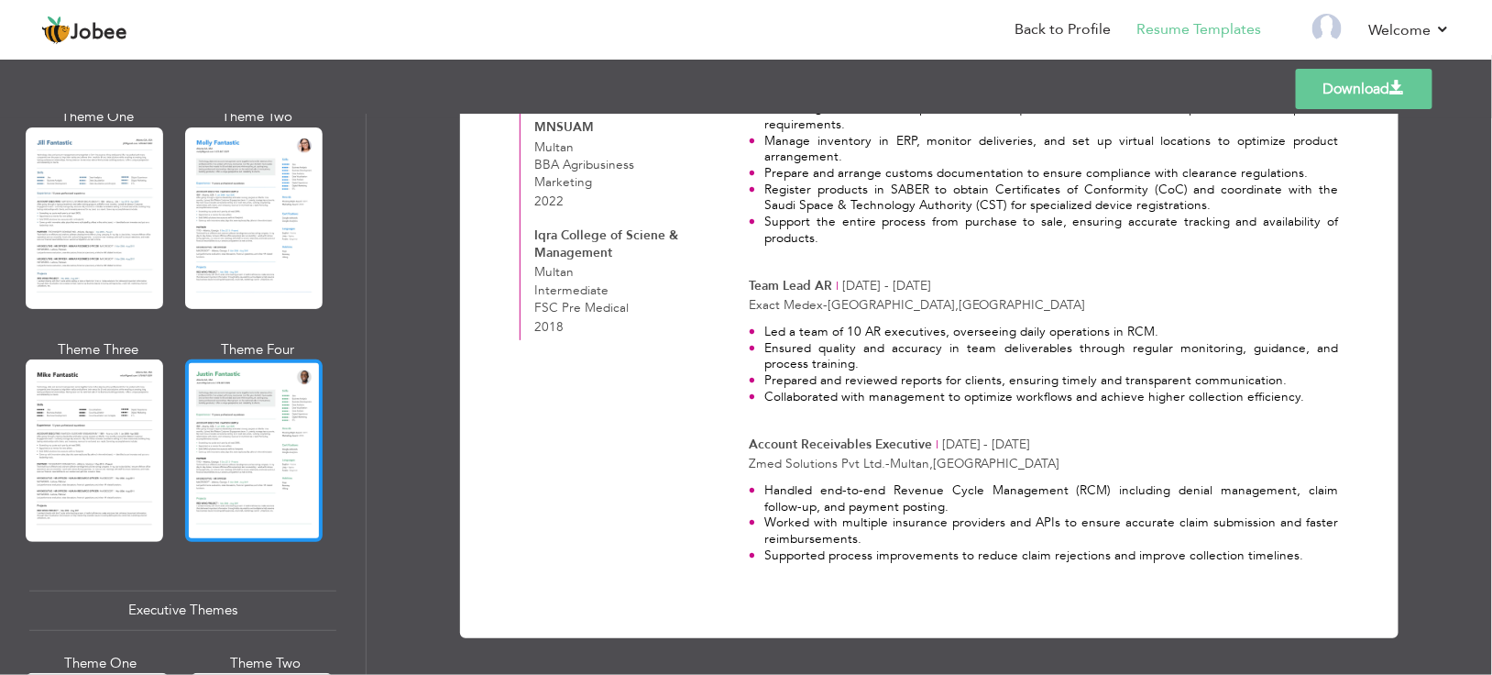
click at [222, 455] on div at bounding box center [253, 449] width 137 height 181
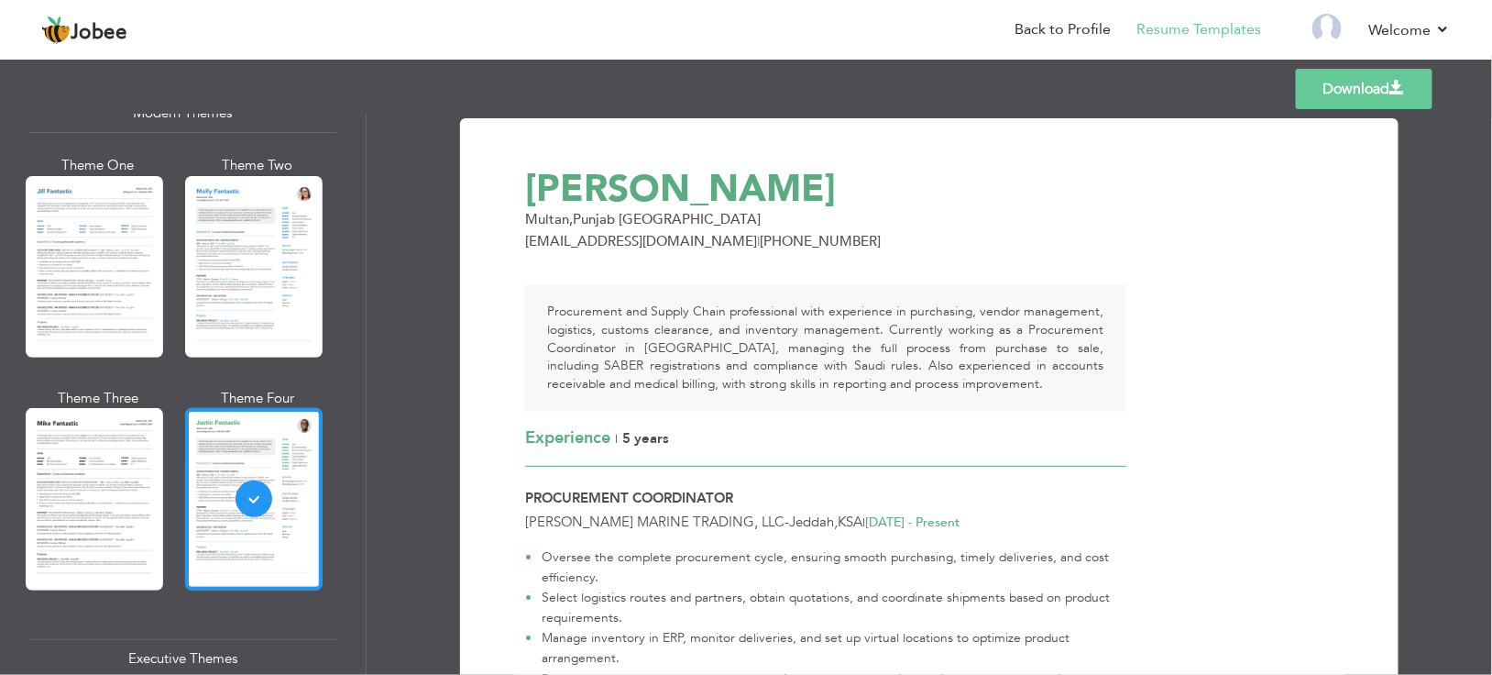
scroll to position [824, 0]
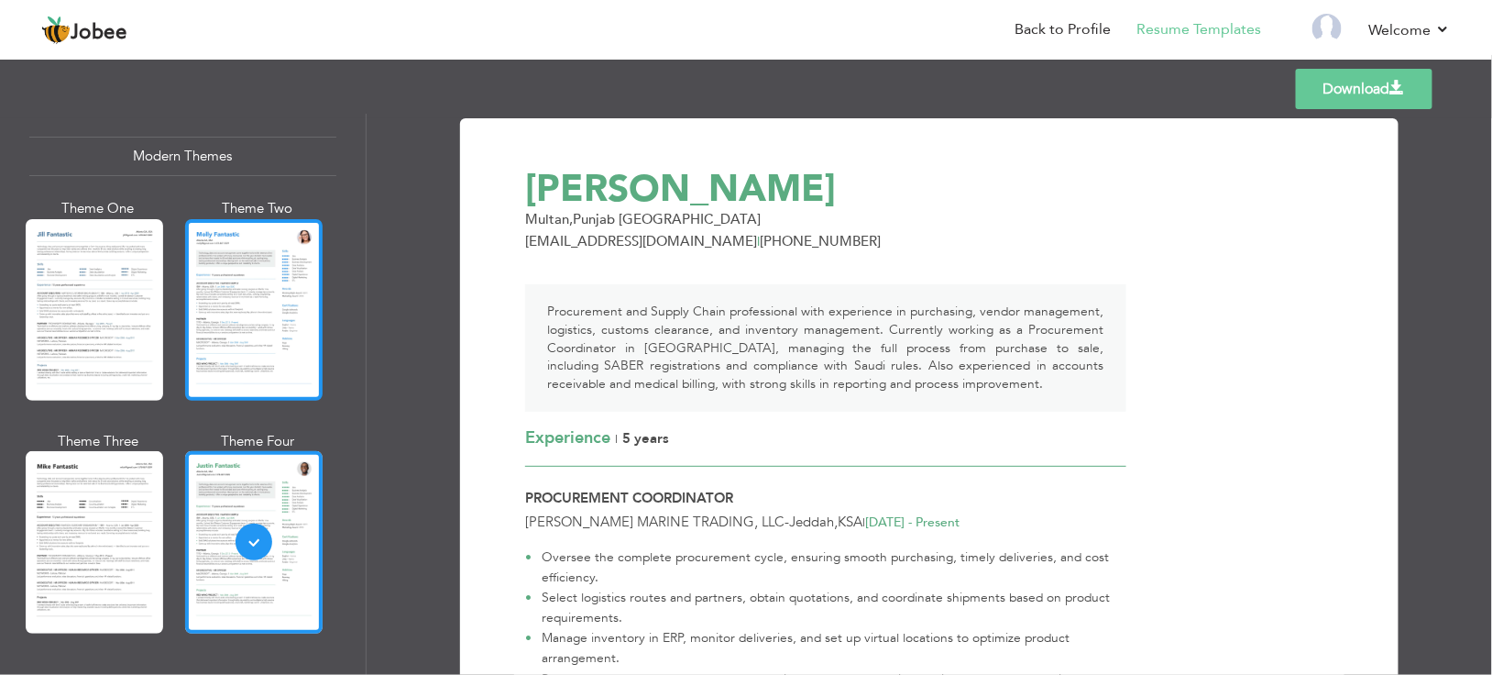
click at [280, 344] on div at bounding box center [253, 309] width 137 height 181
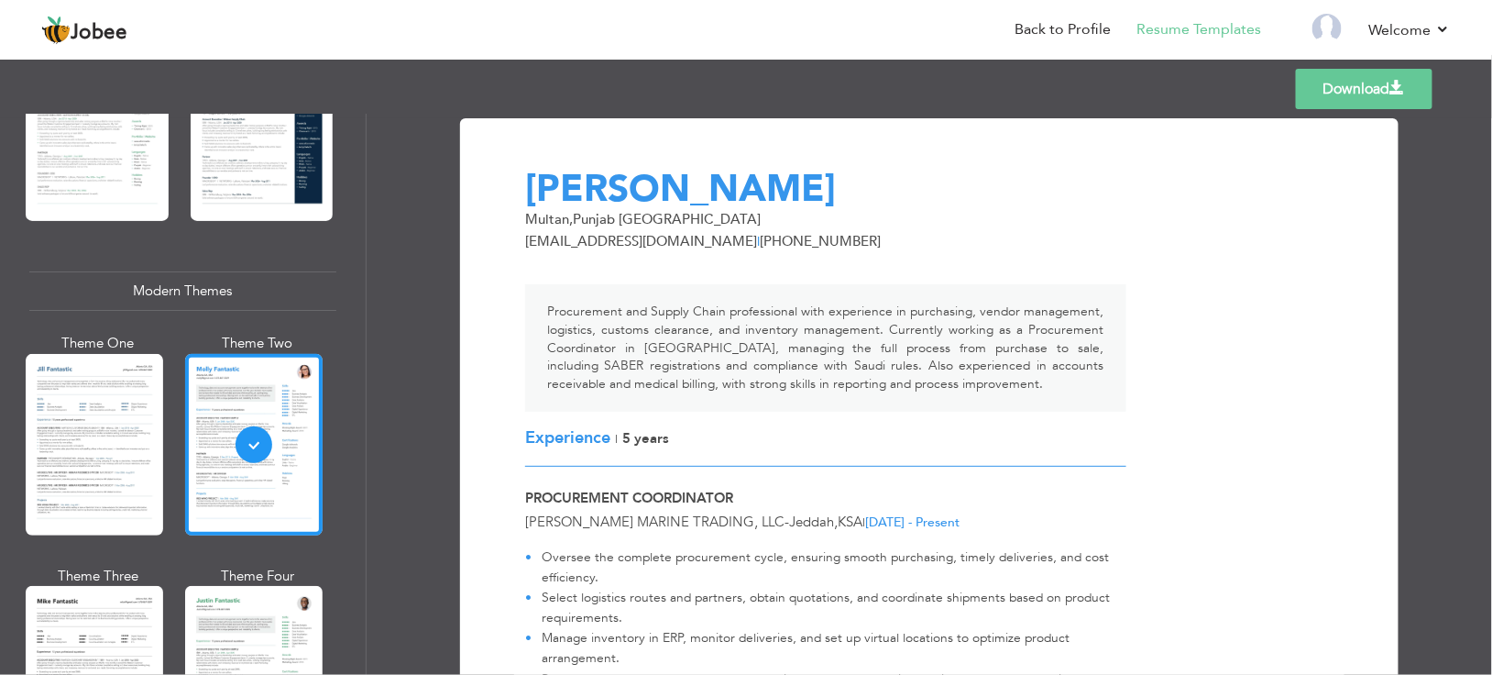
scroll to position [642, 0]
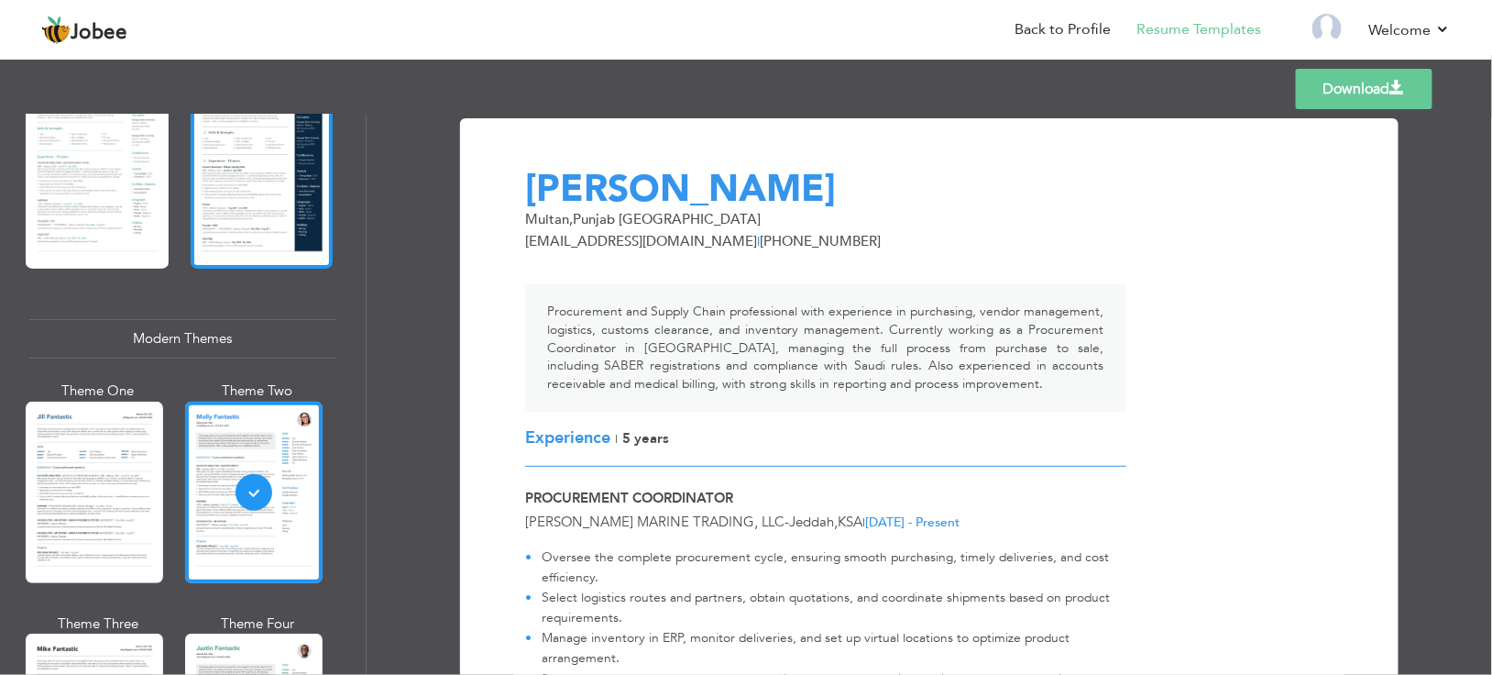
click at [285, 185] on div at bounding box center [262, 175] width 143 height 188
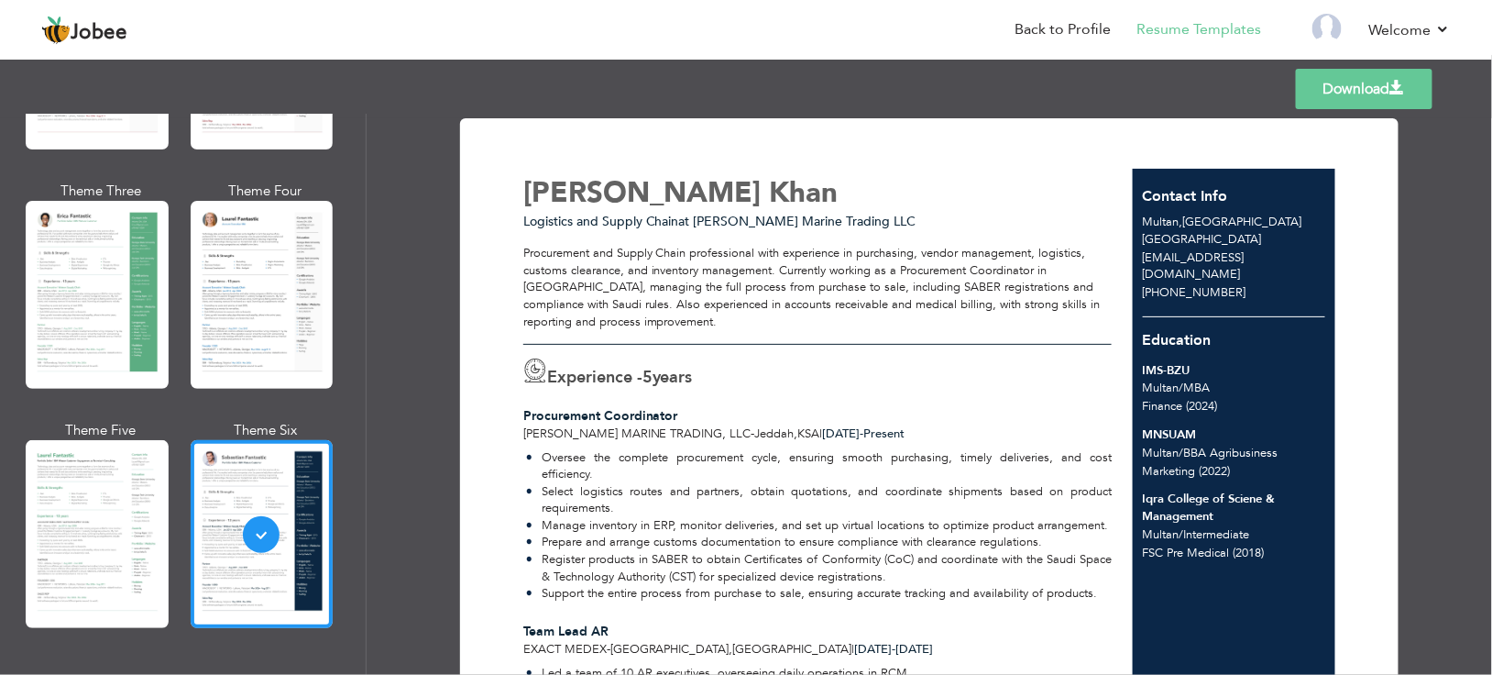
scroll to position [275, 0]
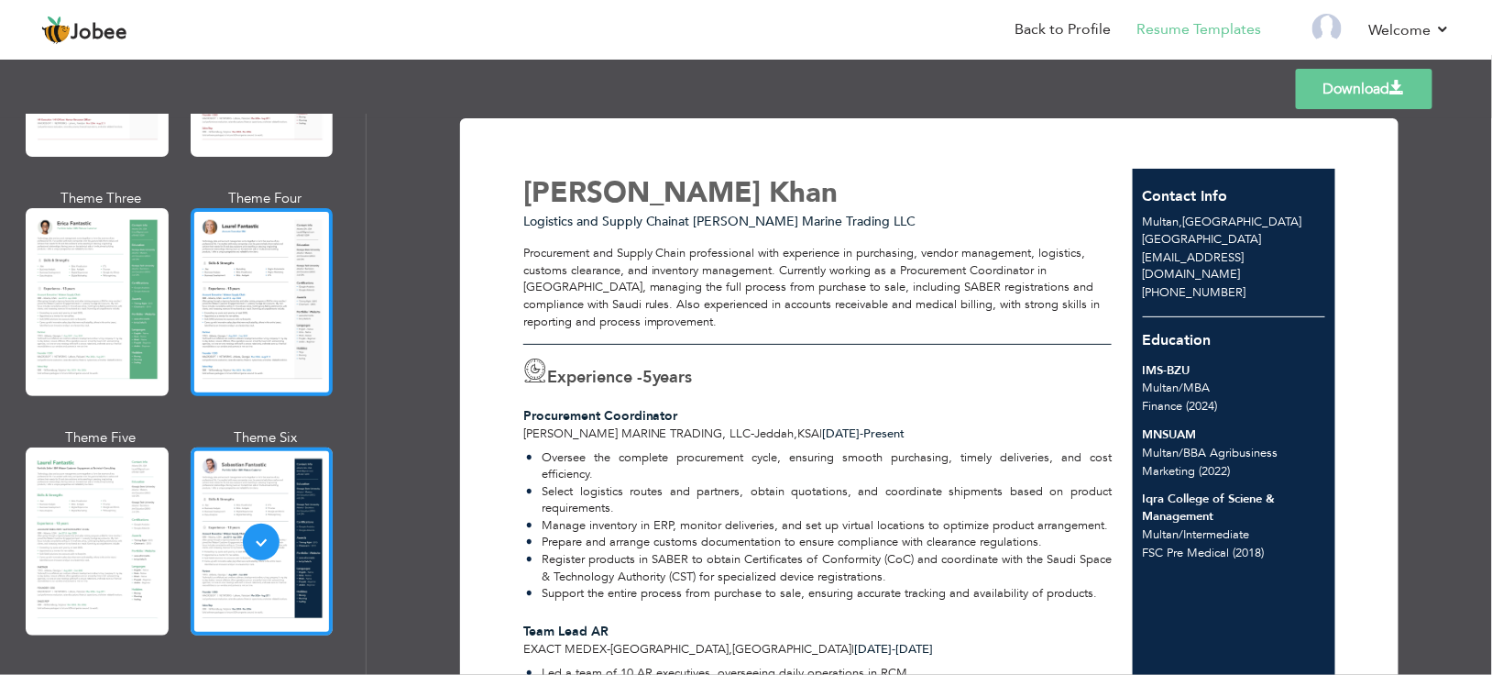
click at [271, 328] on div at bounding box center [262, 302] width 143 height 188
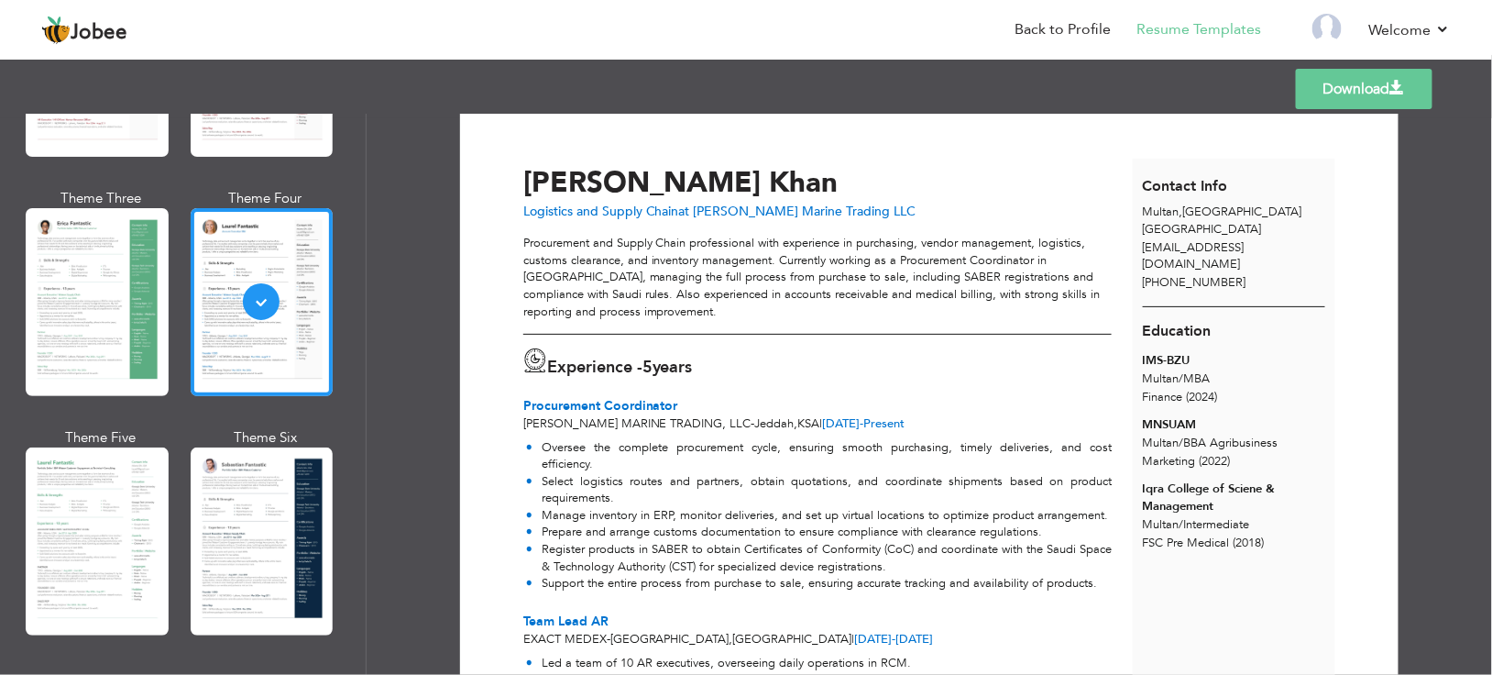
scroll to position [0, 0]
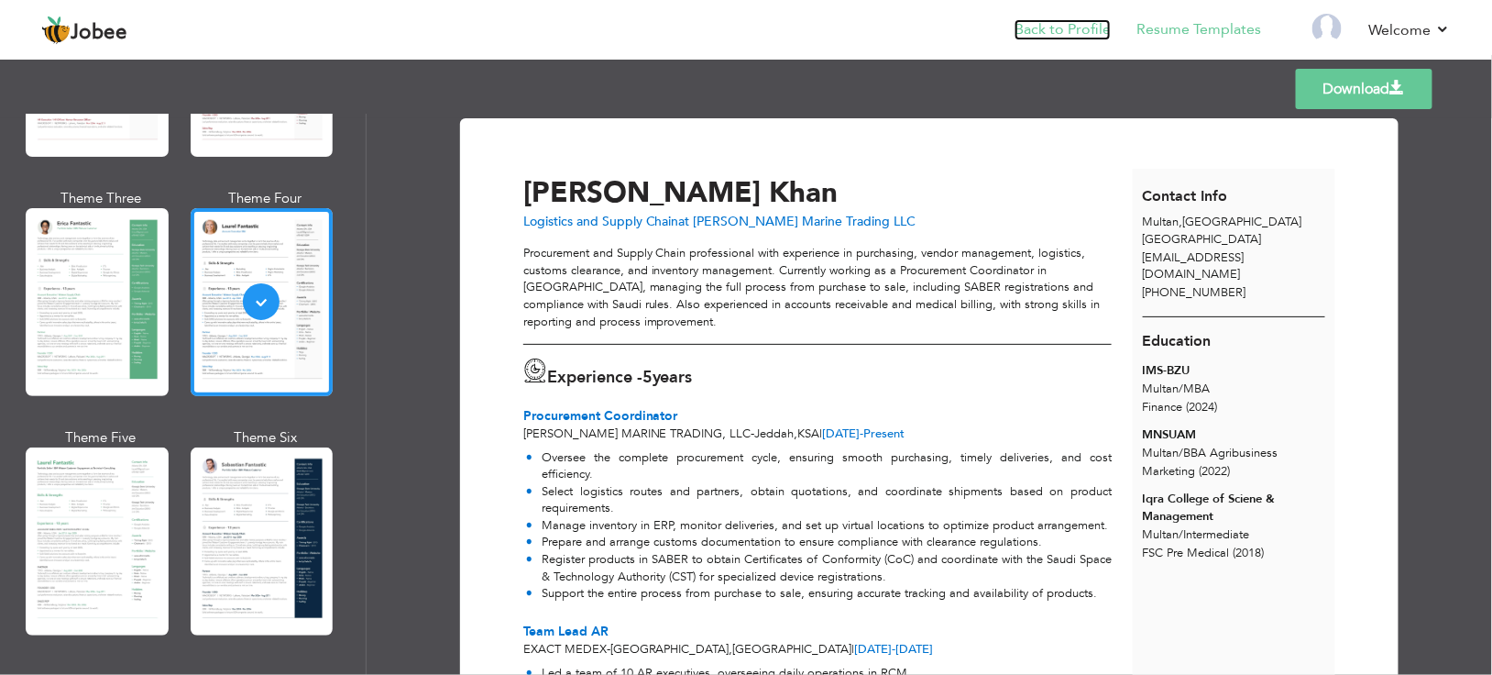
click at [1072, 35] on link "Back to Profile" at bounding box center [1063, 29] width 96 height 21
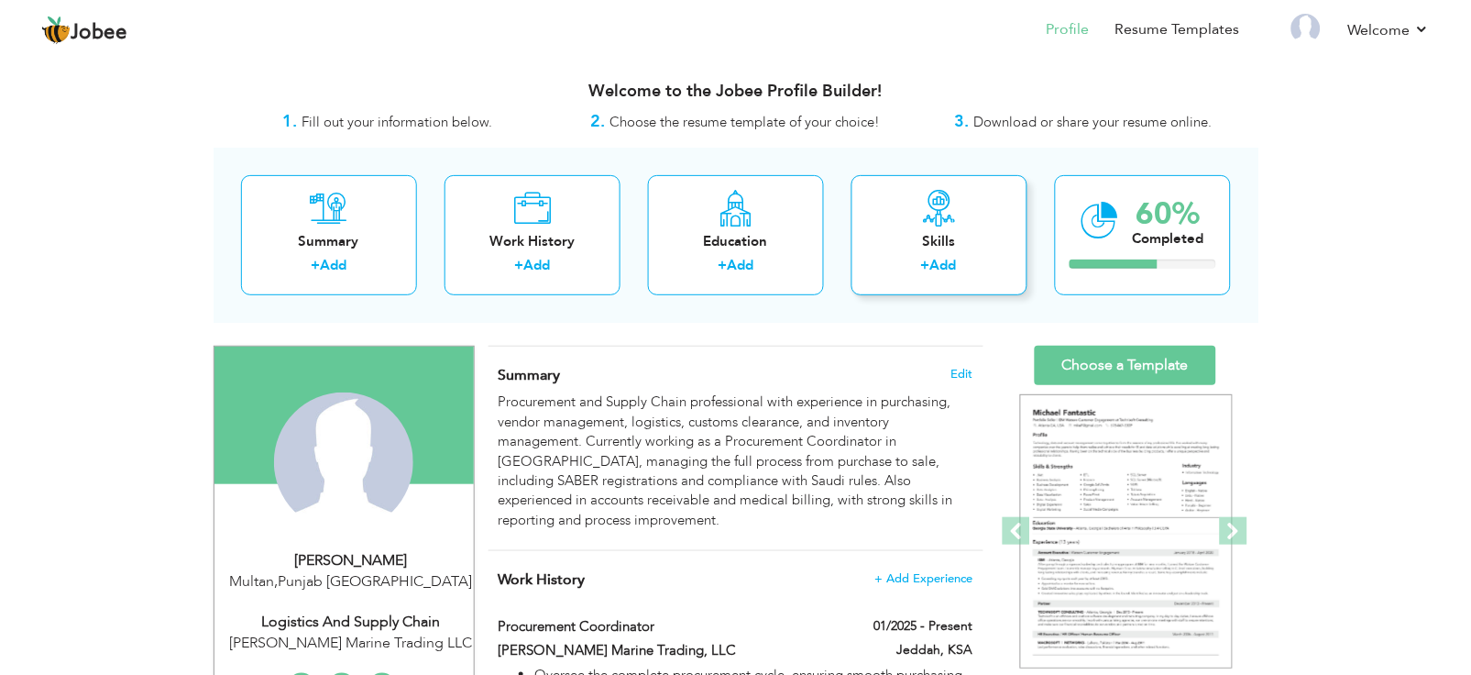
click at [921, 225] on icon at bounding box center [939, 208] width 37 height 37
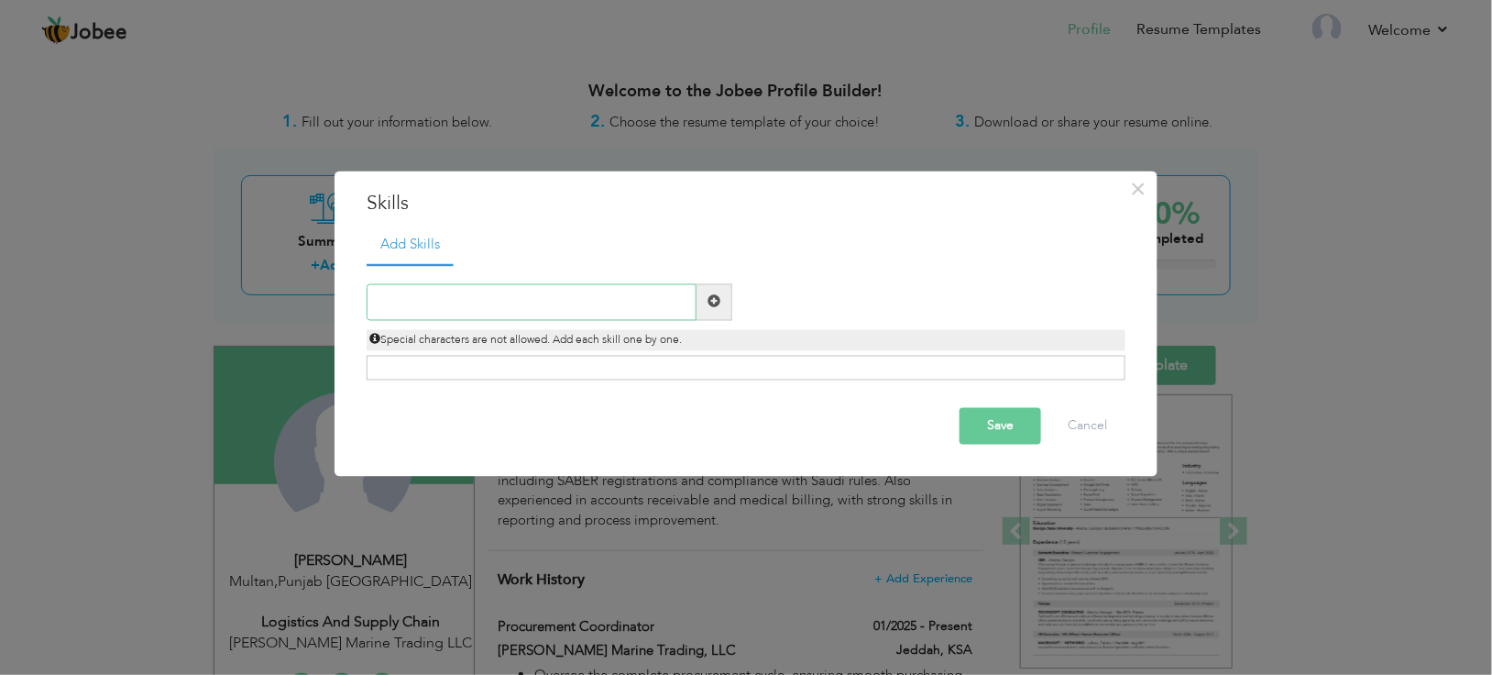
click at [577, 298] on input "text" at bounding box center [532, 301] width 330 height 37
type input "Microsoft Office"
click at [722, 291] on span at bounding box center [715, 301] width 36 height 37
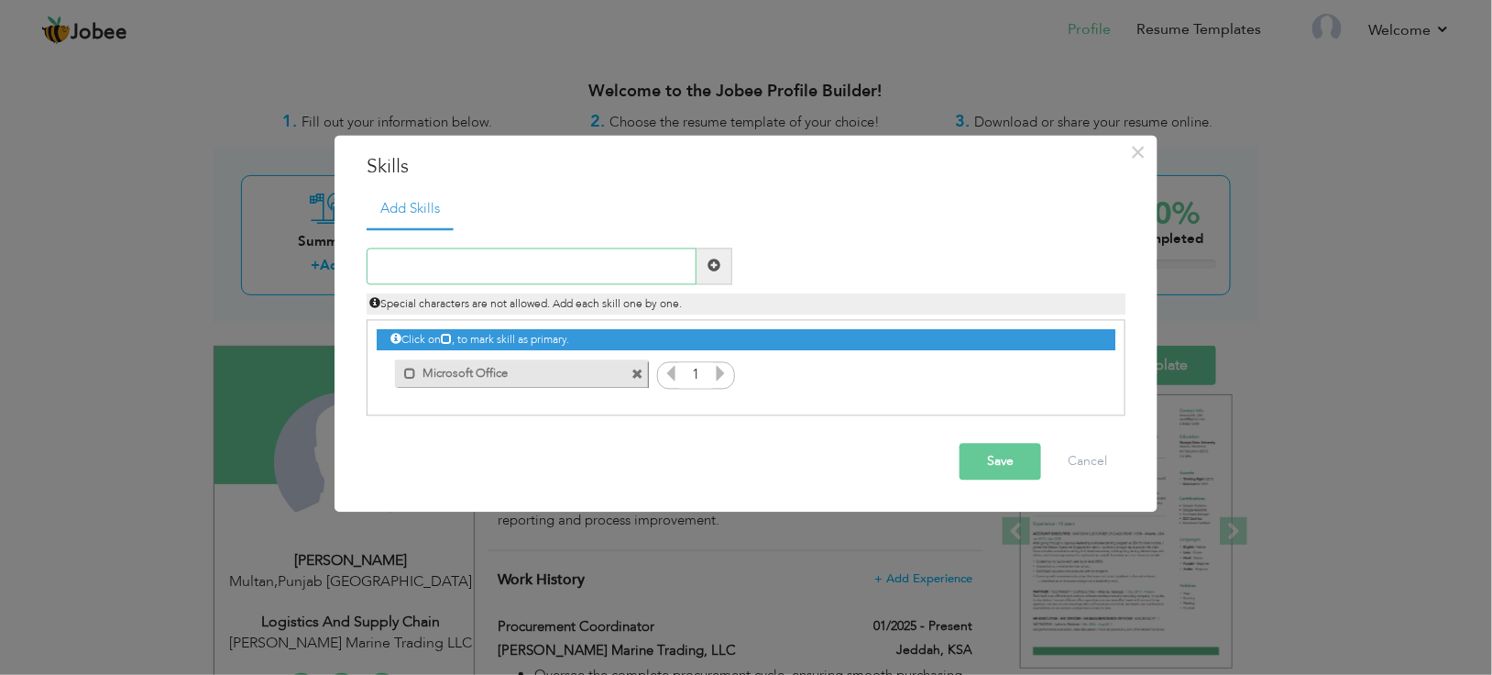
click at [541, 265] on input "text" at bounding box center [532, 265] width 330 height 37
click at [622, 302] on span "Special characters are not allowed. Add each skill one by one." at bounding box center [525, 303] width 313 height 15
click at [583, 269] on input "Pationate" at bounding box center [532, 265] width 330 height 37
type input "Problem Solving"
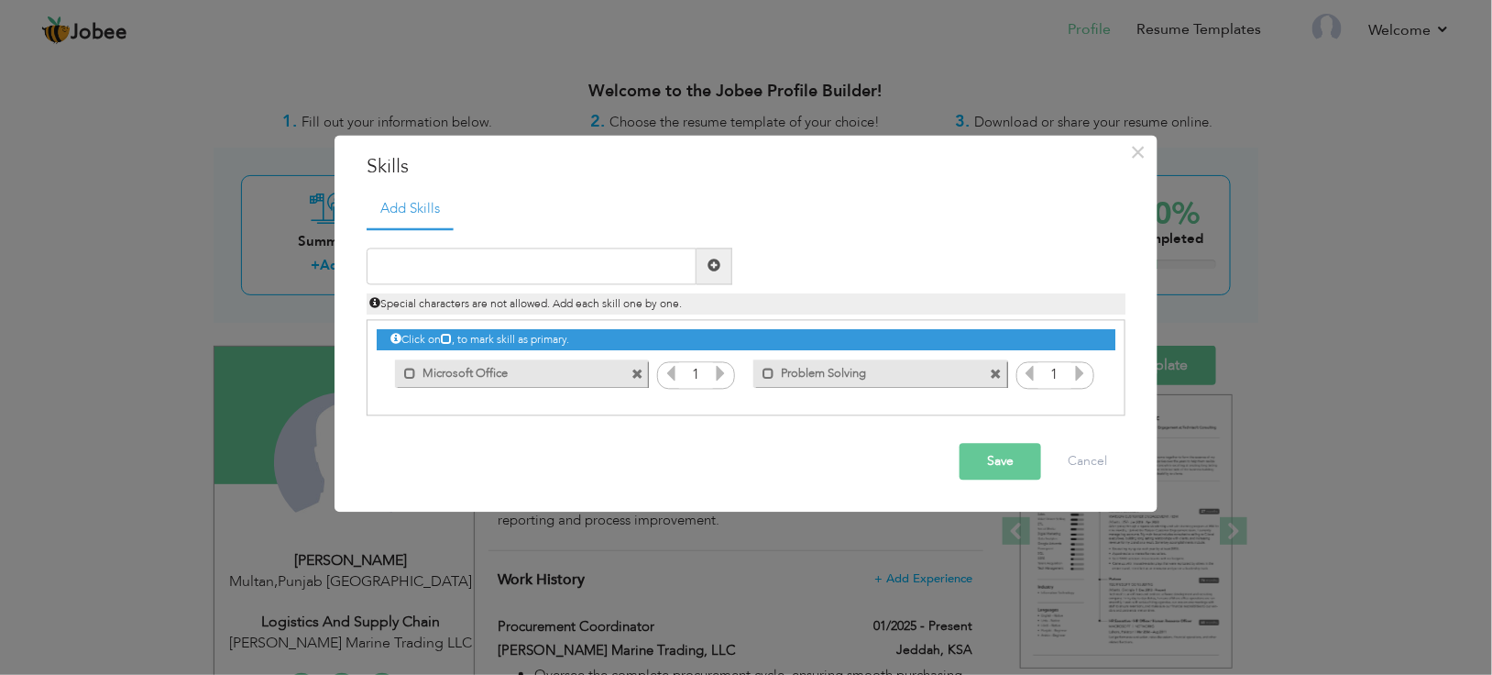
click at [1085, 377] on icon at bounding box center [1080, 373] width 16 height 16
click at [1084, 375] on icon at bounding box center [1080, 373] width 16 height 16
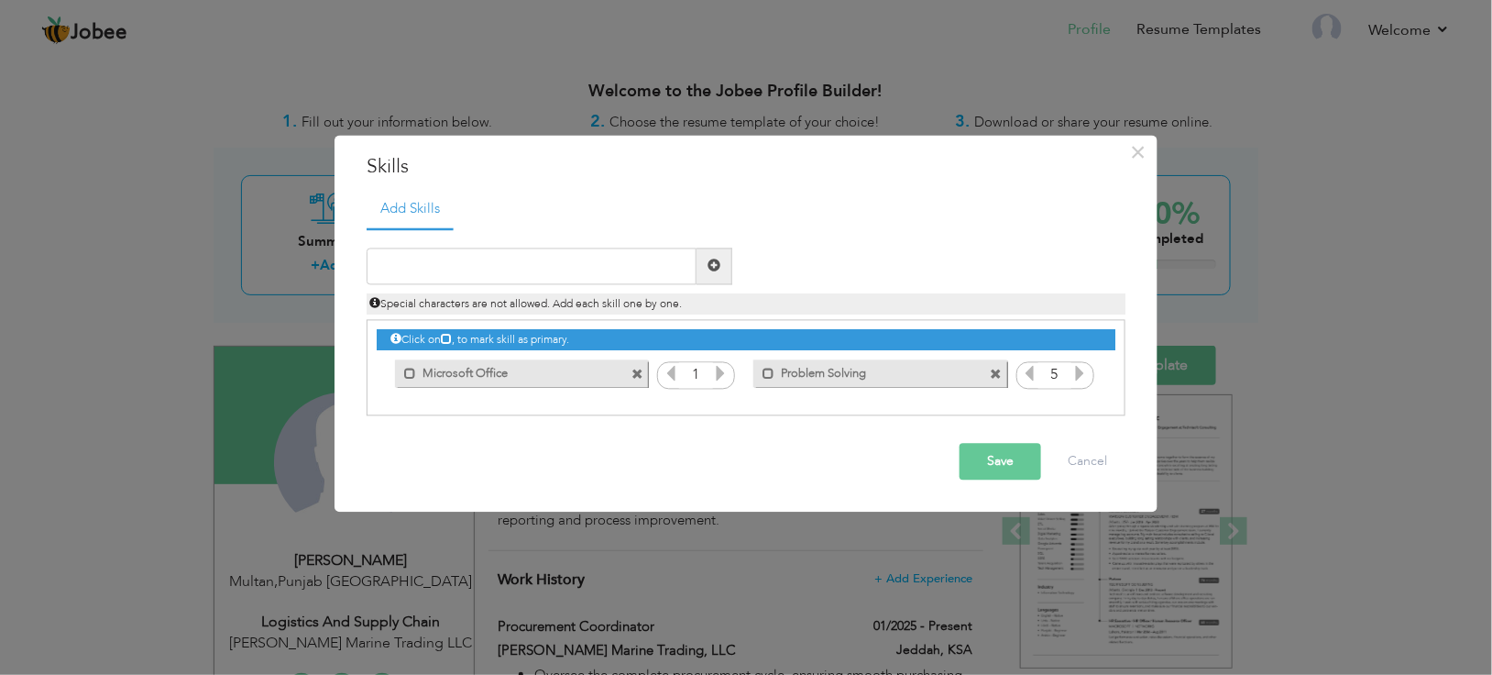
click at [1084, 375] on icon at bounding box center [1080, 373] width 16 height 16
click at [720, 374] on icon at bounding box center [721, 373] width 16 height 16
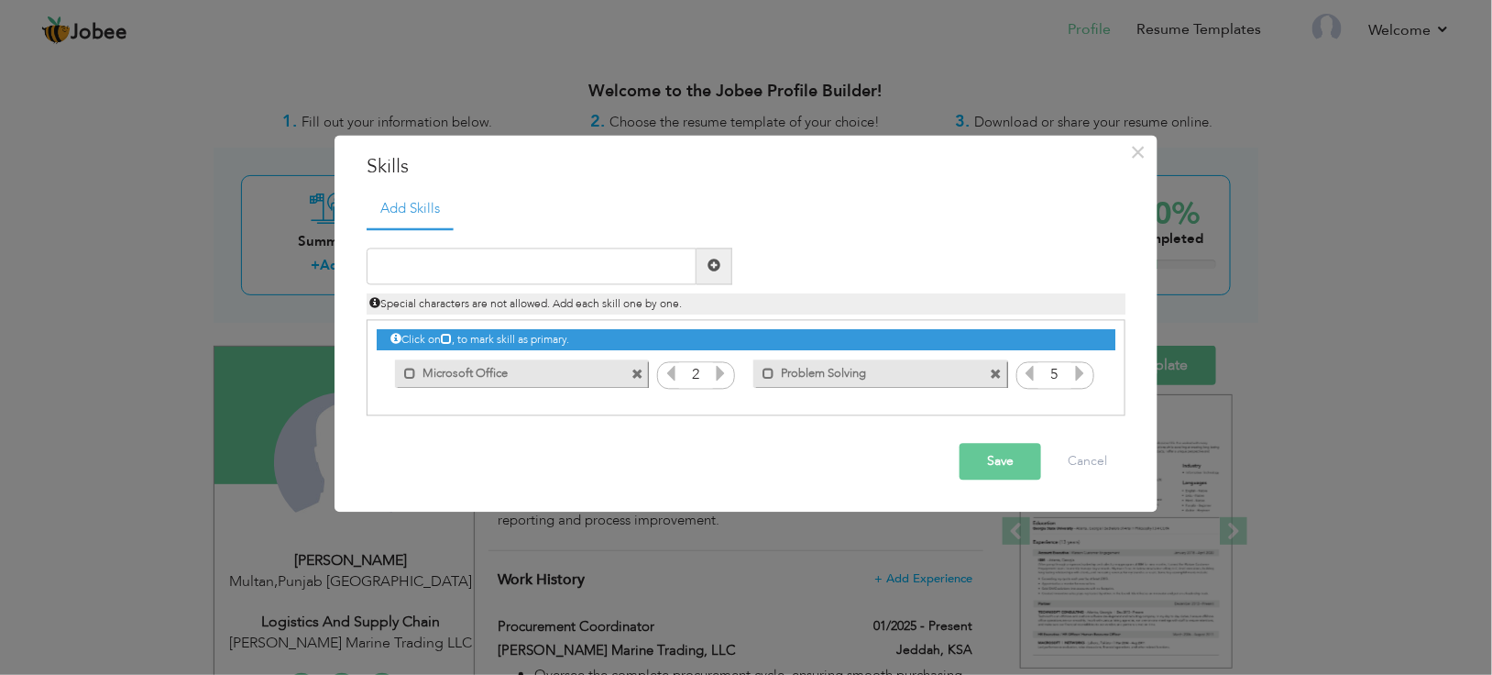
click at [720, 374] on icon at bounding box center [721, 373] width 16 height 16
click at [983, 466] on button "Save" at bounding box center [1001, 461] width 82 height 37
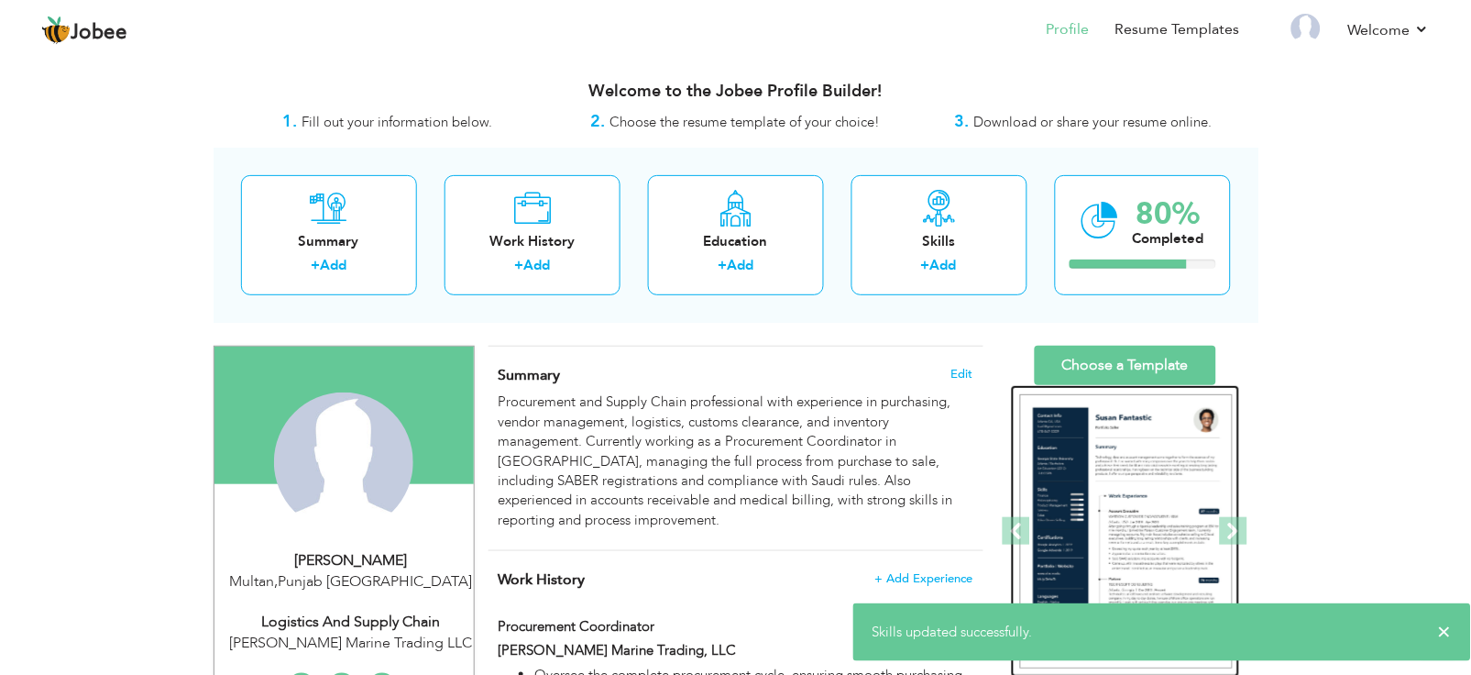
click at [1090, 456] on img at bounding box center [1126, 531] width 213 height 275
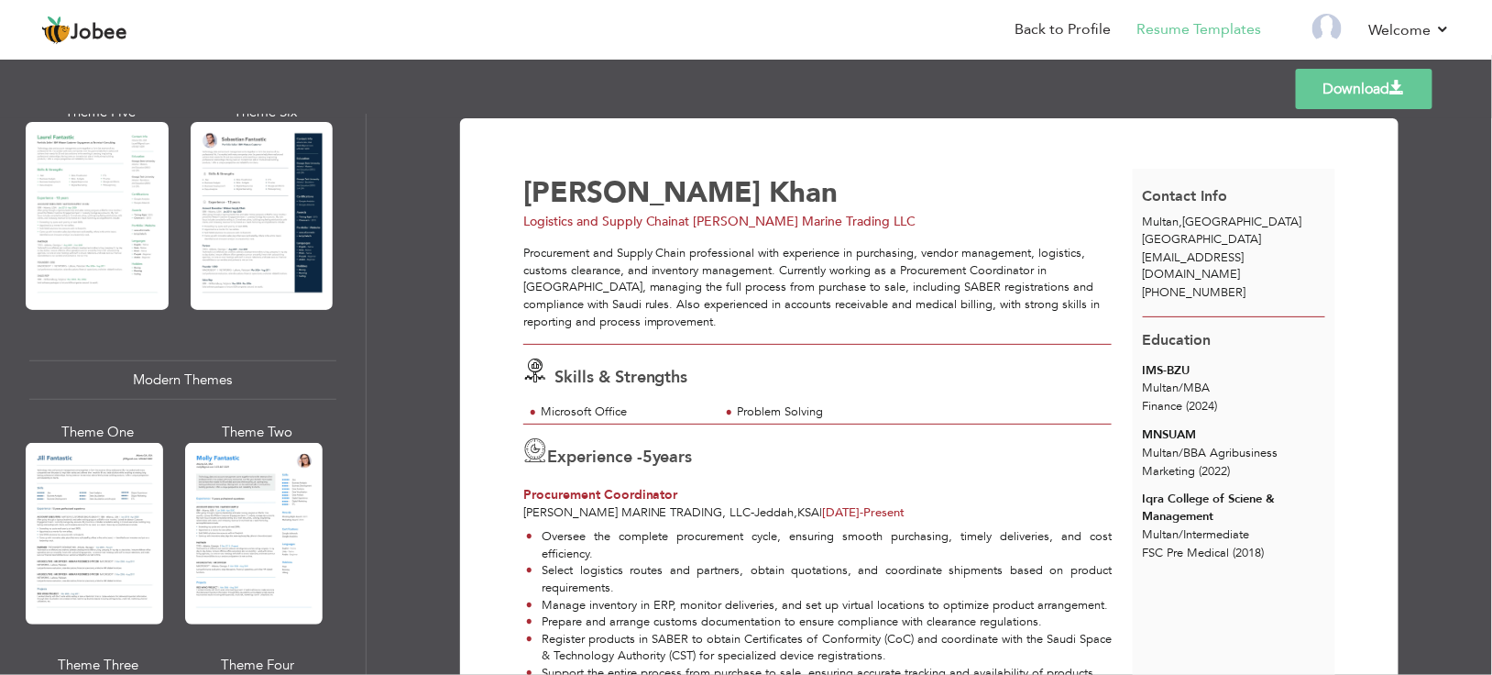
scroll to position [732, 0]
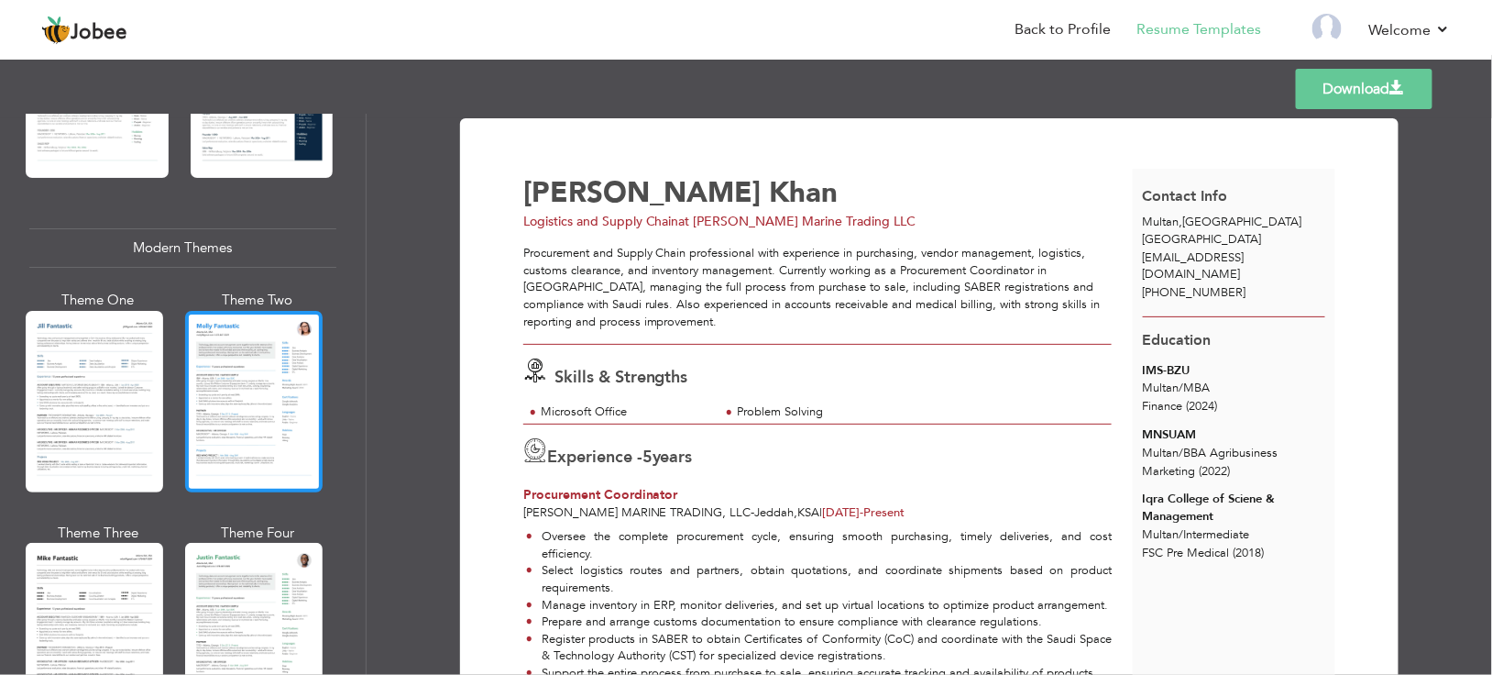
click at [214, 360] on div at bounding box center [253, 401] width 137 height 181
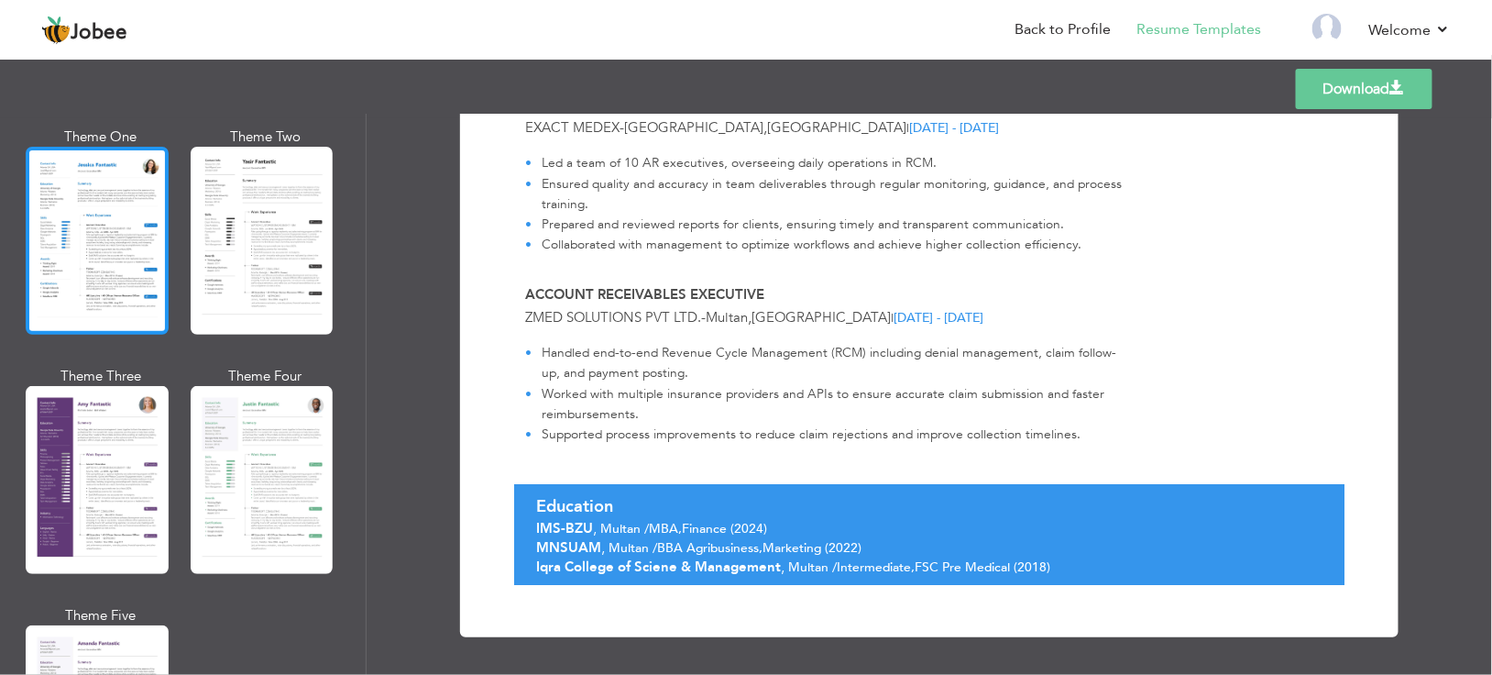
scroll to position [1466, 0]
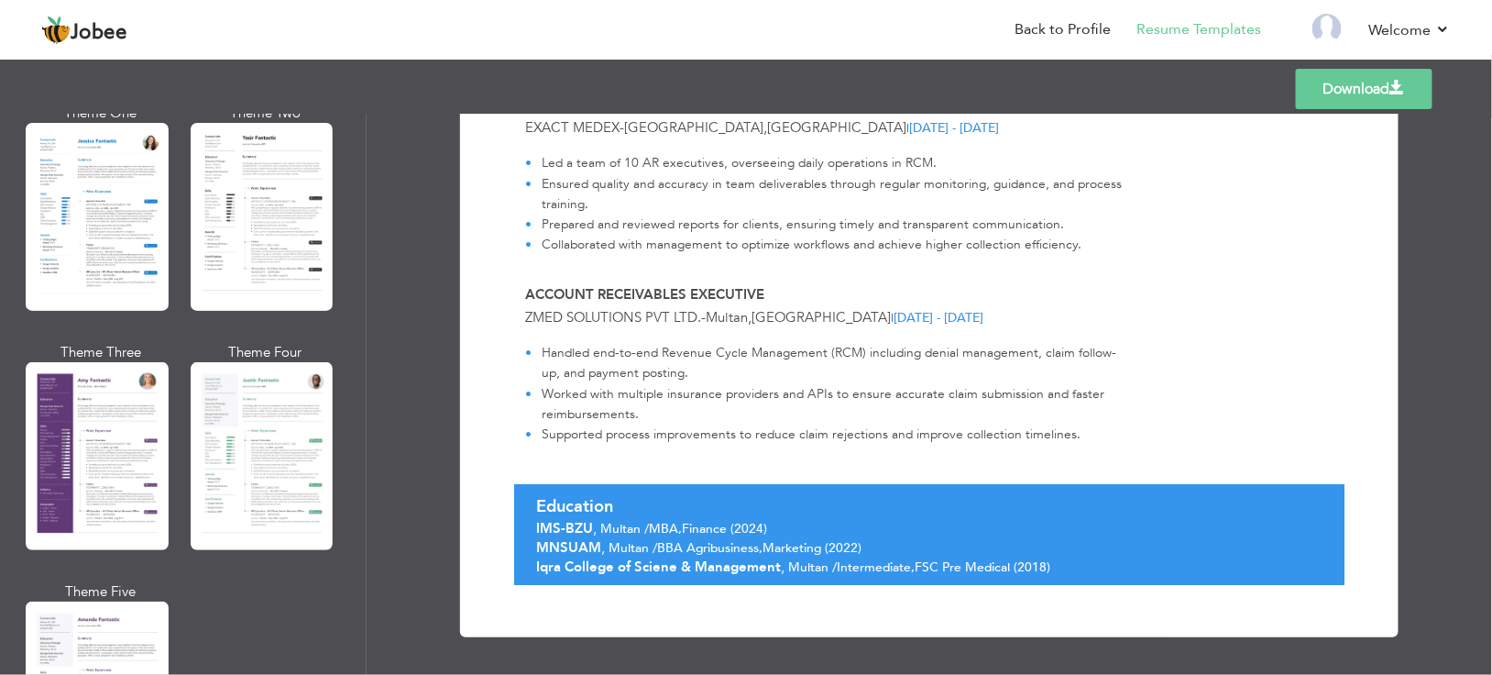
click at [239, 424] on div at bounding box center [262, 456] width 143 height 188
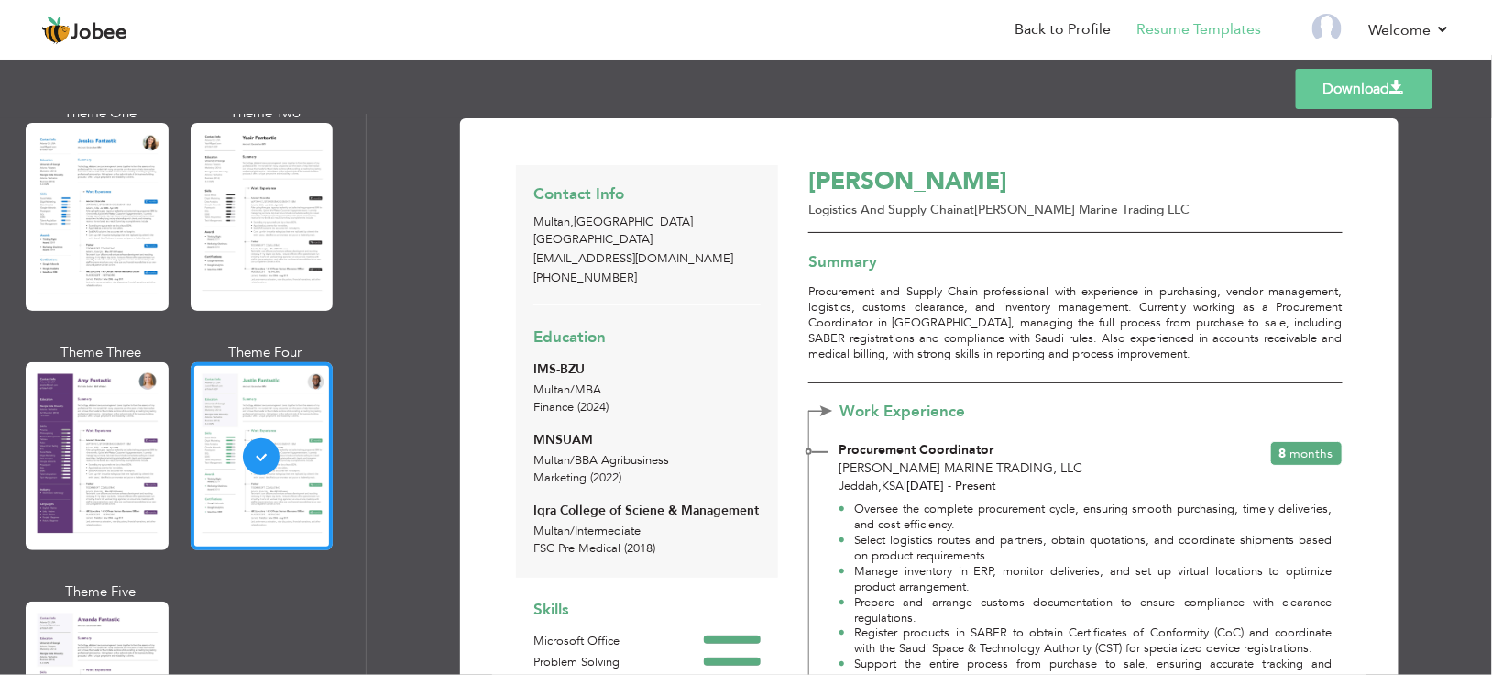
scroll to position [1557, 0]
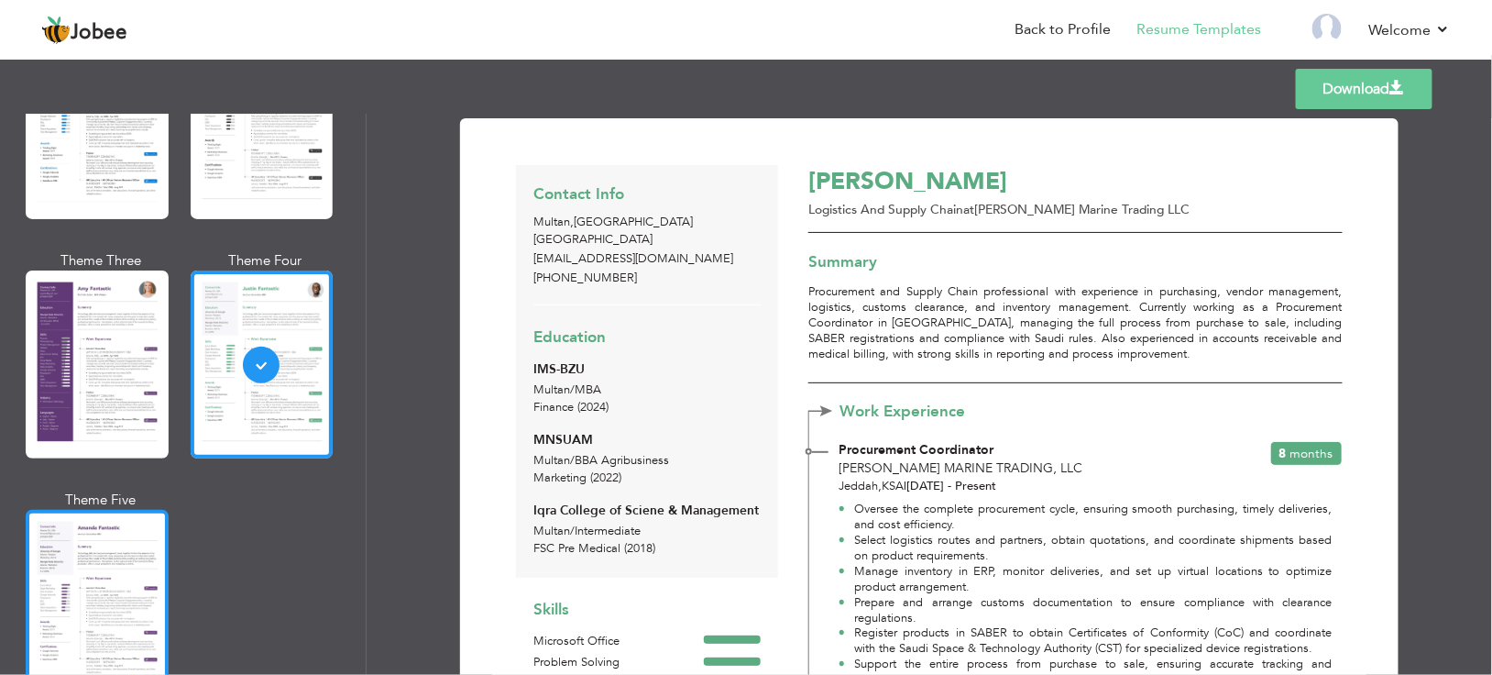
click at [84, 580] on div at bounding box center [97, 604] width 143 height 188
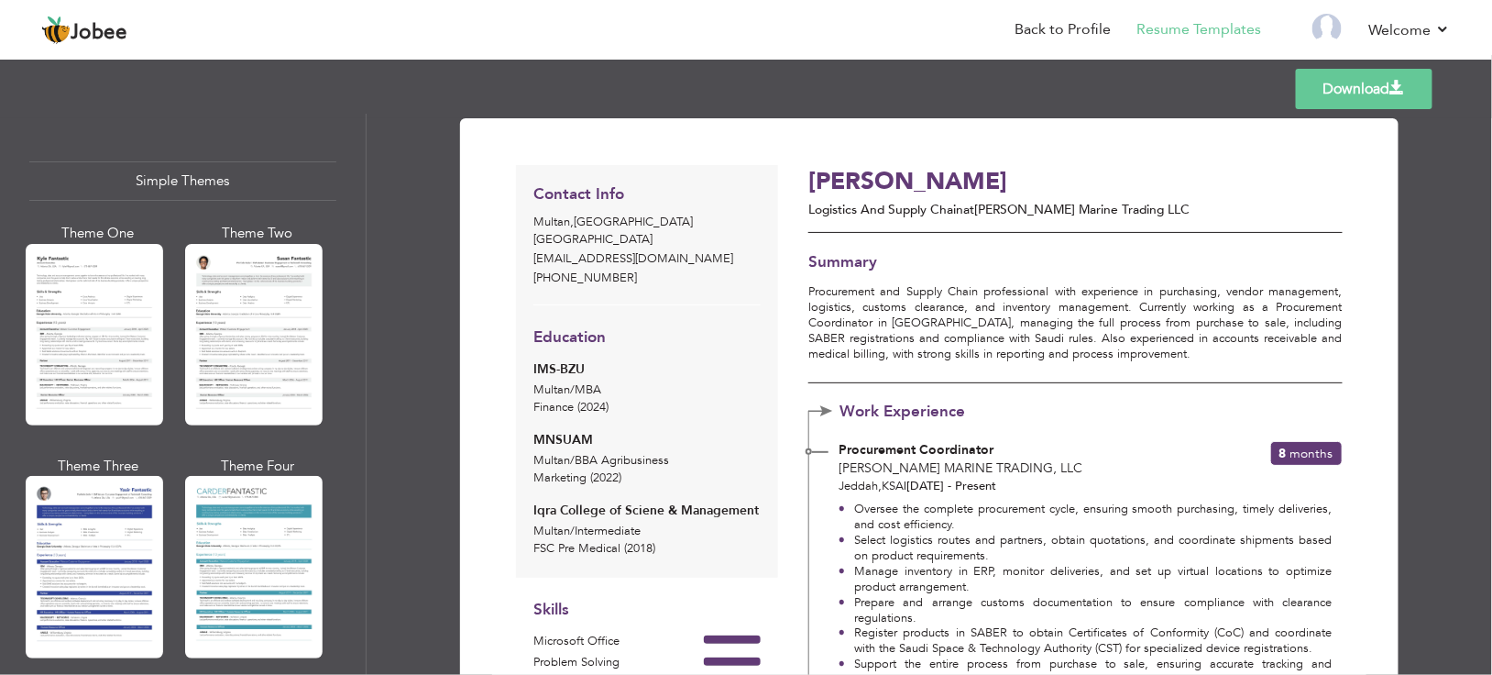
scroll to position [3186, 0]
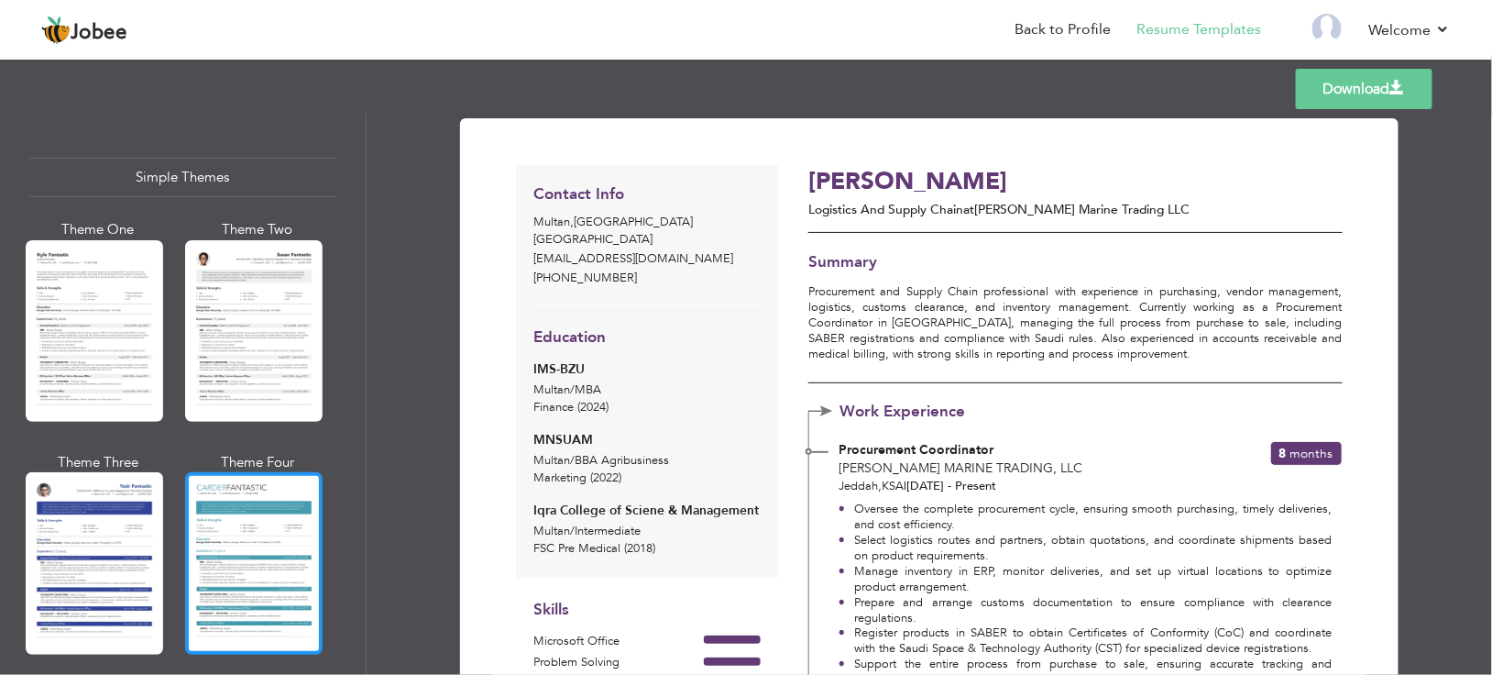
click at [252, 510] on div at bounding box center [253, 562] width 137 height 181
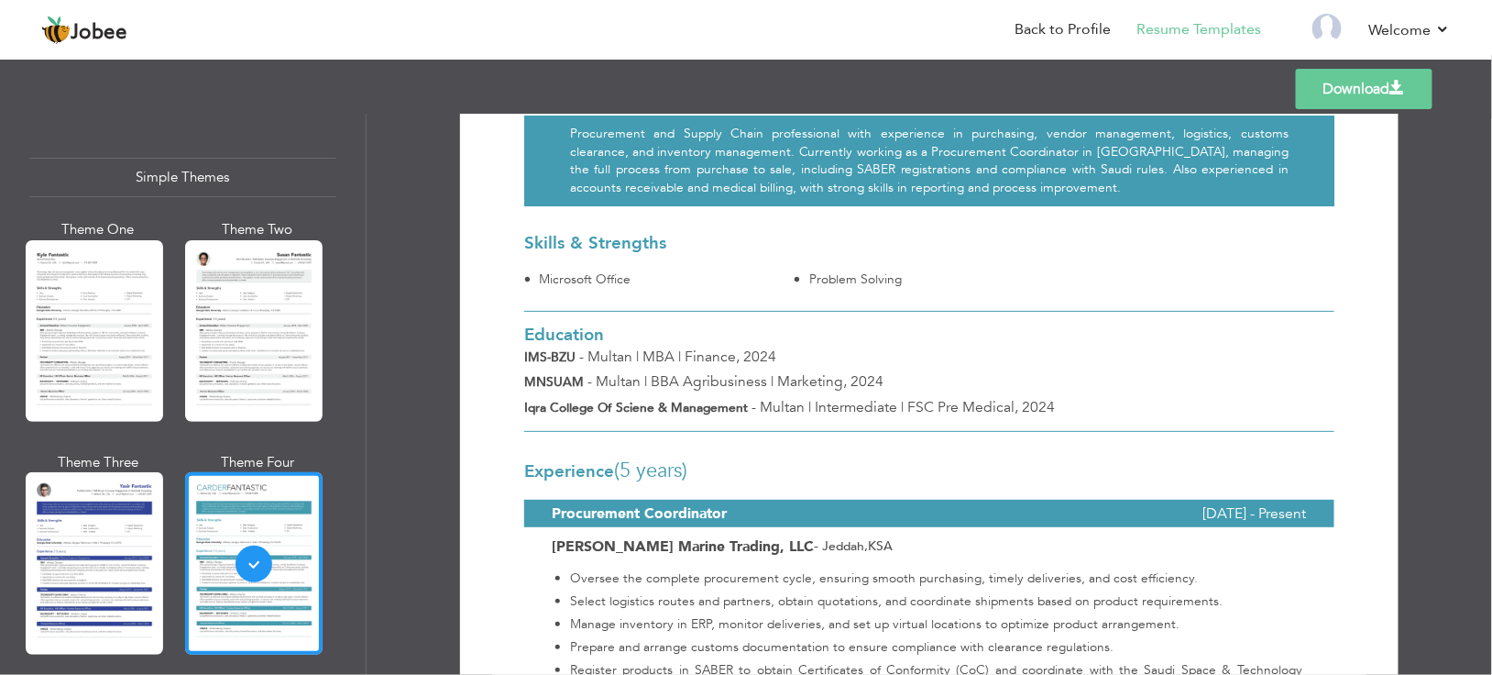
scroll to position [0, 0]
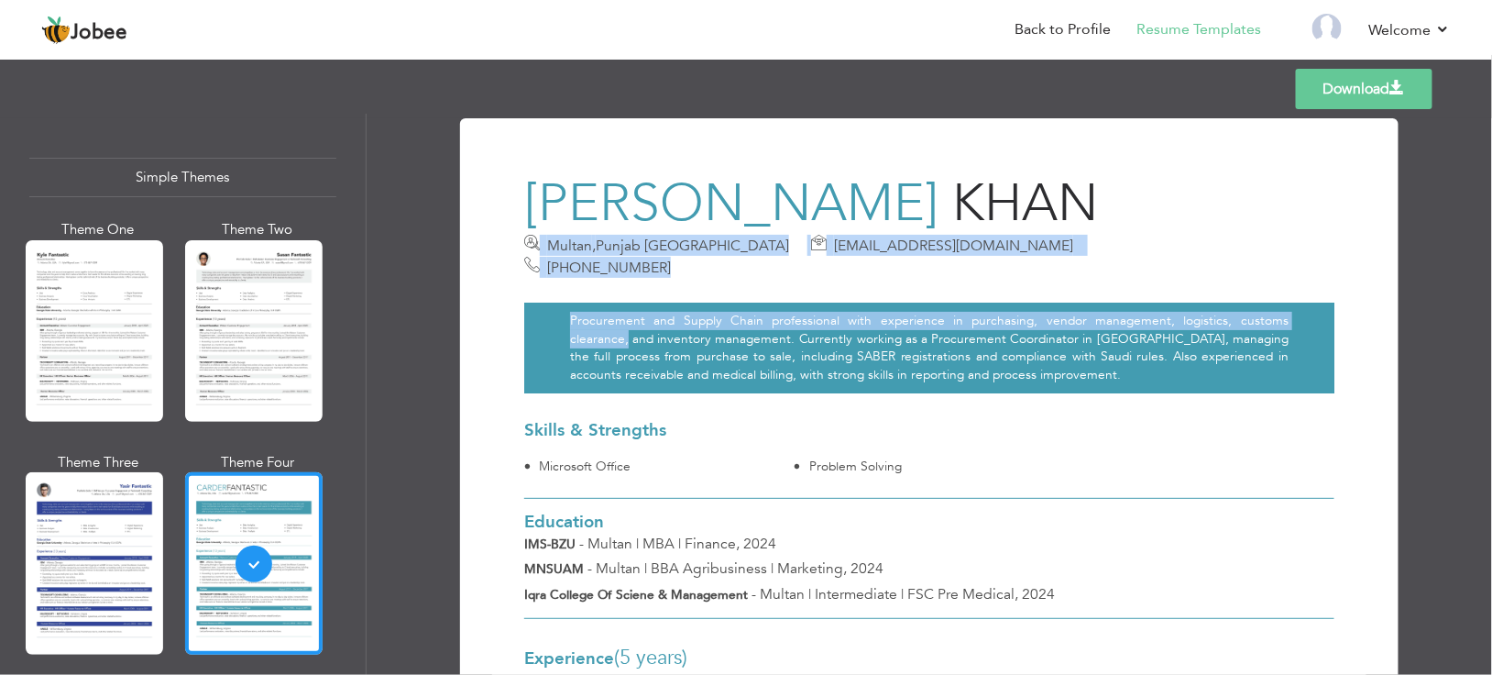
drag, startPoint x: 523, startPoint y: 236, endPoint x: 1285, endPoint y: 302, distance: 764.5
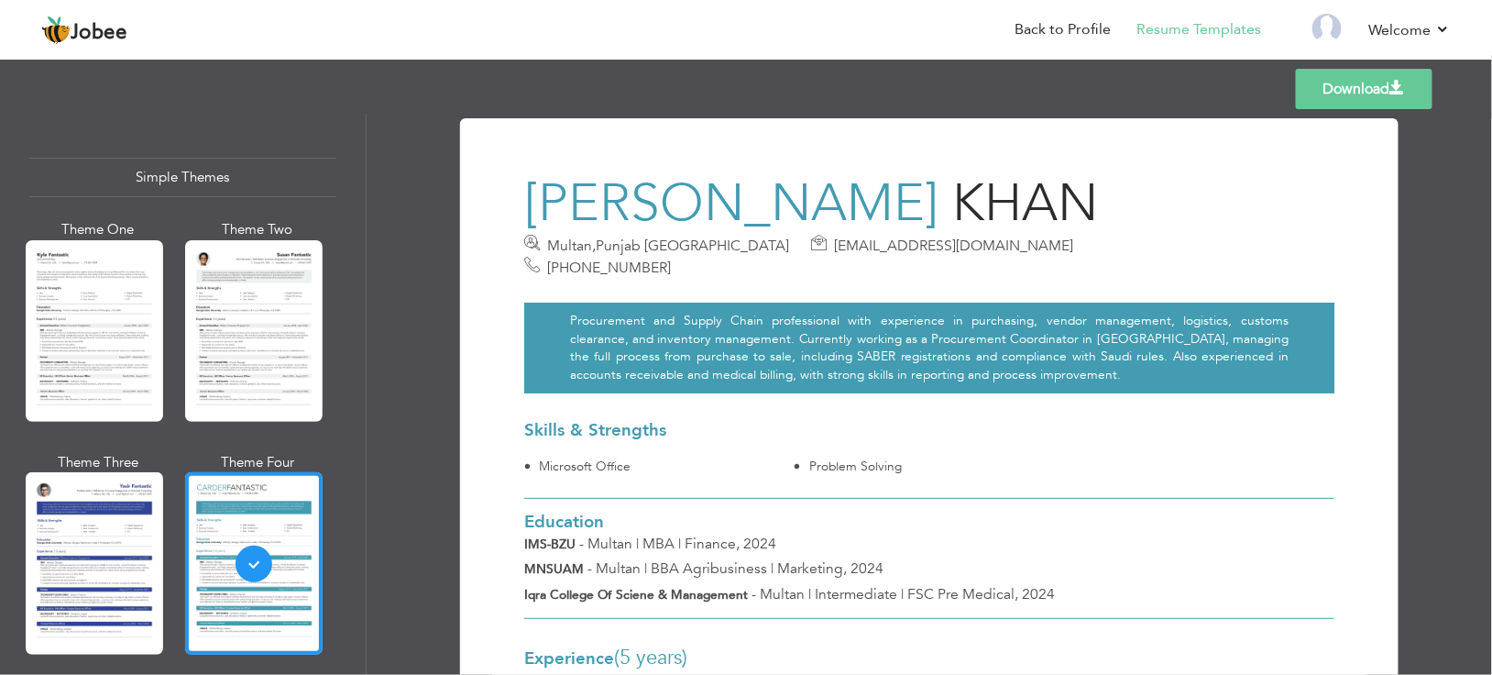
click at [1245, 421] on h3 "Skills & Strengths" at bounding box center [929, 430] width 810 height 19
drag, startPoint x: 990, startPoint y: 246, endPoint x: 1117, endPoint y: 235, distance: 127.9
click at [1114, 236] on div "[GEOGRAPHIC_DATA] , [GEOGRAPHIC_DATA] [GEOGRAPHIC_DATA] [EMAIL_ADDRESS][DOMAIN_…" at bounding box center [859, 256] width 671 height 43
click at [1117, 235] on div "[GEOGRAPHIC_DATA] , [GEOGRAPHIC_DATA] [GEOGRAPHIC_DATA] [EMAIL_ADDRESS][DOMAIN_…" at bounding box center [859, 256] width 671 height 43
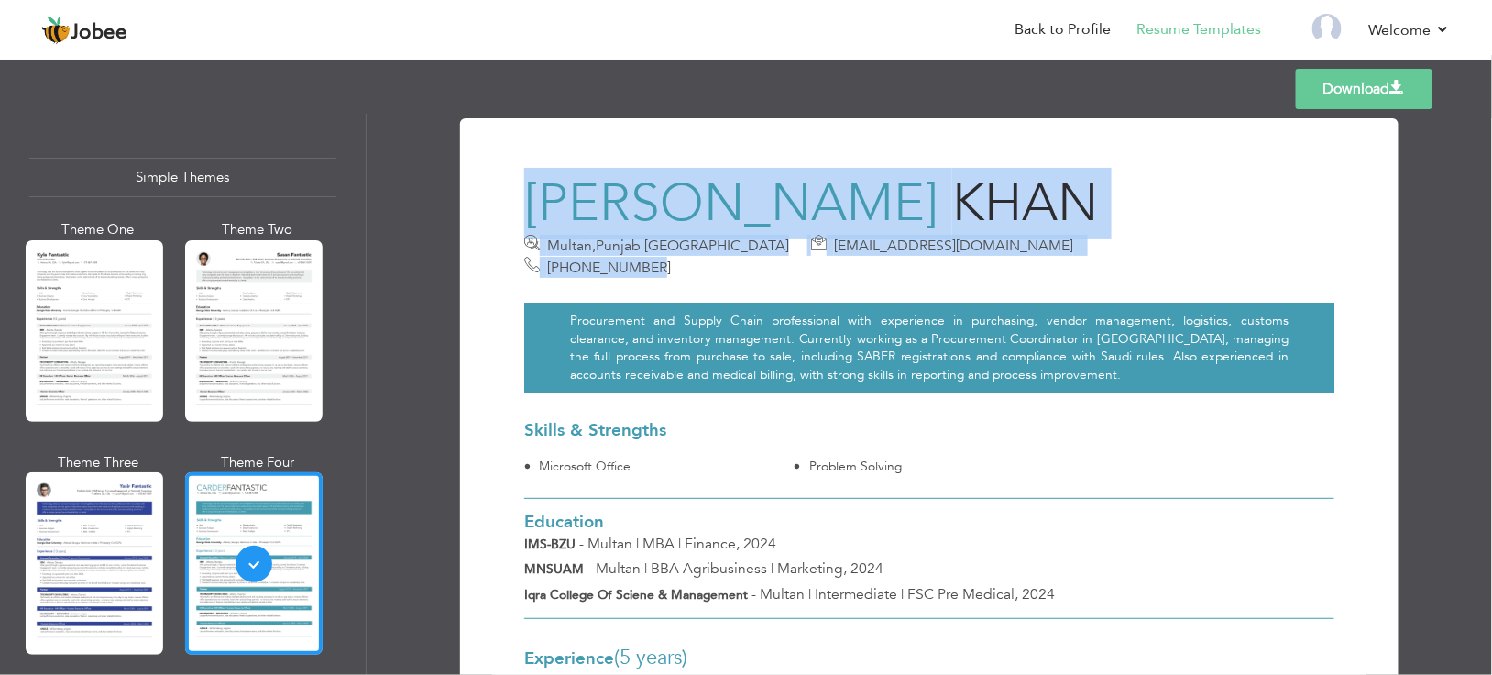
drag, startPoint x: 1091, startPoint y: 237, endPoint x: 439, endPoint y: 224, distance: 651.9
click at [439, 224] on div "Download [PERSON_NAME] [GEOGRAPHIC_DATA] , [GEOGRAPHIC_DATA] [GEOGRAPHIC_DATA] …" at bounding box center [930, 394] width 1126 height 561
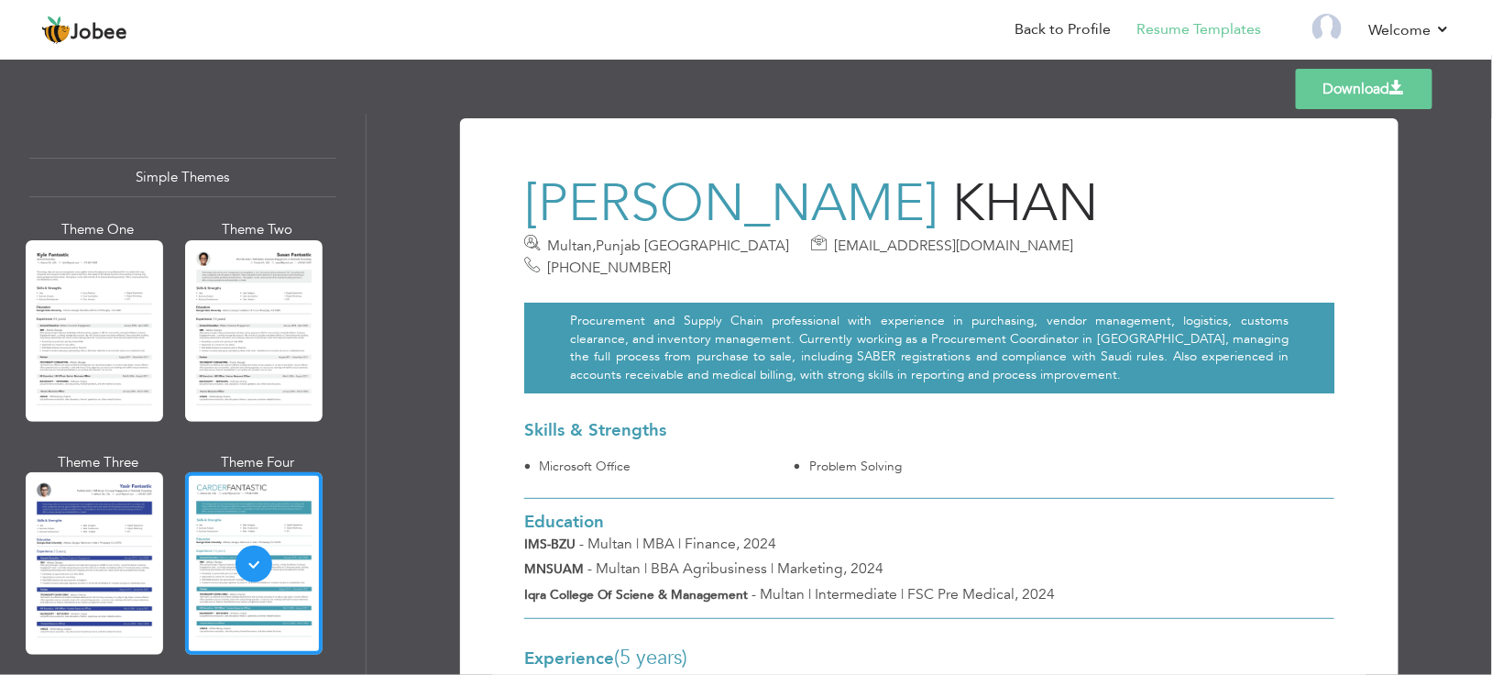
click at [1189, 457] on div "Microsoft Office Problem Solving" at bounding box center [929, 468] width 810 height 22
click at [834, 246] on span "[EMAIL_ADDRESS][DOMAIN_NAME]" at bounding box center [953, 246] width 239 height 20
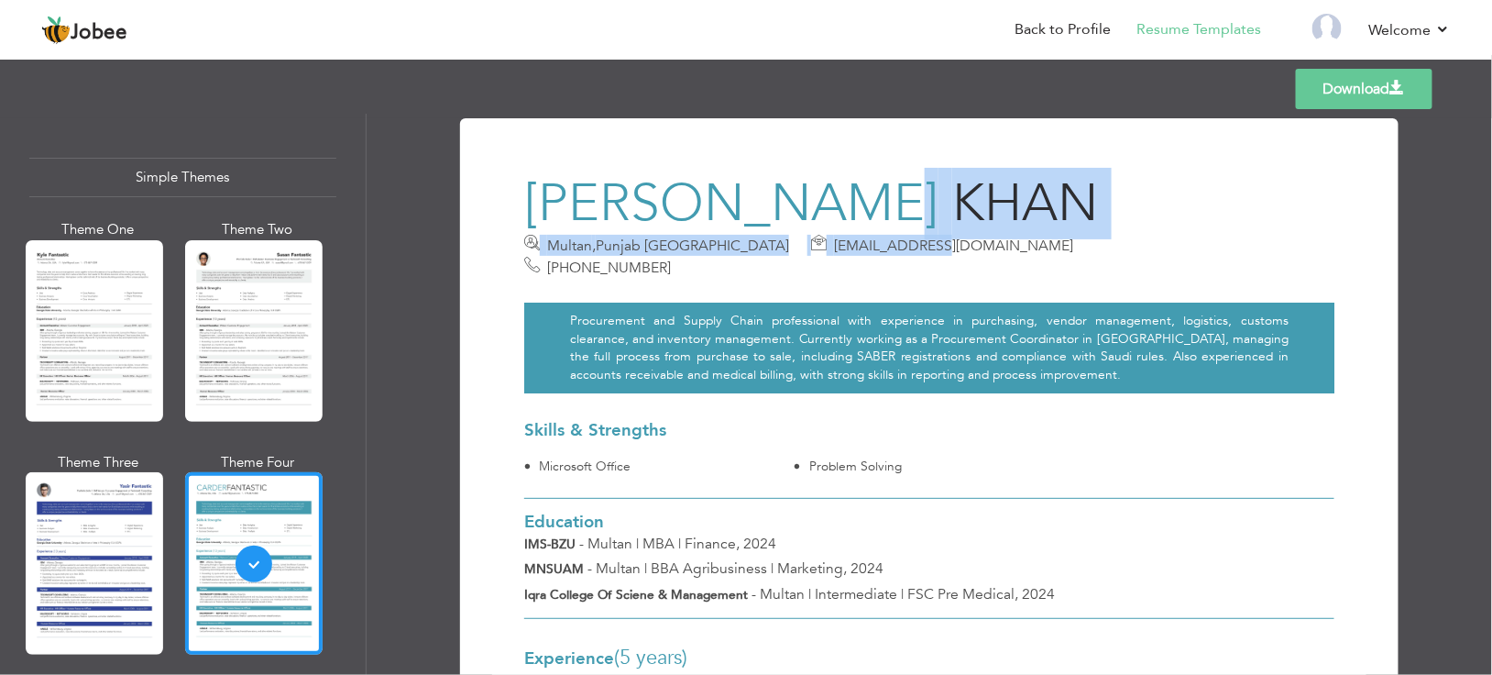
drag, startPoint x: 873, startPoint y: 243, endPoint x: 967, endPoint y: 230, distance: 95.3
click at [967, 230] on div "[PERSON_NAME] [GEOGRAPHIC_DATA] , [GEOGRAPHIC_DATA] [GEOGRAPHIC_DATA] [EMAIL_AD…" at bounding box center [860, 228] width 698 height 100
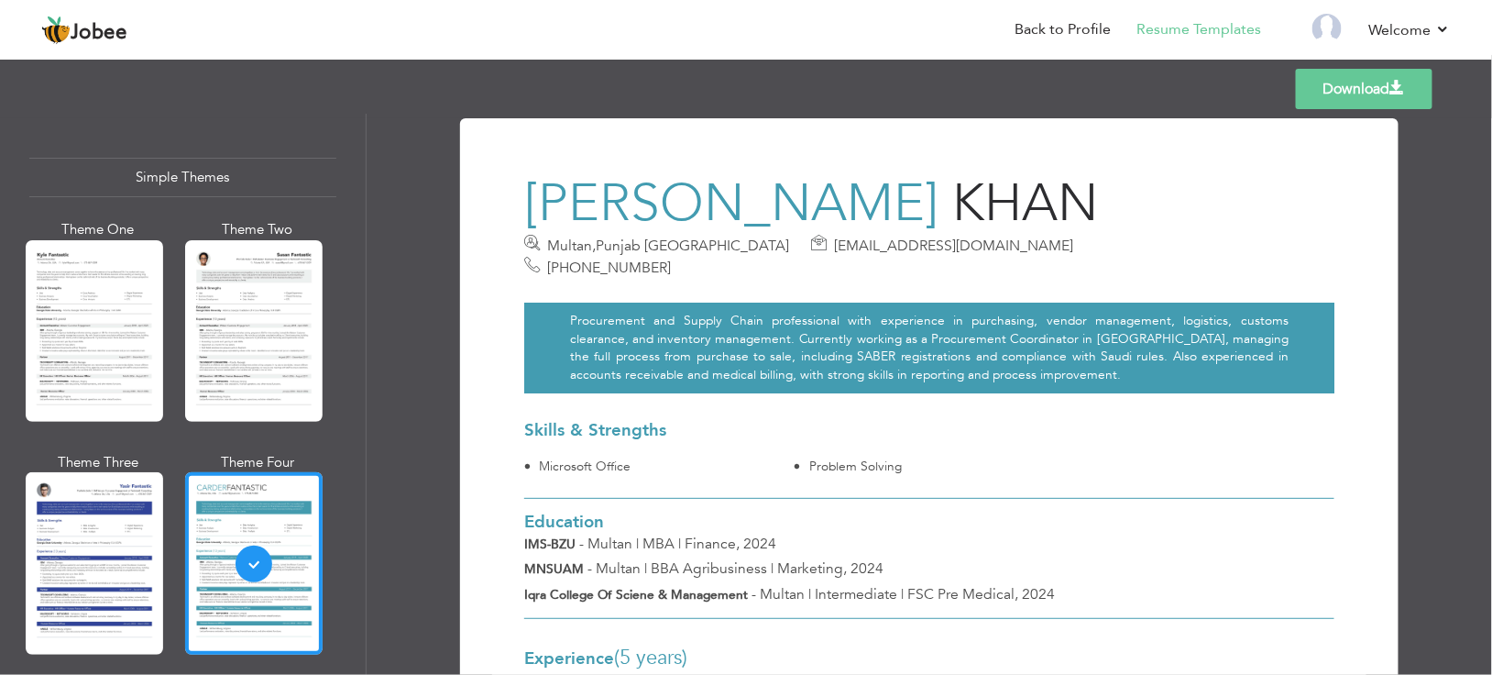
click at [540, 257] on icon at bounding box center [532, 265] width 16 height 16
drag, startPoint x: 938, startPoint y: 247, endPoint x: 748, endPoint y: 242, distance: 189.8
click at [811, 242] on span "[EMAIL_ADDRESS][DOMAIN_NAME]" at bounding box center [949, 245] width 277 height 21
drag, startPoint x: 771, startPoint y: 258, endPoint x: 781, endPoint y: 257, distance: 10.1
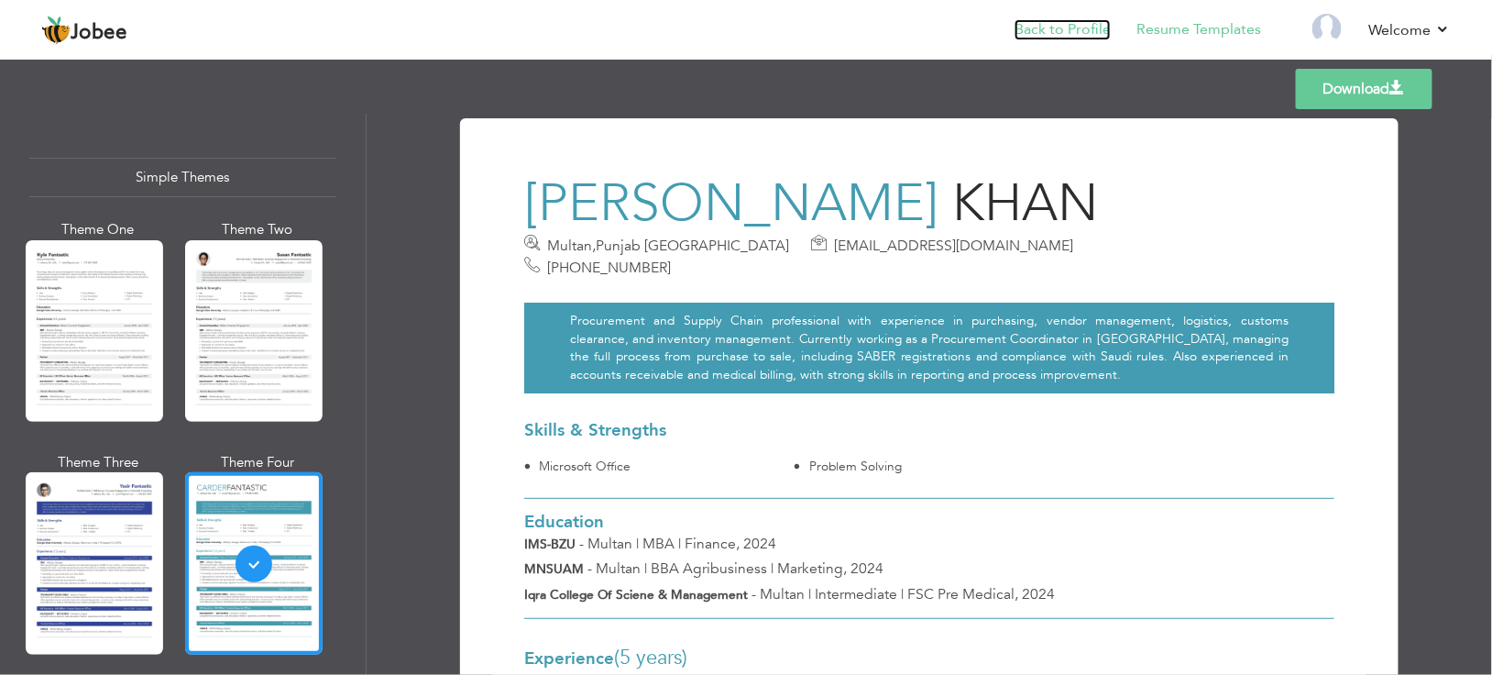
click at [1075, 22] on link "Back to Profile" at bounding box center [1063, 29] width 96 height 21
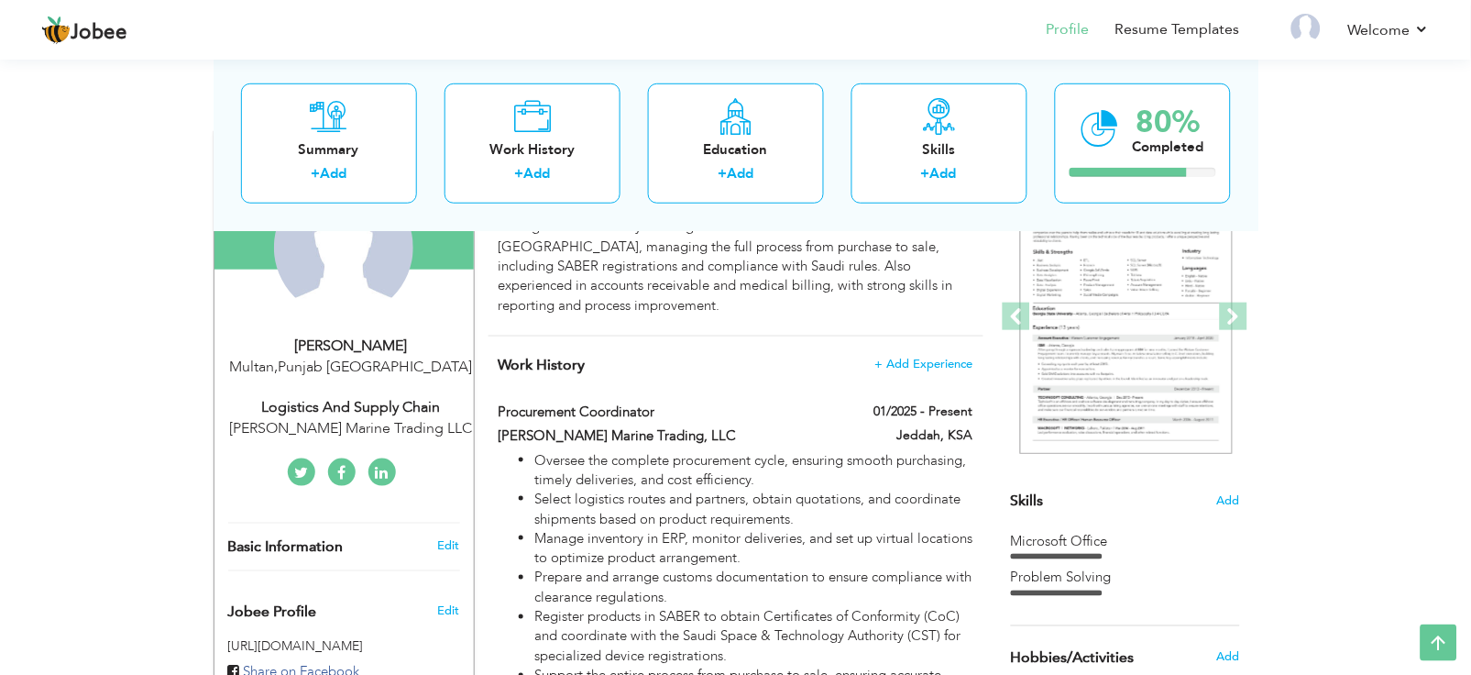
scroll to position [182, 0]
